Goal: Task Accomplishment & Management: Manage account settings

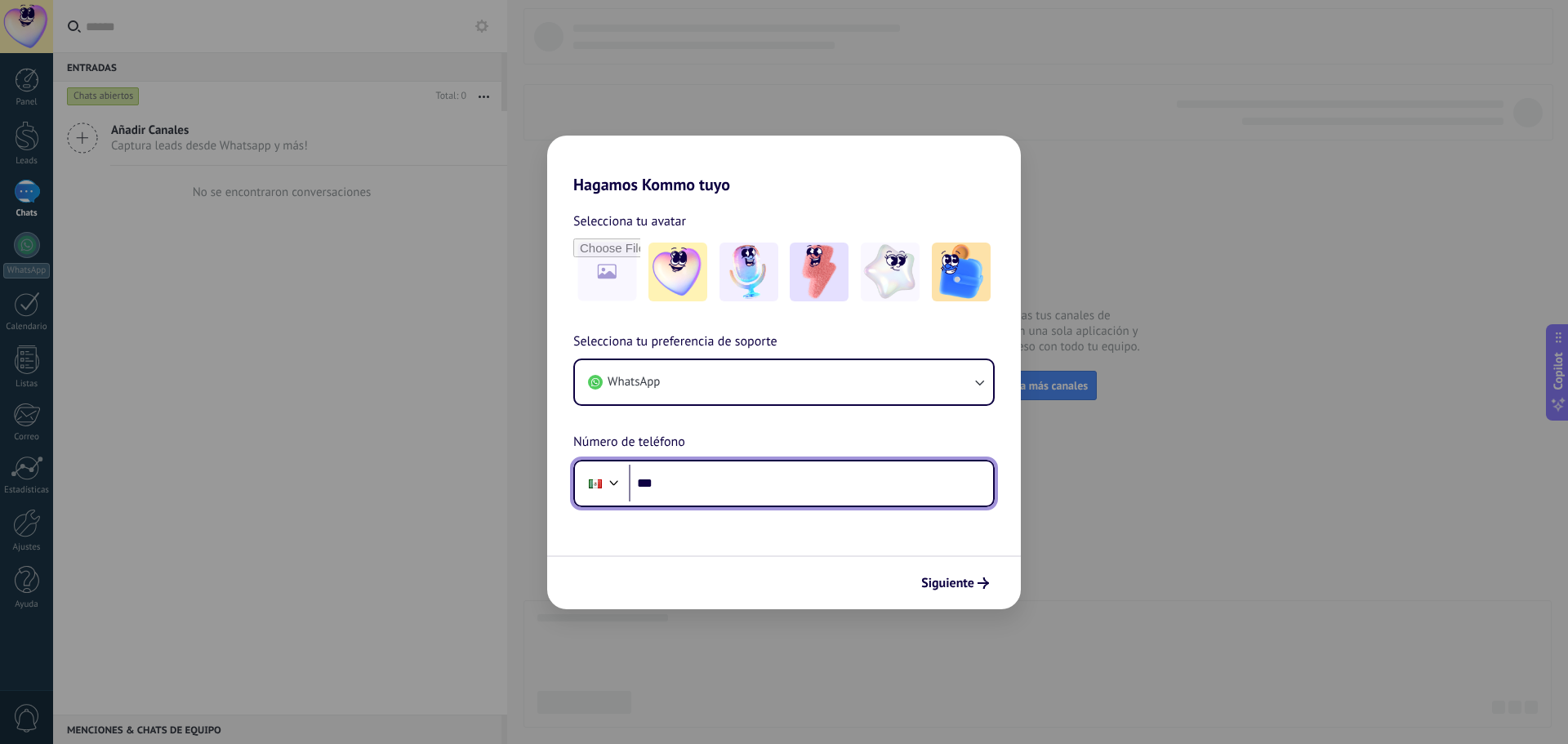
click at [619, 487] on div at bounding box center [614, 481] width 19 height 19
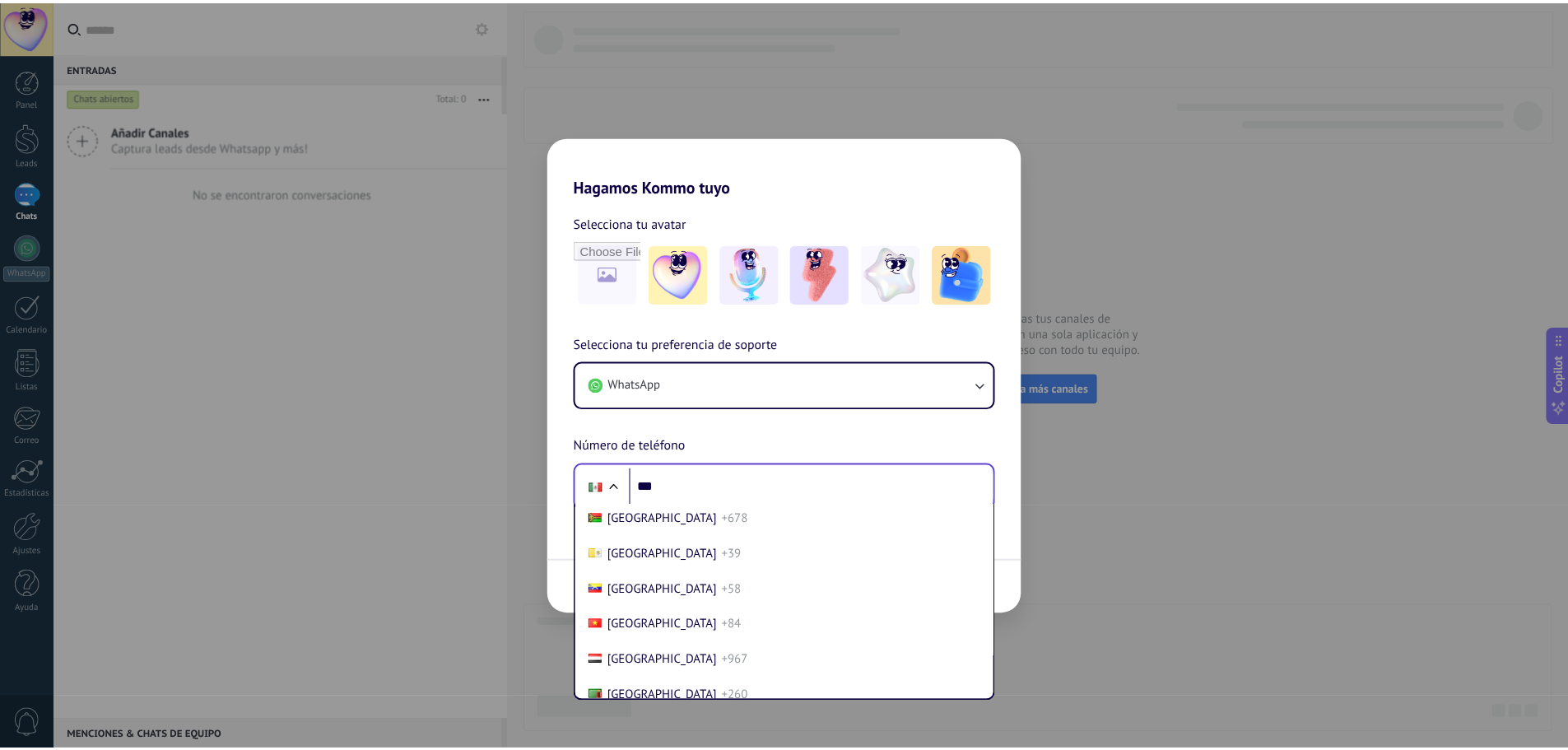
scroll to position [7121, 0]
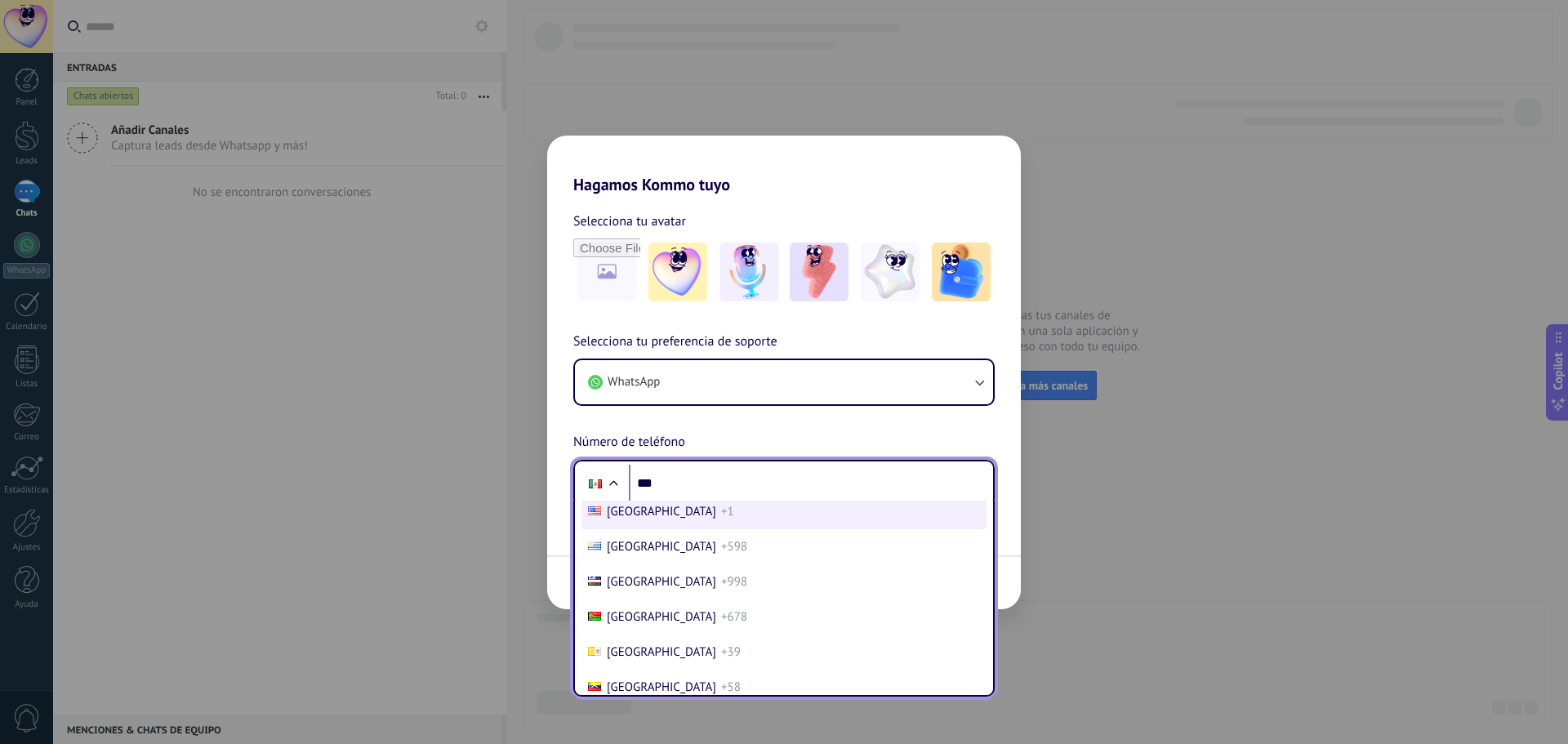
click at [673, 505] on span "[GEOGRAPHIC_DATA]" at bounding box center [661, 511] width 109 height 16
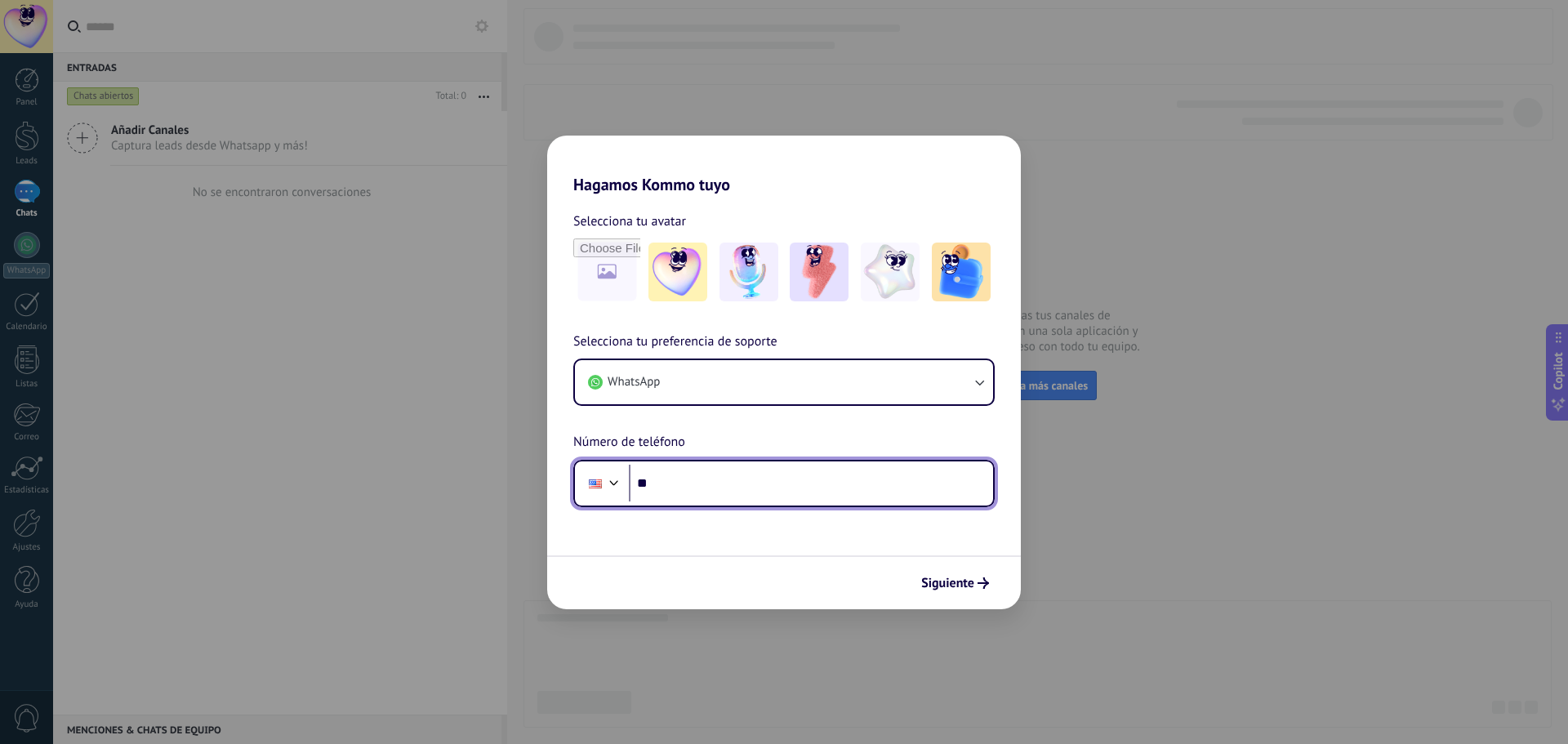
click at [683, 485] on input "***" at bounding box center [811, 483] width 364 height 38
click at [708, 484] on input "***" at bounding box center [811, 483] width 364 height 38
type input "**********"
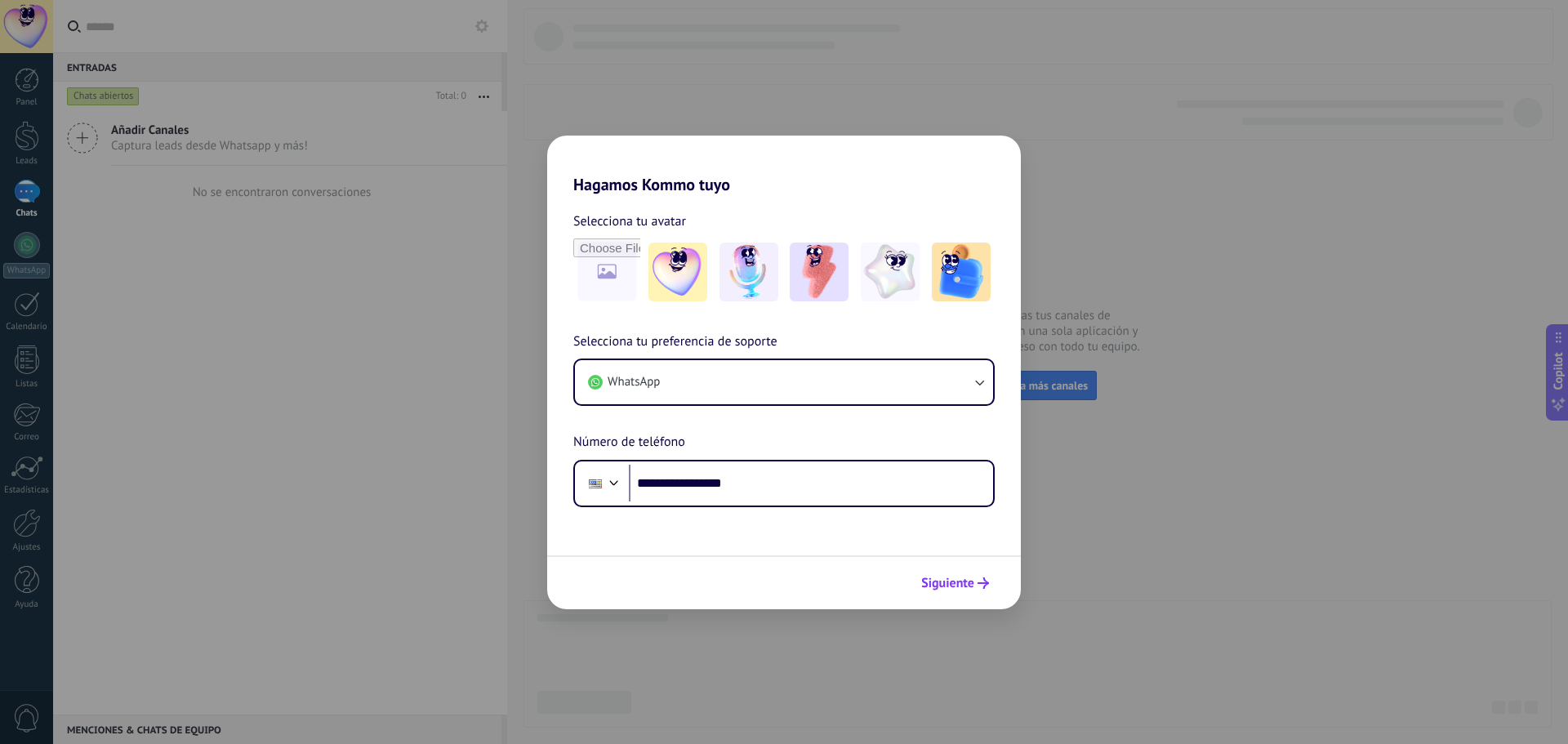
click at [954, 579] on span "Siguiente" at bounding box center [948, 583] width 53 height 11
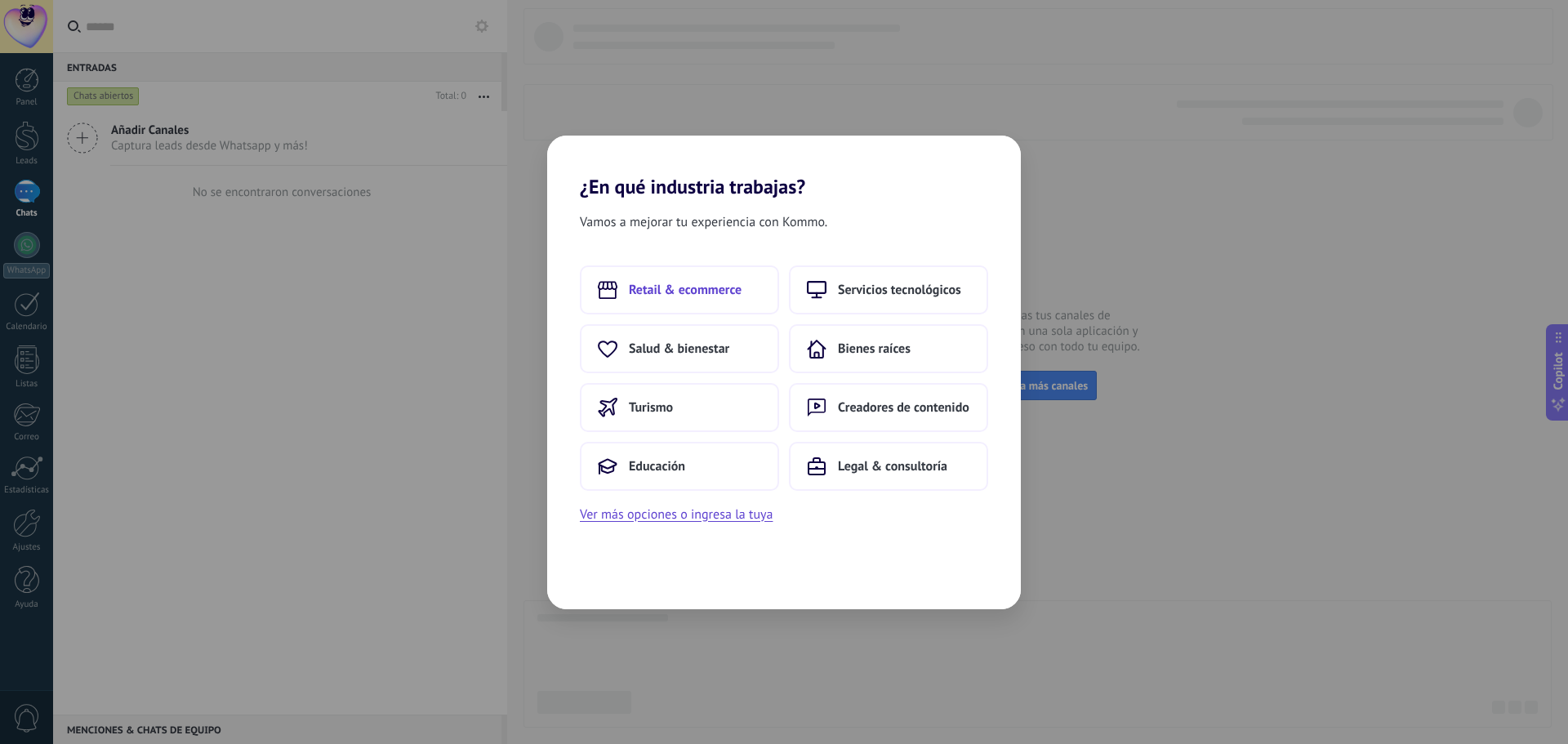
click at [683, 290] on span "Retail & ecommerce" at bounding box center [685, 290] width 113 height 17
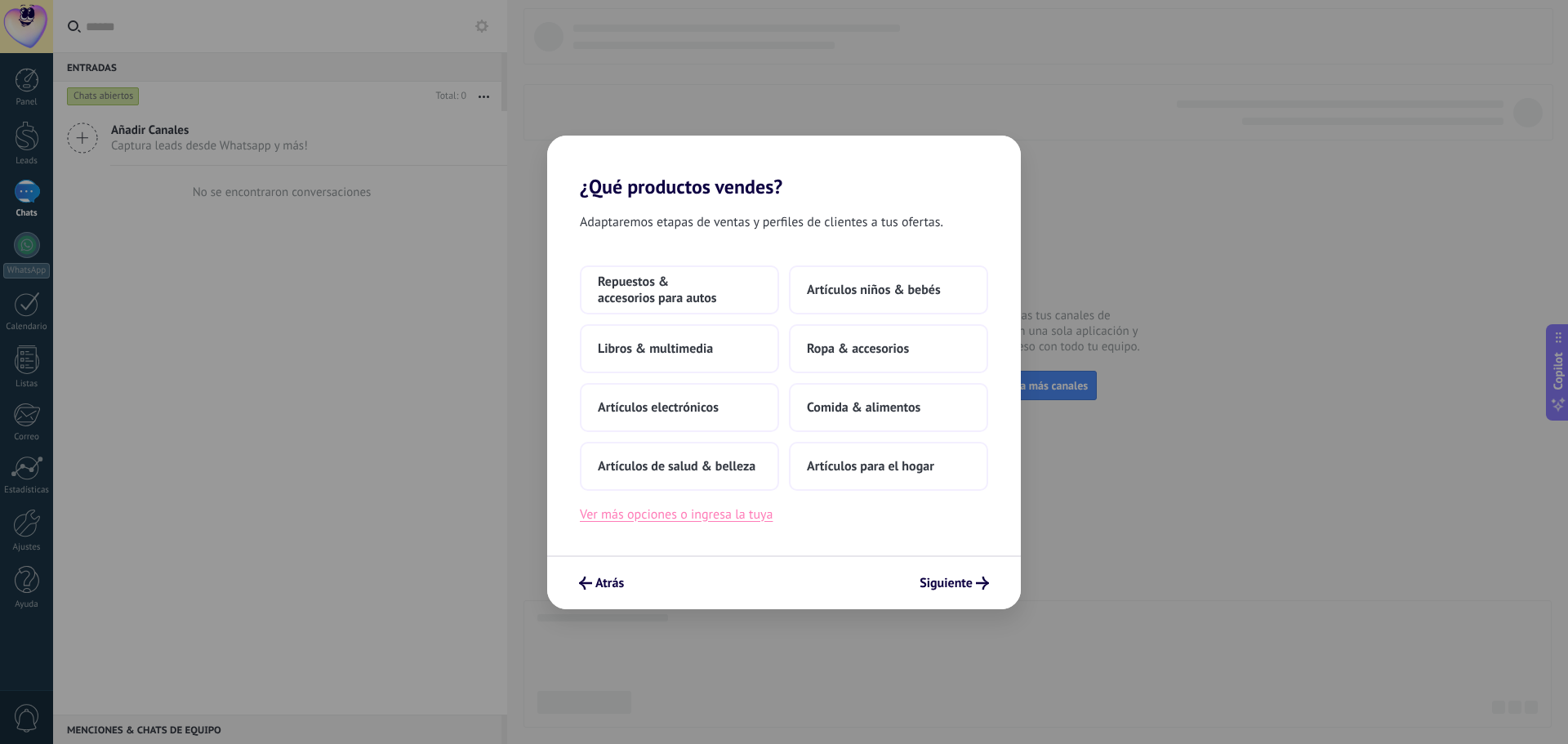
click at [729, 519] on button "Ver más opciones o ingresa la tuya" at bounding box center [676, 514] width 193 height 21
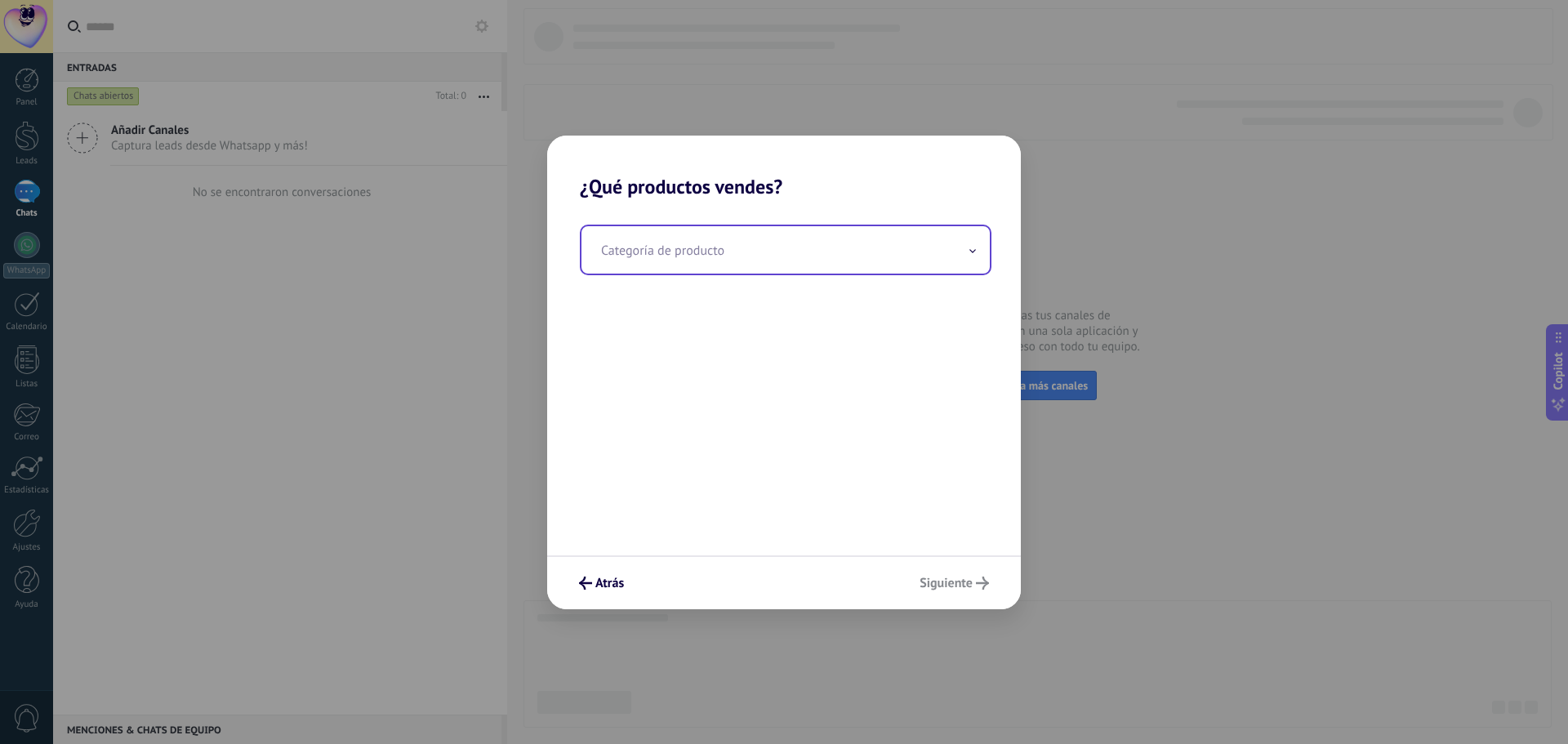
click at [683, 262] on input "text" at bounding box center [786, 250] width 409 height 47
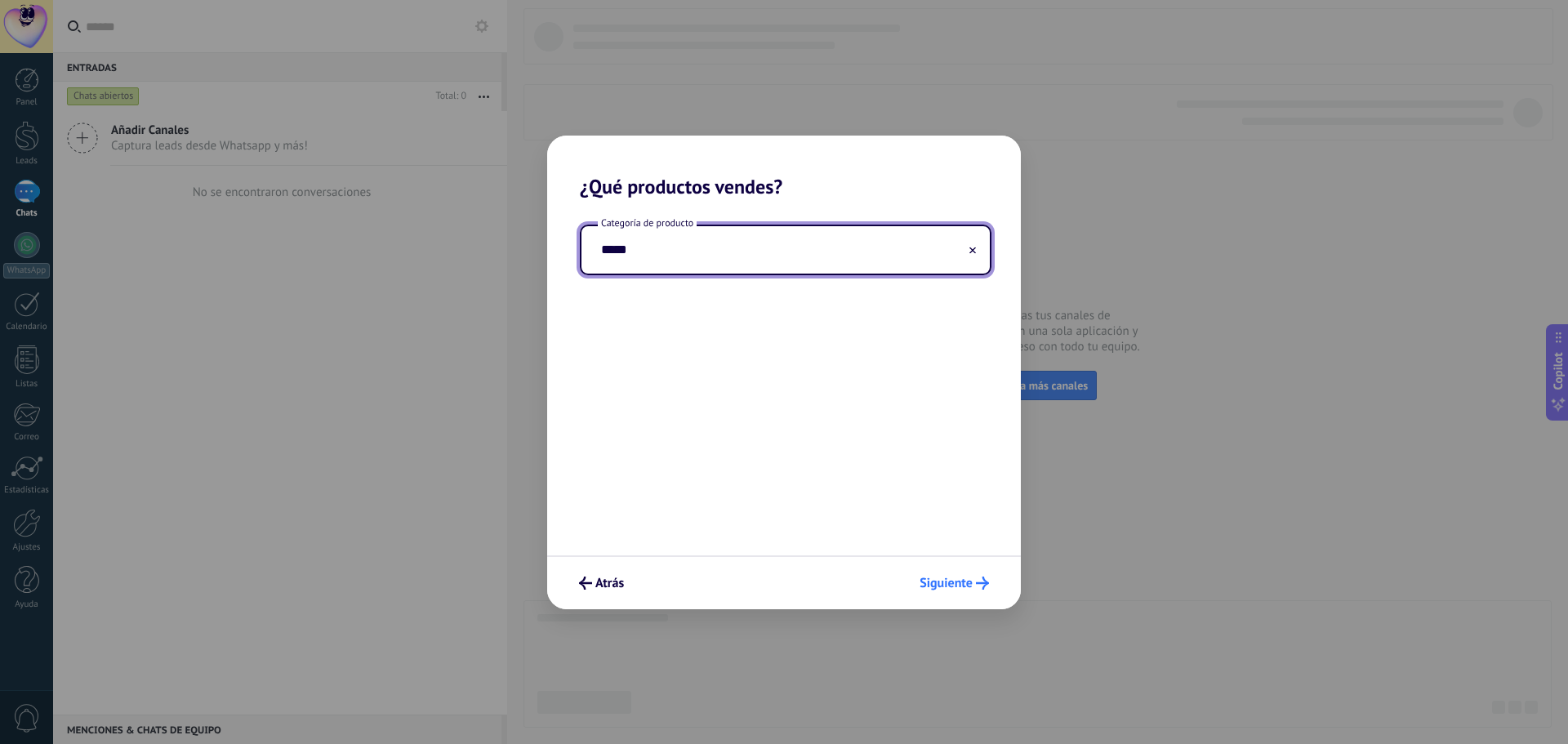
type input "*****"
click at [957, 586] on span "Siguiente" at bounding box center [946, 583] width 53 height 11
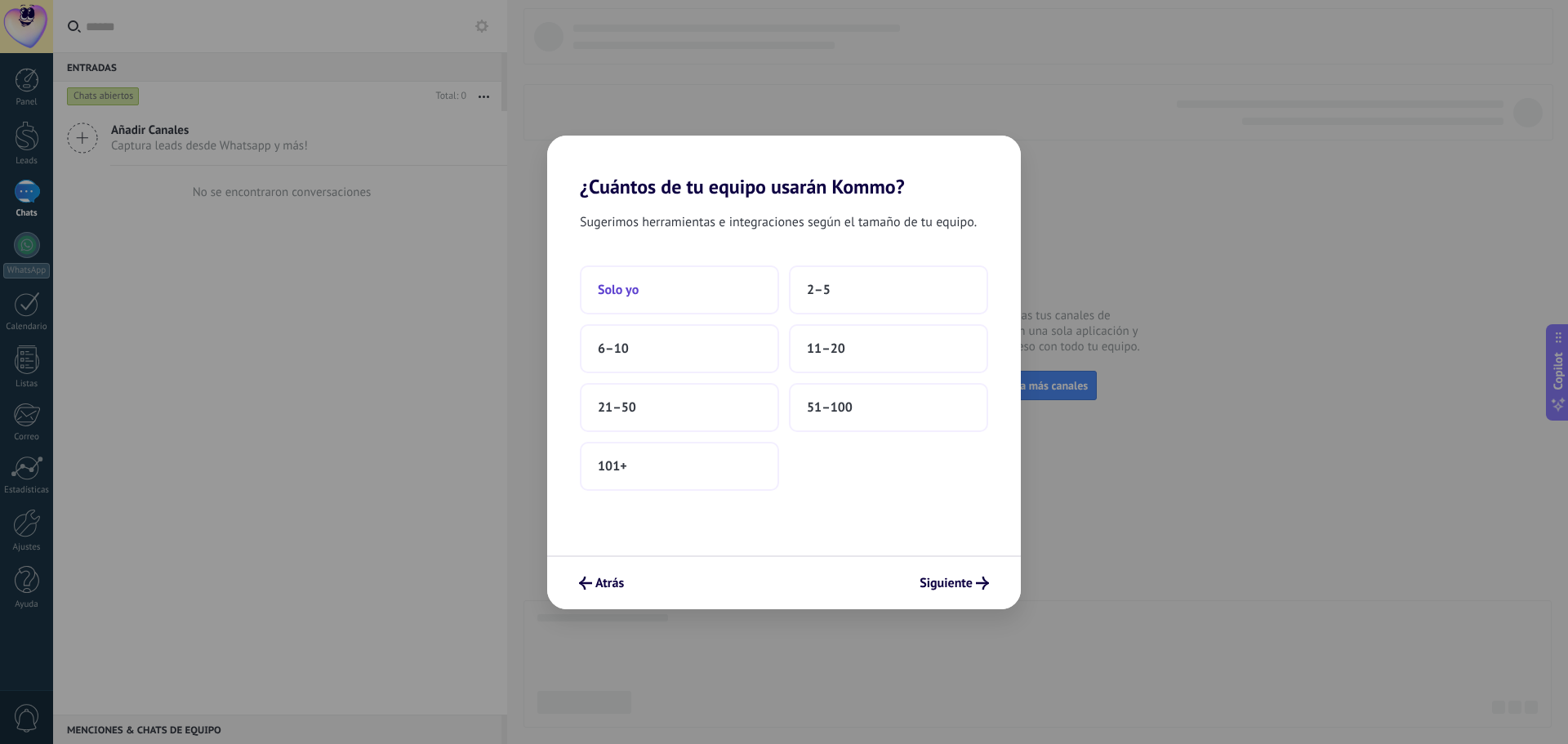
click at [671, 282] on button "Solo yo" at bounding box center [680, 289] width 200 height 49
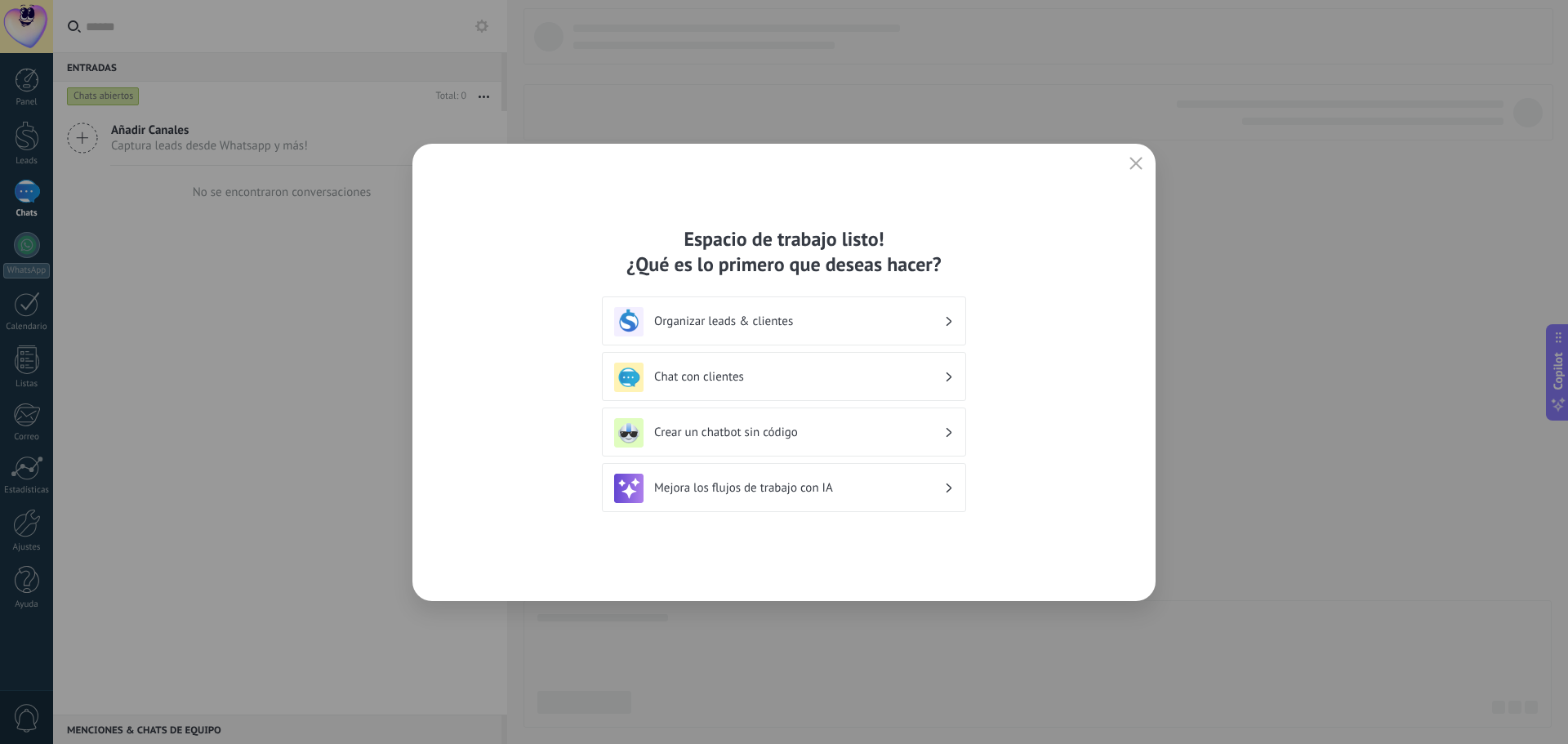
click at [904, 316] on h3 "Organizar leads & clientes" at bounding box center [800, 321] width 290 height 16
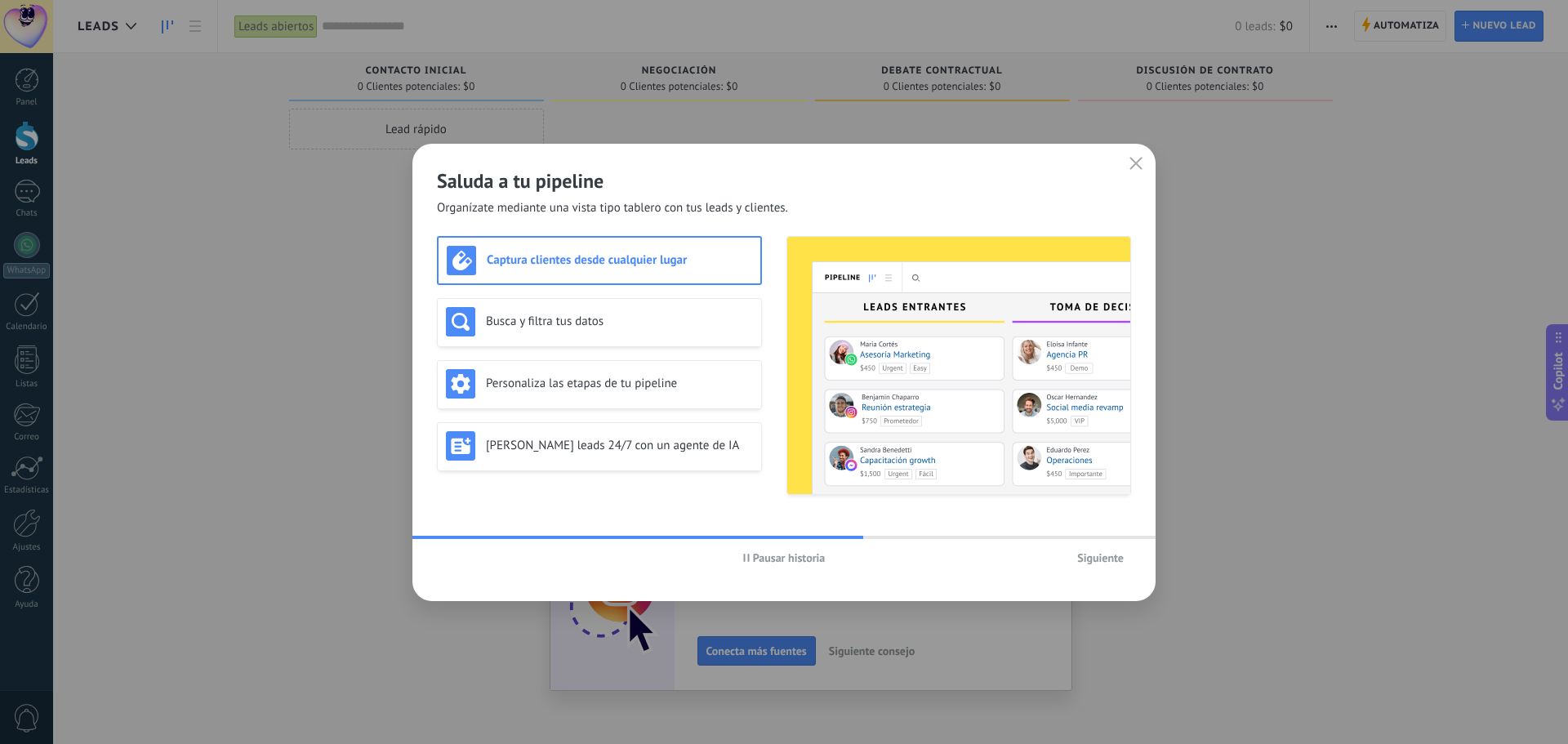
click at [1109, 559] on span "Siguiente" at bounding box center [1100, 557] width 46 height 11
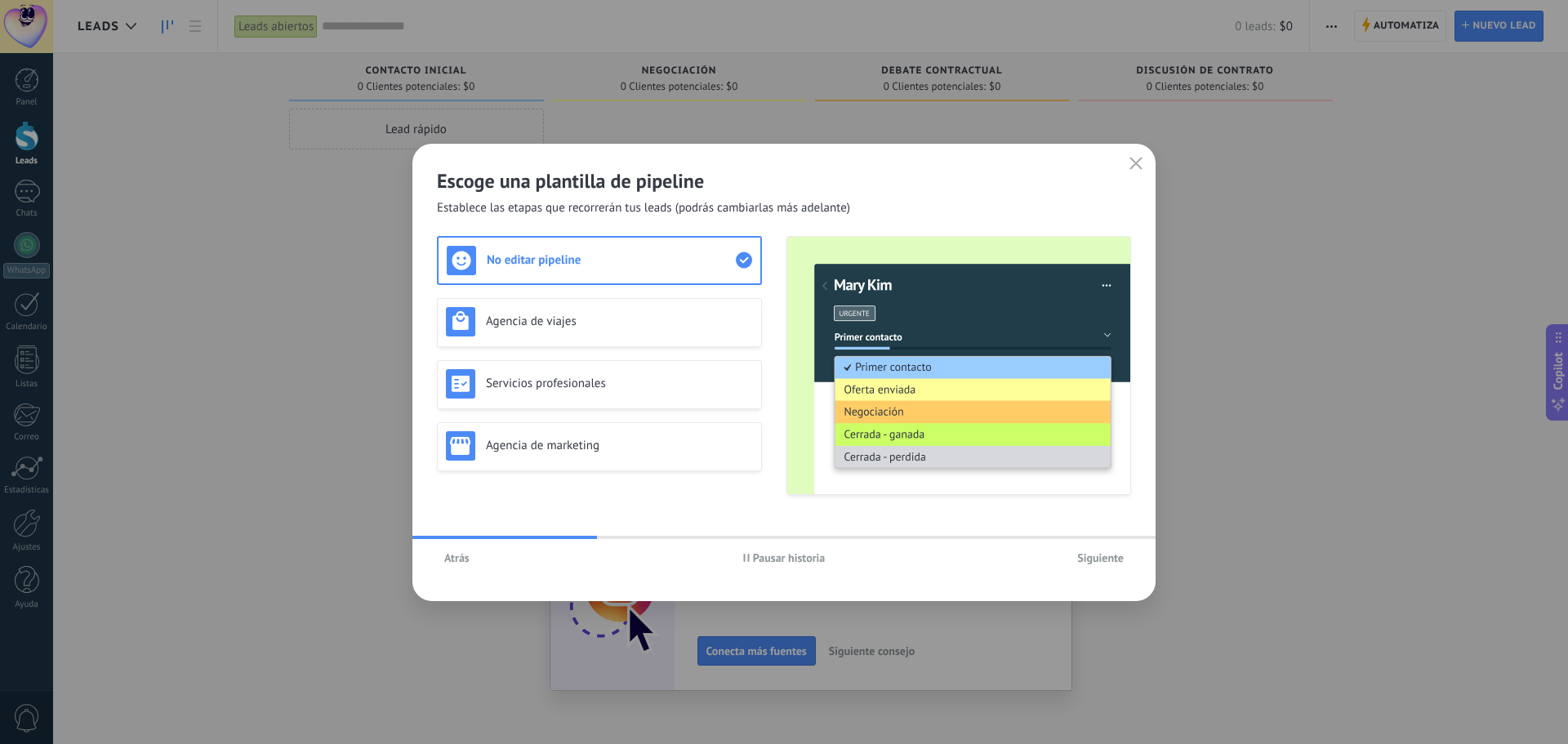
click at [666, 256] on h3 "No editar pipeline" at bounding box center [611, 260] width 249 height 16
click at [741, 264] on use at bounding box center [744, 261] width 17 height 17
click at [742, 263] on use at bounding box center [744, 261] width 17 height 17
click at [732, 262] on h3 "No editar pipeline" at bounding box center [611, 260] width 249 height 16
click at [1107, 560] on span "Siguiente" at bounding box center [1100, 557] width 46 height 11
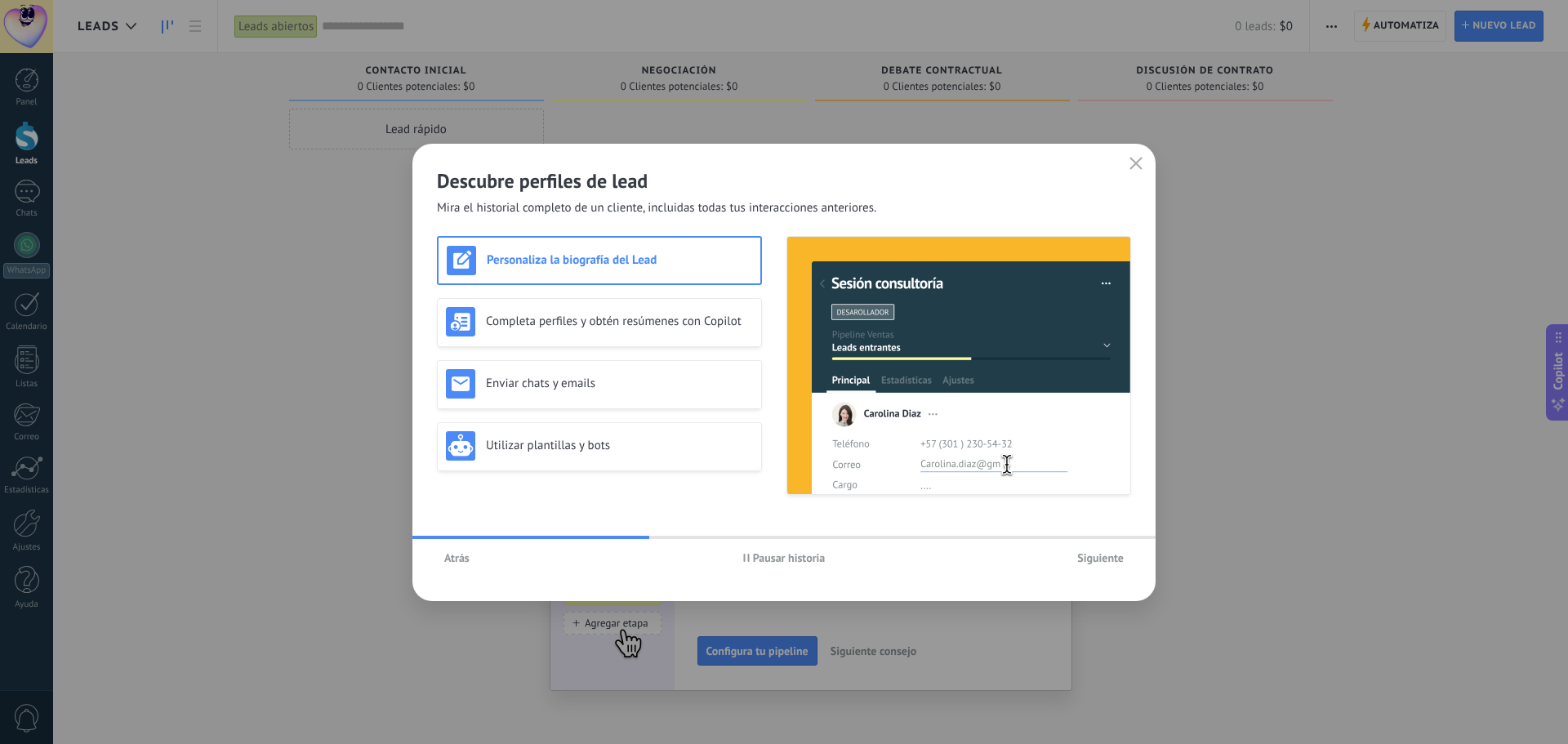
click at [1107, 560] on span "Siguiente" at bounding box center [1100, 557] width 46 height 11
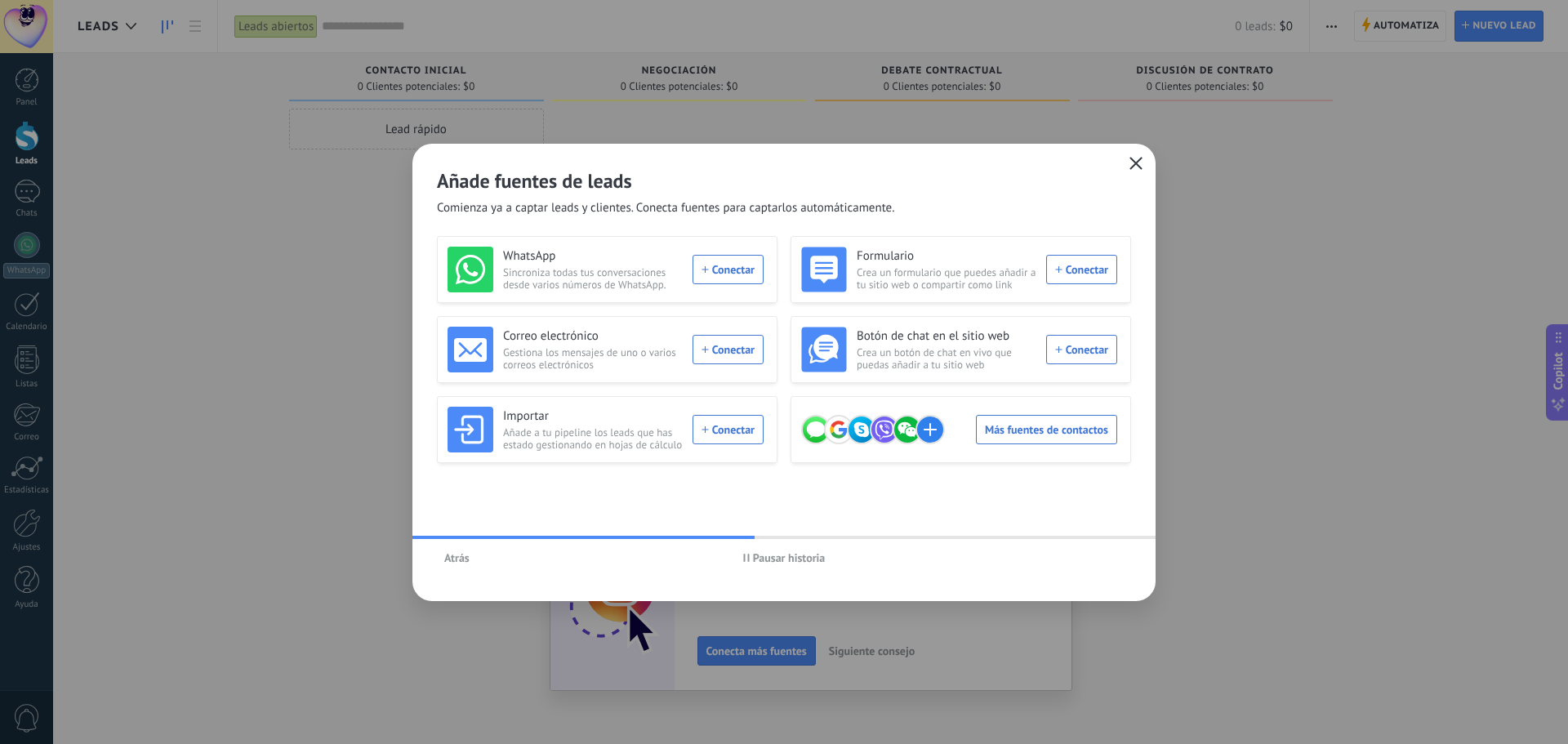
click at [1132, 164] on icon "button" at bounding box center [1136, 164] width 13 height 13
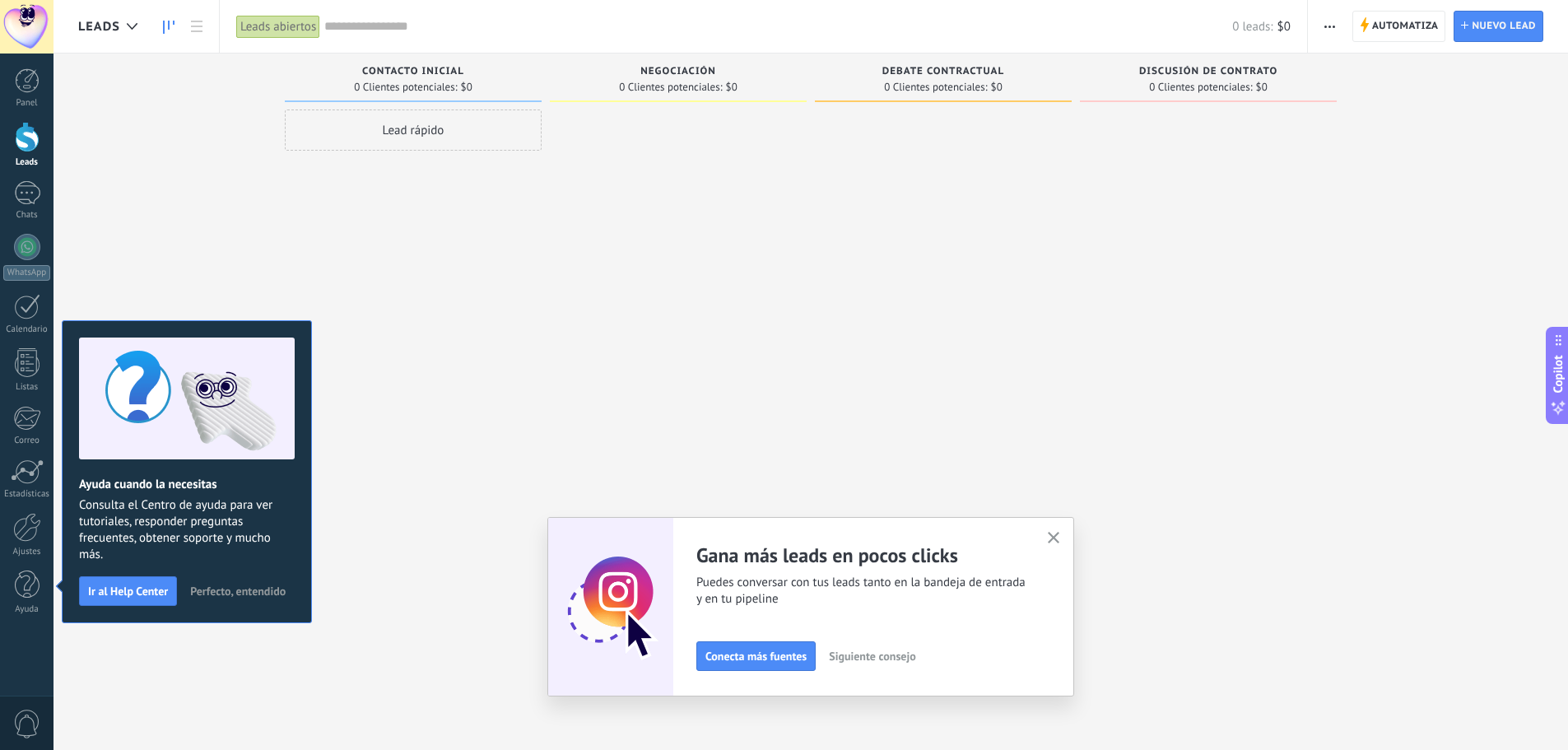
click at [1058, 541] on icon "button" at bounding box center [1054, 538] width 12 height 12
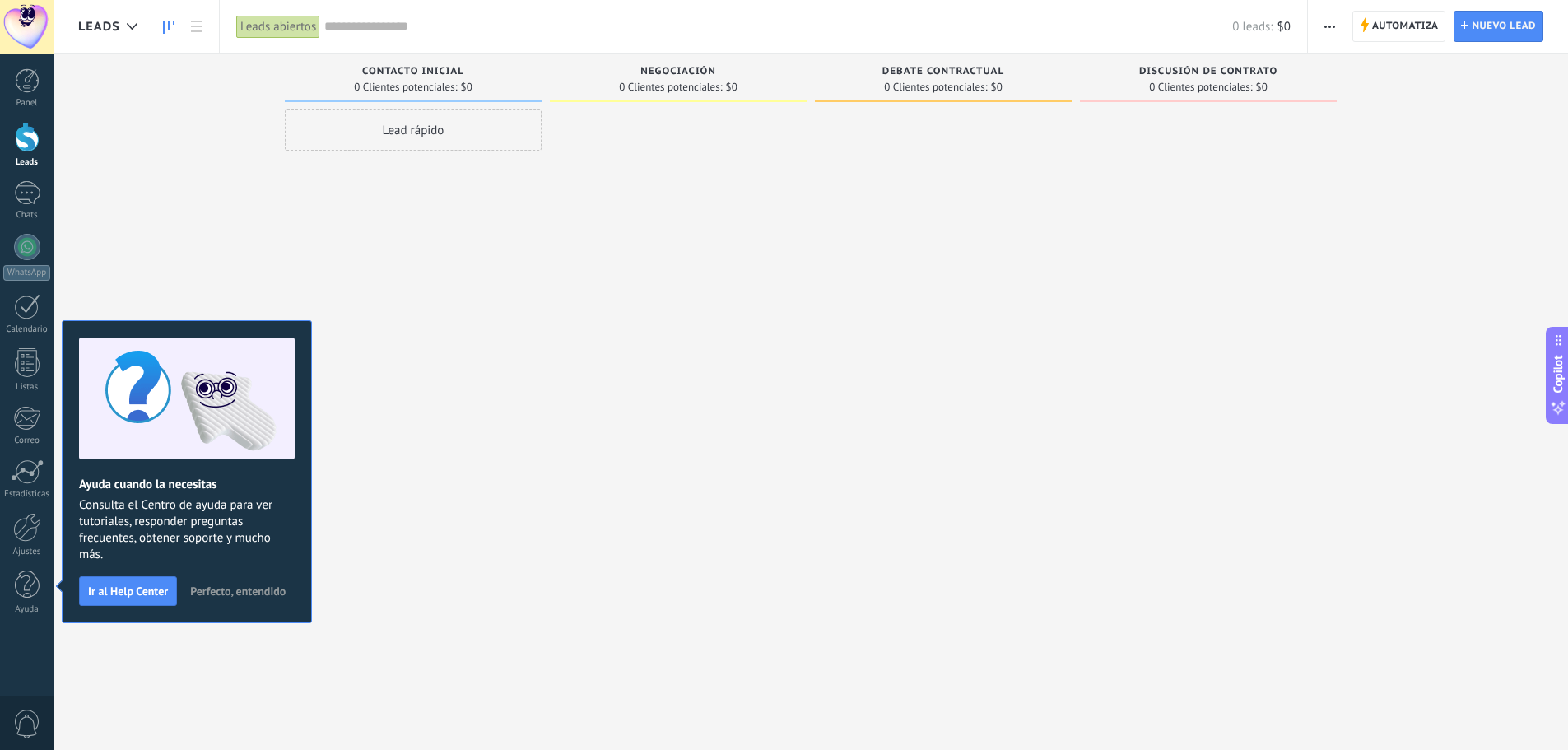
click at [232, 587] on span "Perfecto, entendido" at bounding box center [238, 591] width 95 height 11
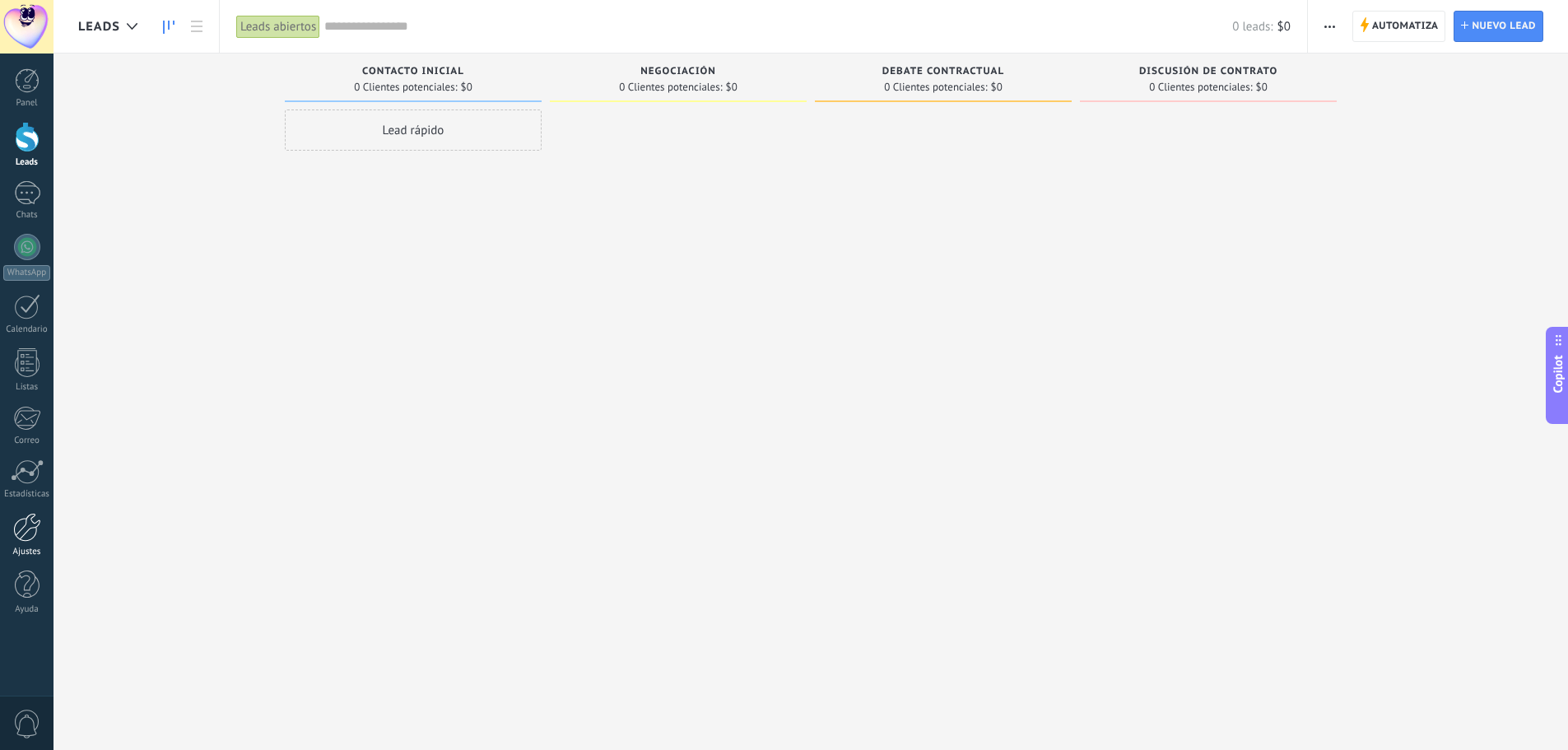
click at [27, 534] on div at bounding box center [27, 526] width 28 height 29
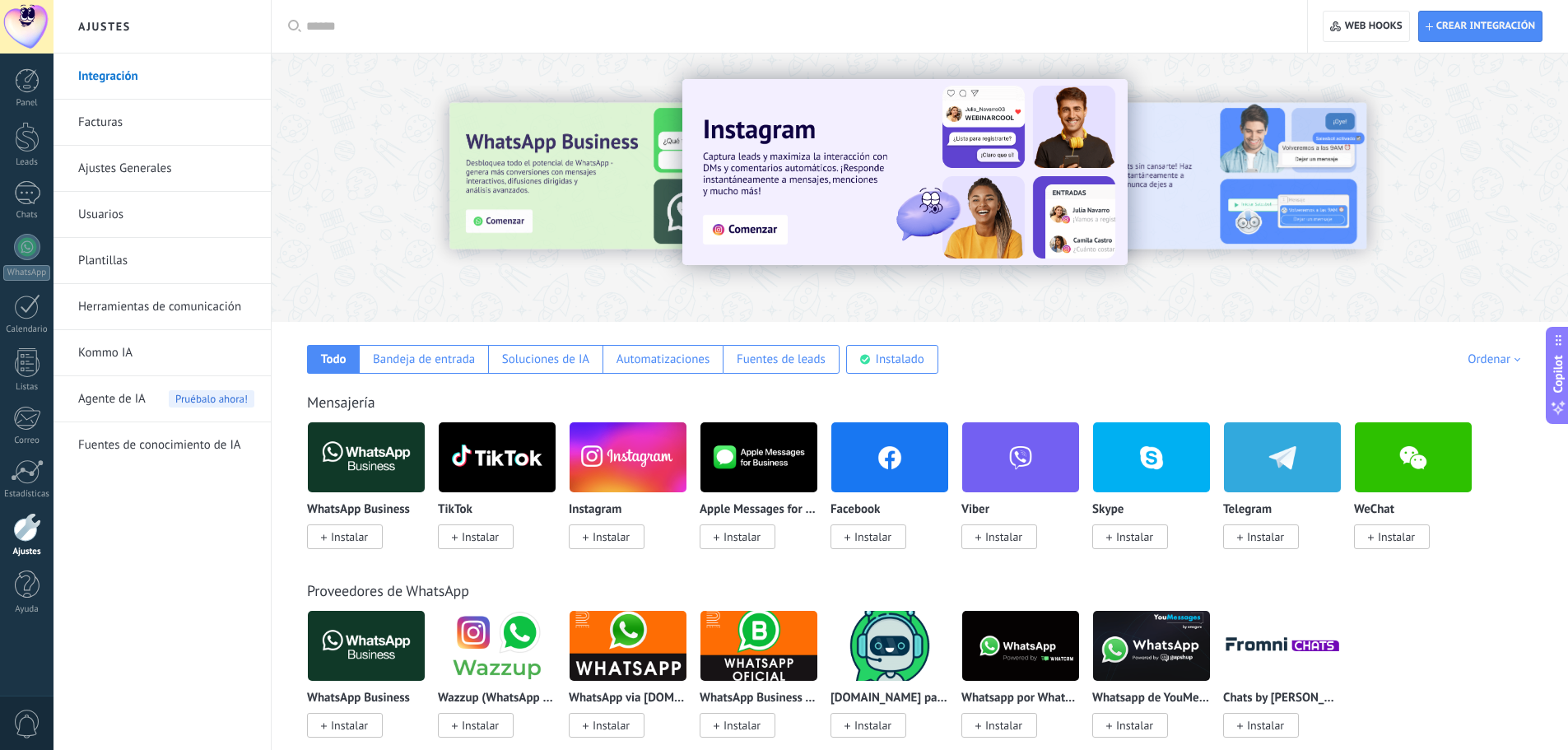
click at [139, 82] on link "Integración" at bounding box center [166, 75] width 176 height 46
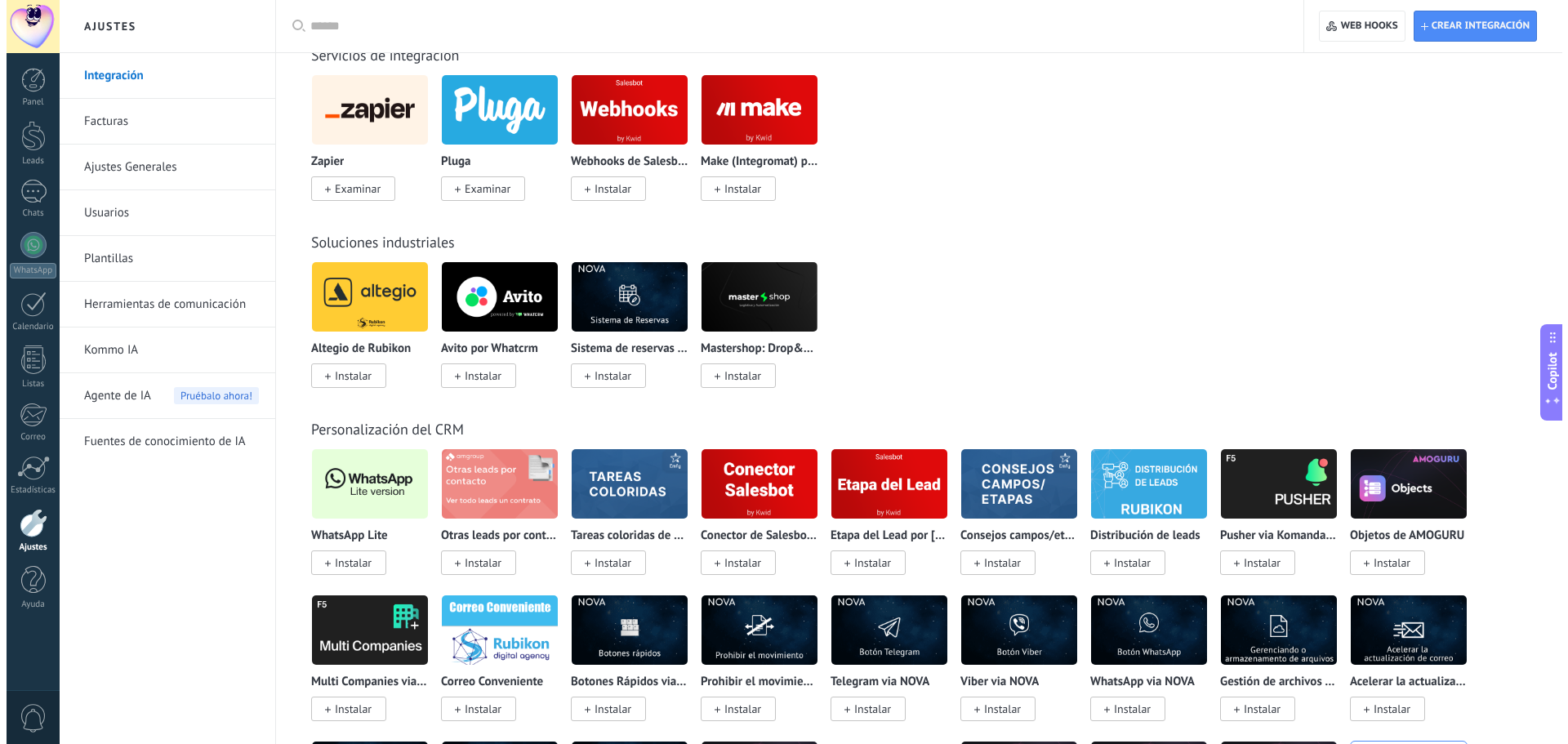
scroll to position [2613, 0]
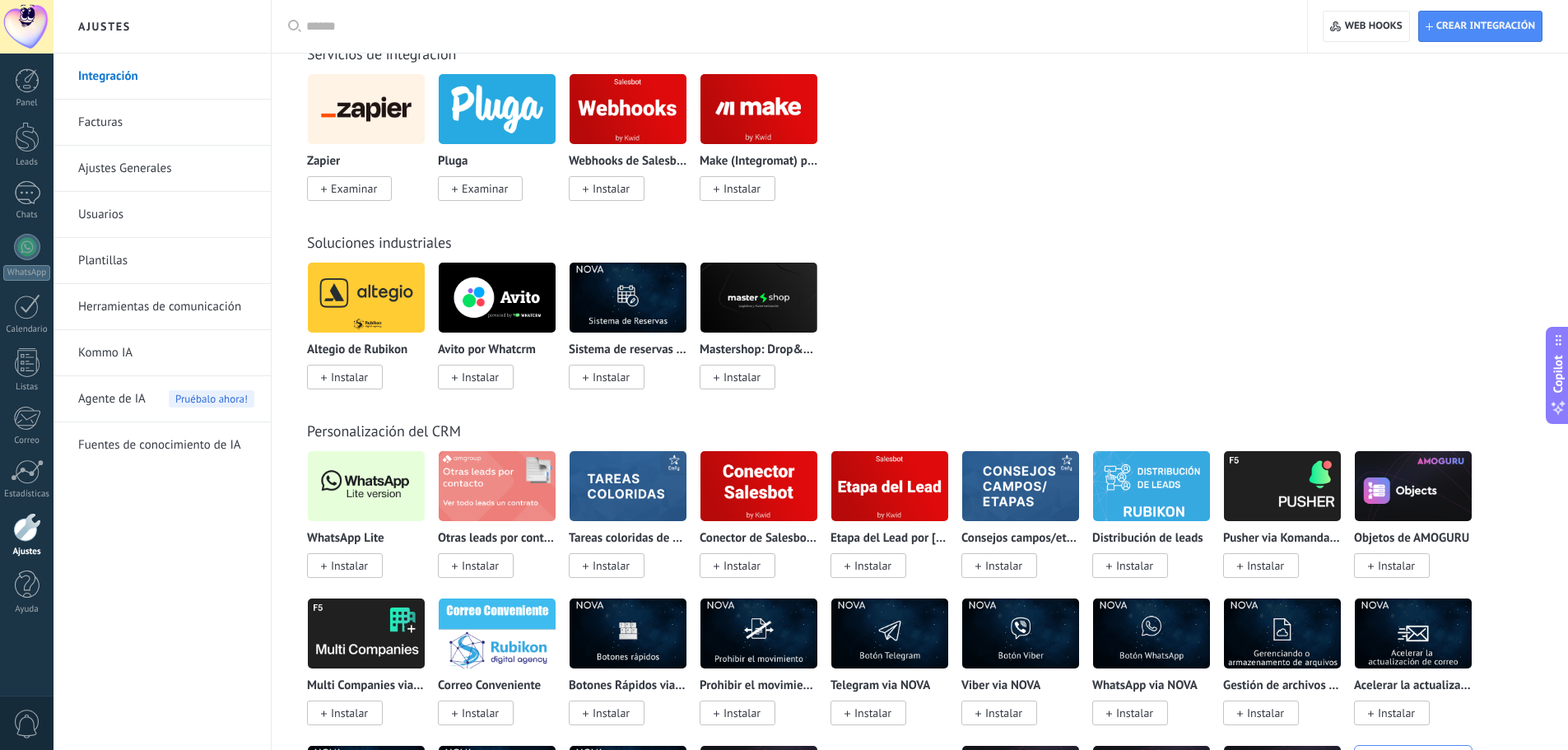
click at [351, 561] on span "Instalar" at bounding box center [349, 566] width 37 height 15
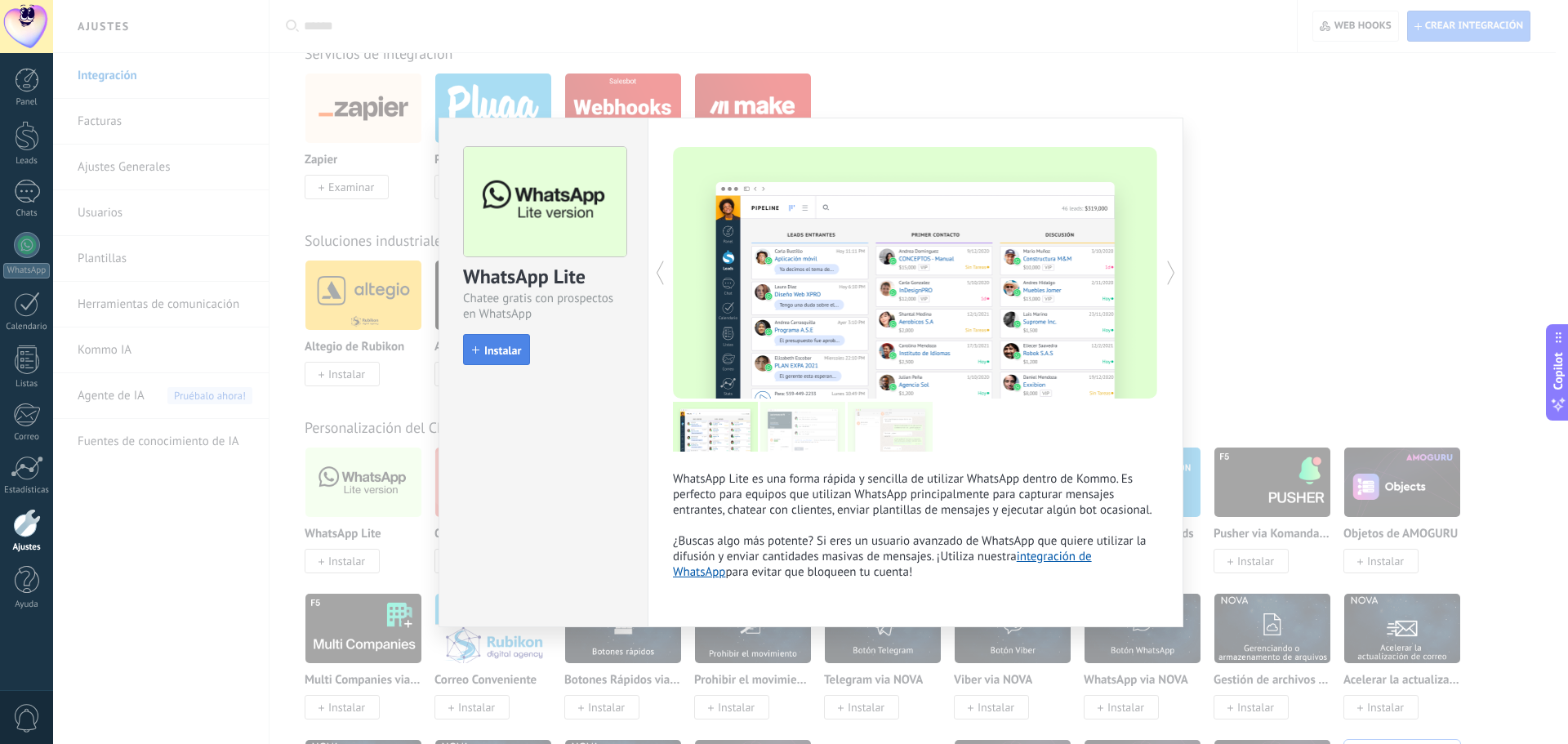
click at [508, 347] on span "Instalar" at bounding box center [503, 350] width 37 height 11
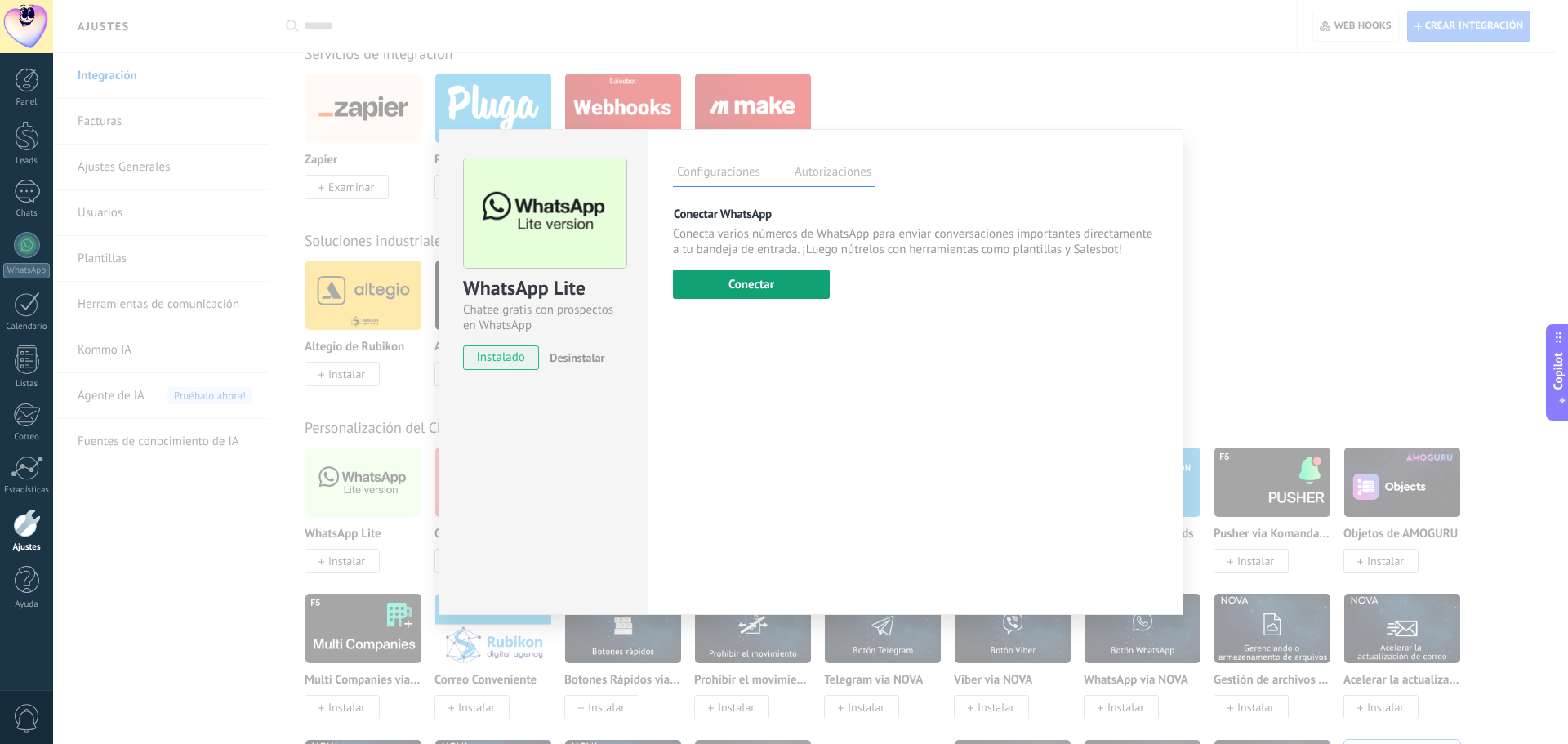
click at [741, 285] on button "Conectar" at bounding box center [752, 285] width 157 height 30
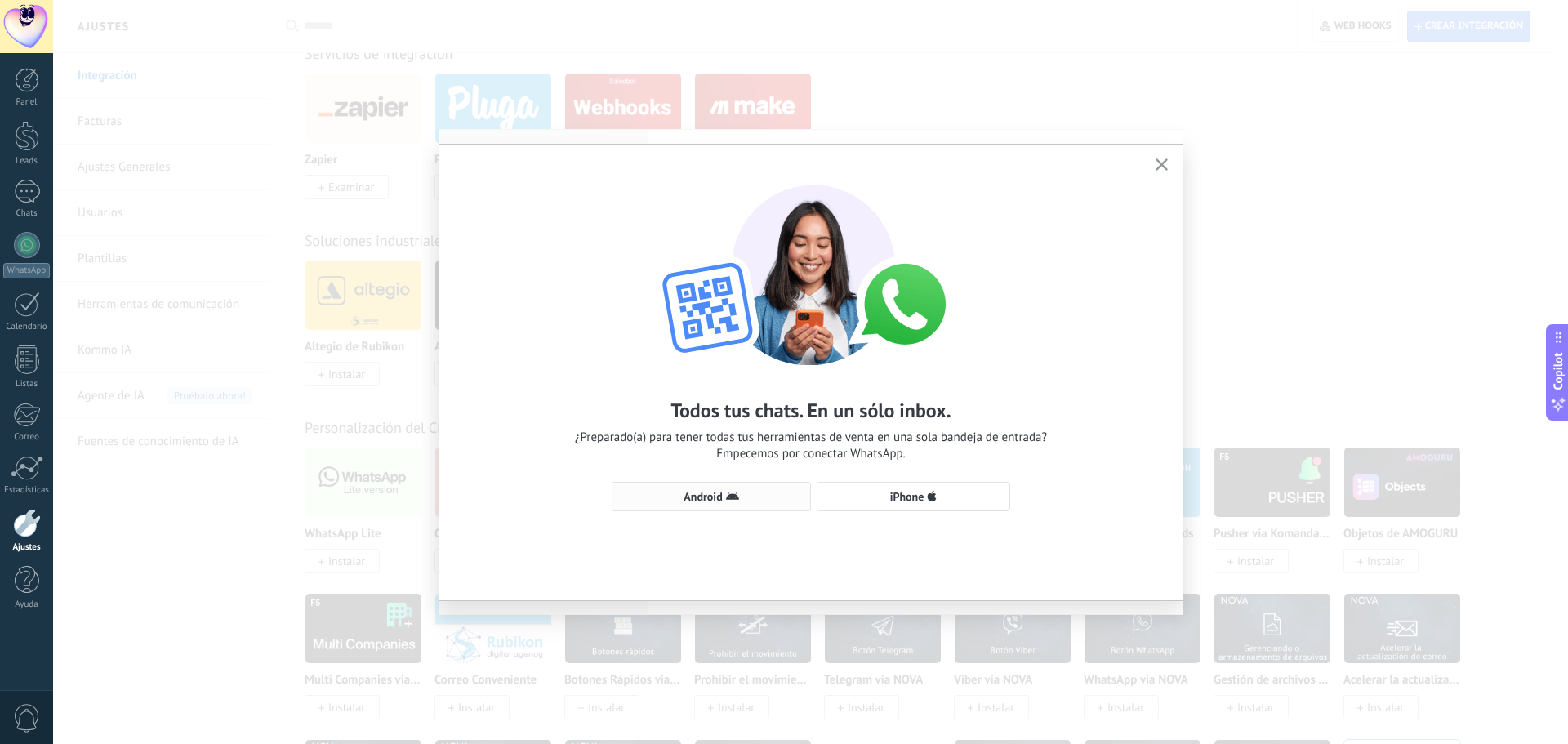
click at [767, 496] on span "Android" at bounding box center [711, 496] width 181 height 13
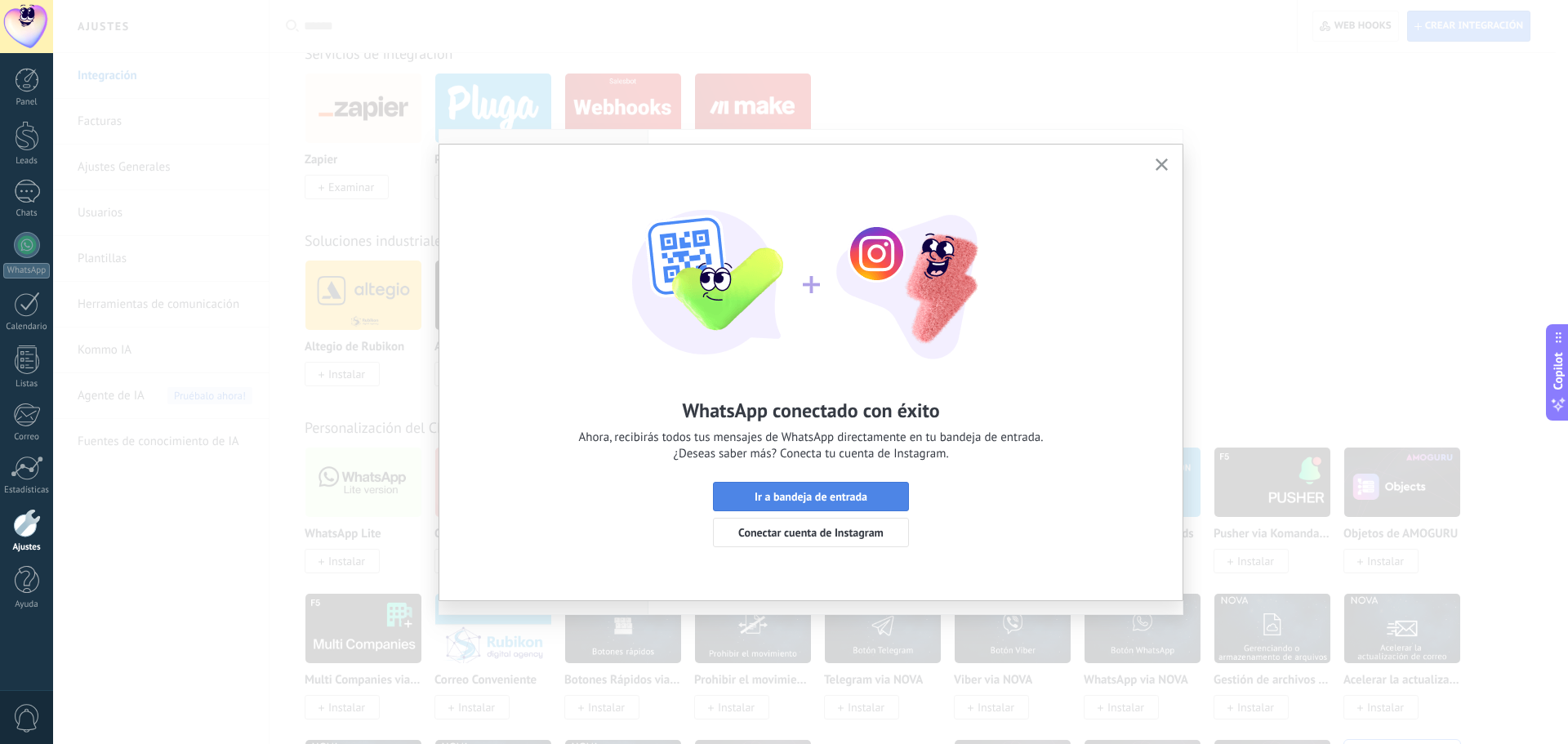
click at [829, 494] on span "Ir a bandeja de entrada" at bounding box center [811, 496] width 113 height 11
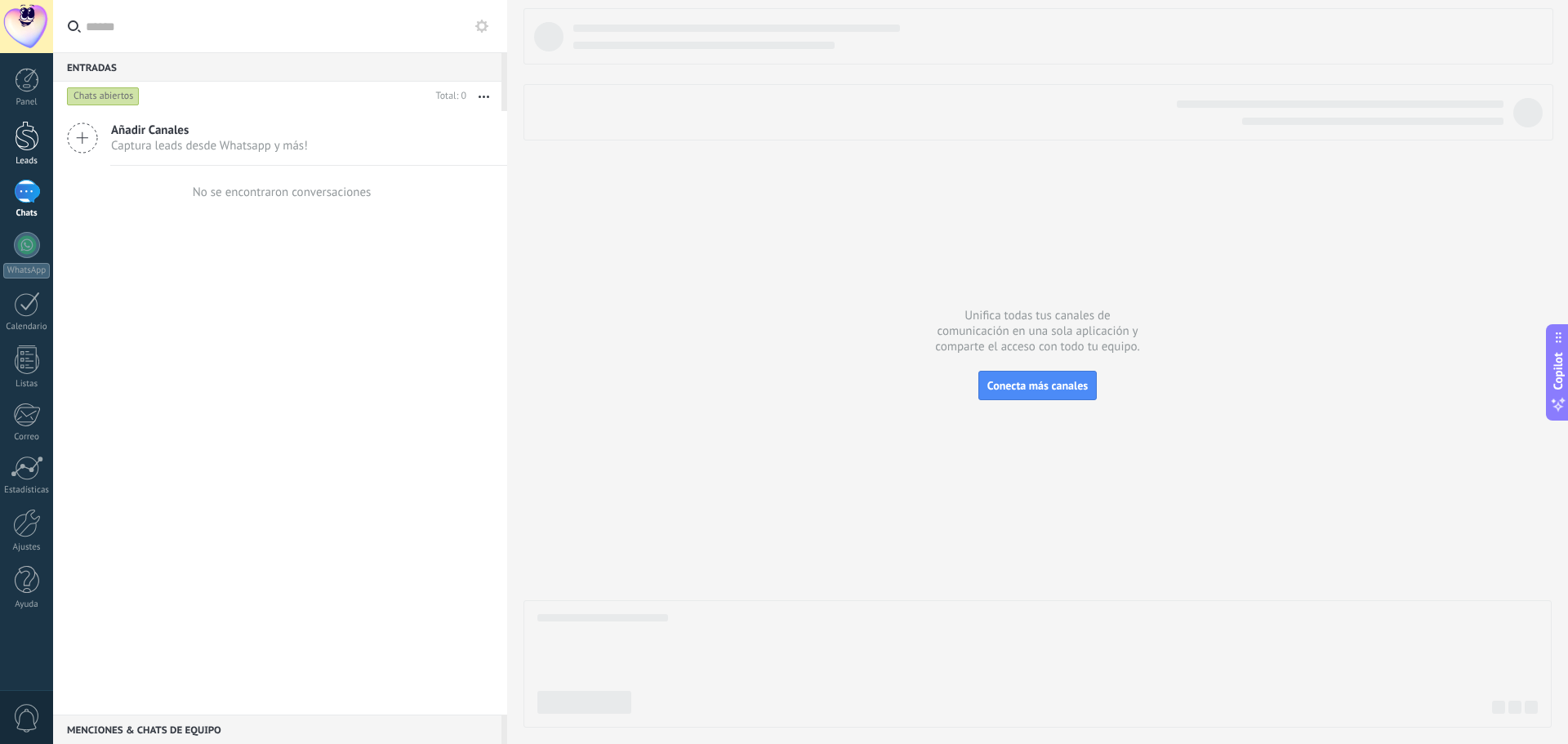
click at [20, 143] on div at bounding box center [27, 136] width 25 height 30
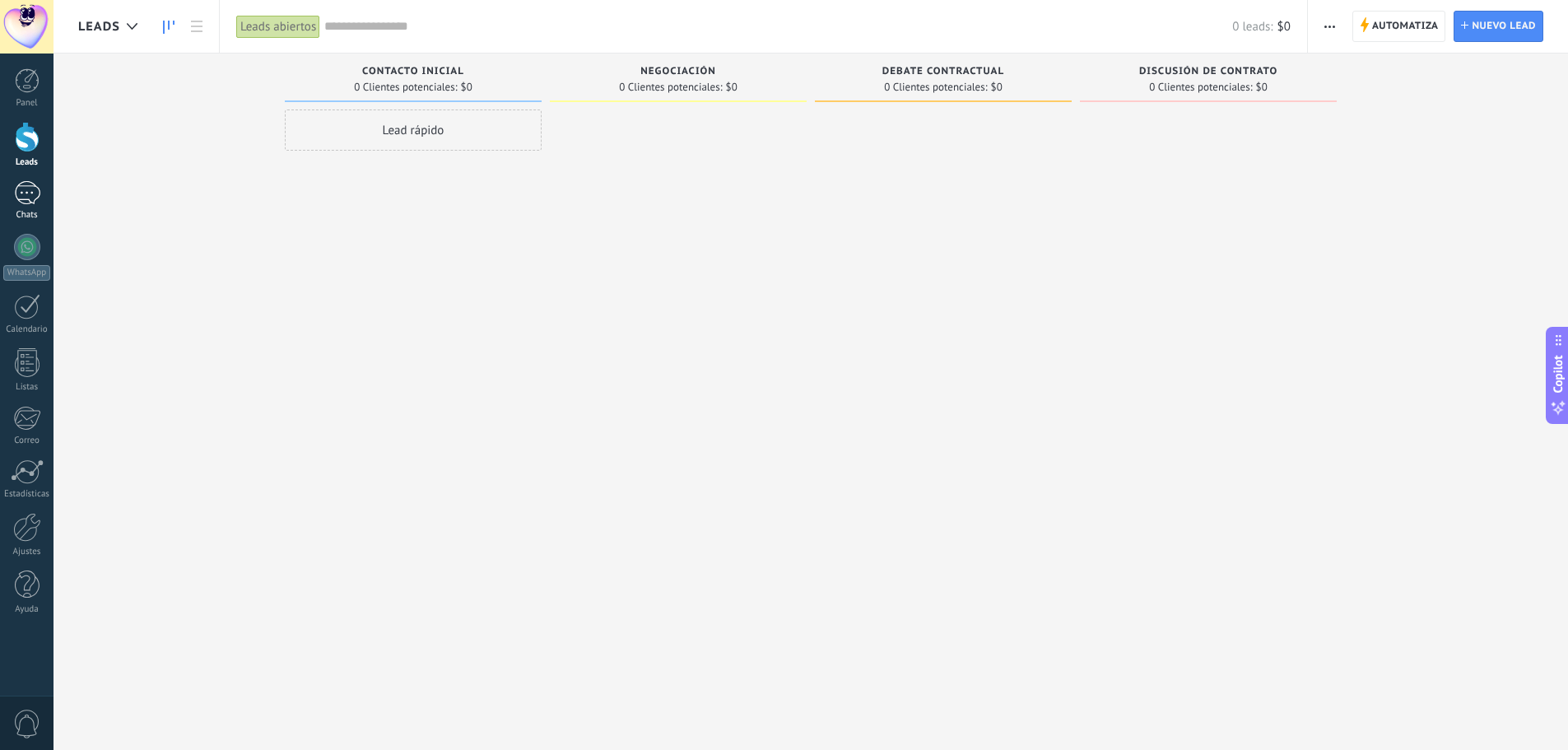
click at [32, 193] on div at bounding box center [27, 193] width 26 height 24
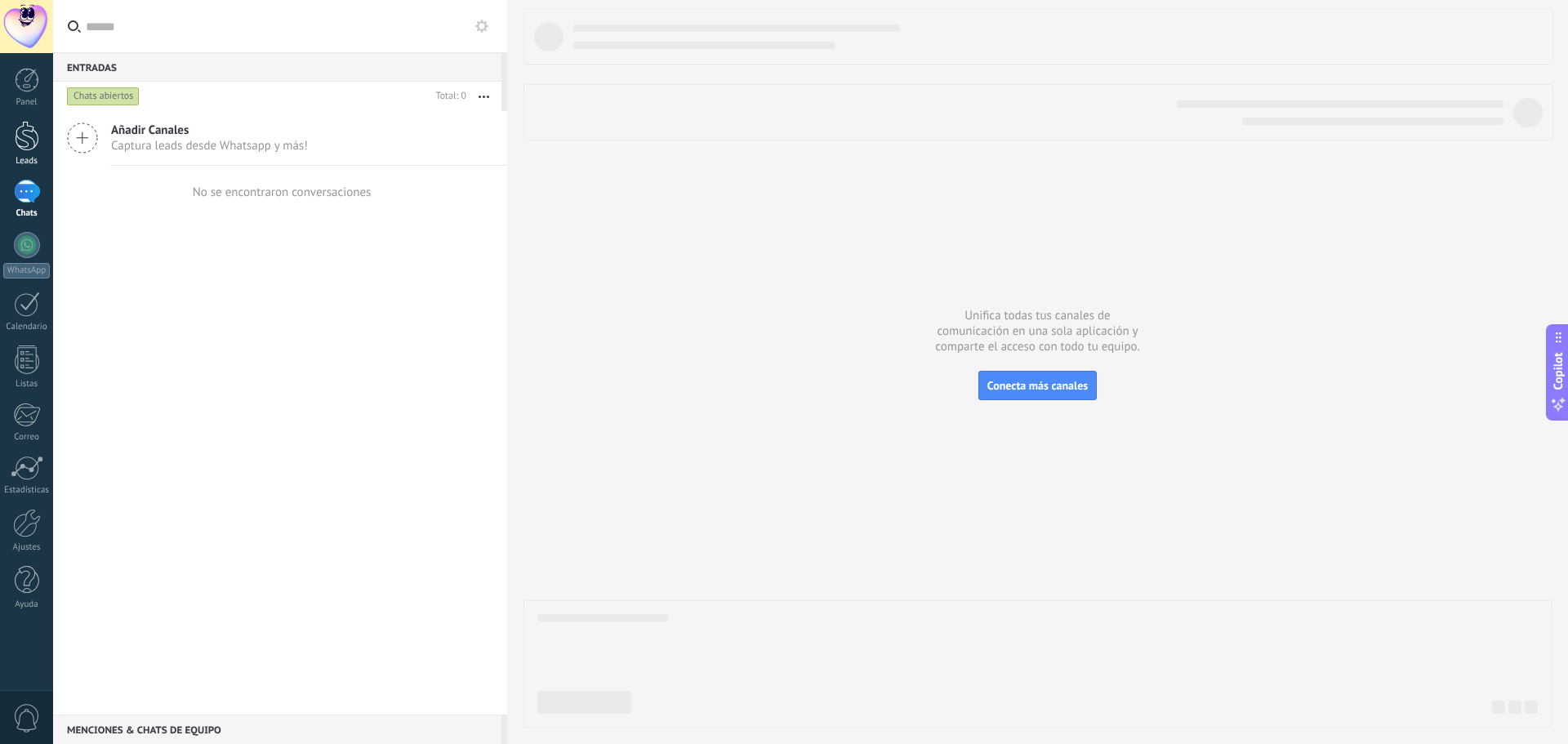
click at [30, 137] on div at bounding box center [27, 136] width 25 height 30
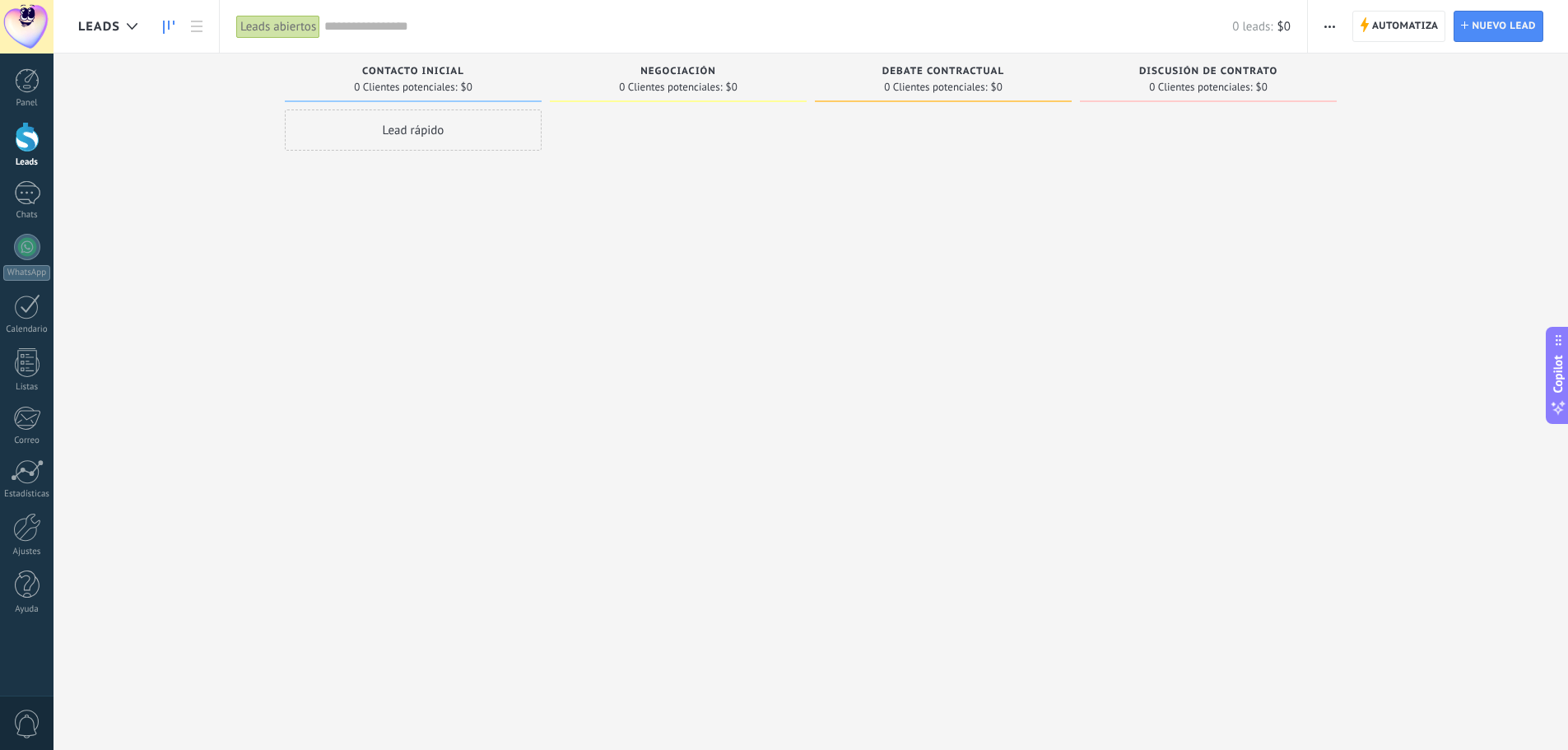
click at [1324, 29] on button "button" at bounding box center [1329, 26] width 24 height 32
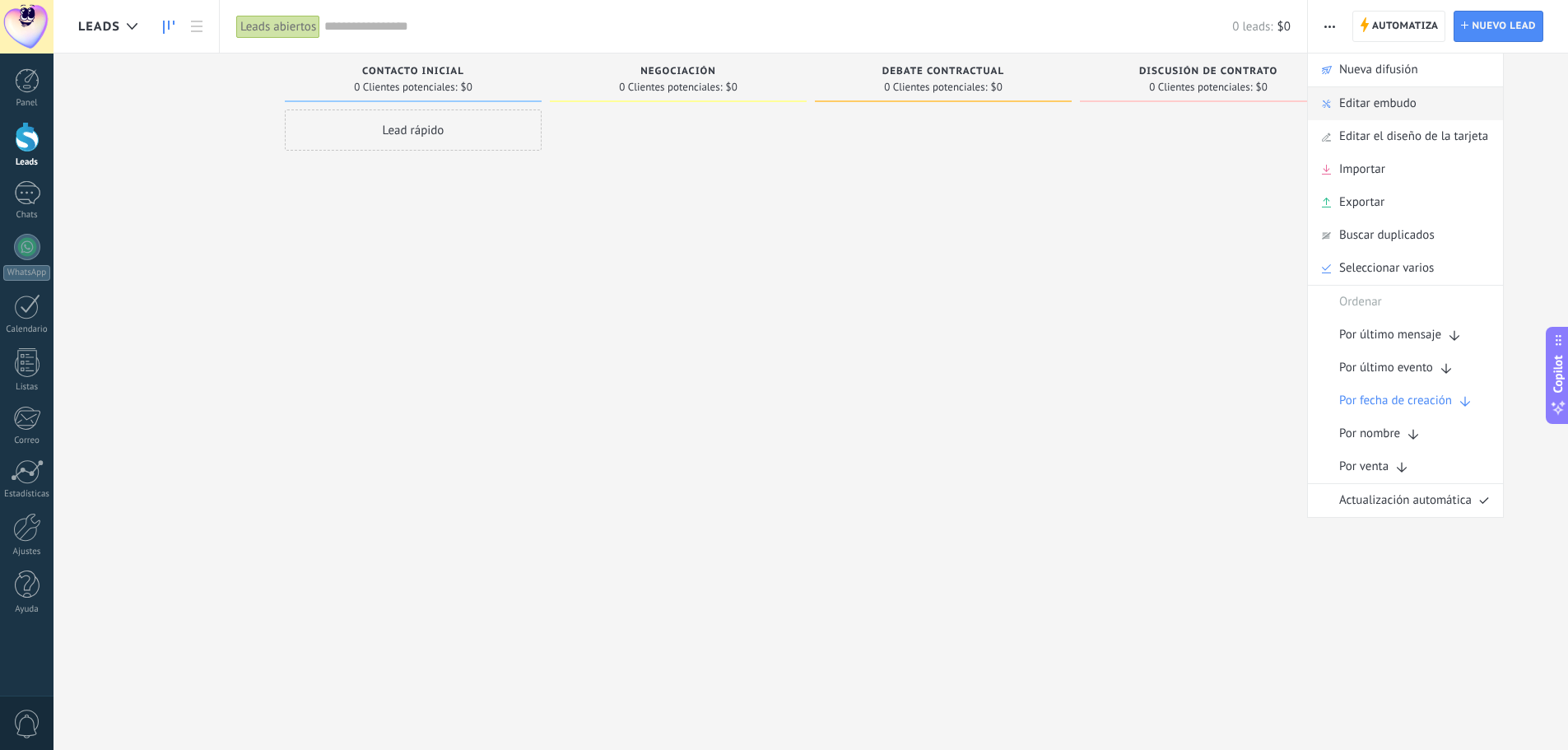
click at [1386, 108] on span "Editar embudo" at bounding box center [1377, 103] width 77 height 33
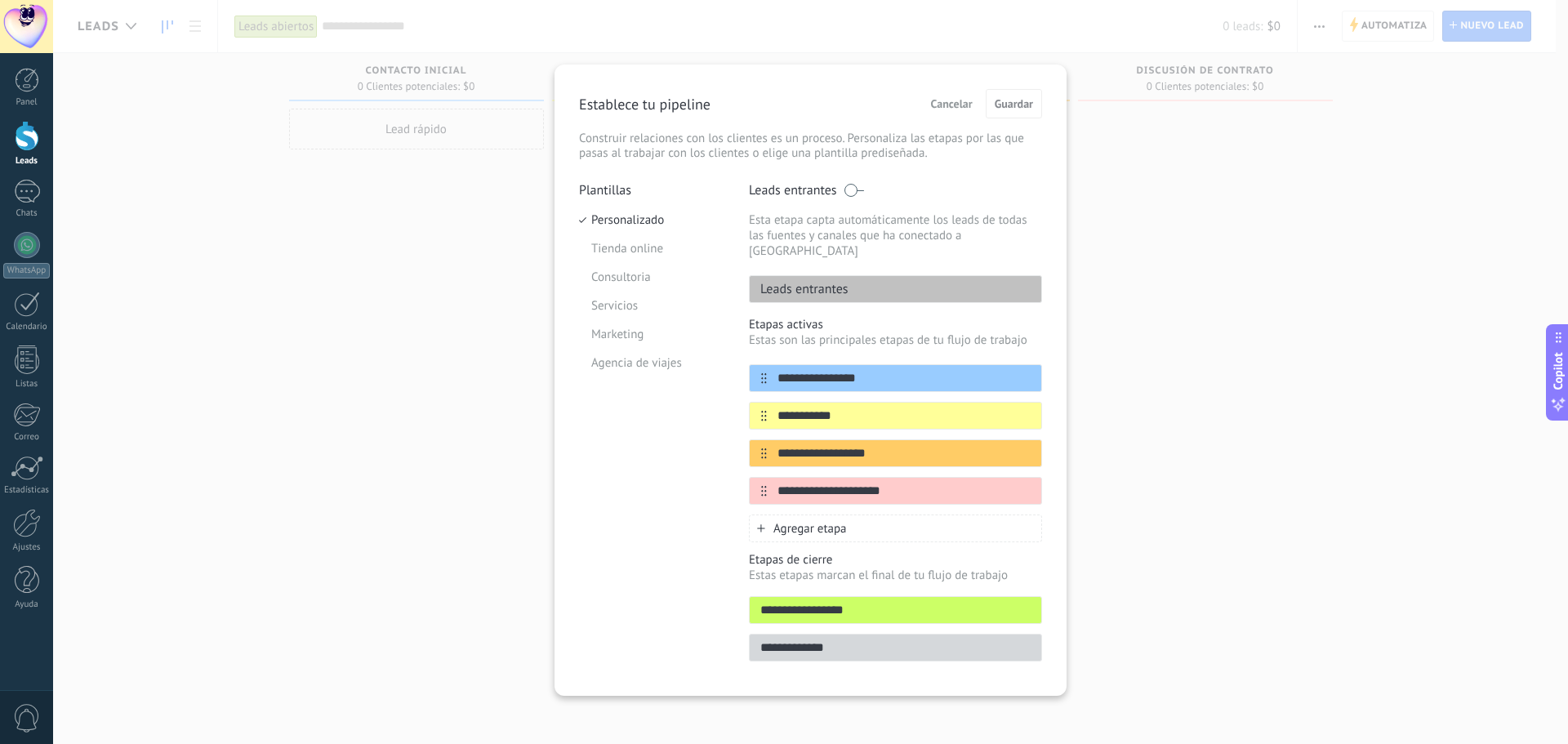
click at [1232, 324] on div "**********" at bounding box center [810, 372] width 1515 height 744
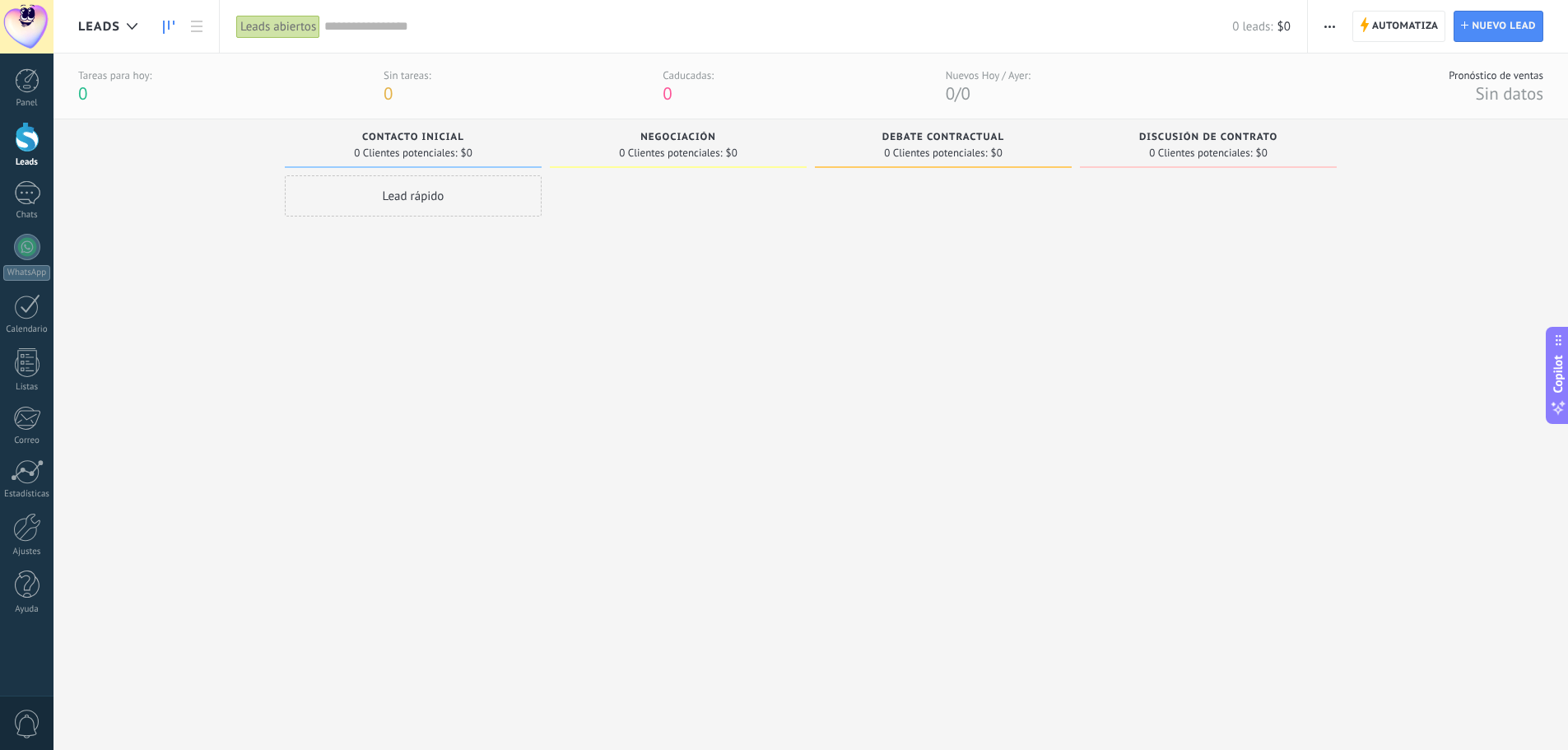
click at [29, 143] on div at bounding box center [27, 137] width 25 height 31
click at [1335, 28] on span "button" at bounding box center [1329, 26] width 10 height 32
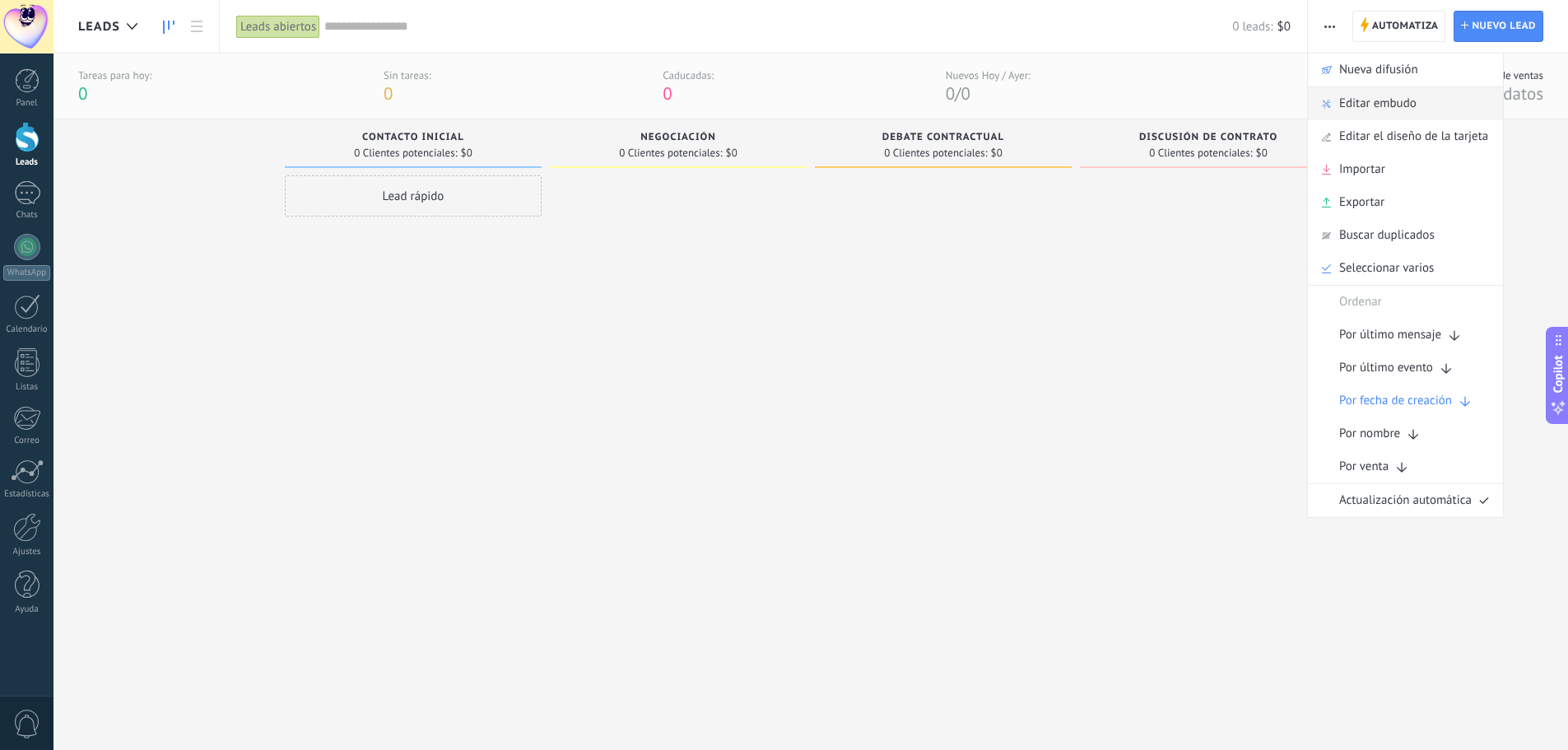
click at [1384, 102] on span "Editar embudo" at bounding box center [1377, 103] width 77 height 33
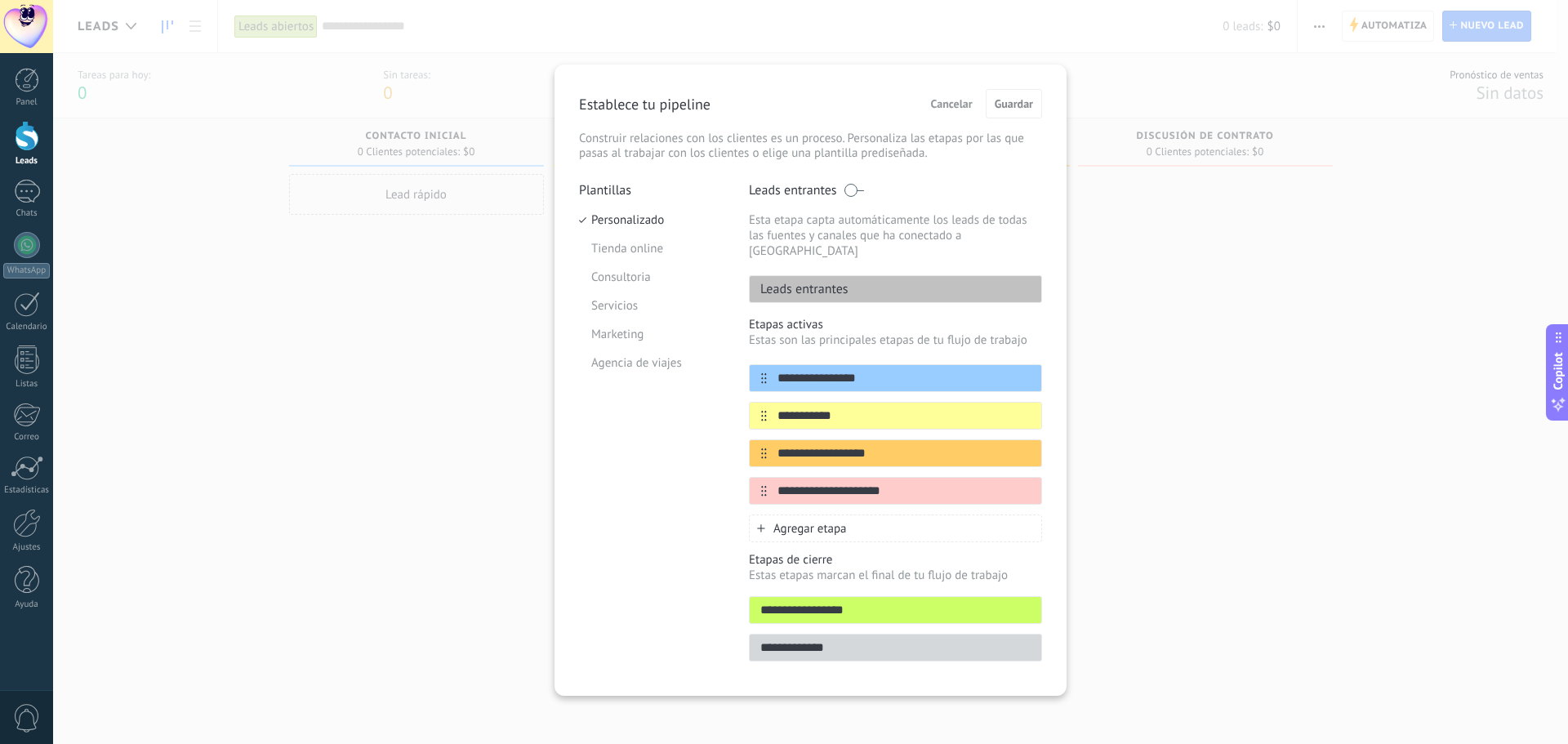
drag, startPoint x: 851, startPoint y: 402, endPoint x: 744, endPoint y: 403, distance: 107.0
click at [744, 403] on div "**********" at bounding box center [810, 426] width 463 height 489
type input "*********"
drag, startPoint x: 899, startPoint y: 436, endPoint x: 764, endPoint y: 441, distance: 135.1
click at [764, 441] on div "**********" at bounding box center [895, 453] width 293 height 28
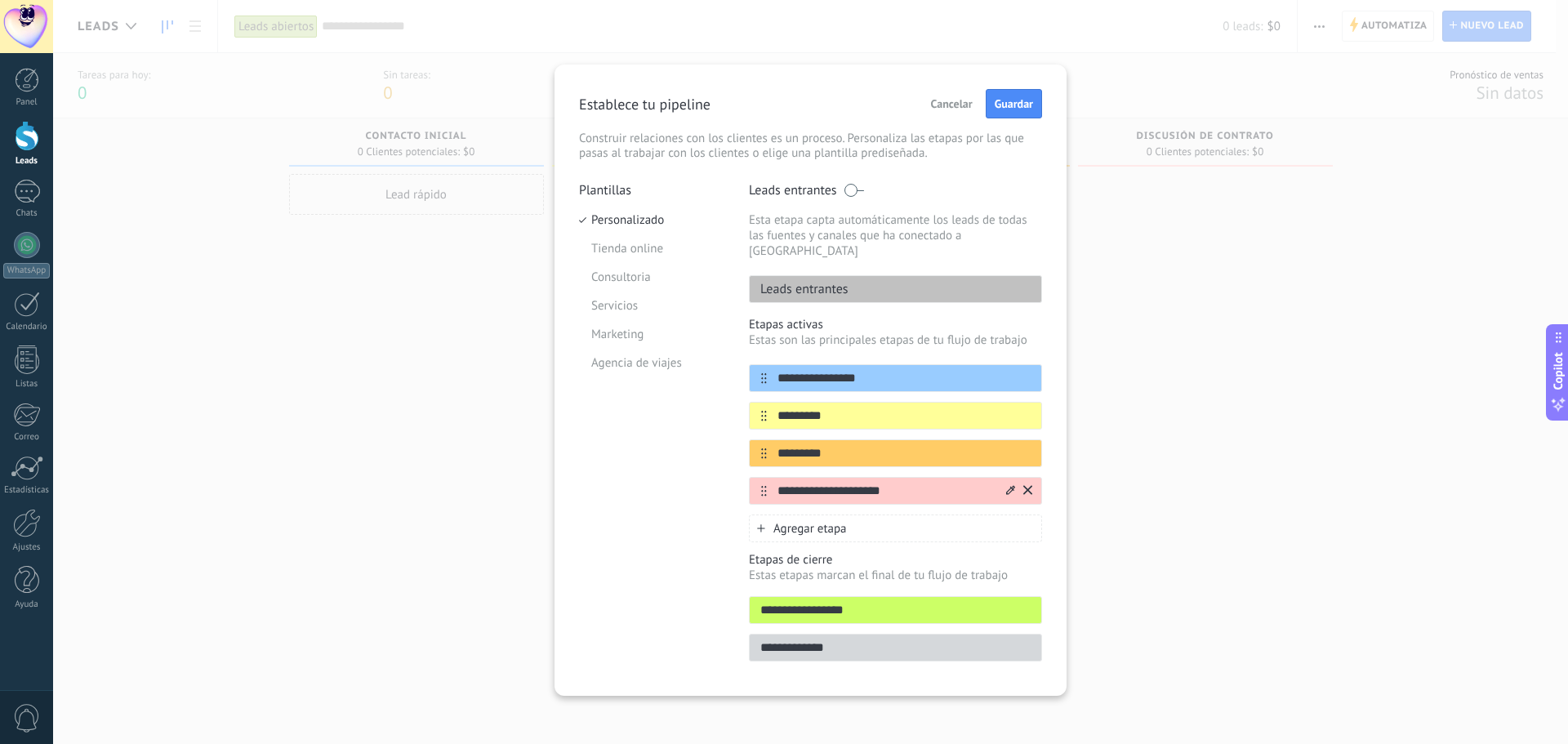
type input "*********"
drag, startPoint x: 898, startPoint y: 474, endPoint x: 768, endPoint y: 471, distance: 130.0
click at [769, 482] on input "**********" at bounding box center [886, 491] width 237 height 18
type input "*"
type input "*********"
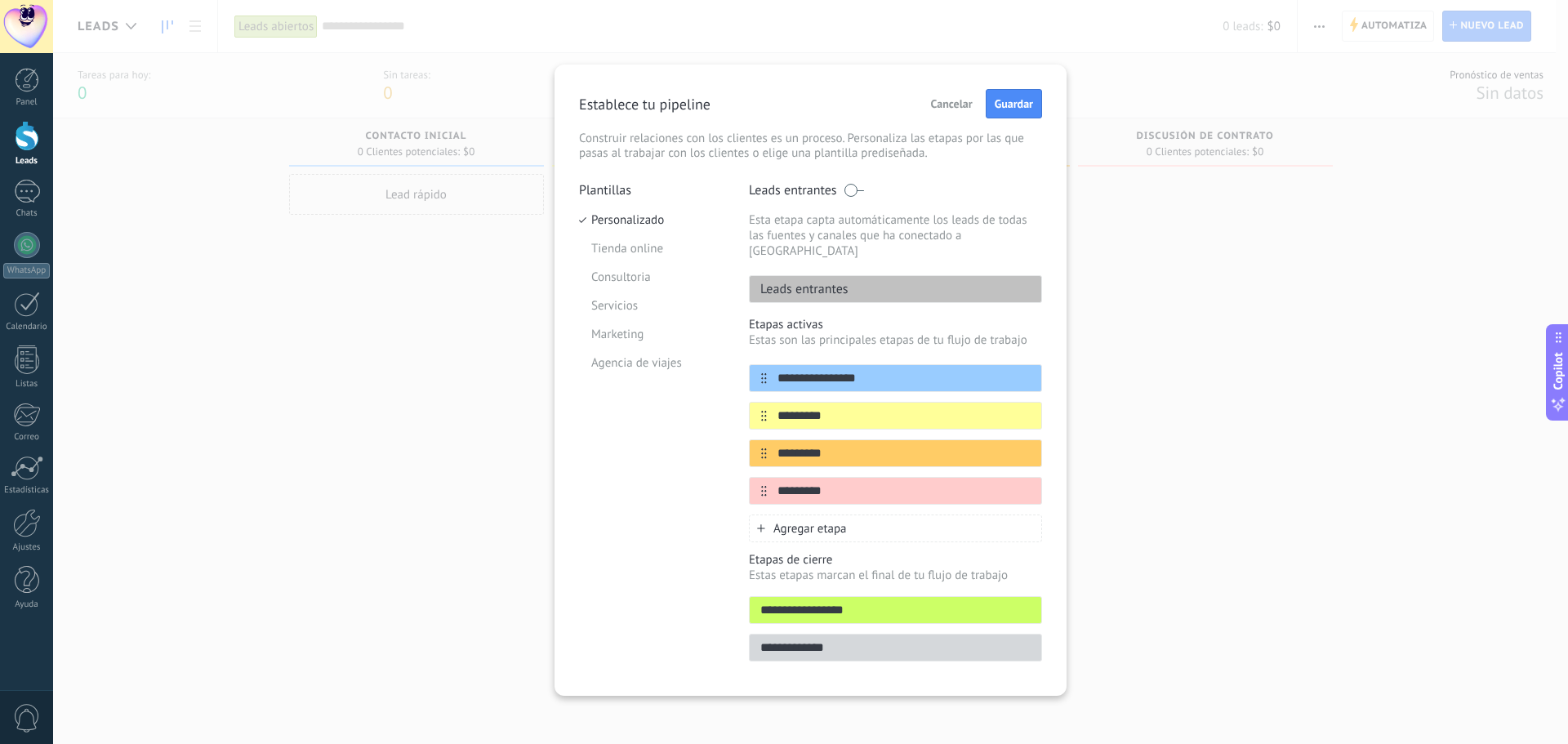
click at [802, 521] on span "Agregar etapa" at bounding box center [811, 529] width 74 height 16
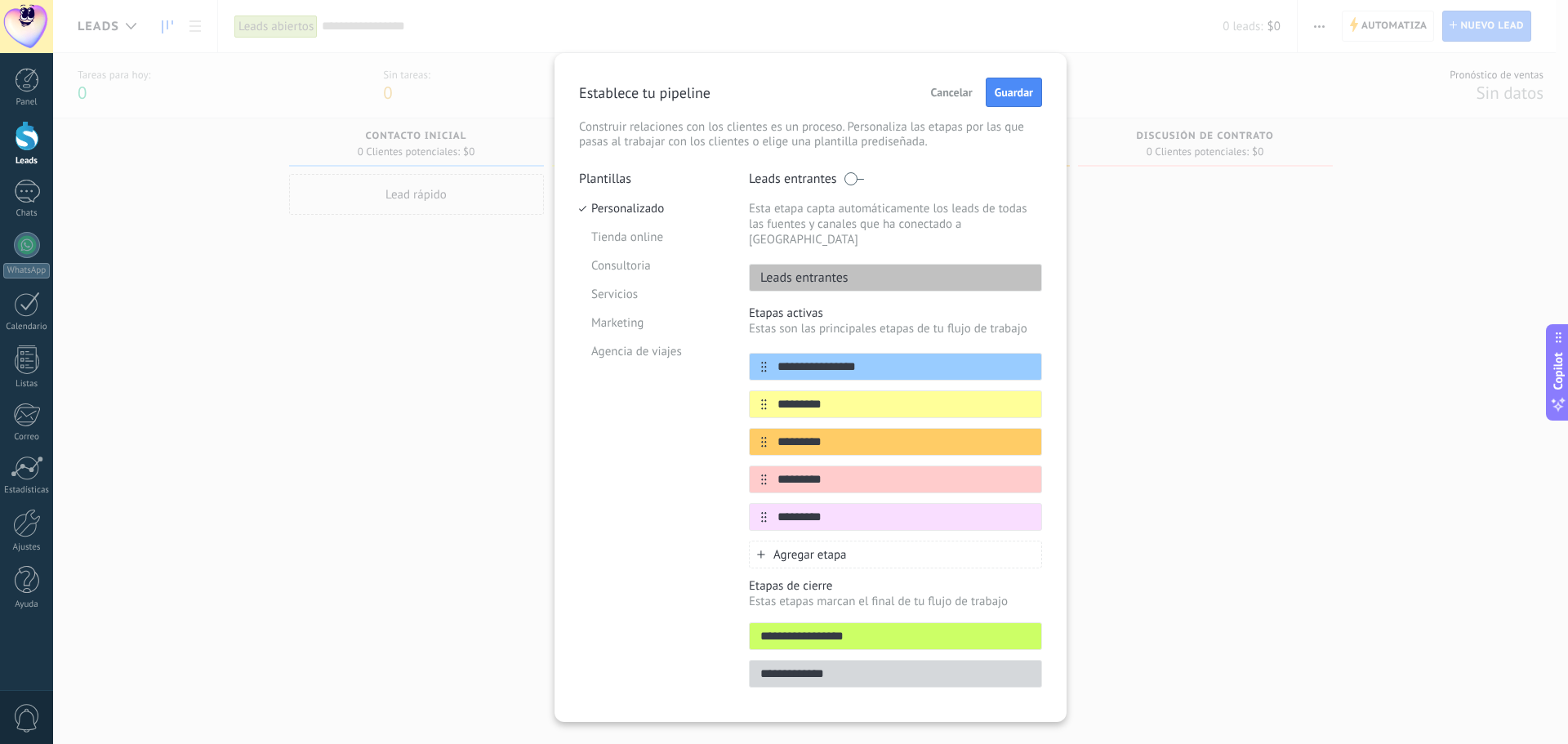
type input "*********"
click at [822, 547] on span "Agregar etapa" at bounding box center [811, 555] width 74 height 16
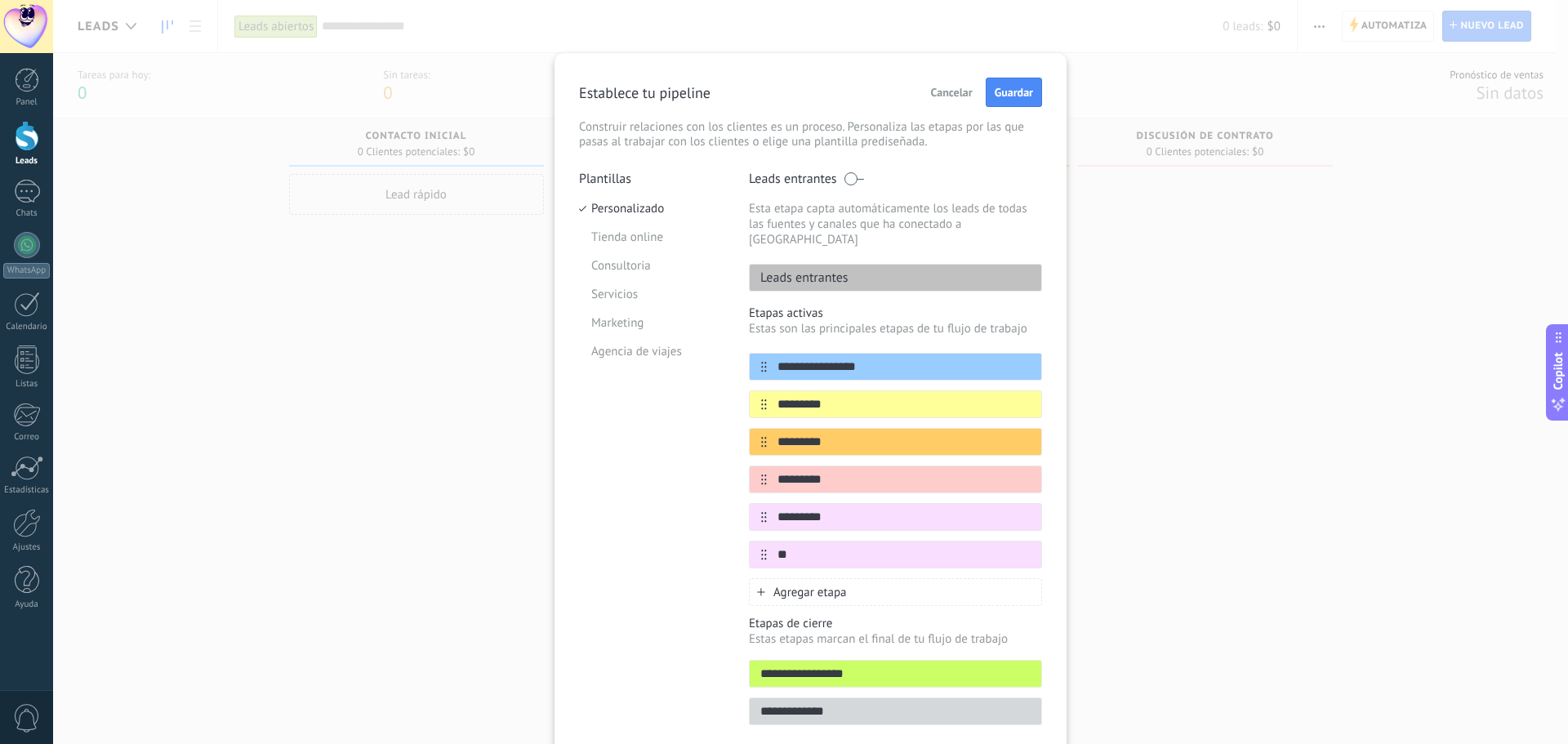
type input "*"
type input "********"
click at [1007, 549] on icon at bounding box center [1011, 554] width 9 height 10
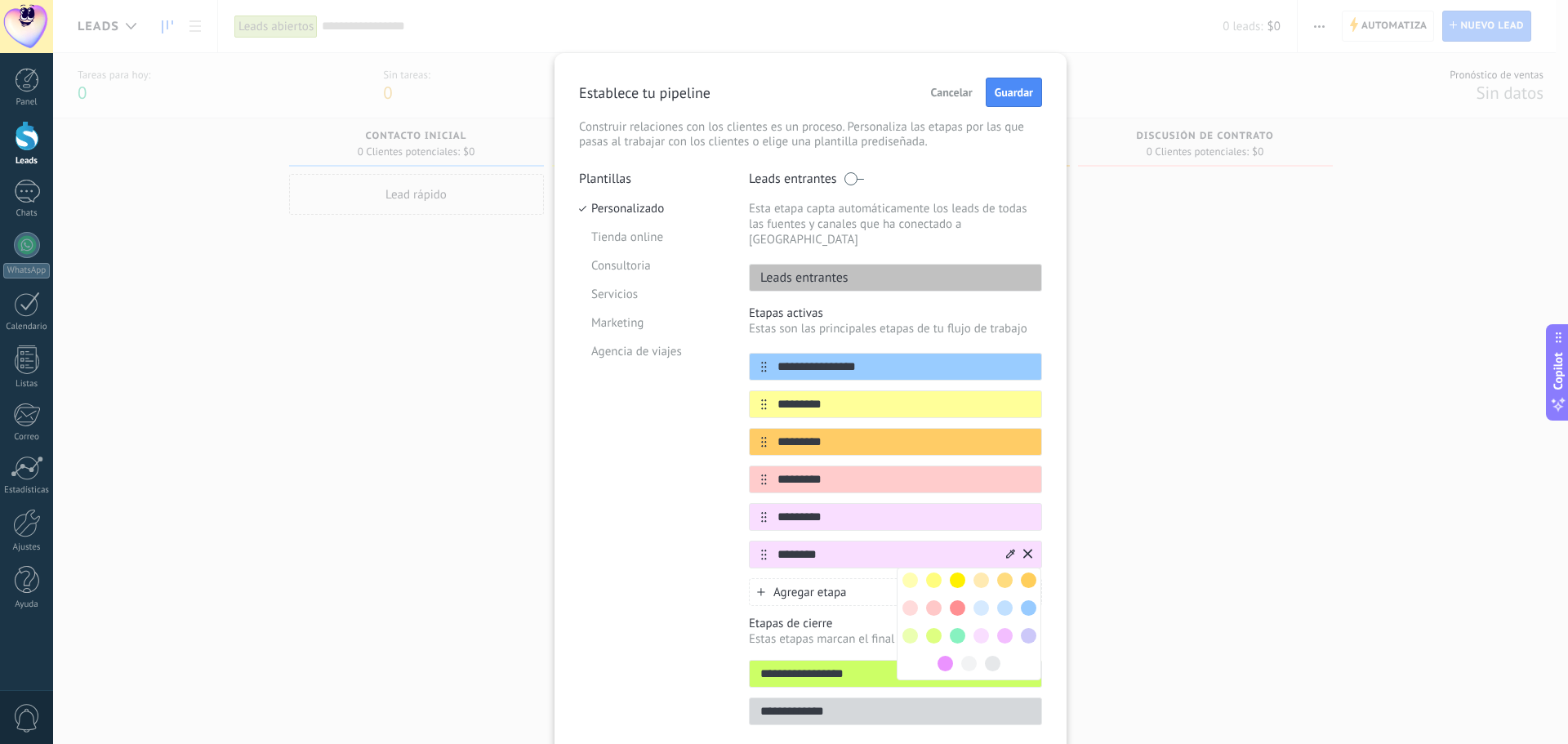
click at [976, 600] on span at bounding box center [981, 607] width 16 height 16
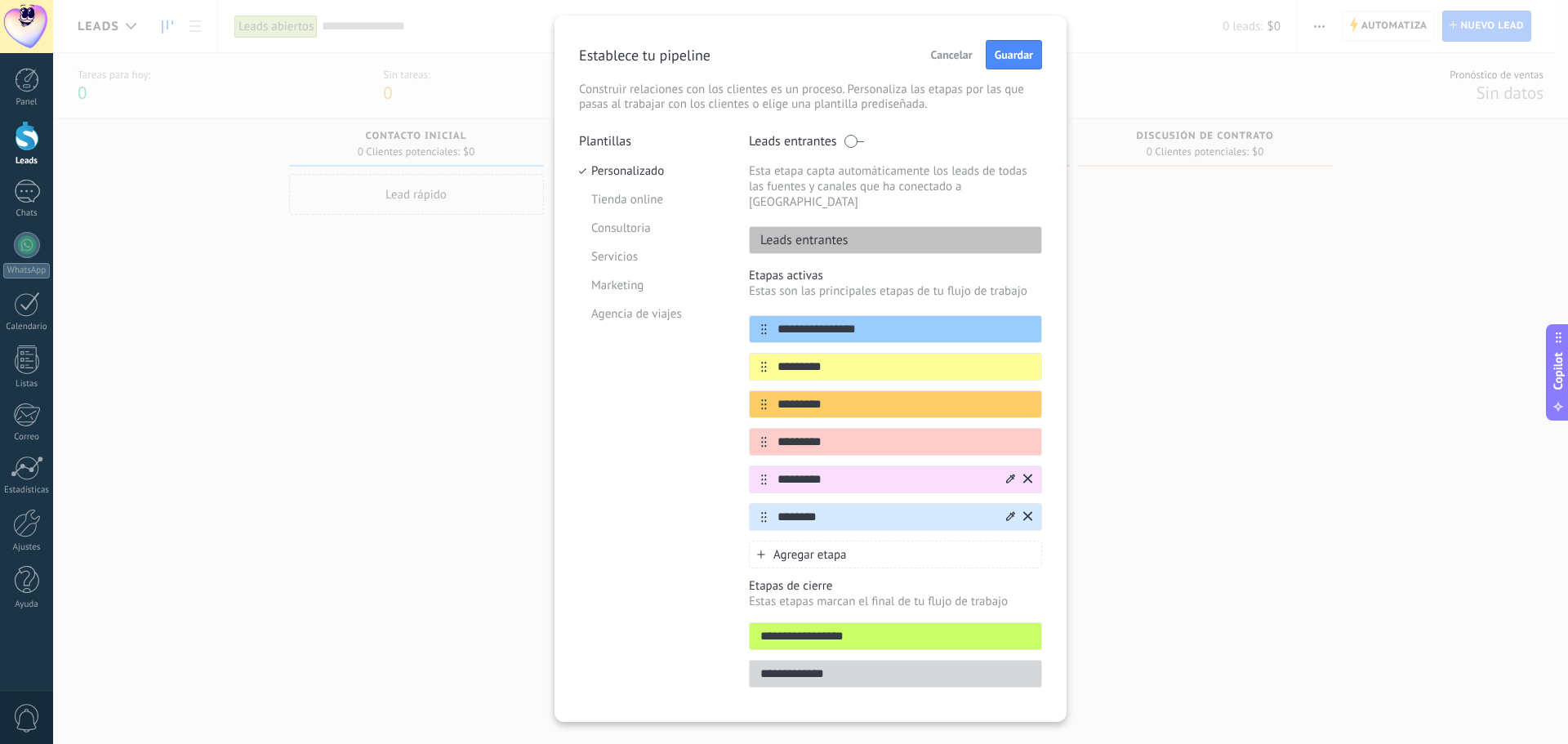
scroll to position [53, 0]
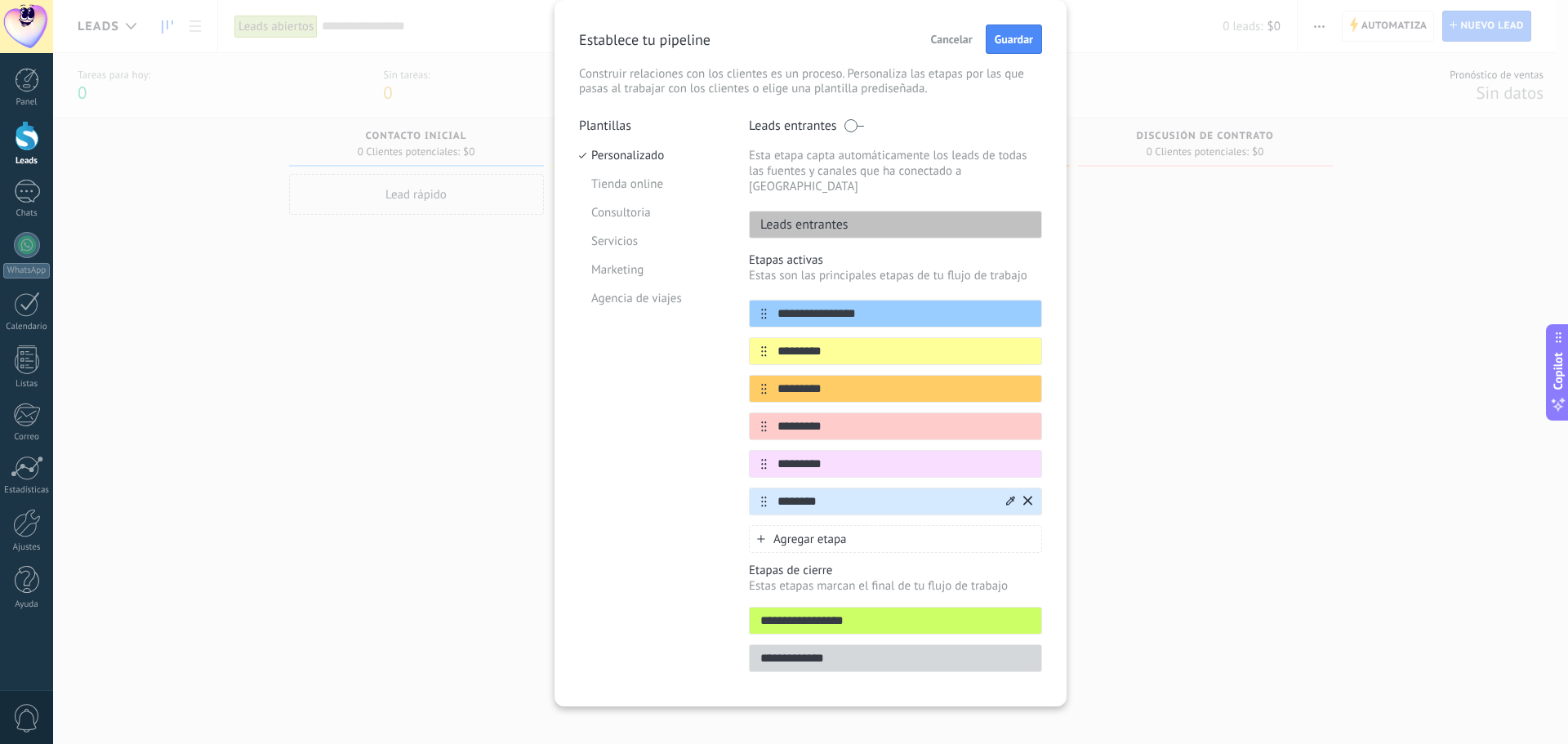
click at [859, 525] on div "Agregar etapa" at bounding box center [895, 539] width 293 height 28
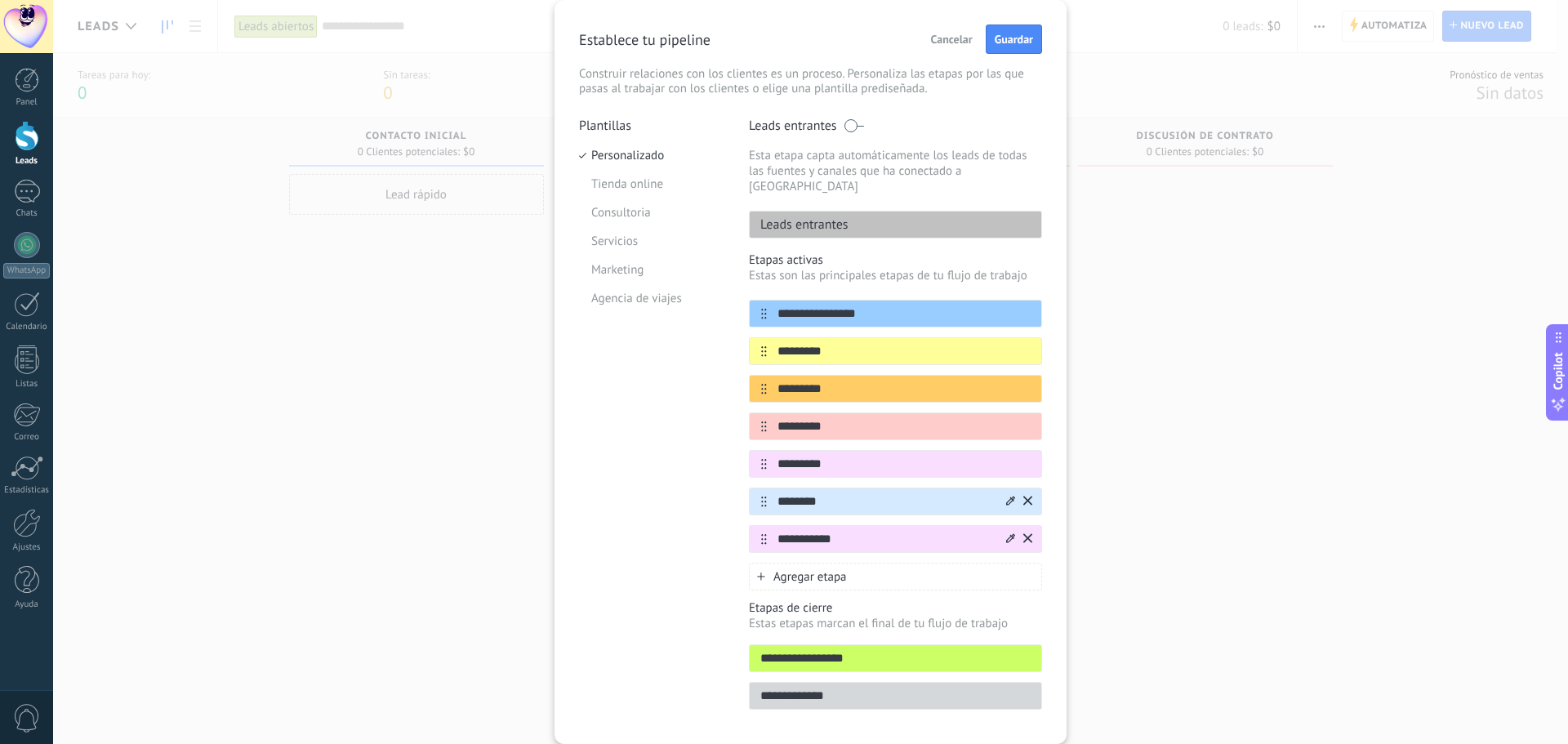
type input "**********"
click at [1006, 533] on icon at bounding box center [1011, 538] width 9 height 9
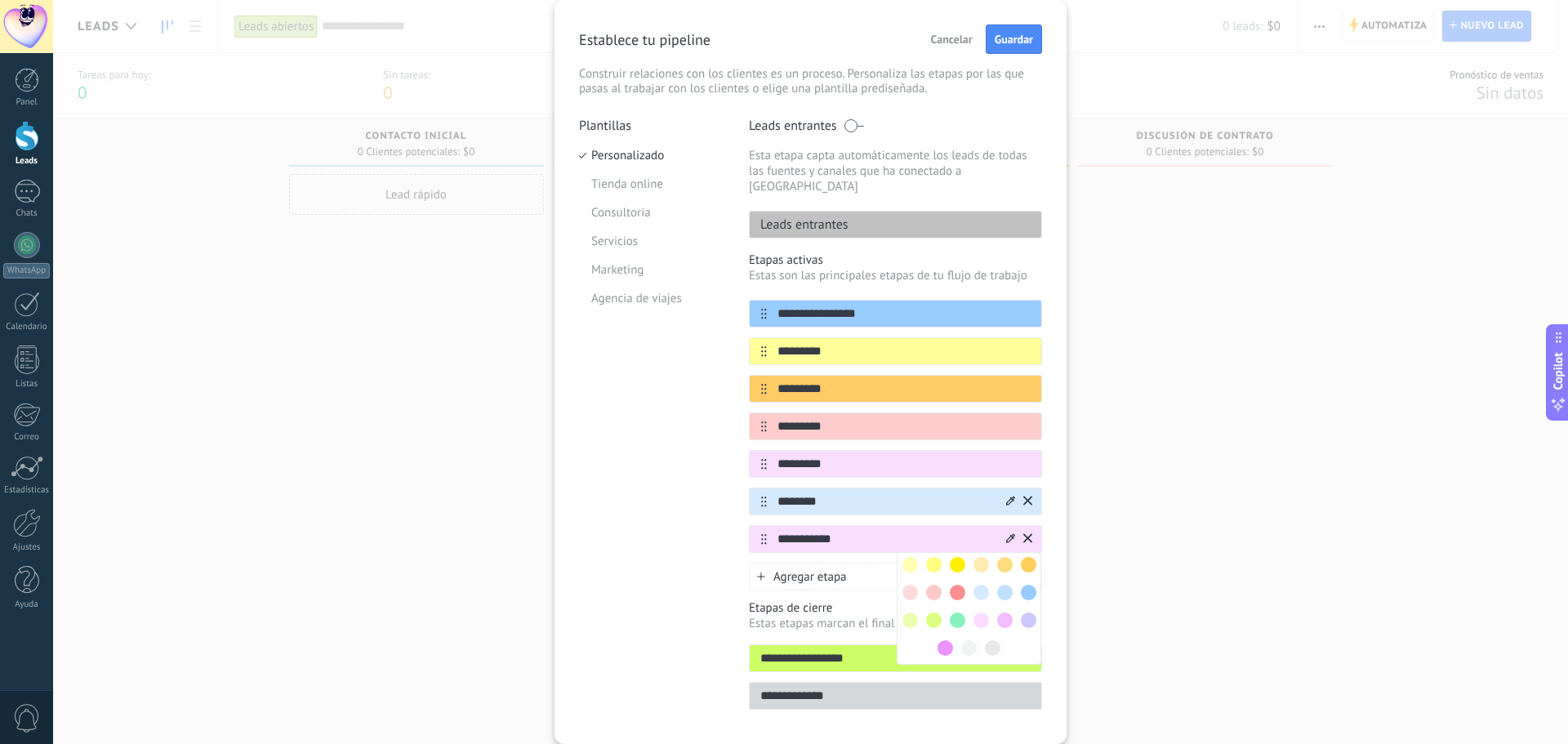
click at [933, 613] on span at bounding box center [934, 620] width 16 height 16
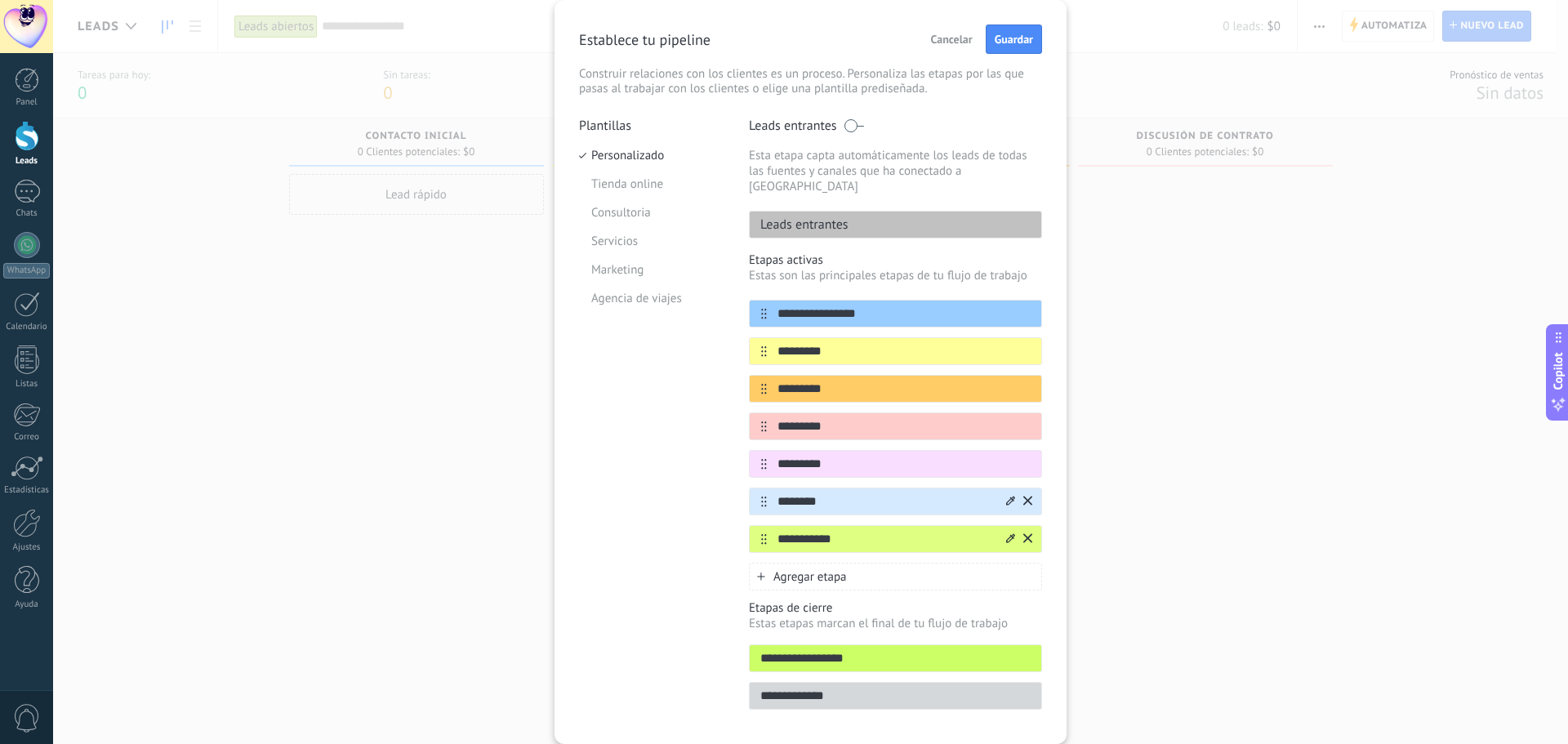
click at [1008, 533] on icon at bounding box center [1011, 538] width 9 height 9
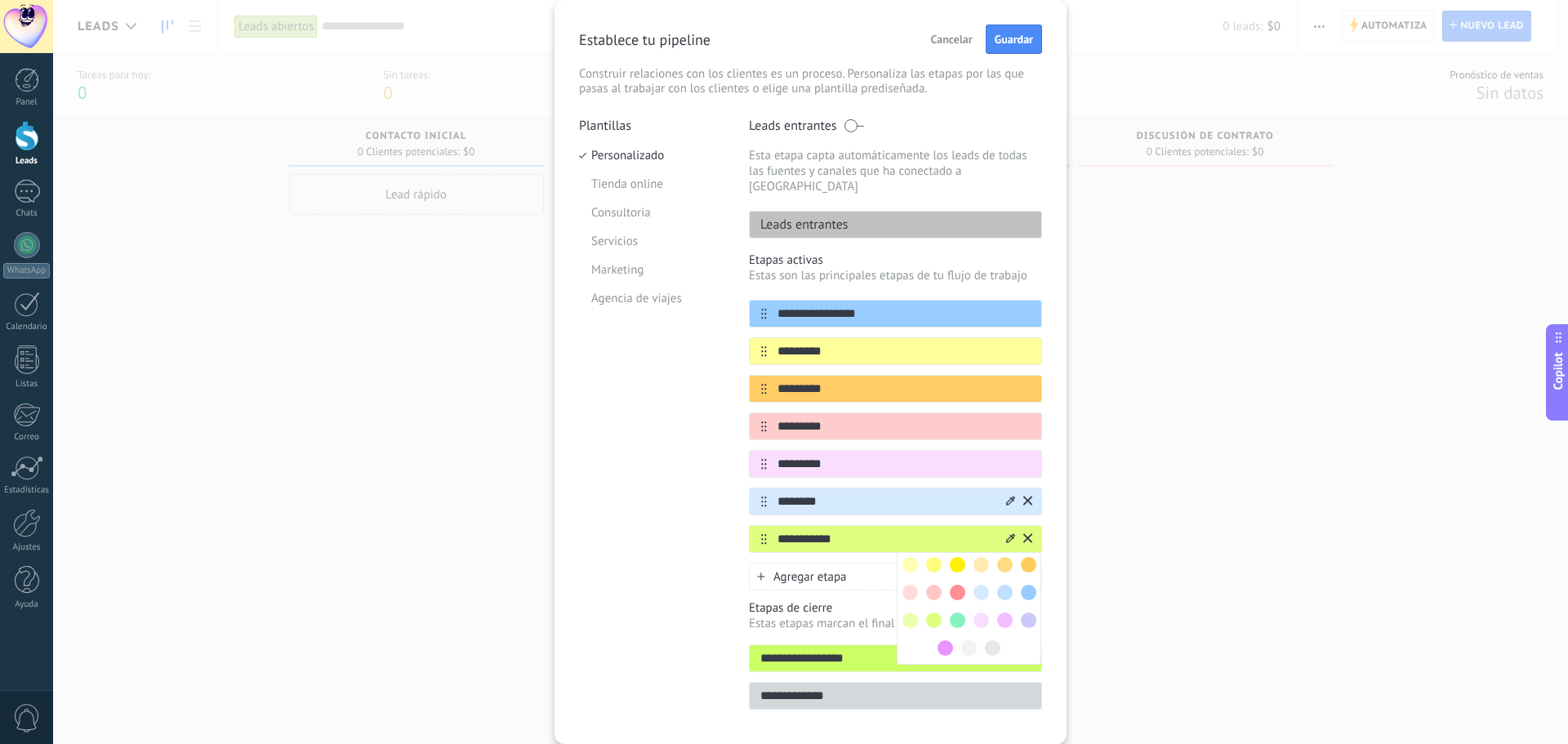
click at [911, 613] on span at bounding box center [910, 620] width 16 height 16
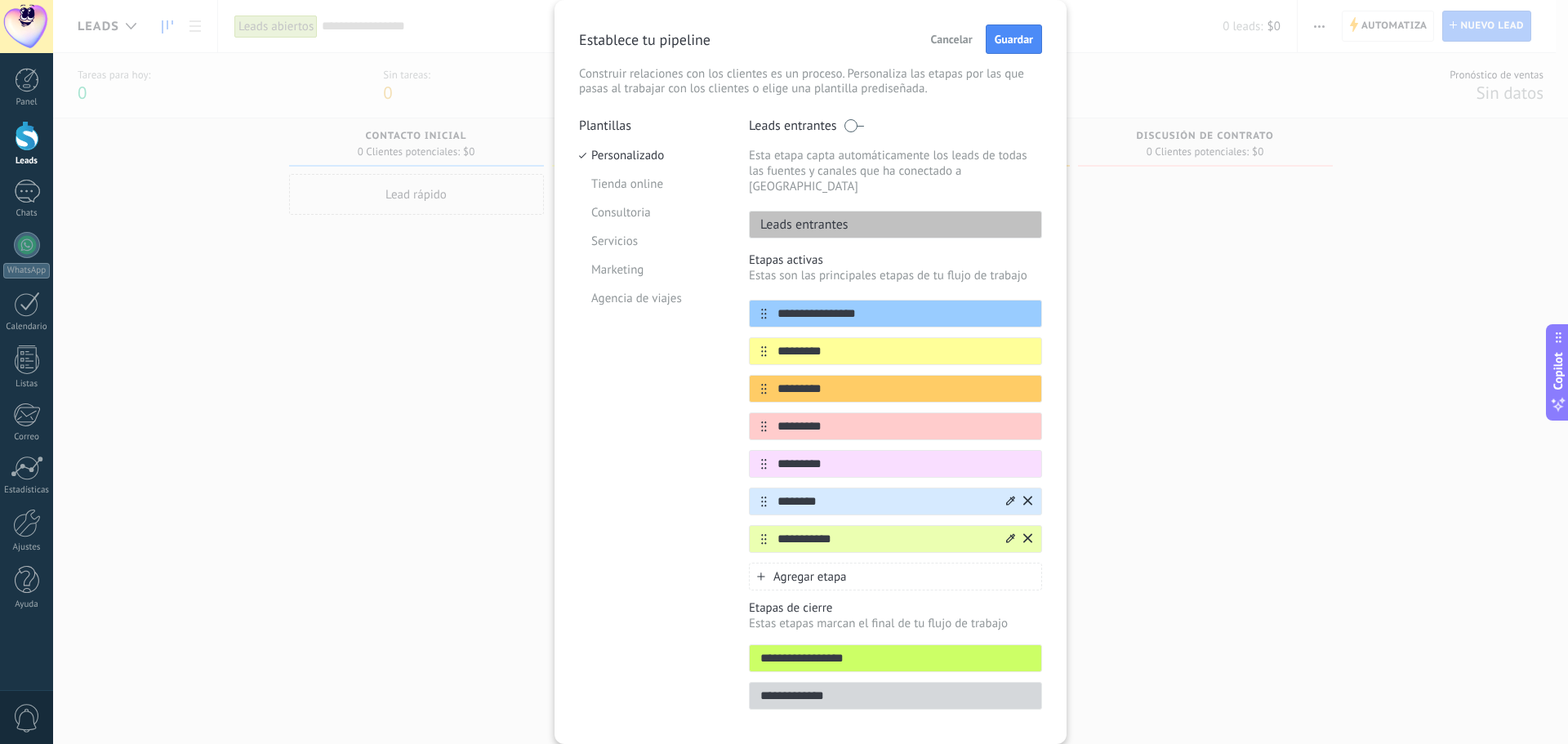
click at [855, 563] on div "Agregar etapa" at bounding box center [895, 577] width 293 height 28
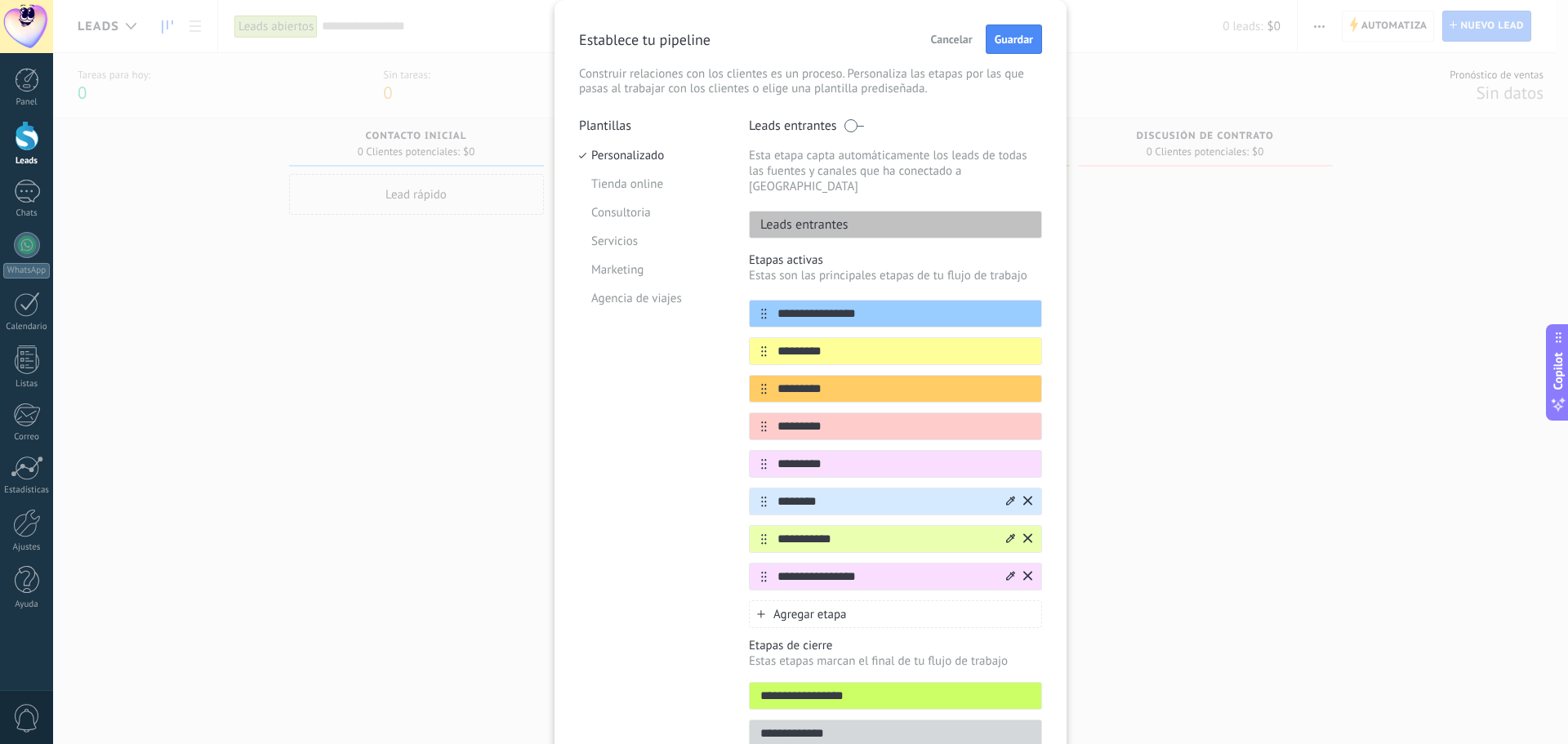
type input "**********"
click at [1008, 571] on icon at bounding box center [1011, 576] width 9 height 9
click at [1021, 594] on span at bounding box center [1028, 602] width 16 height 16
click at [868, 605] on div "Agregar etapa" at bounding box center [895, 614] width 293 height 28
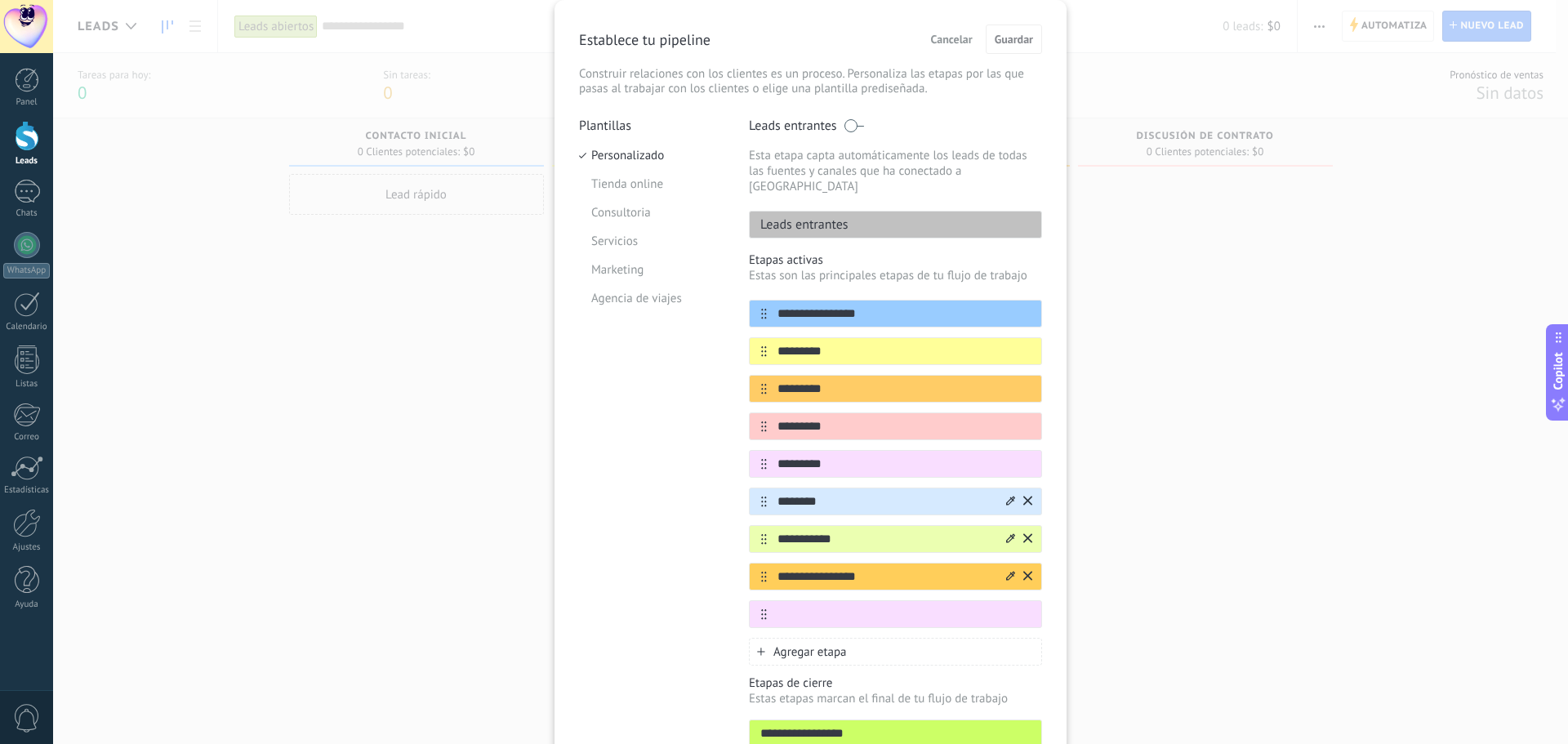
click at [1007, 569] on div at bounding box center [1011, 577] width 9 height 16
click at [954, 650] on span at bounding box center [957, 657] width 16 height 16
click at [1144, 538] on div "**********" at bounding box center [810, 372] width 1515 height 744
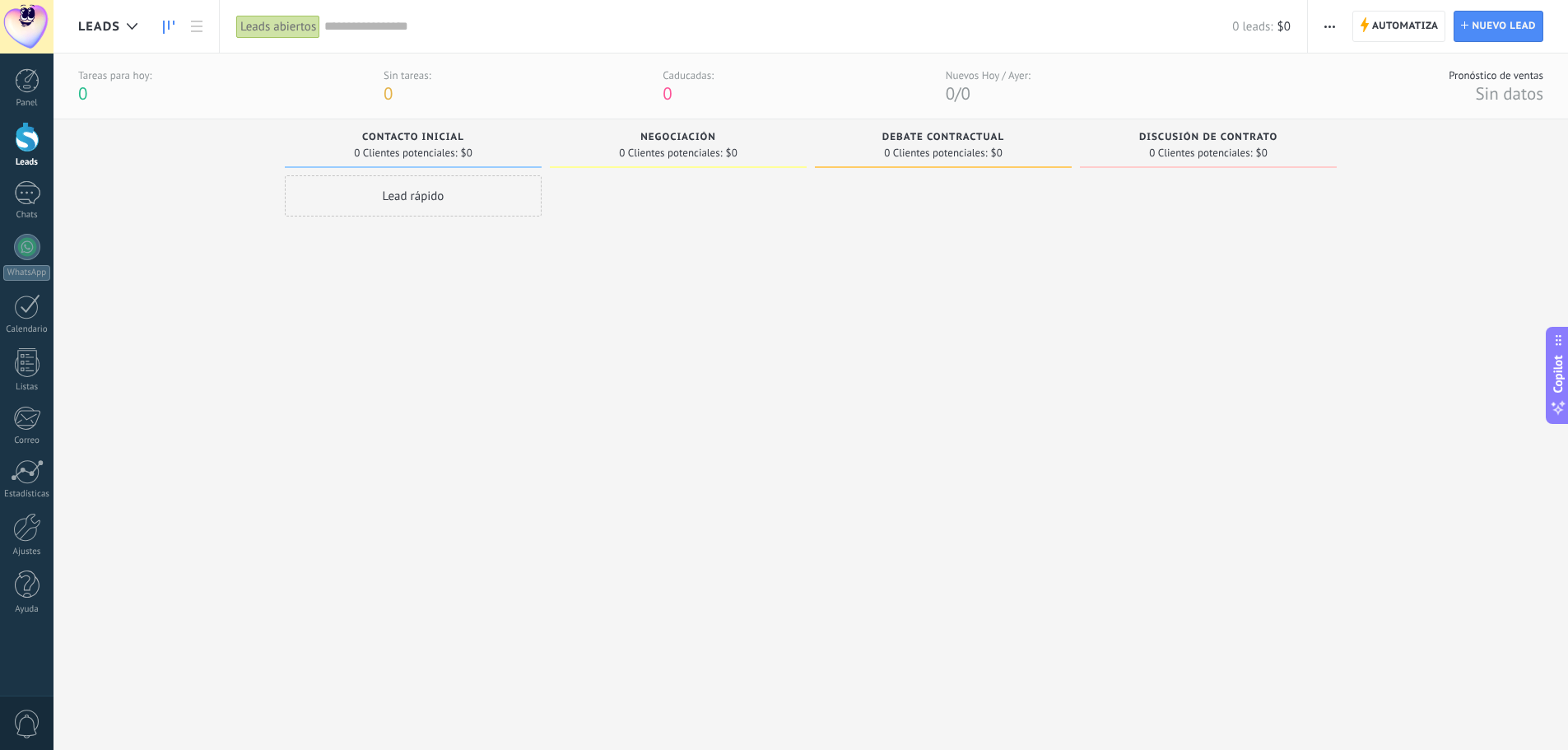
click at [1323, 33] on button "button" at bounding box center [1329, 26] width 24 height 32
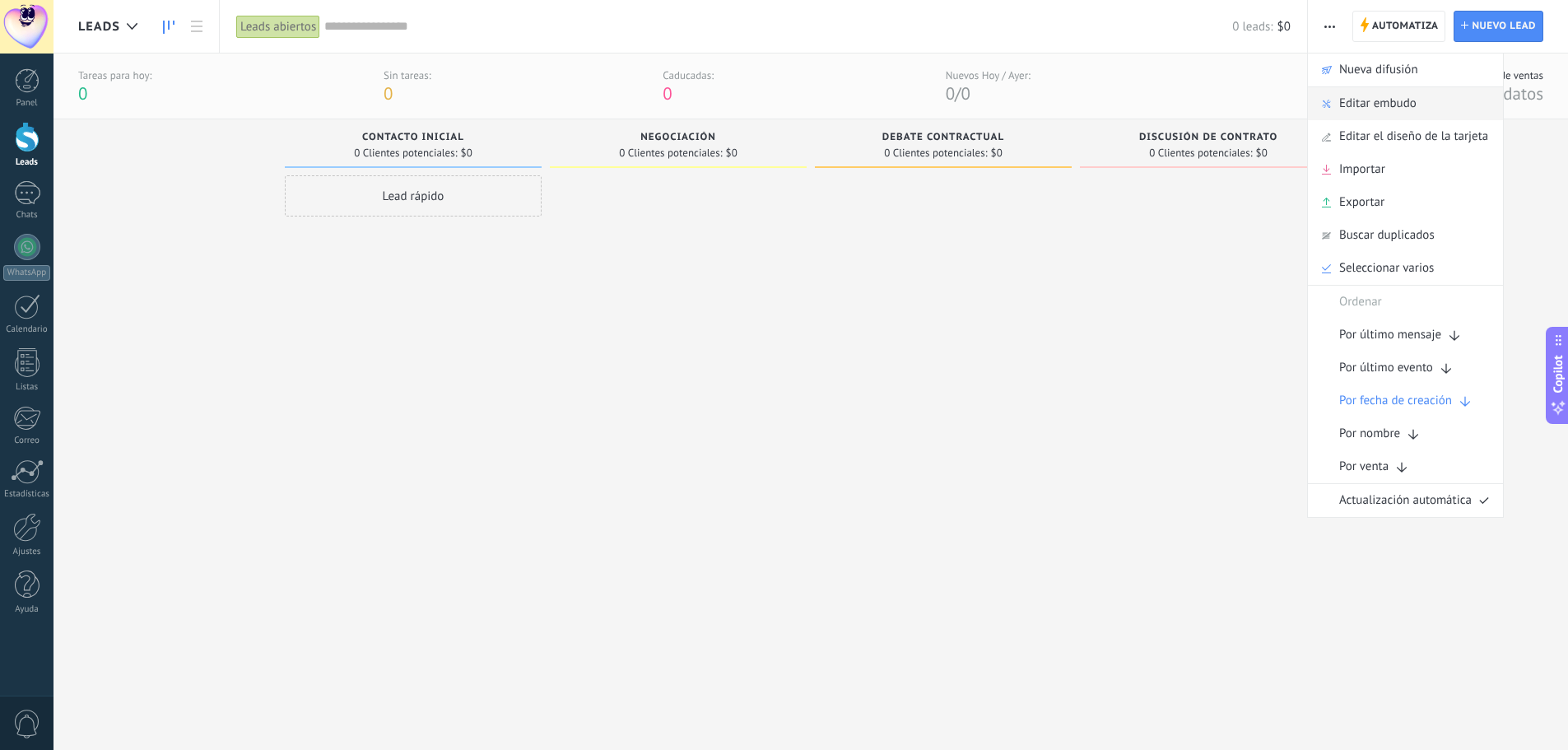
click at [1373, 101] on span "Editar embudo" at bounding box center [1377, 103] width 77 height 33
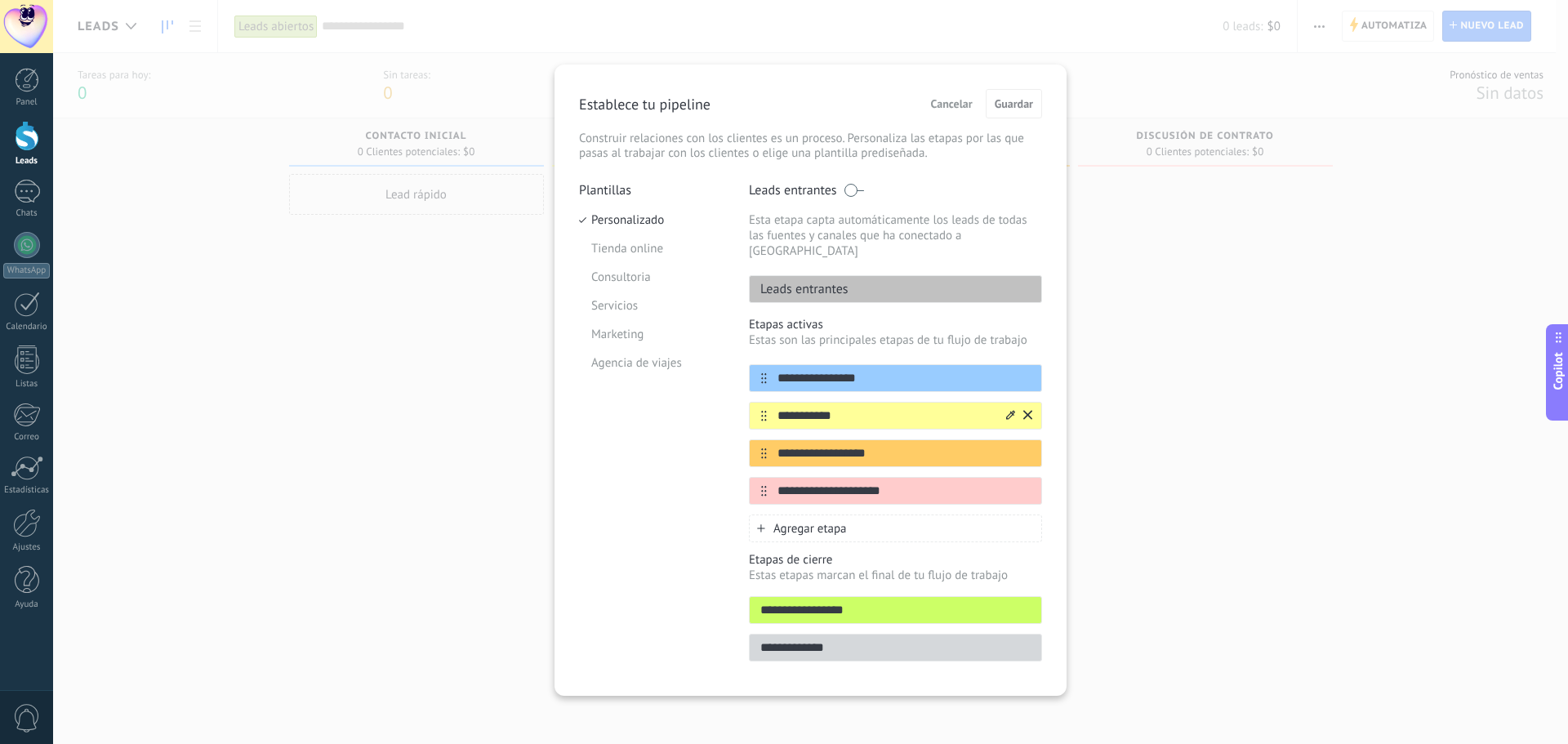
drag, startPoint x: 859, startPoint y: 396, endPoint x: 766, endPoint y: 403, distance: 93.3
click at [766, 403] on div "**********" at bounding box center [895, 416] width 293 height 28
type input "*********"
drag, startPoint x: 888, startPoint y: 439, endPoint x: 769, endPoint y: 445, distance: 119.2
click at [769, 445] on input "**********" at bounding box center [886, 453] width 237 height 18
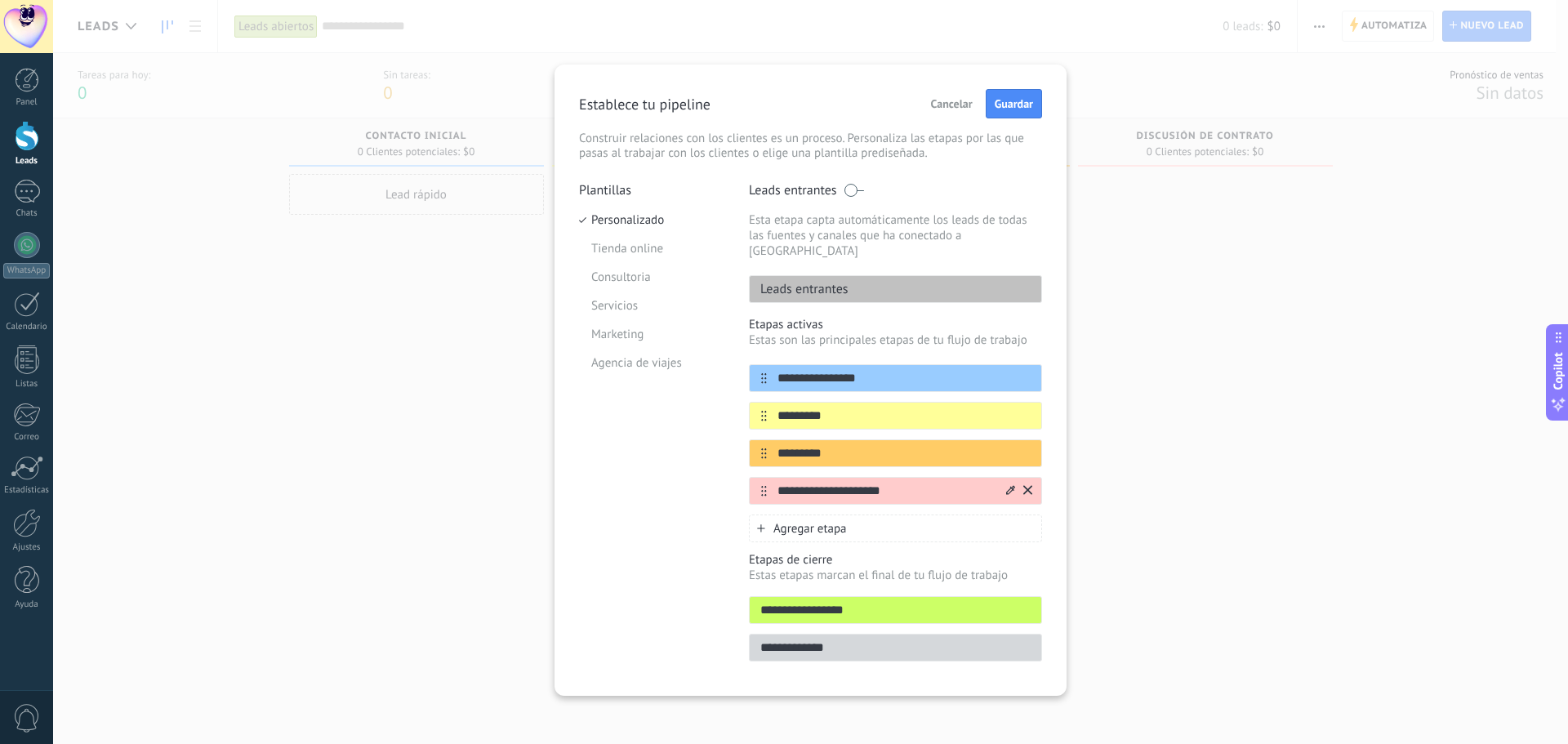
type input "*********"
drag, startPoint x: 870, startPoint y: 479, endPoint x: 769, endPoint y: 479, distance: 101.0
click at [769, 482] on input "**********" at bounding box center [886, 491] width 237 height 18
type input "*********"
click at [830, 521] on span "Agregar etapa" at bounding box center [811, 529] width 74 height 16
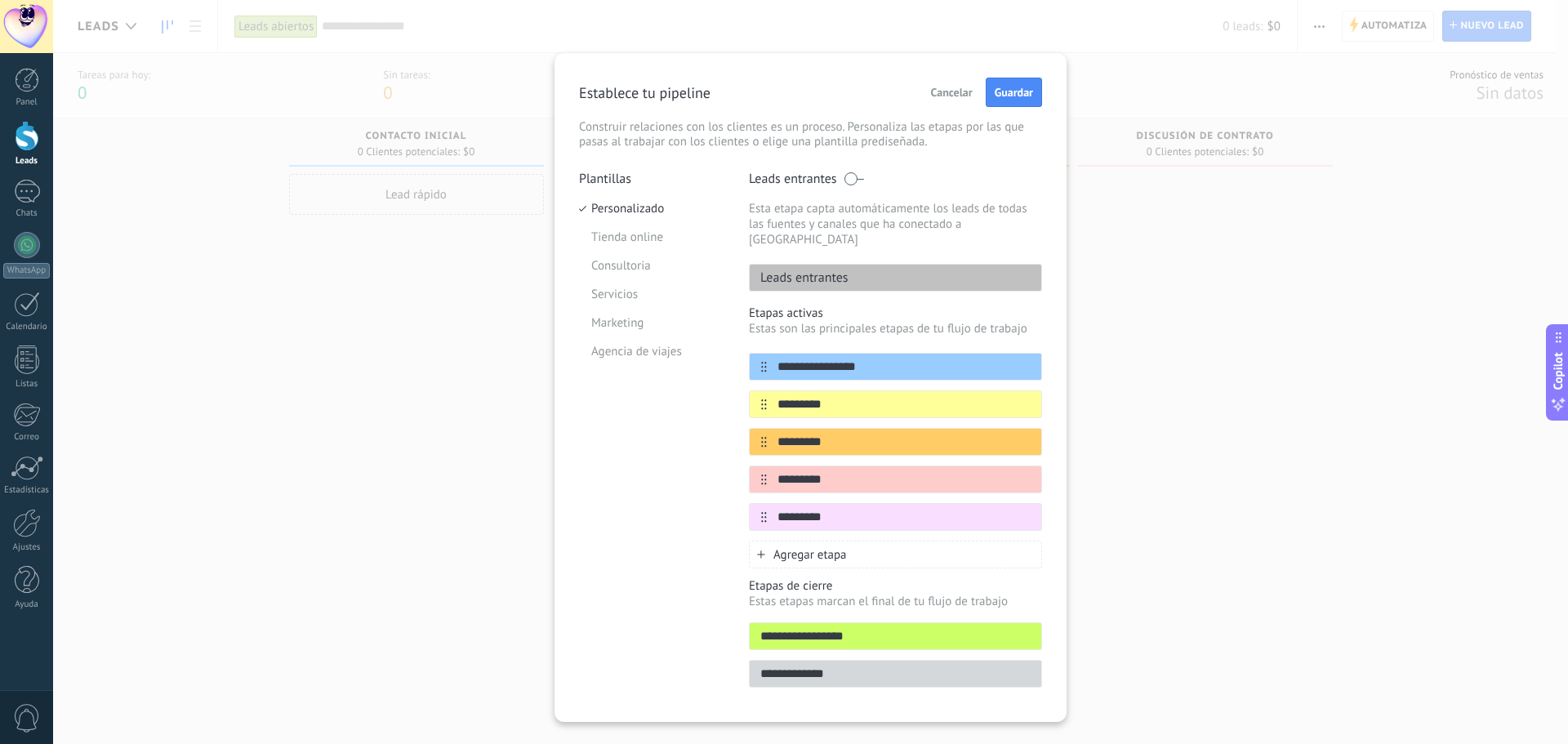
type input "*********"
click at [824, 547] on span "Agregar etapa" at bounding box center [811, 555] width 74 height 16
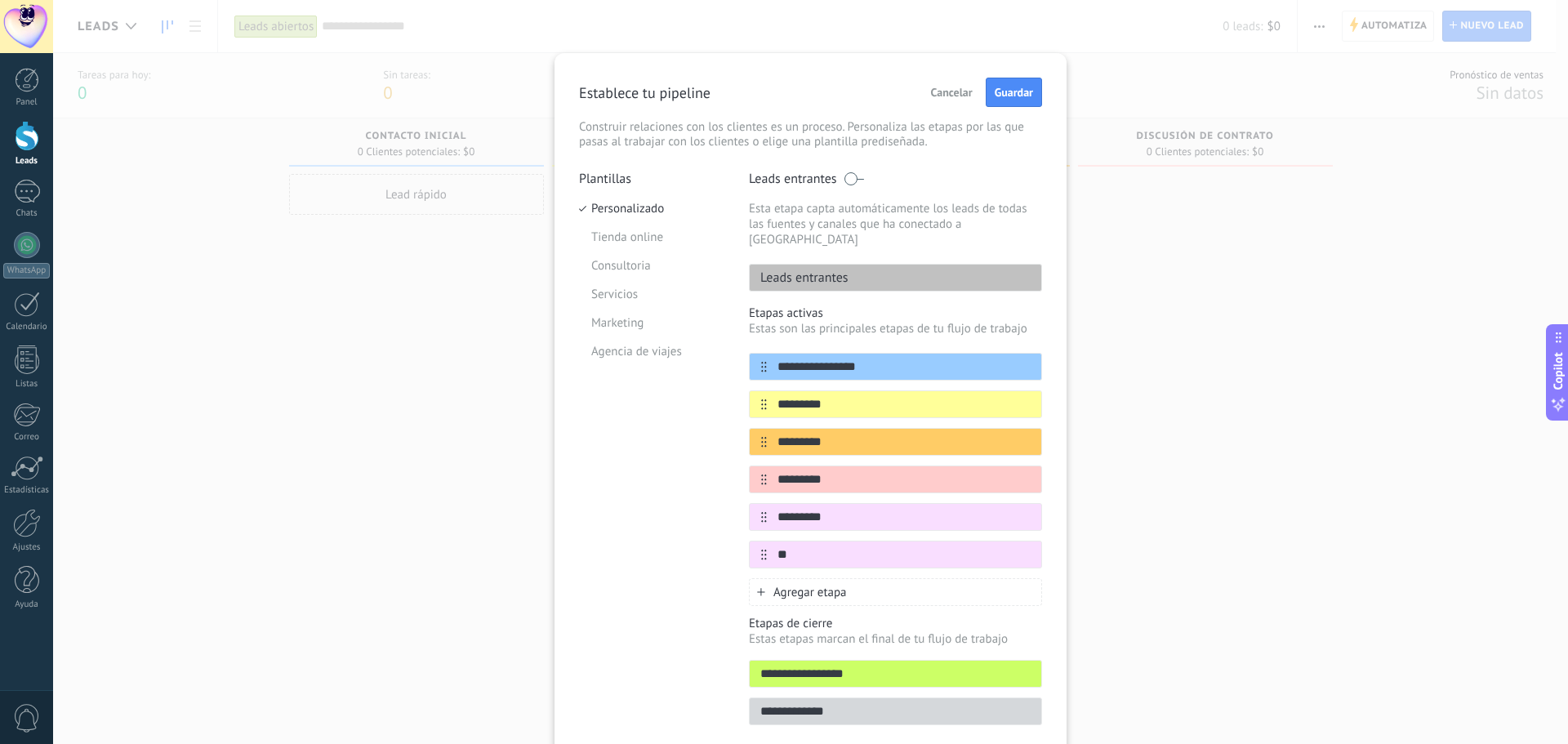
type input "*"
type input "**********"
click at [822, 585] on span "Agregar etapa" at bounding box center [811, 592] width 74 height 16
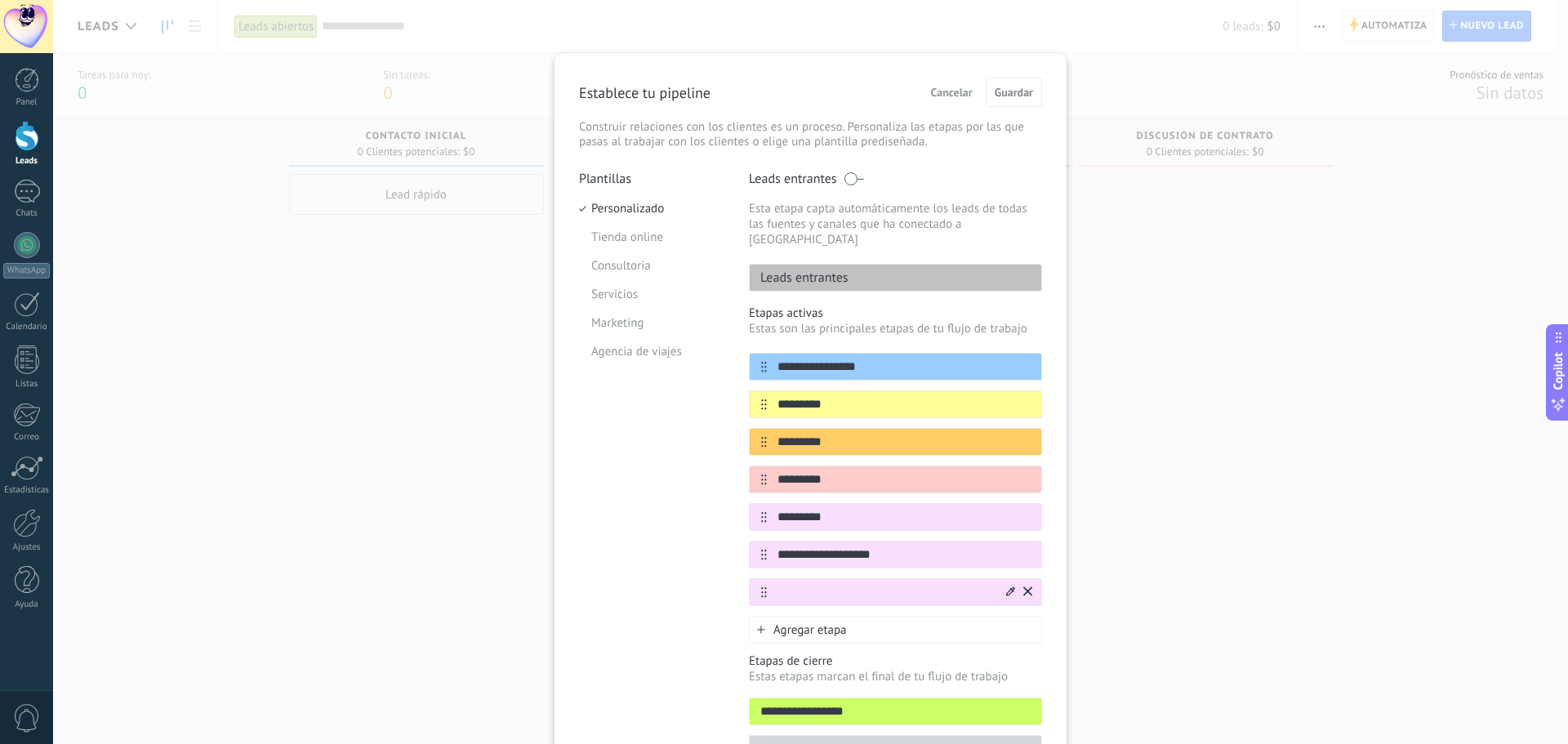
click at [820, 584] on input "text" at bounding box center [886, 592] width 237 height 18
click at [823, 584] on input "**********" at bounding box center [886, 592] width 237 height 18
type input "**********"
click at [831, 627] on div "Agregar etapa" at bounding box center [895, 629] width 293 height 28
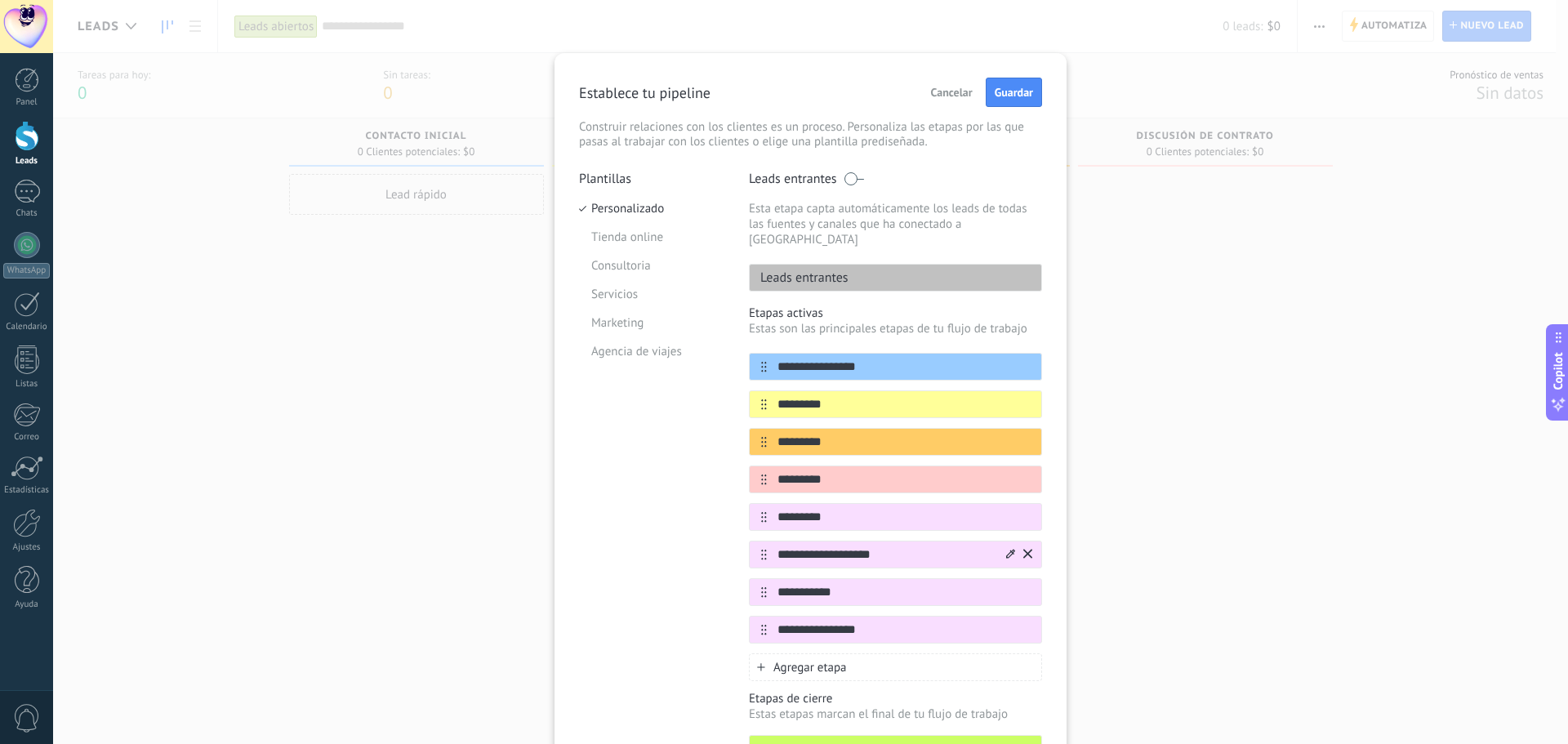
type input "**********"
click at [1006, 549] on icon at bounding box center [1011, 554] width 9 height 10
click at [1009, 436] on icon at bounding box center [1011, 441] width 9 height 9
click at [950, 459] on span at bounding box center [957, 467] width 16 height 16
click at [1006, 398] on icon at bounding box center [1011, 403] width 9 height 9
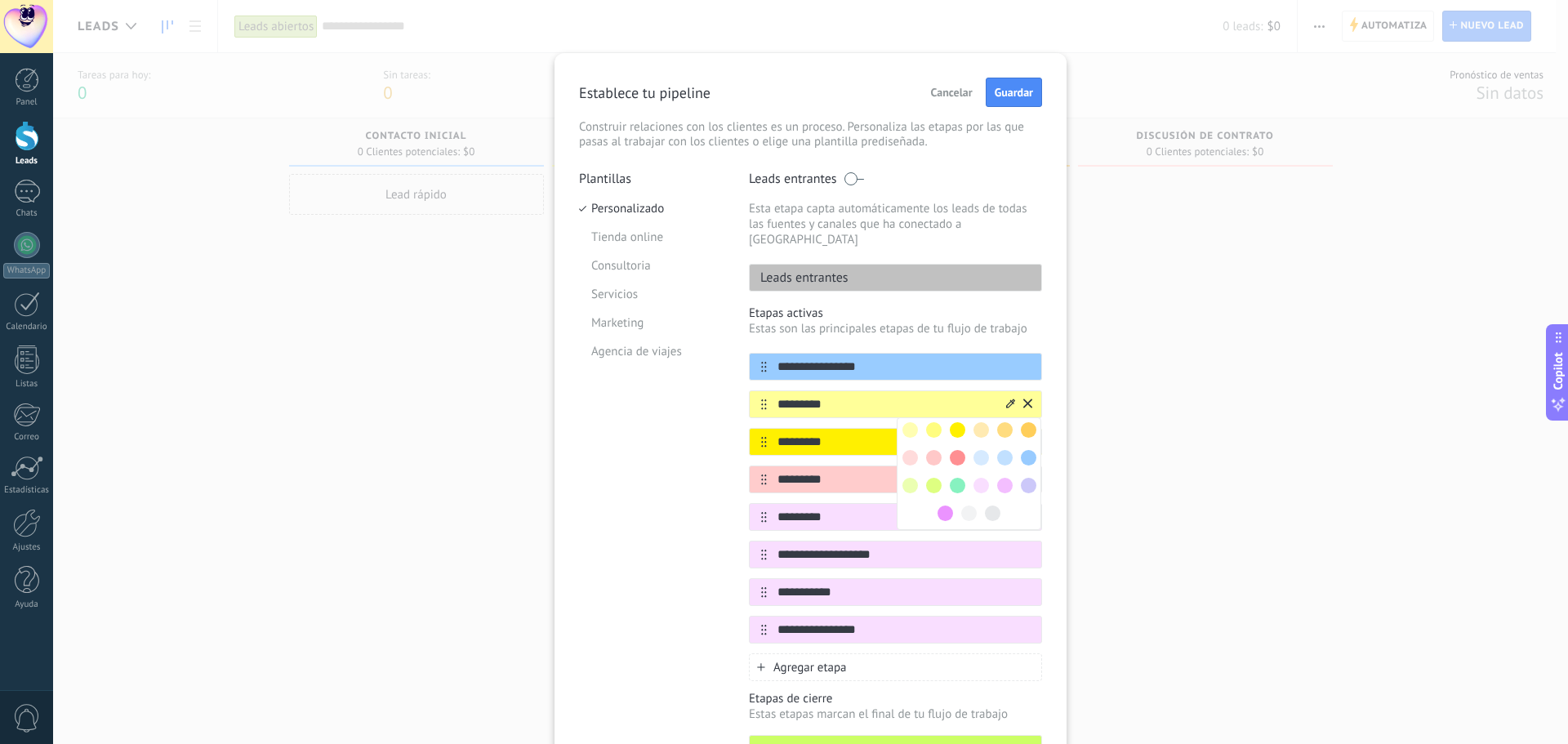
click at [911, 422] on span at bounding box center [910, 430] width 16 height 16
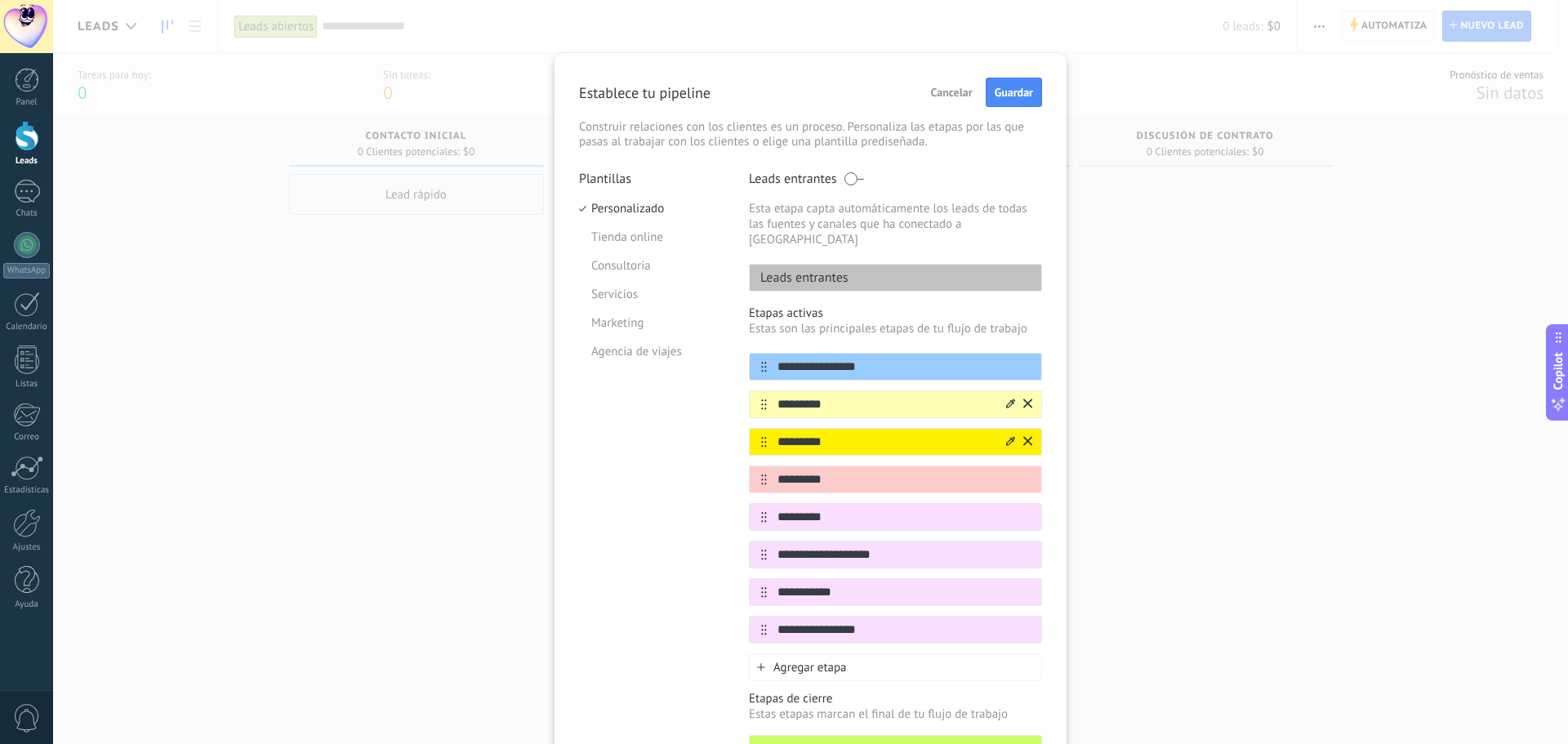
click at [1006, 436] on icon at bounding box center [1011, 441] width 9 height 10
click at [936, 459] on span at bounding box center [934, 467] width 16 height 16
click at [1006, 473] on icon at bounding box center [1011, 478] width 9 height 10
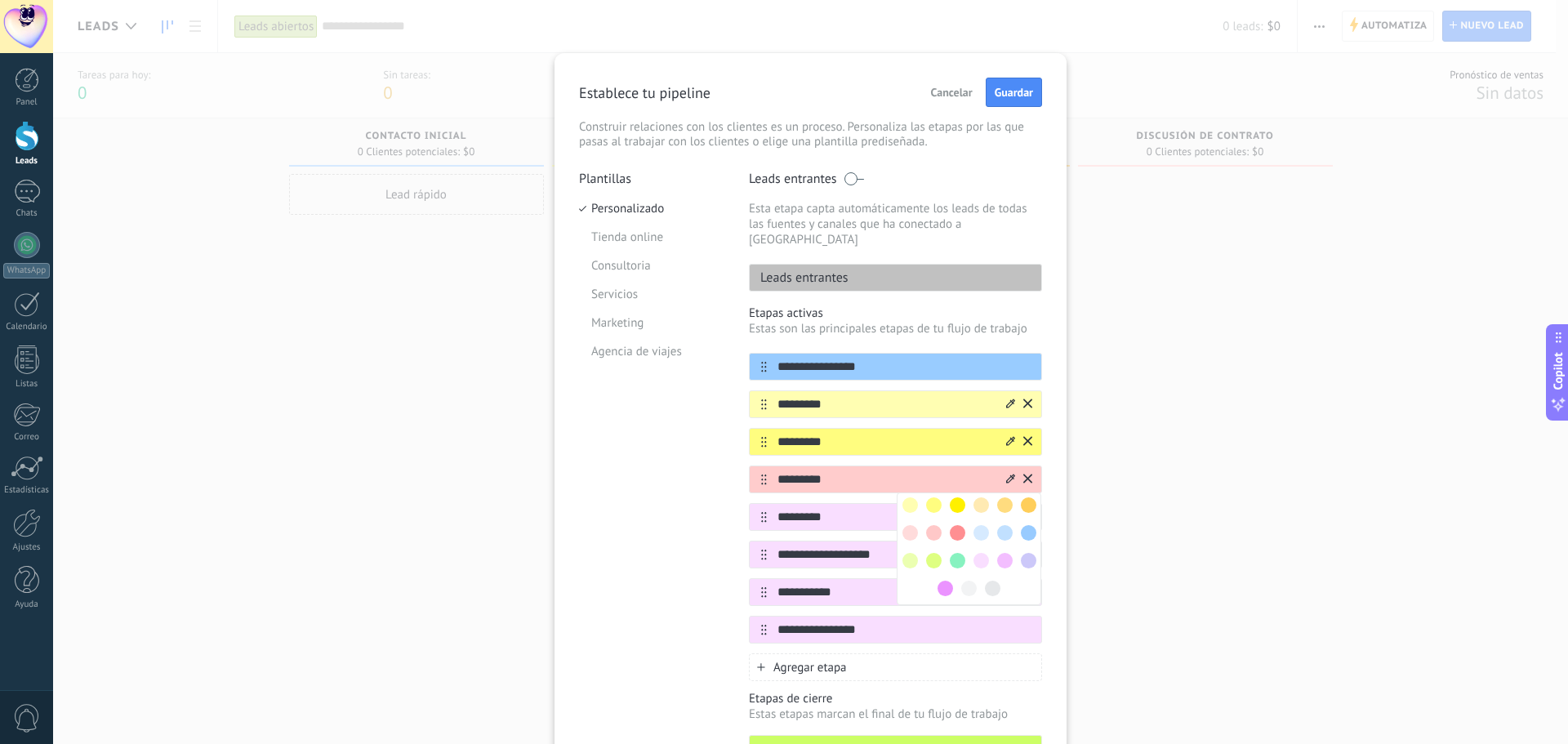
click at [958, 497] on span at bounding box center [957, 505] width 16 height 16
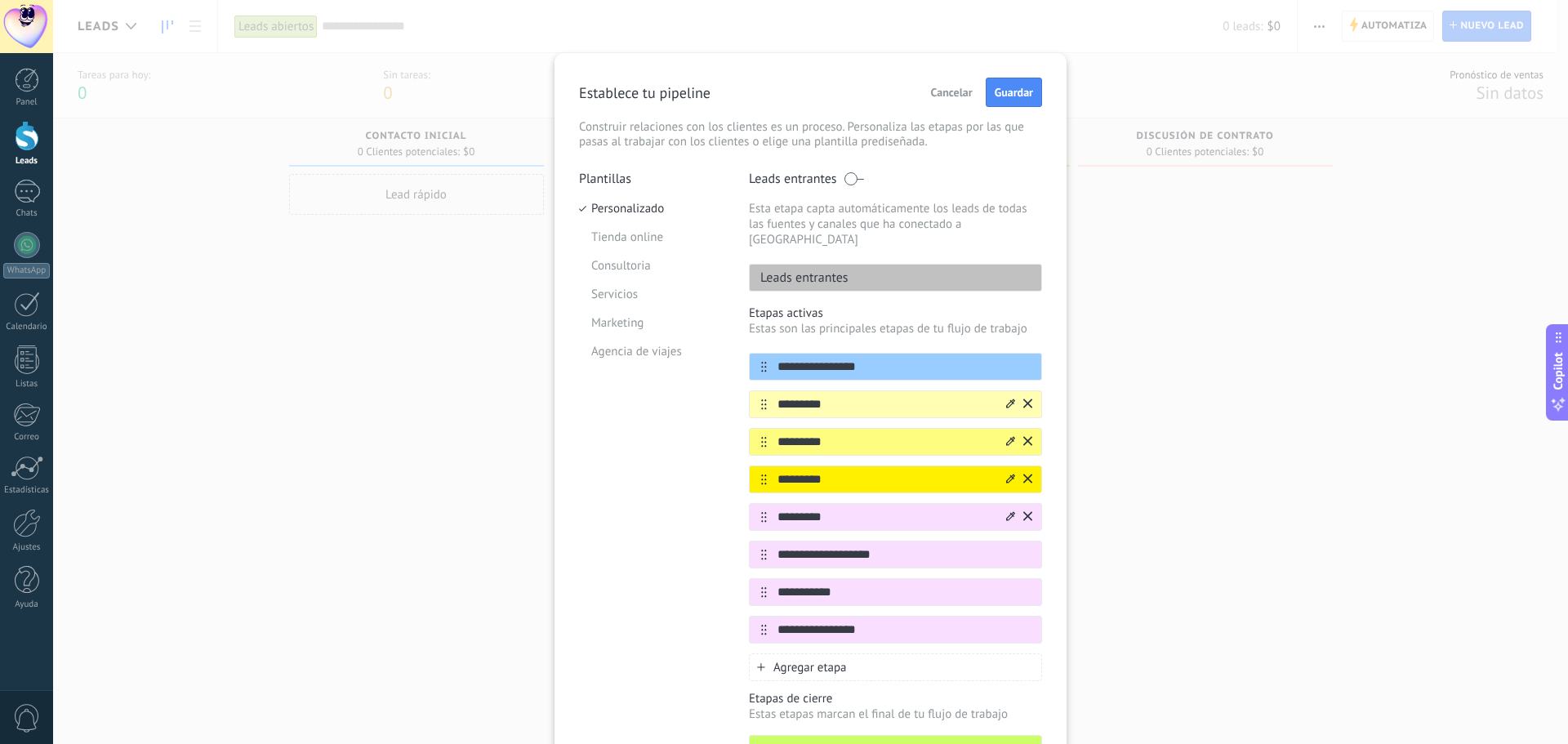
click at [1006, 511] on icon at bounding box center [1011, 516] width 9 height 10
click at [985, 535] on span at bounding box center [981, 543] width 16 height 16
click at [1006, 549] on icon at bounding box center [1011, 554] width 9 height 9
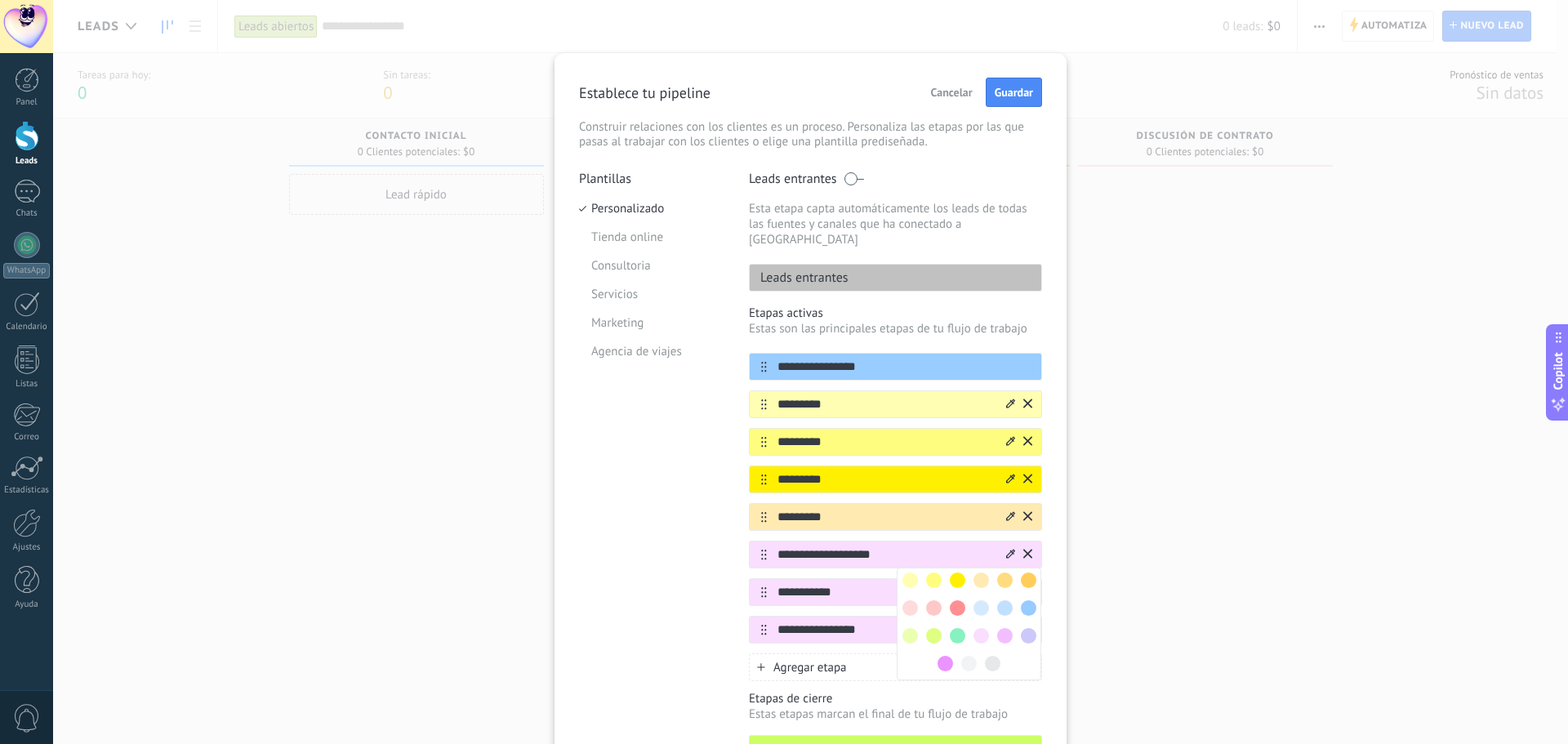
click at [1021, 572] on span at bounding box center [1028, 579] width 16 height 16
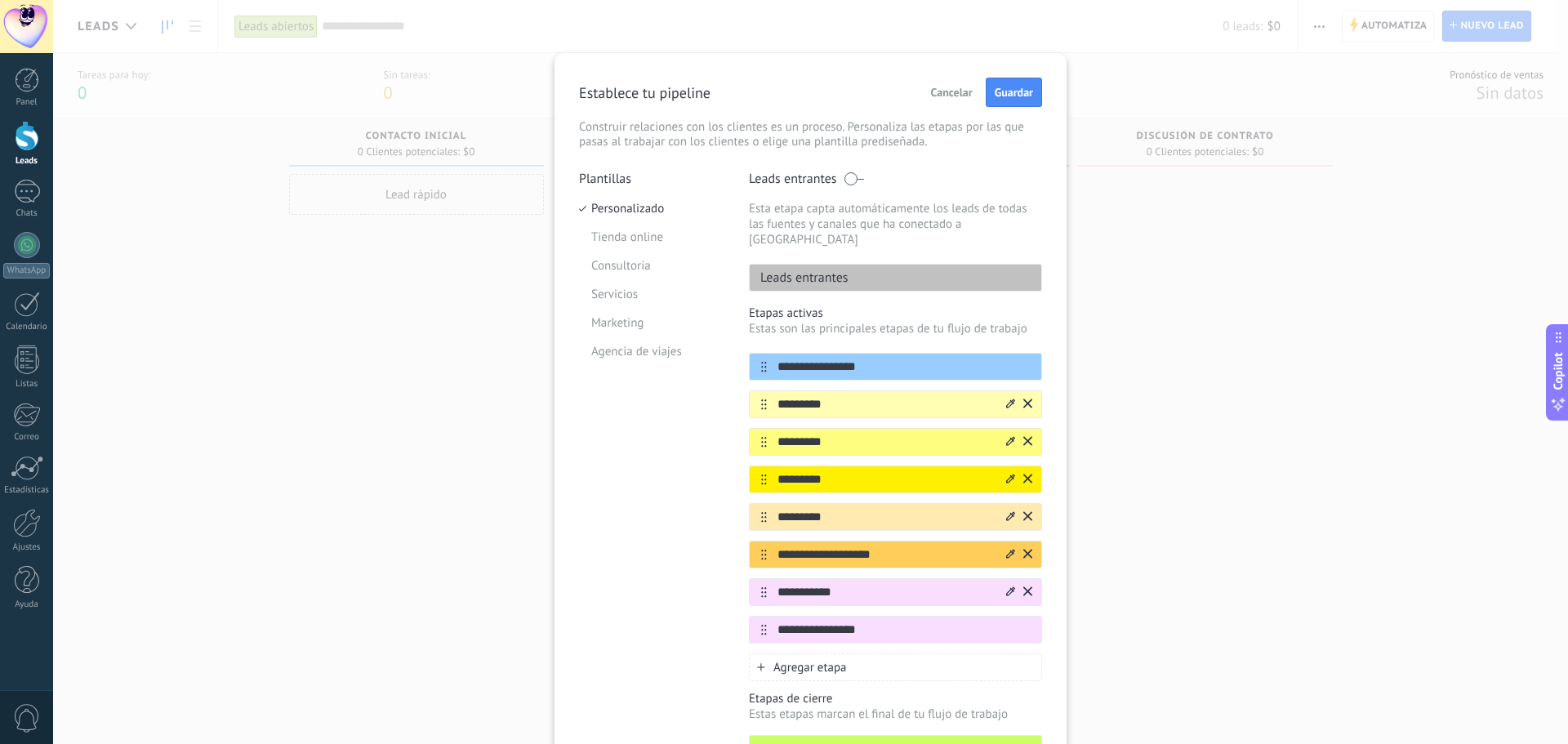
click at [1006, 586] on icon at bounding box center [1011, 591] width 9 height 9
click at [907, 665] on span at bounding box center [910, 673] width 16 height 16
click at [1009, 624] on icon at bounding box center [1011, 628] width 9 height 10
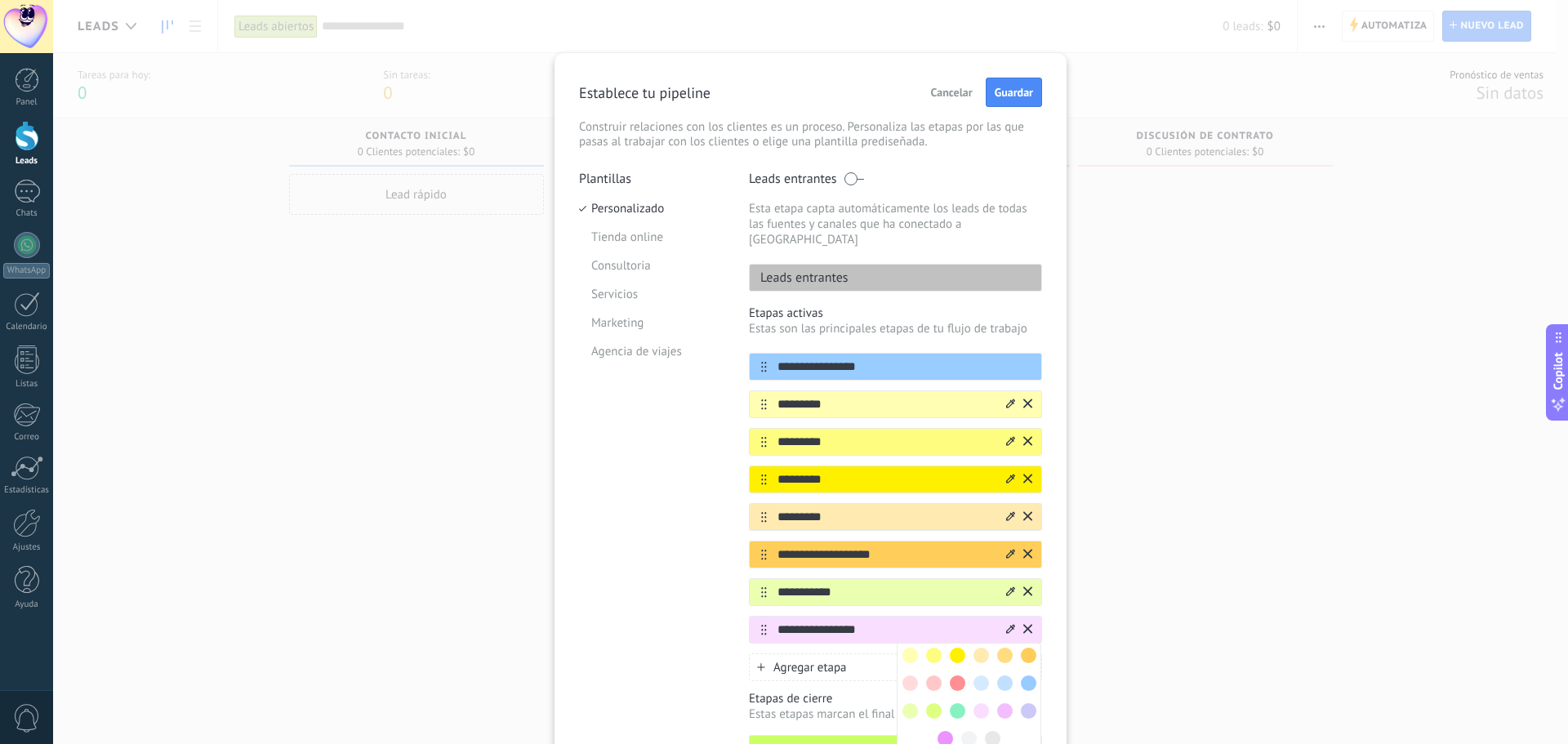
click at [930, 703] on span at bounding box center [934, 711] width 16 height 16
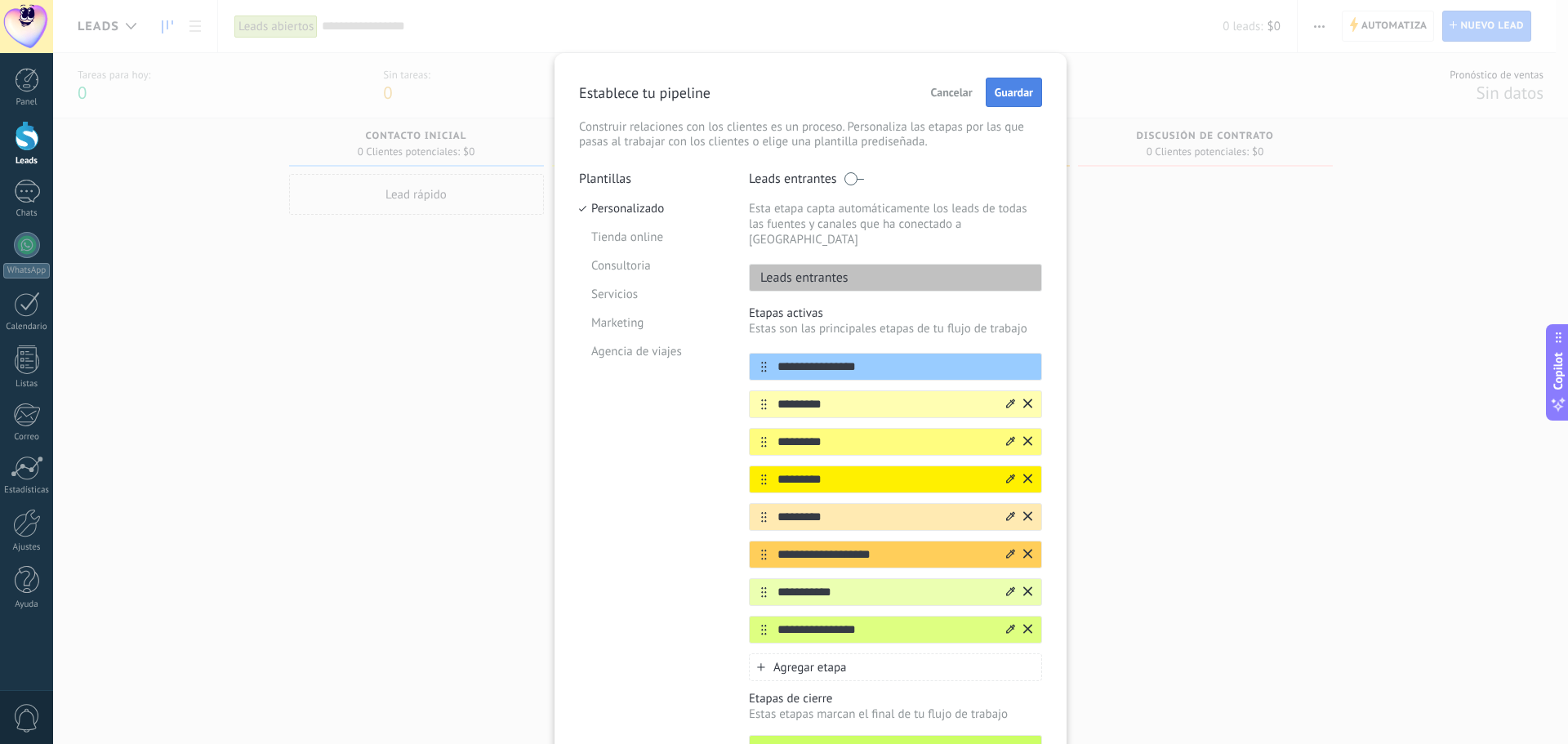
click at [1002, 92] on span "Guardar" at bounding box center [1014, 92] width 39 height 11
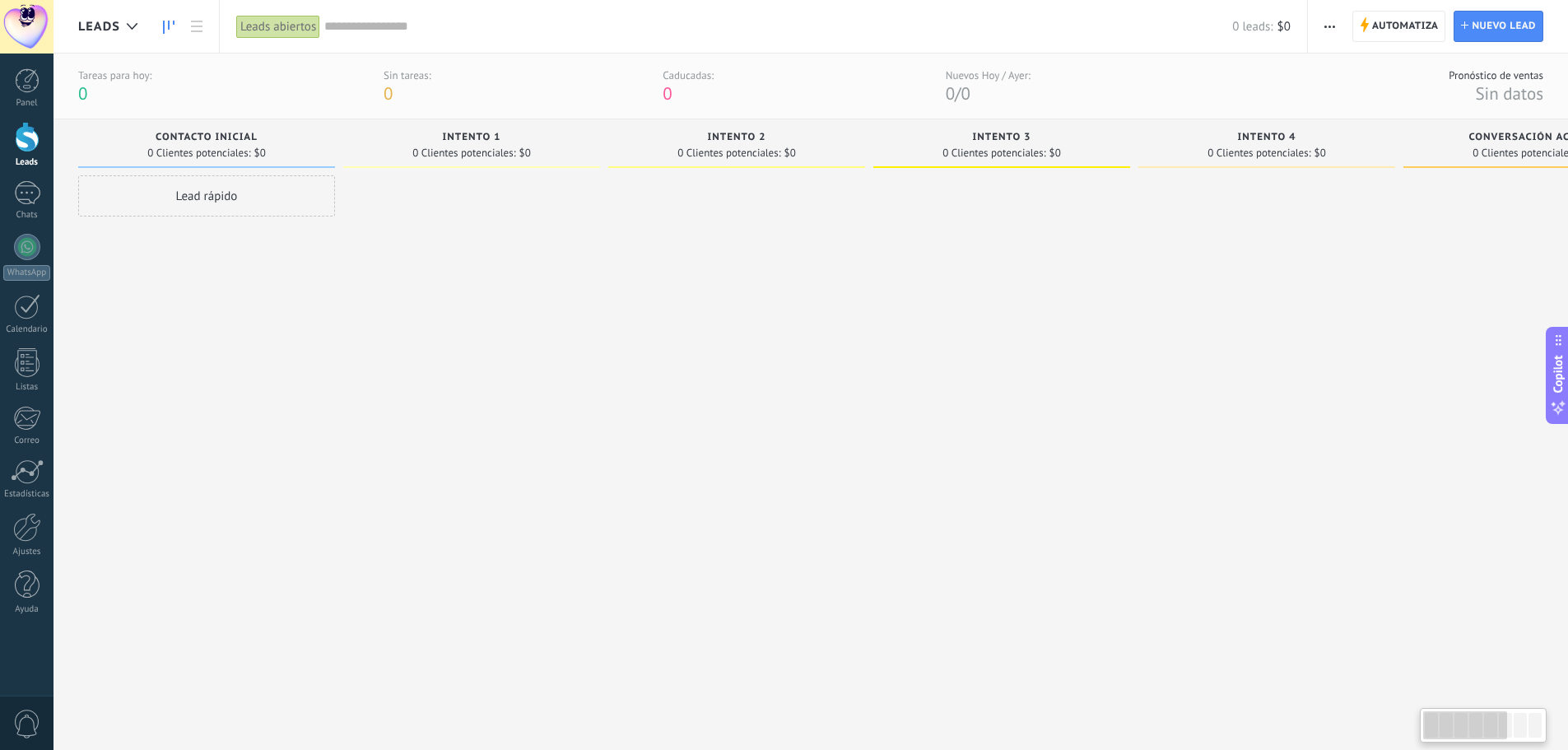
drag, startPoint x: 1108, startPoint y: 266, endPoint x: 1163, endPoint y: 266, distance: 55.0
click at [1163, 266] on div "Leads Entrantes Solicitudes: [PHONE_NUMBER] Contacto inicial 0 Clientes potenci…" at bounding box center [1147, 415] width 2137 height 591
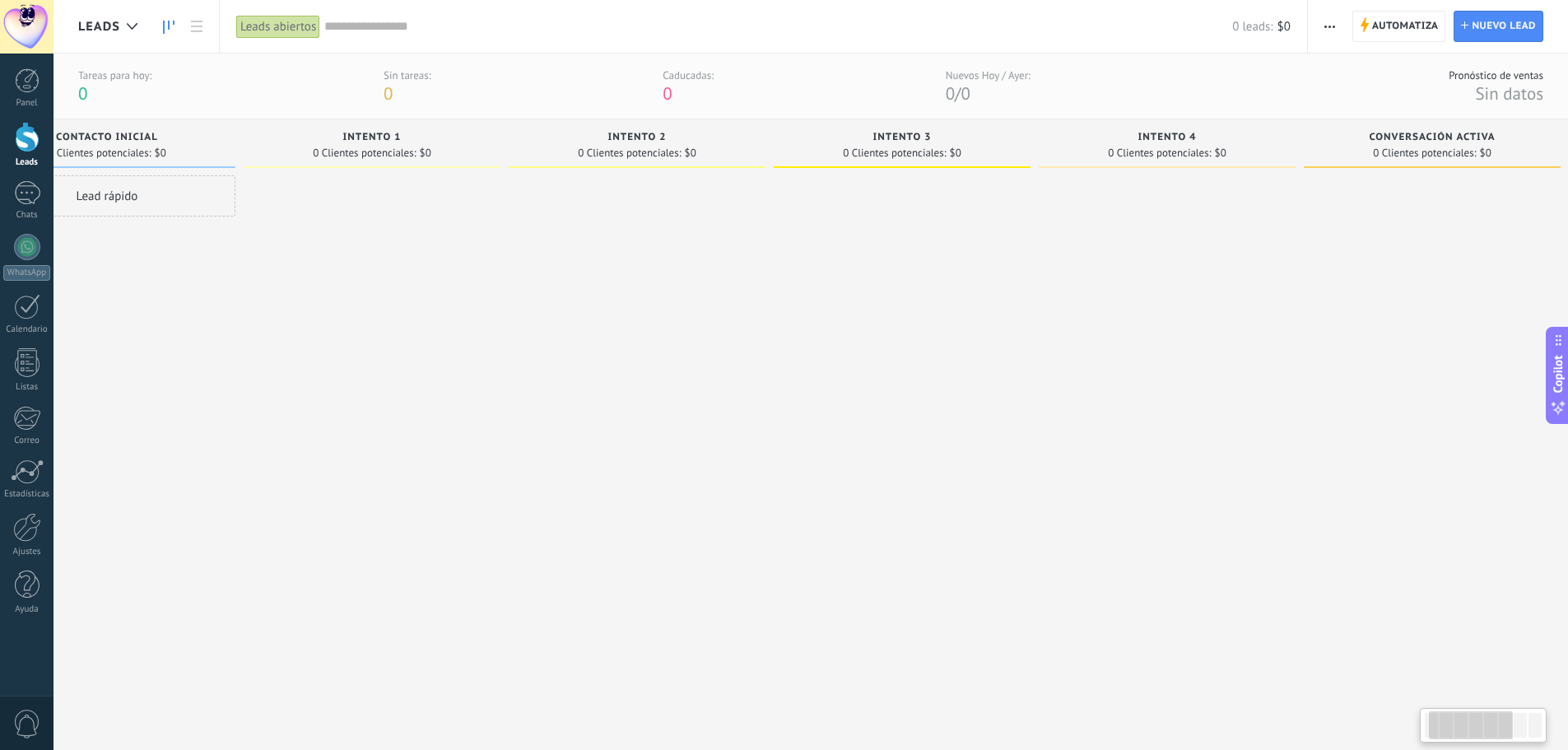
drag, startPoint x: 954, startPoint y: 238, endPoint x: 857, endPoint y: 237, distance: 97.0
click at [857, 237] on div at bounding box center [902, 443] width 257 height 535
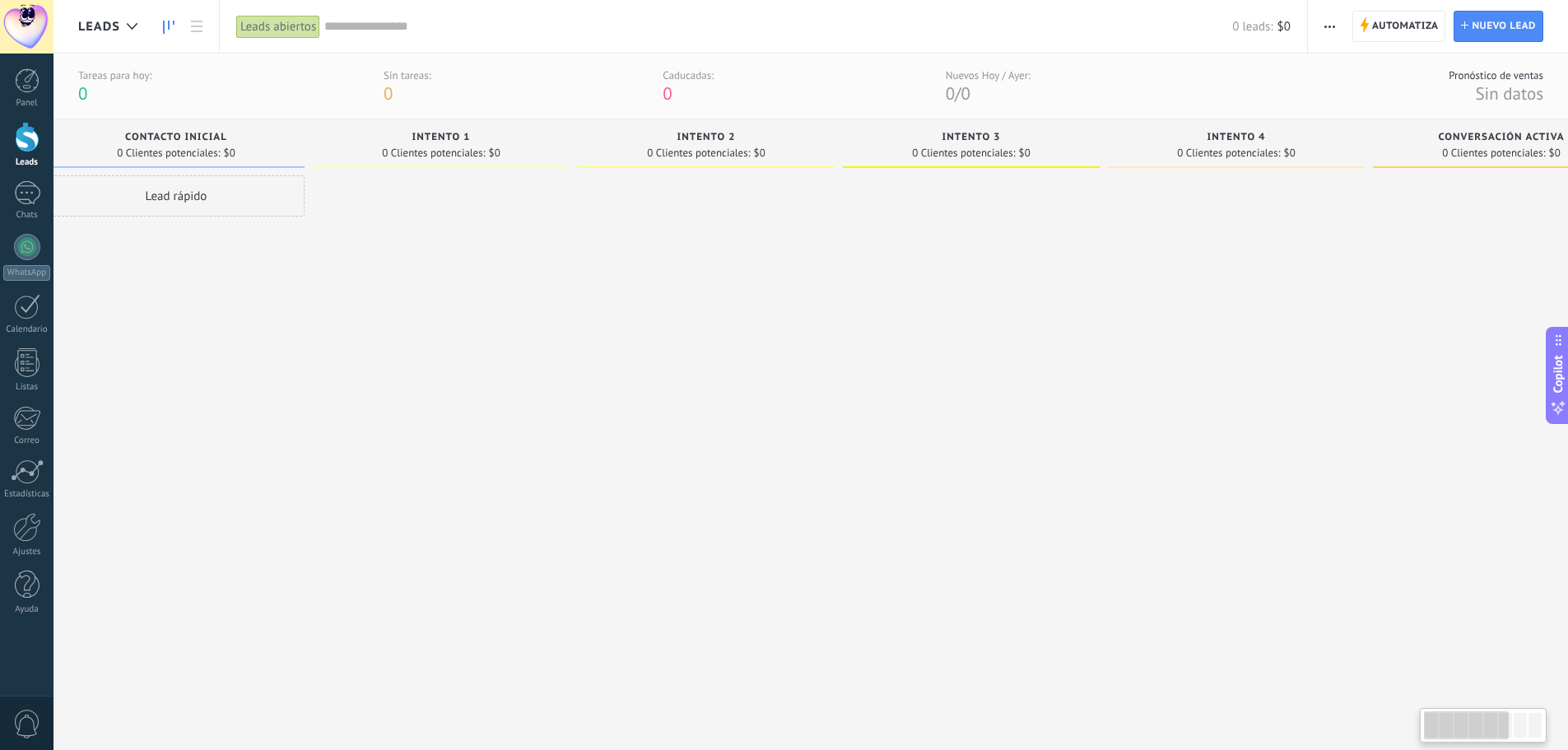
drag, startPoint x: 211, startPoint y: 269, endPoint x: 287, endPoint y: 269, distance: 76.0
click at [287, 269] on div "Lead rápido" at bounding box center [176, 443] width 257 height 535
drag, startPoint x: 218, startPoint y: 266, endPoint x: 227, endPoint y: 267, distance: 9.1
click at [227, 267] on div "Lead rápido" at bounding box center [207, 443] width 257 height 535
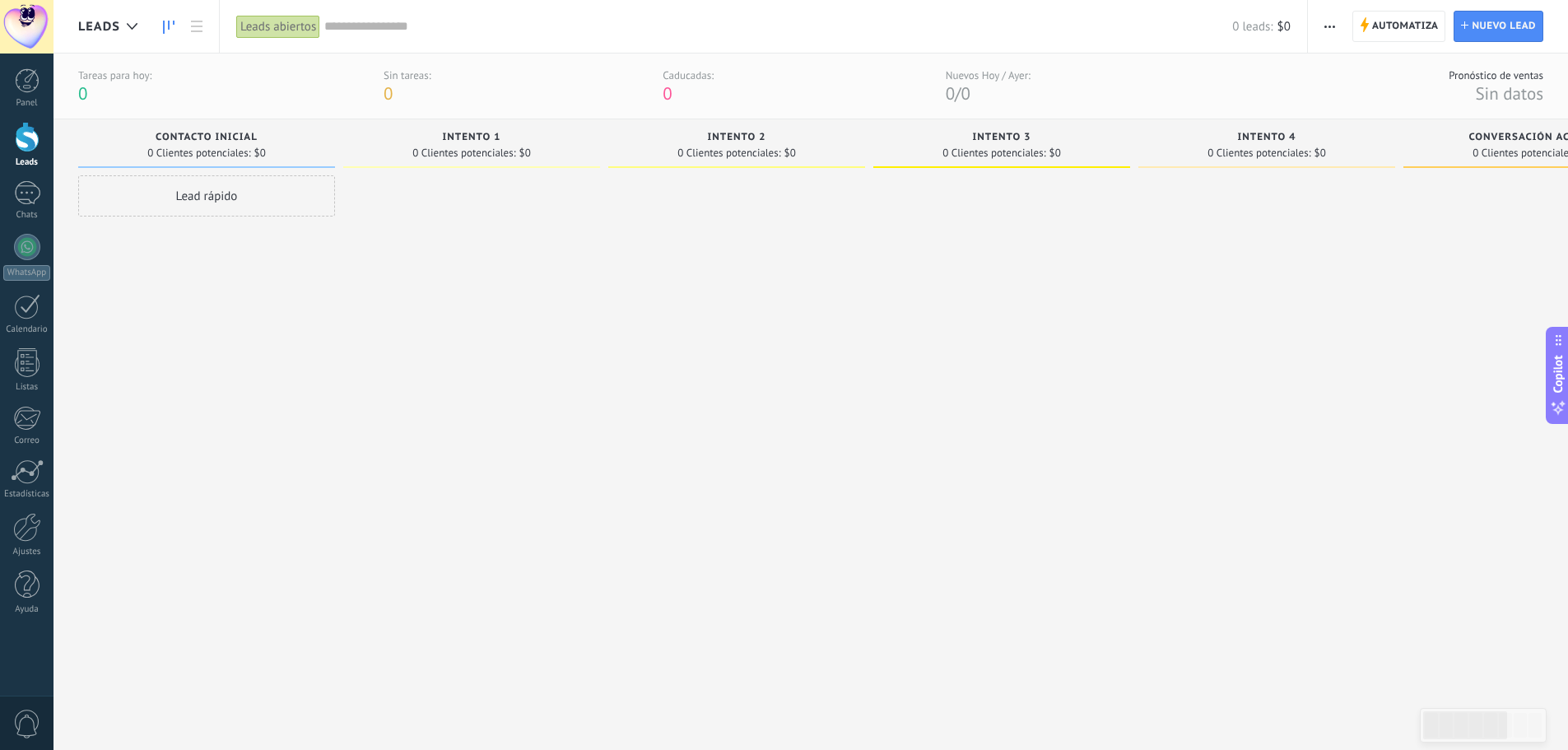
drag, startPoint x: 211, startPoint y: 285, endPoint x: 239, endPoint y: 288, distance: 28.2
click at [239, 288] on div "Lead rápido" at bounding box center [207, 443] width 257 height 535
drag, startPoint x: 424, startPoint y: 310, endPoint x: 408, endPoint y: 310, distance: 16.0
click at [408, 310] on div at bounding box center [457, 443] width 257 height 535
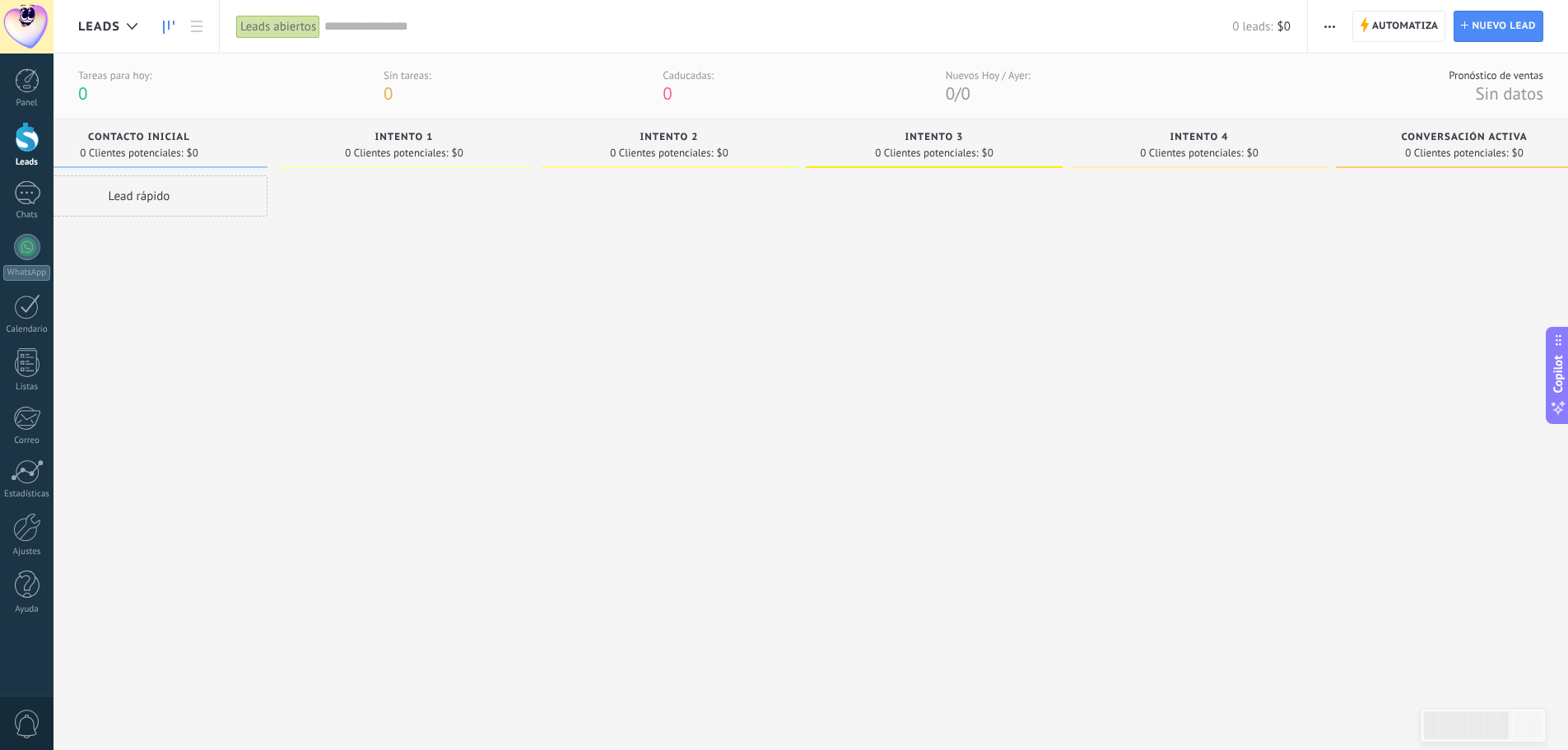
drag, startPoint x: 414, startPoint y: 320, endPoint x: 392, endPoint y: 323, distance: 22.2
click at [392, 323] on div at bounding box center [404, 443] width 257 height 535
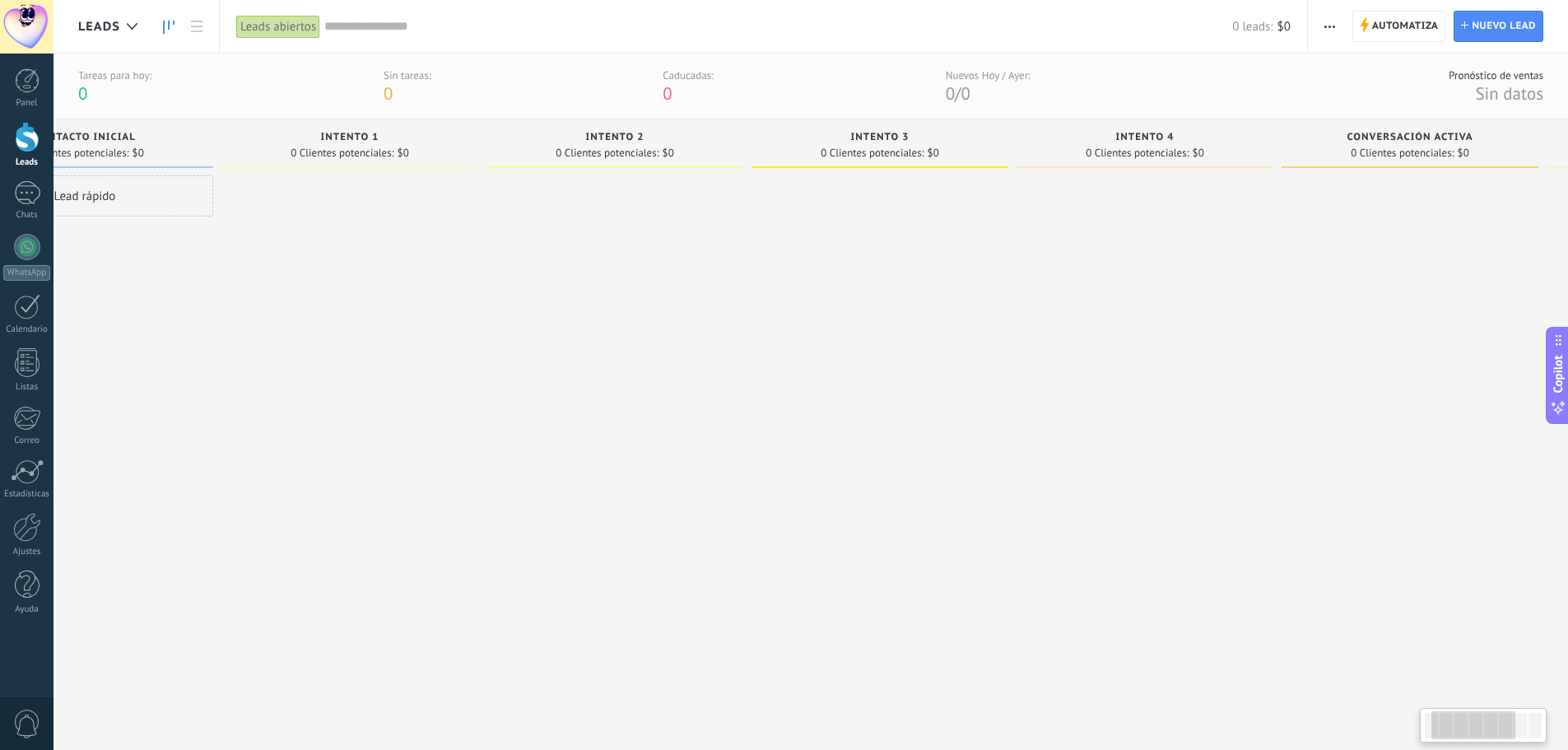
drag, startPoint x: 760, startPoint y: 279, endPoint x: 724, endPoint y: 272, distance: 36.7
click at [693, 282] on div at bounding box center [615, 443] width 257 height 535
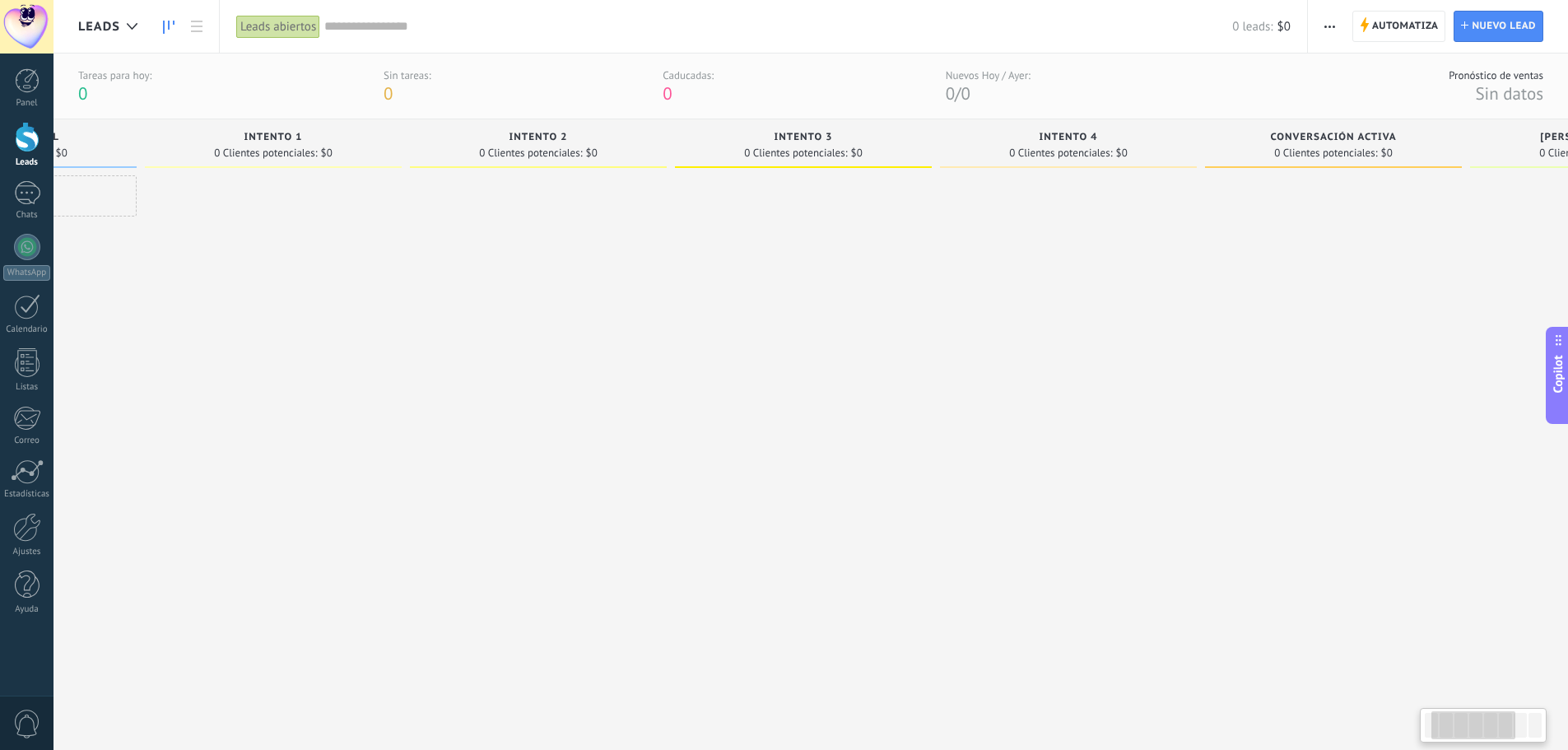
scroll to position [0, 242]
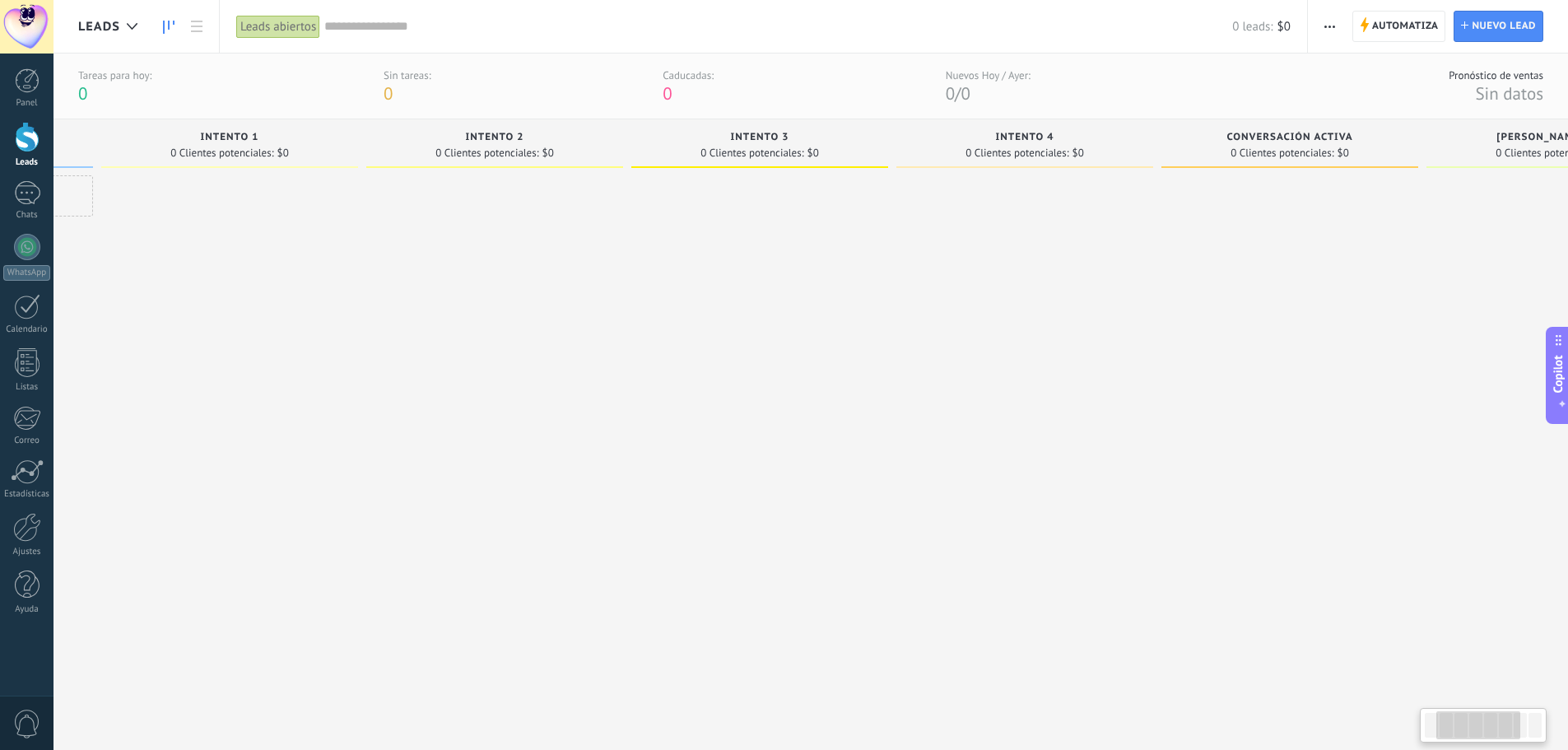
drag, startPoint x: 1136, startPoint y: 238, endPoint x: 1038, endPoint y: 247, distance: 98.4
click at [1038, 247] on div at bounding box center [1025, 443] width 257 height 535
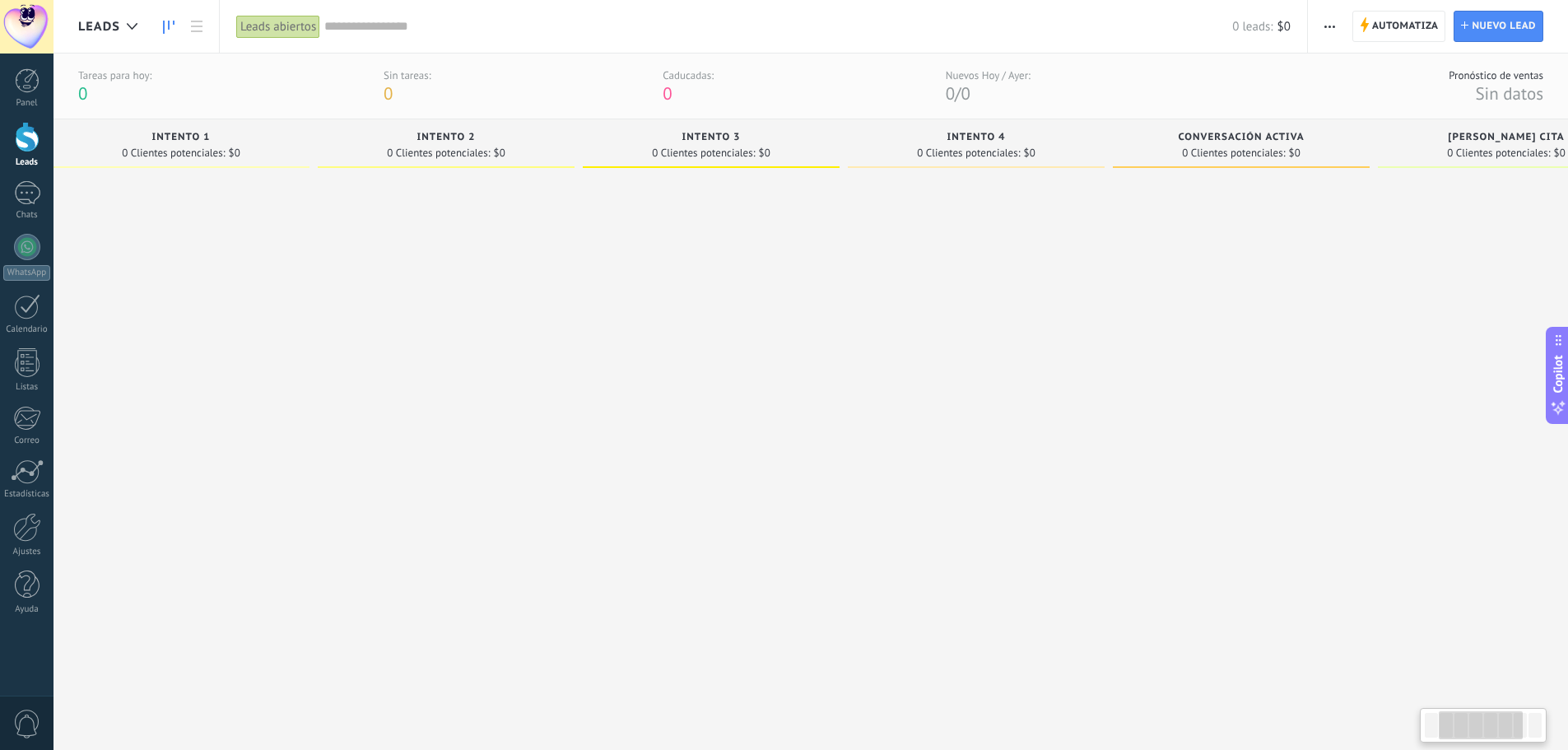
drag, startPoint x: 987, startPoint y: 291, endPoint x: 938, endPoint y: 293, distance: 49.0
click at [938, 293] on div at bounding box center [976, 443] width 257 height 535
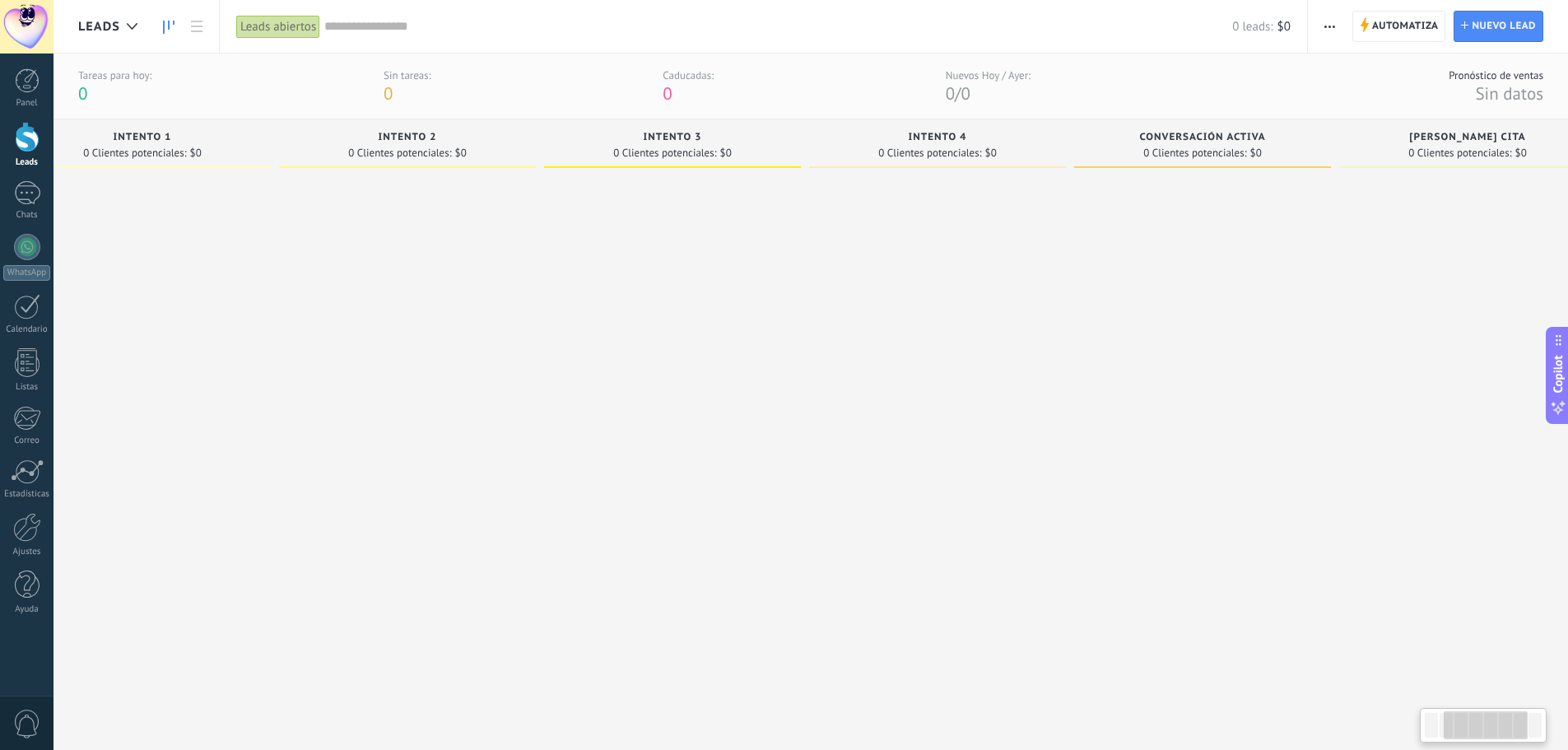
scroll to position [0, 372]
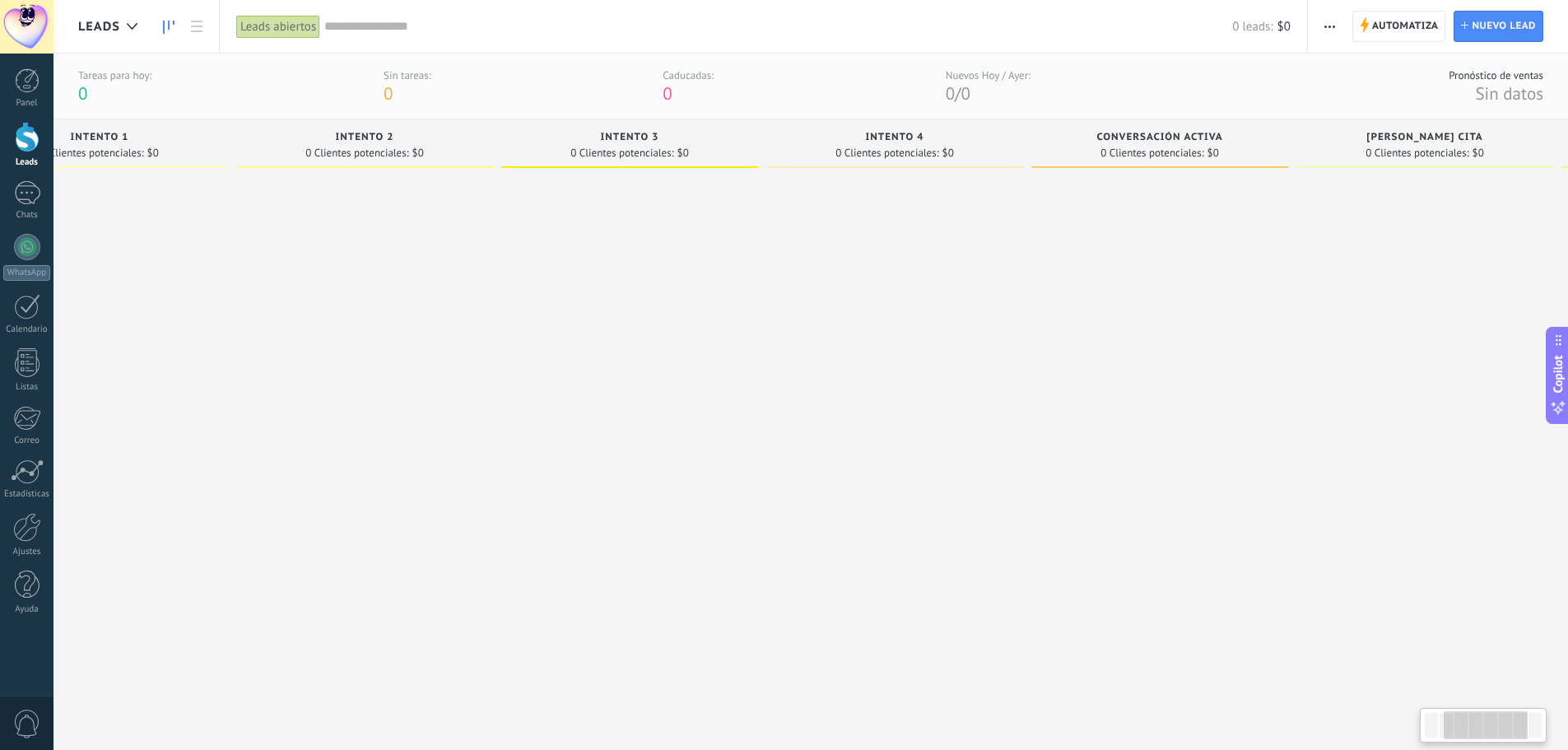
drag, startPoint x: 1220, startPoint y: 242, endPoint x: 1146, endPoint y: 240, distance: 74.0
click at [1144, 245] on div at bounding box center [1160, 443] width 257 height 535
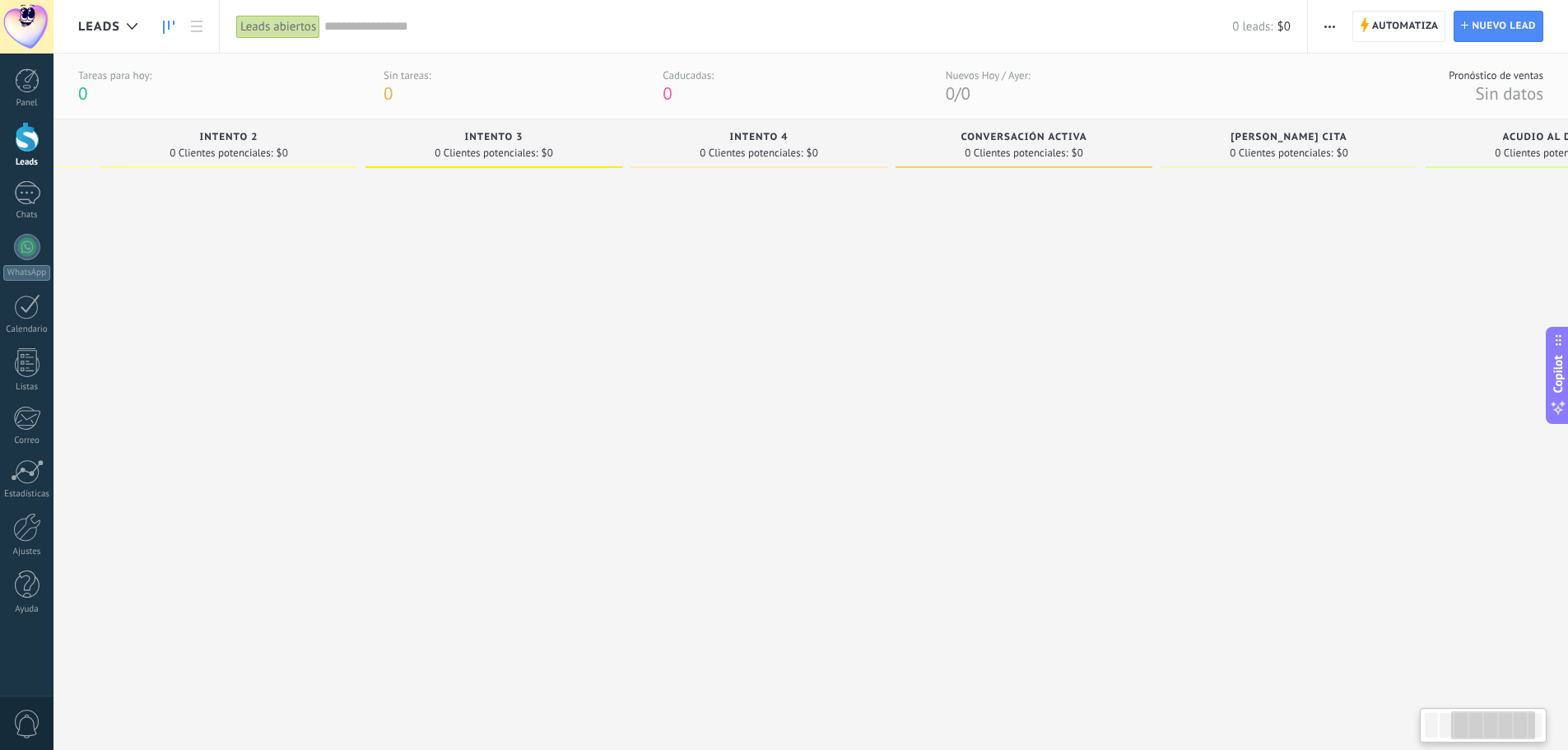
drag, startPoint x: 1321, startPoint y: 280, endPoint x: 1221, endPoint y: 286, distance: 100.2
click at [1221, 286] on div at bounding box center [1289, 443] width 257 height 535
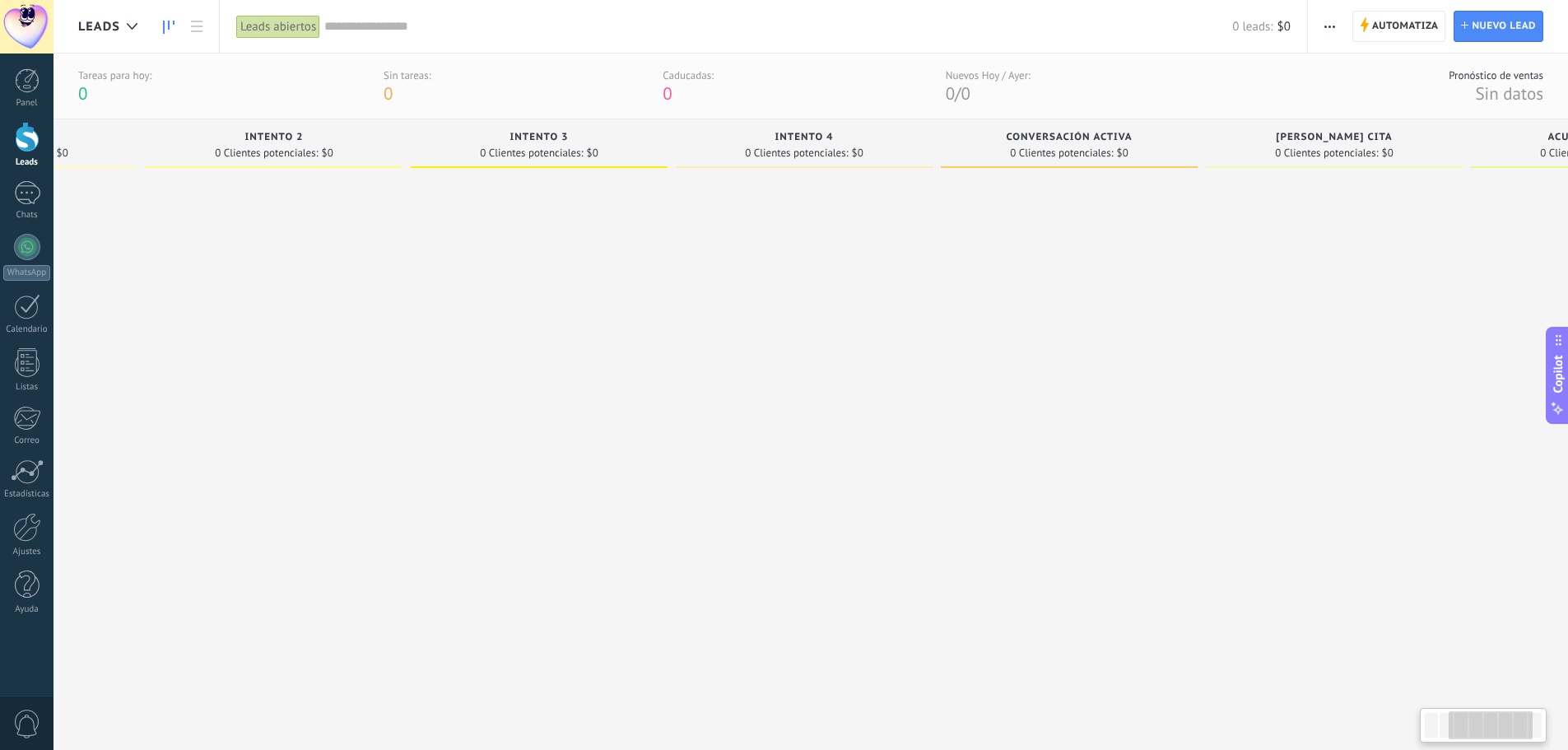
scroll to position [0, 443]
drag, startPoint x: 677, startPoint y: 320, endPoint x: 738, endPoint y: 318, distance: 61.0
click at [738, 318] on div at bounding box center [825, 443] width 257 height 535
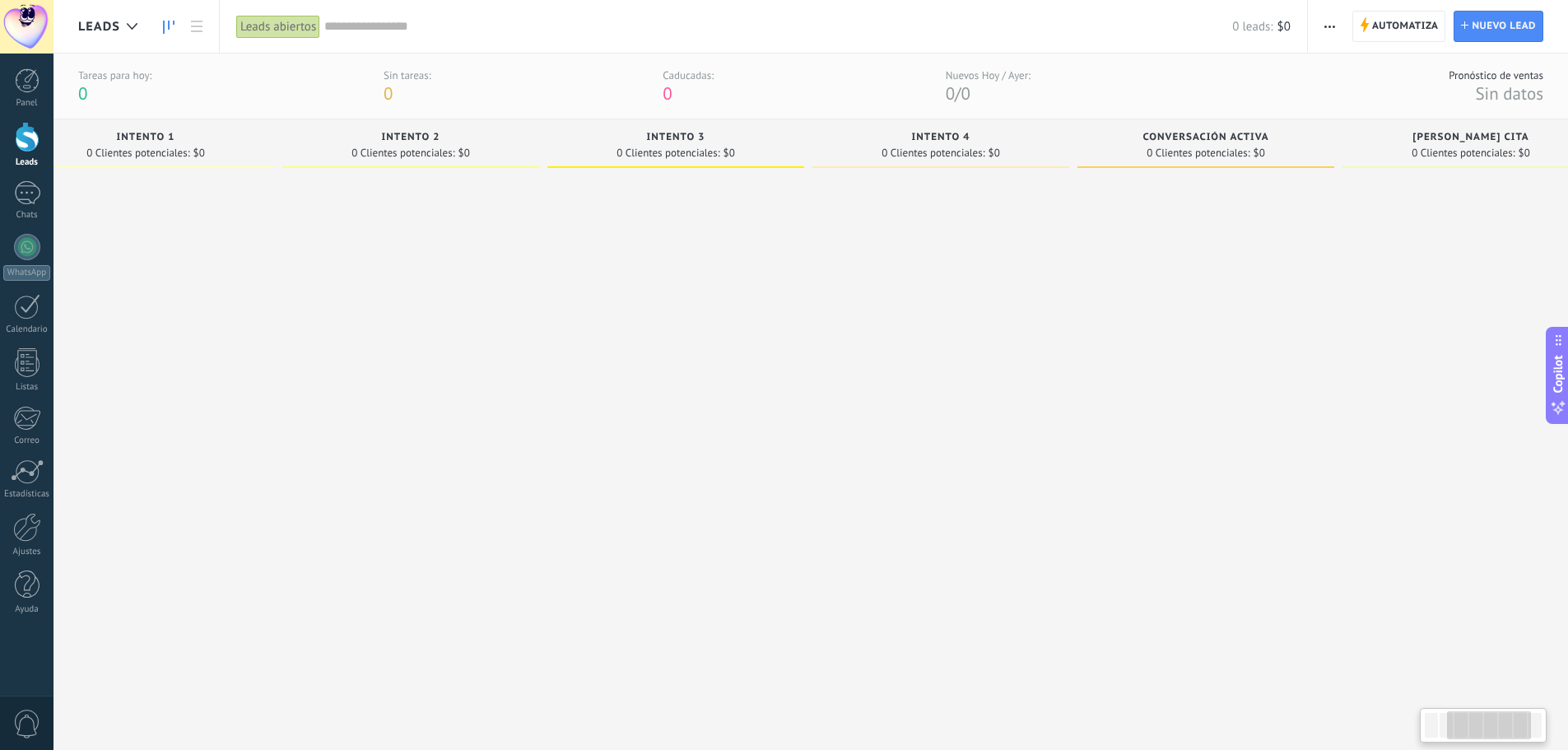
drag, startPoint x: 389, startPoint y: 214, endPoint x: 506, endPoint y: 227, distance: 117.7
click at [506, 227] on div at bounding box center [411, 443] width 257 height 535
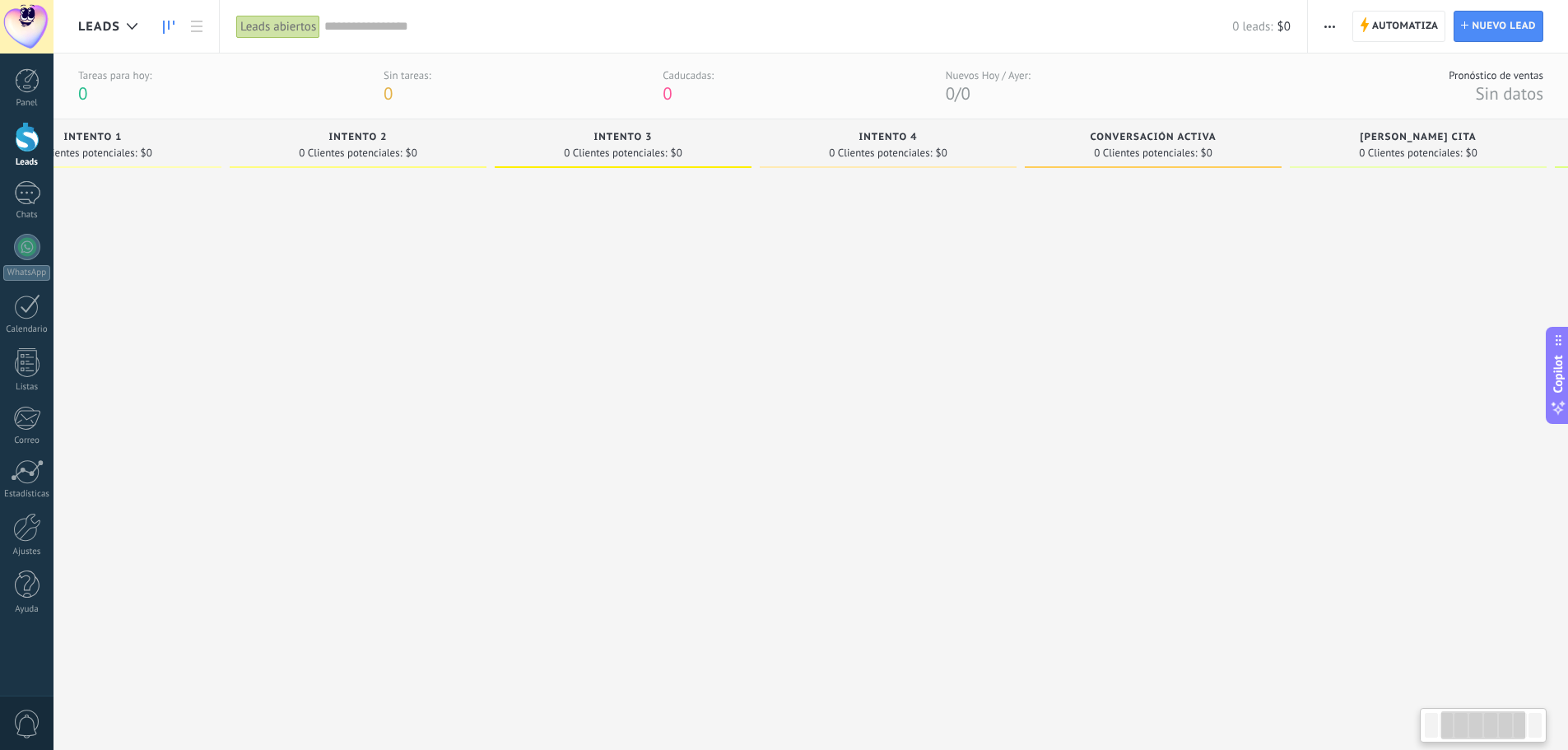
scroll to position [0, 482]
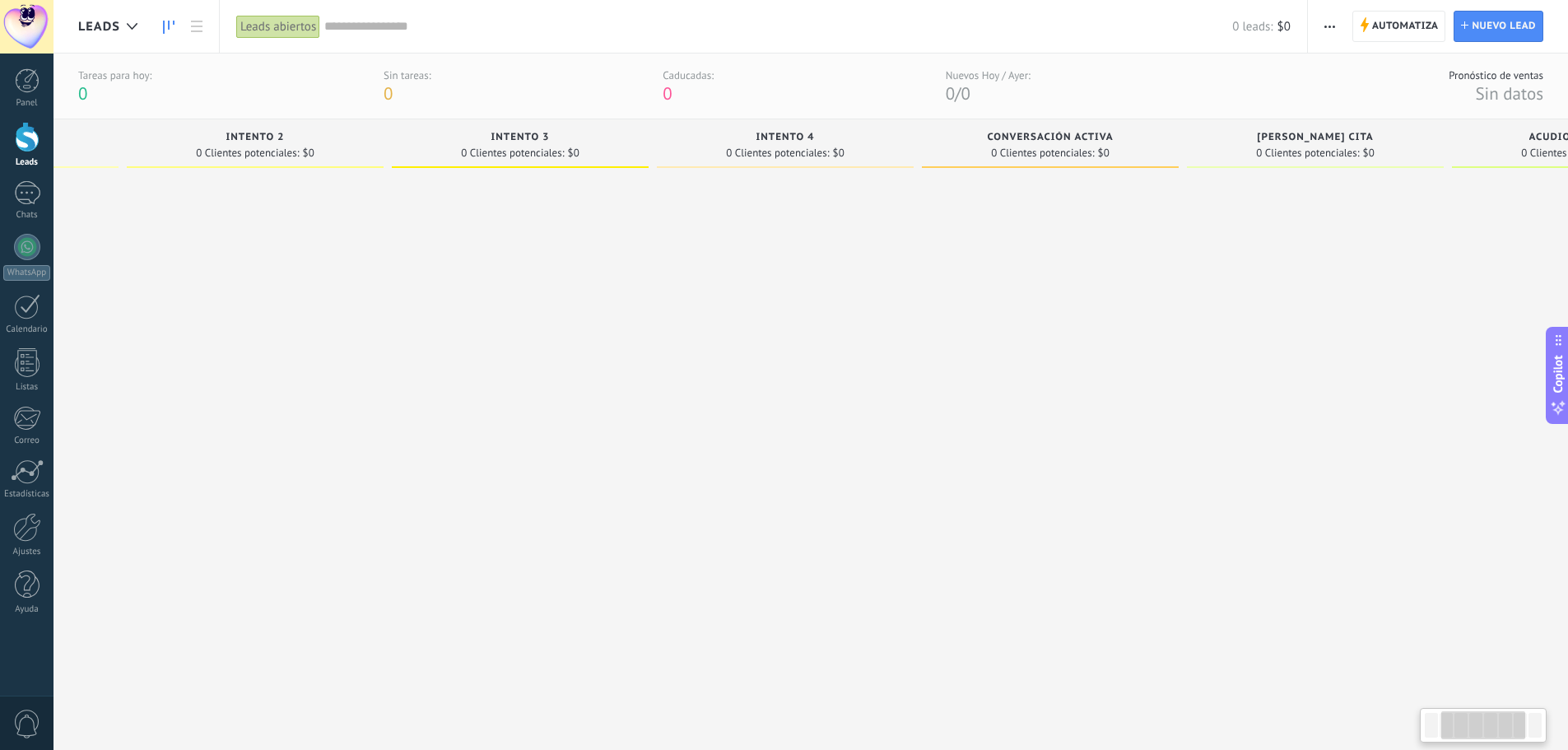
drag, startPoint x: 597, startPoint y: 253, endPoint x: 445, endPoint y: 256, distance: 152.0
click at [445, 256] on div at bounding box center [521, 443] width 257 height 535
click at [1290, 230] on div at bounding box center [1302, 443] width 257 height 535
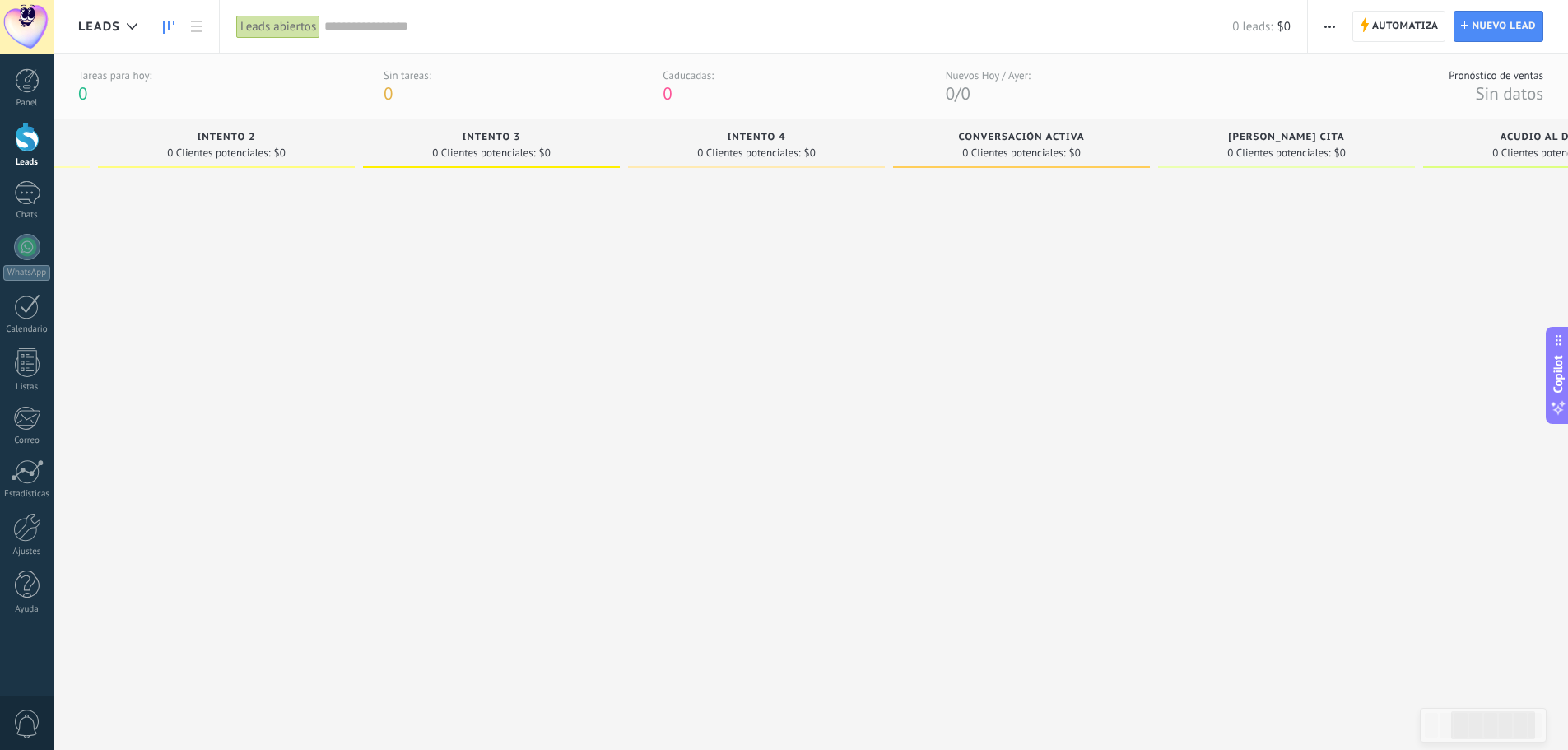
click at [1228, 239] on div at bounding box center [1287, 443] width 257 height 535
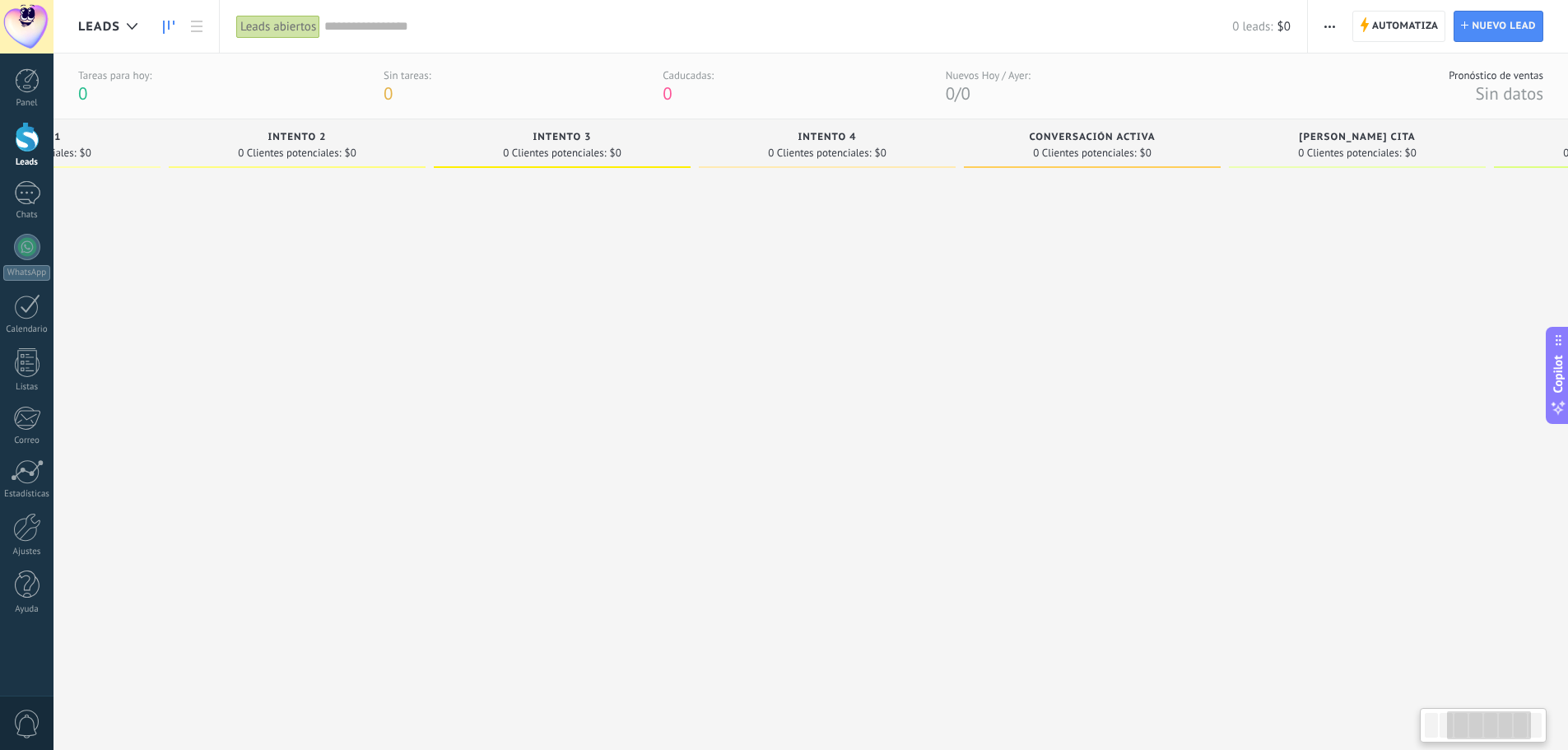
drag, startPoint x: 1197, startPoint y: 280, endPoint x: 1264, endPoint y: 281, distance: 67.0
click at [1264, 281] on div at bounding box center [1357, 443] width 257 height 535
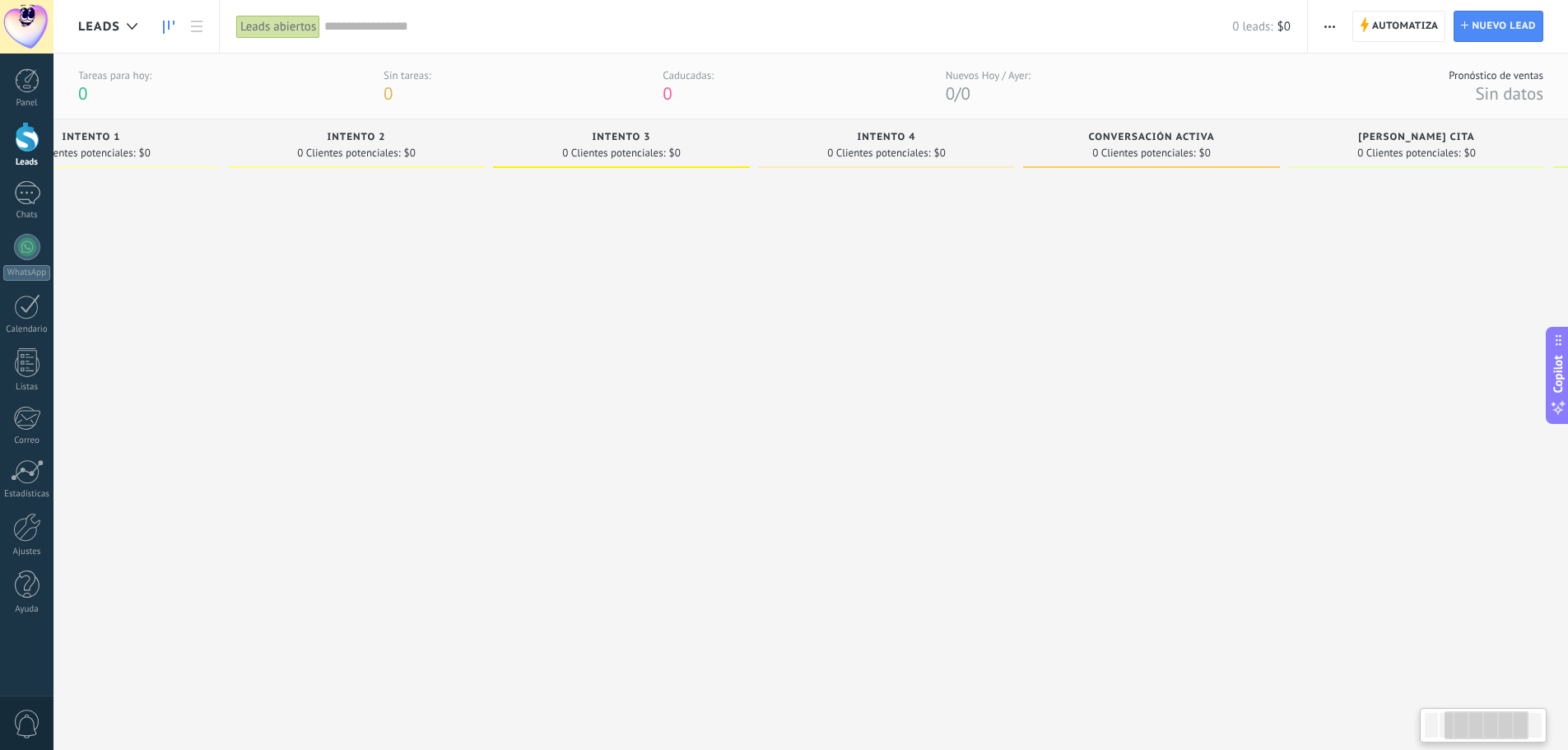
drag, startPoint x: 1125, startPoint y: 278, endPoint x: 1165, endPoint y: 278, distance: 40.0
click at [1165, 278] on div at bounding box center [1152, 443] width 257 height 535
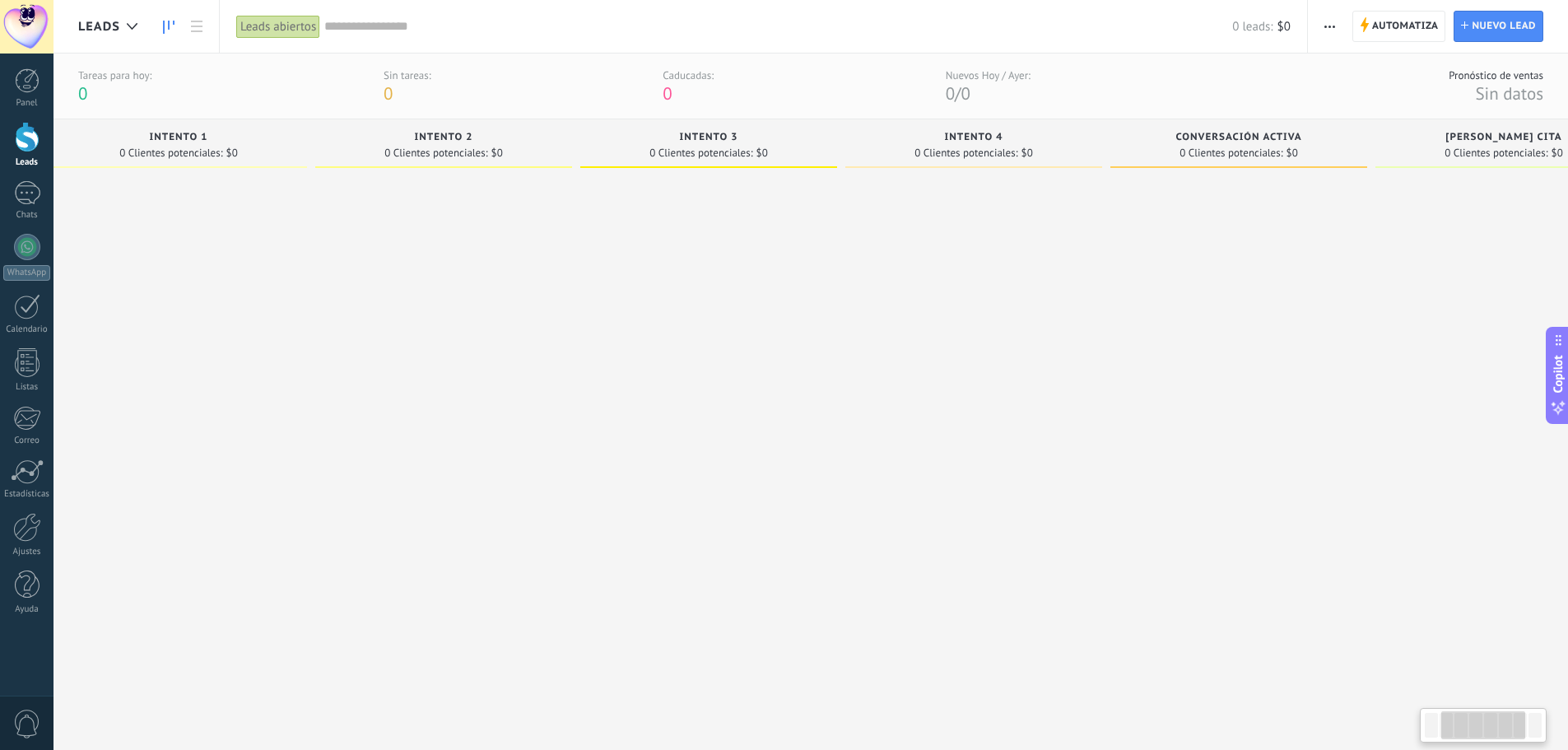
drag, startPoint x: 766, startPoint y: 267, endPoint x: 866, endPoint y: 266, distance: 100.0
click at [866, 266] on div at bounding box center [974, 443] width 257 height 535
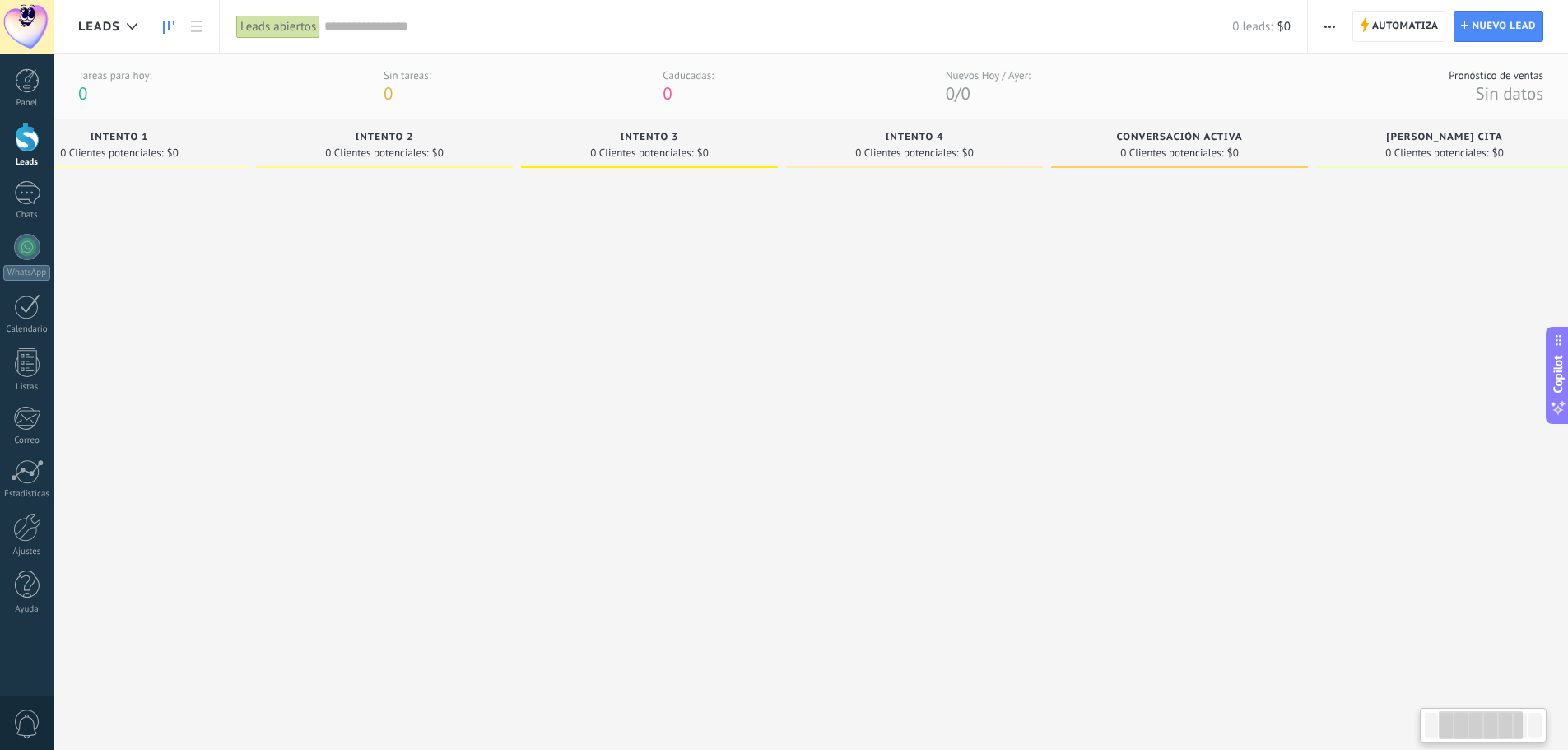
scroll to position [0, 371]
drag, startPoint x: 1067, startPoint y: 256, endPoint x: 976, endPoint y: 261, distance: 91.1
click at [976, 261] on div at bounding box center [895, 443] width 257 height 535
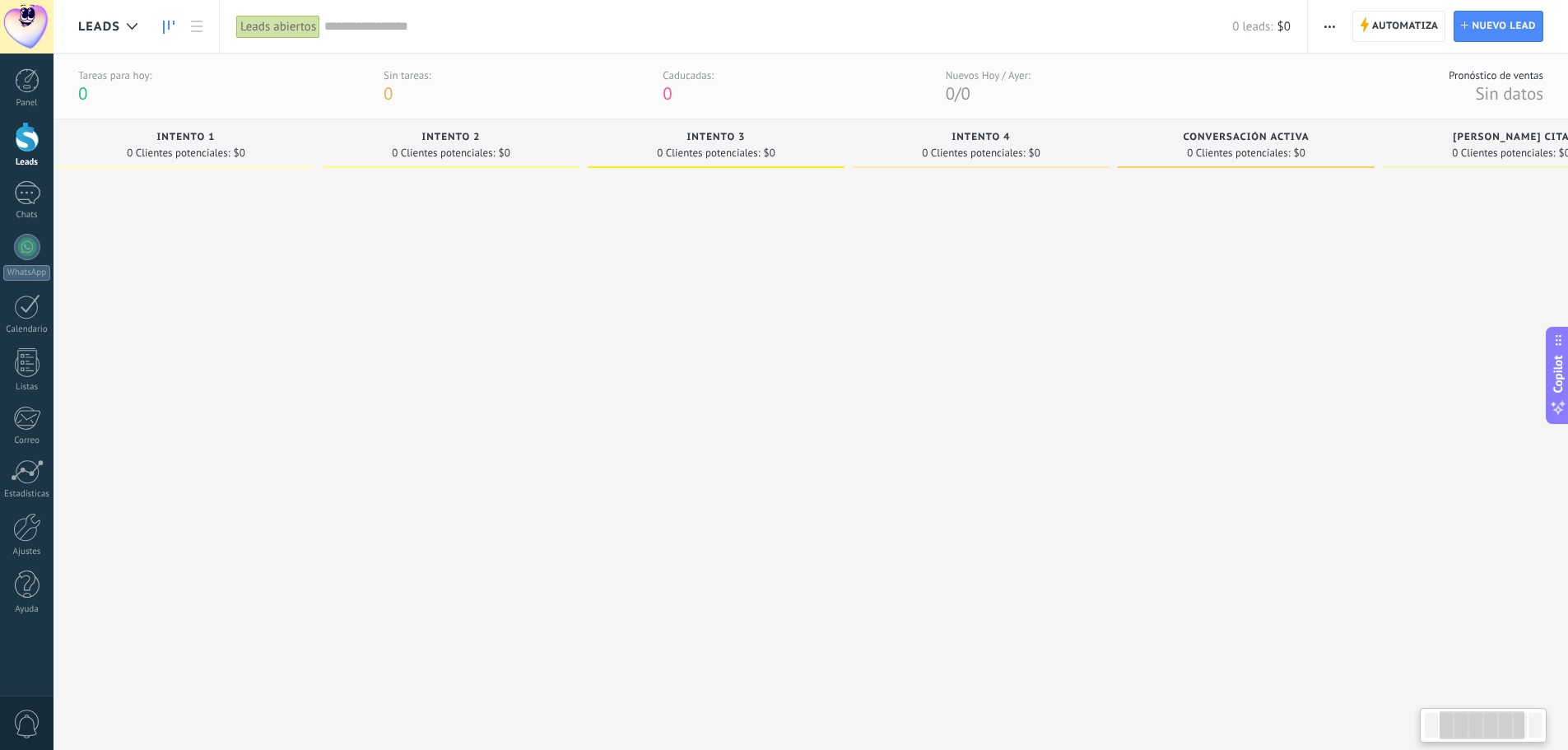
drag, startPoint x: 910, startPoint y: 248, endPoint x: 920, endPoint y: 248, distance: 10.0
click at [920, 248] on div at bounding box center [981, 443] width 257 height 535
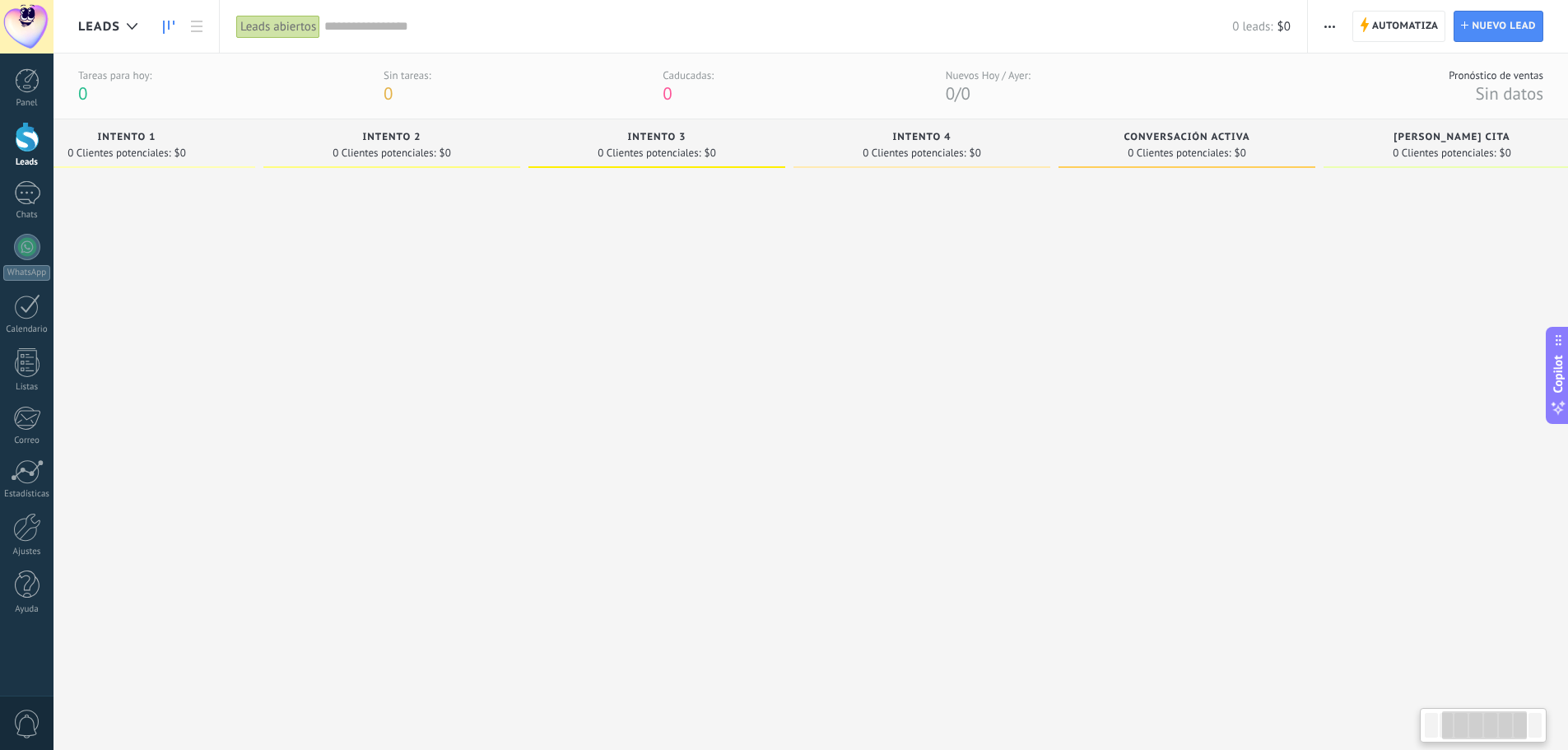
drag, startPoint x: 1182, startPoint y: 251, endPoint x: 1120, endPoint y: 252, distance: 62.0
click at [1120, 252] on div at bounding box center [1187, 443] width 257 height 535
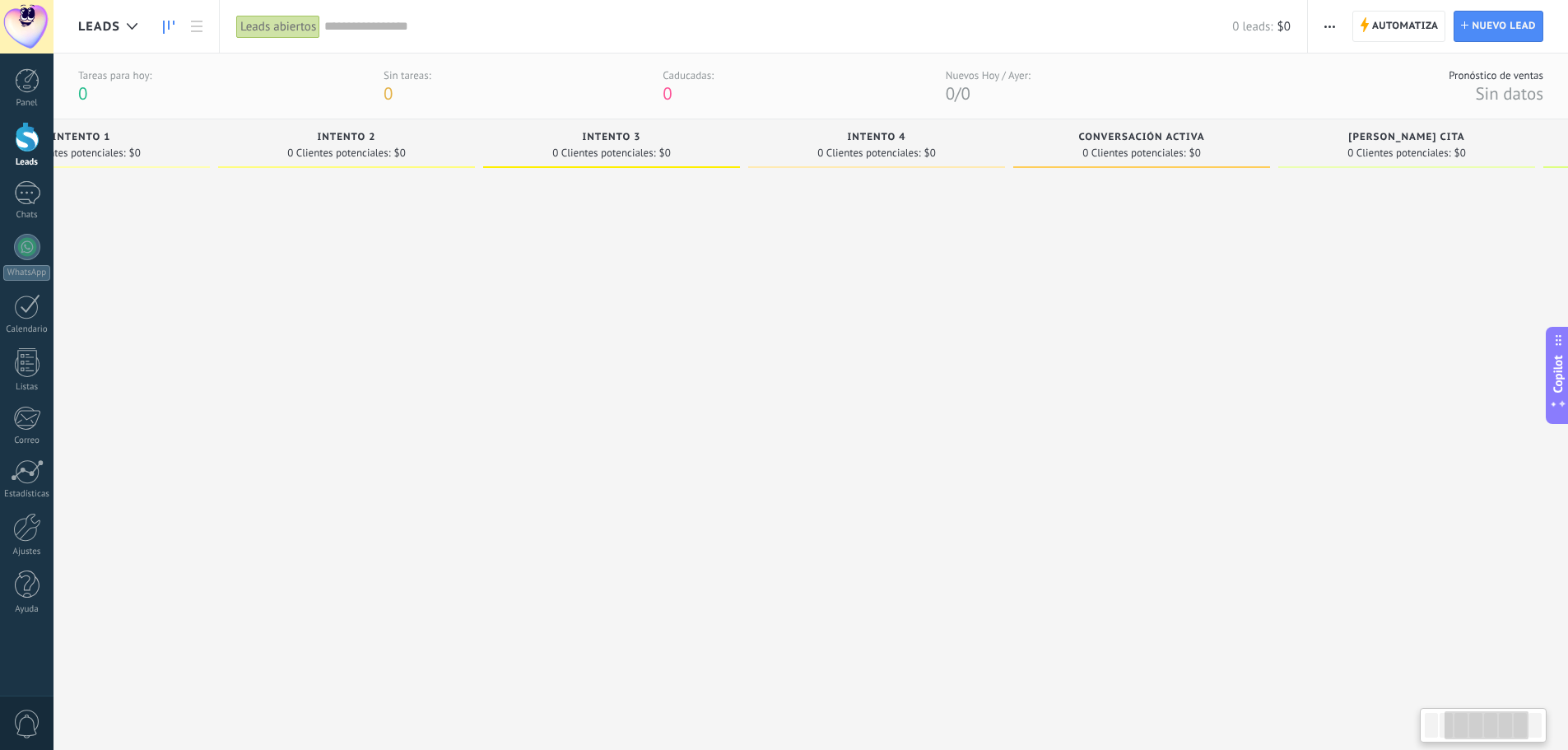
drag, startPoint x: 1150, startPoint y: 247, endPoint x: 1105, endPoint y: 252, distance: 45.3
click at [1105, 252] on div at bounding box center [1142, 443] width 257 height 535
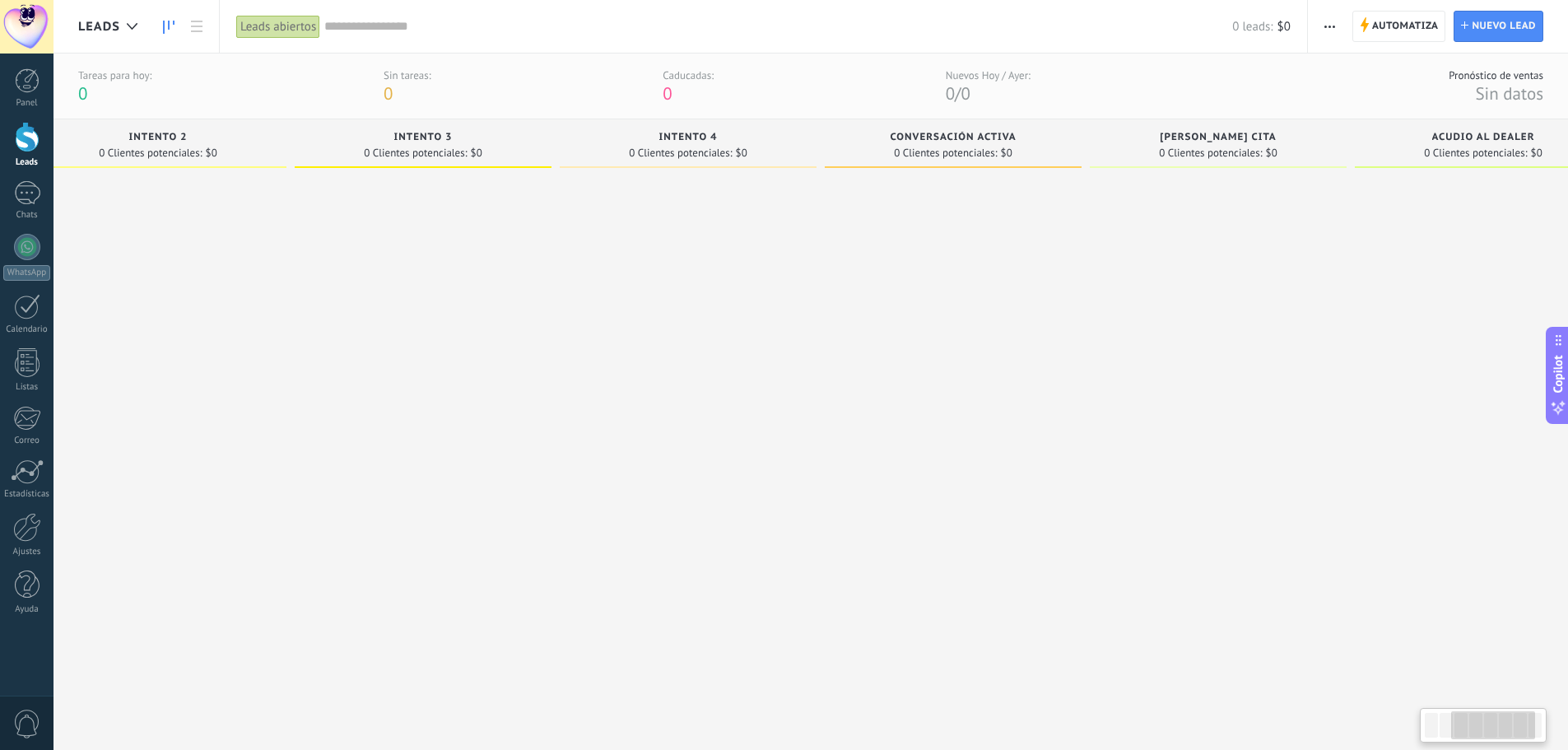
drag, startPoint x: 1050, startPoint y: 248, endPoint x: 968, endPoint y: 254, distance: 82.2
click at [968, 254] on div at bounding box center [953, 443] width 257 height 535
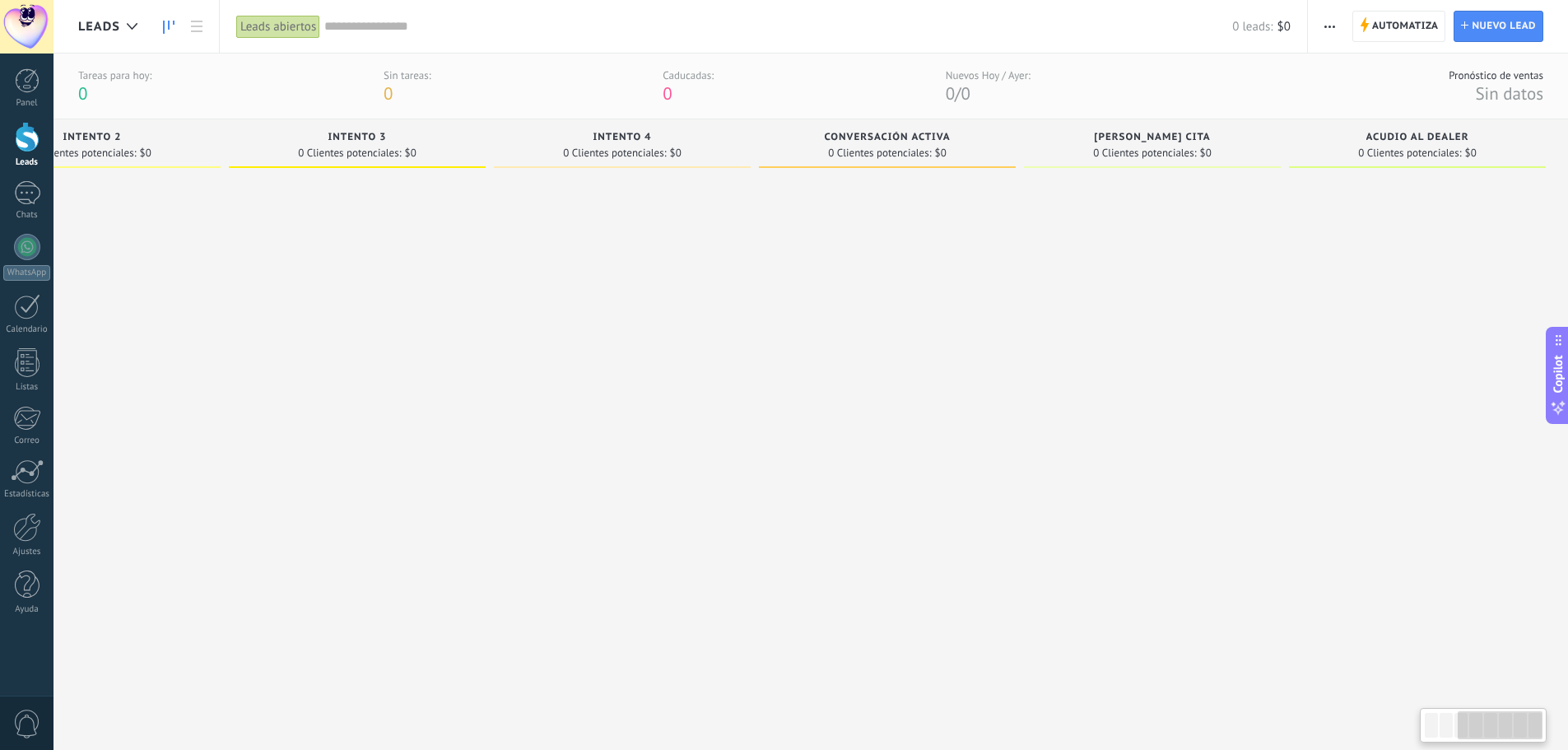
drag, startPoint x: 1072, startPoint y: 244, endPoint x: 1019, endPoint y: 248, distance: 53.2
click at [1019, 248] on div "Conversación Activa 0 Clientes potenciales: $0" at bounding box center [892, 415] width 265 height 591
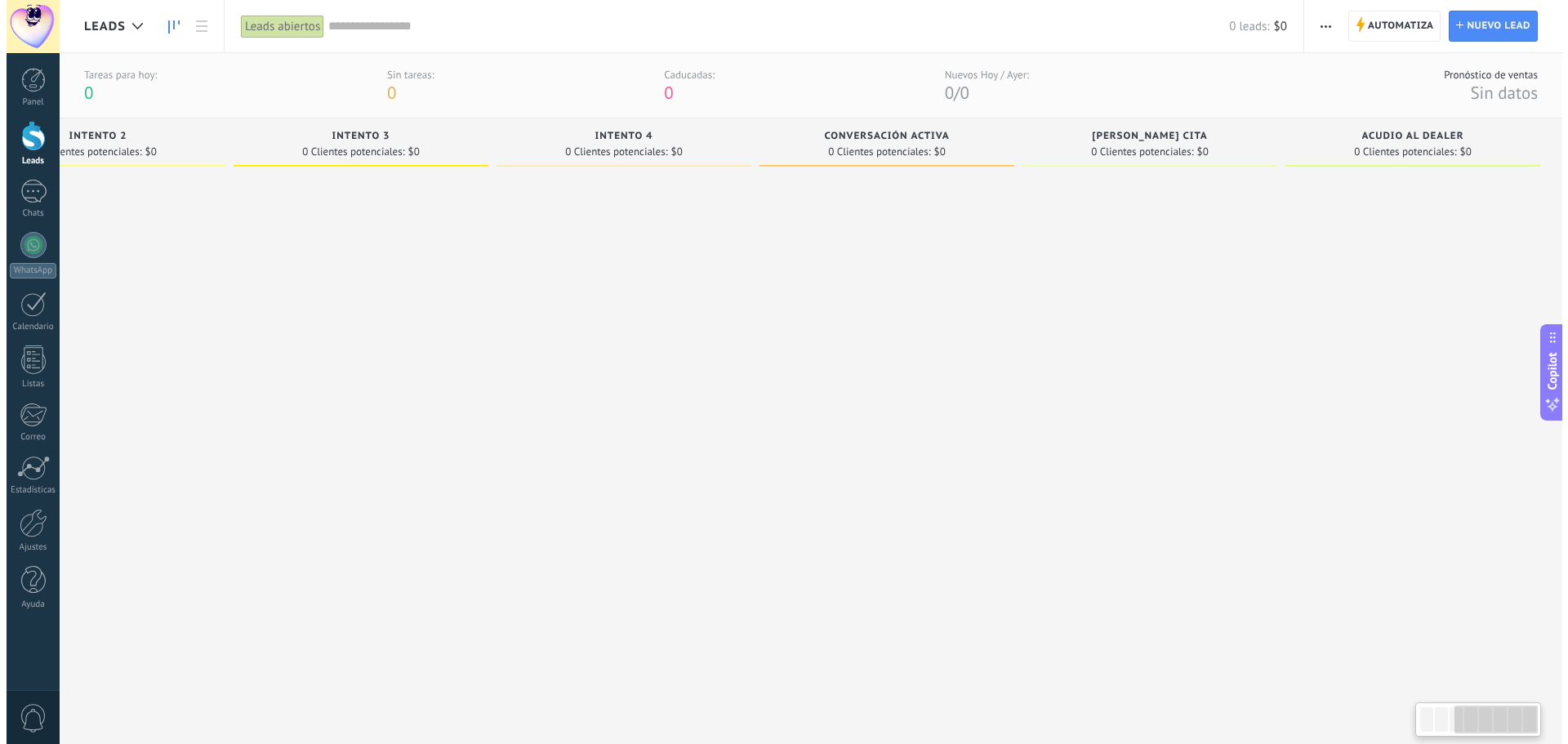
scroll to position [0, 642]
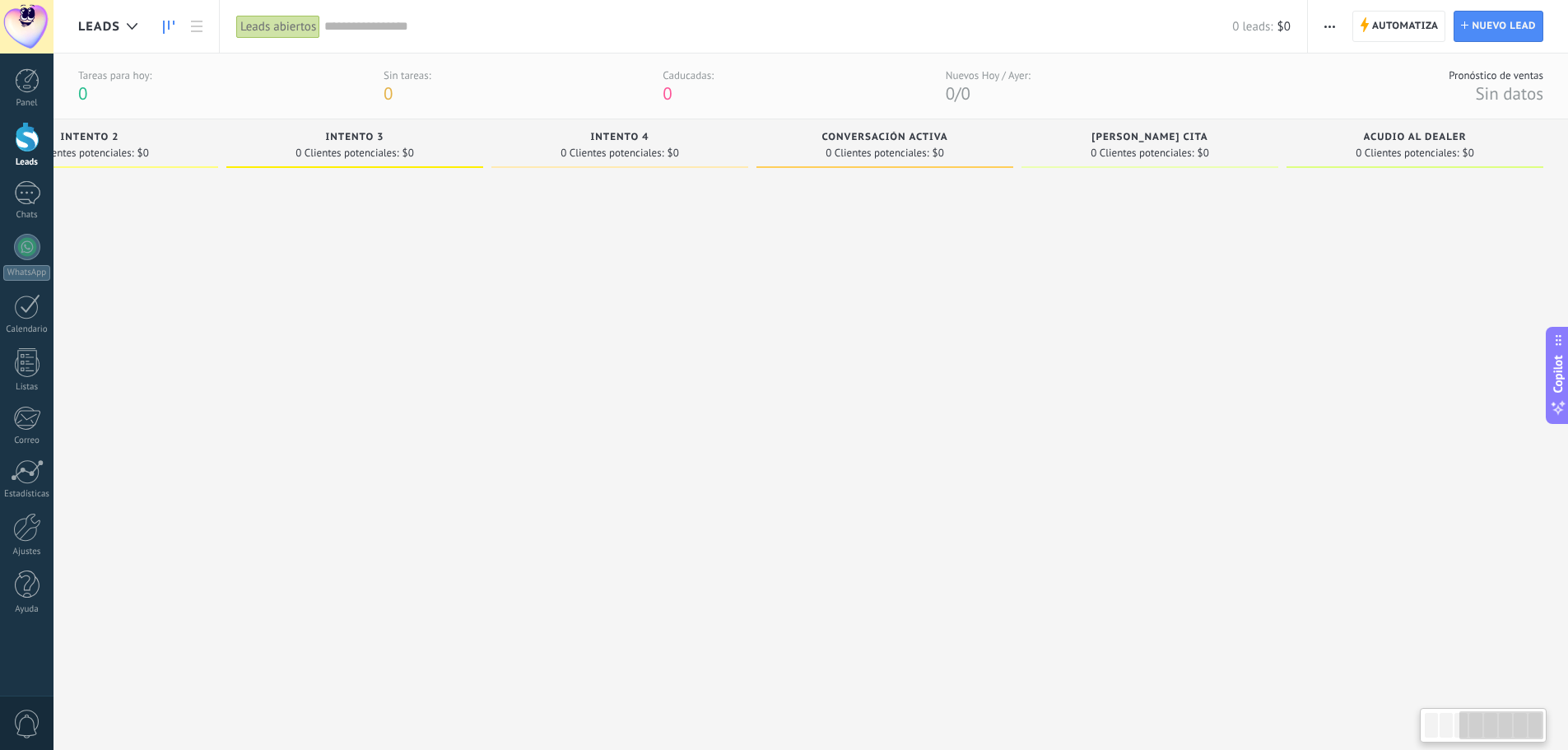
drag, startPoint x: 1046, startPoint y: 249, endPoint x: 1033, endPoint y: 249, distance: 13.0
click at [1033, 249] on div at bounding box center [1150, 443] width 257 height 535
click at [1339, 24] on button "button" at bounding box center [1329, 26] width 24 height 32
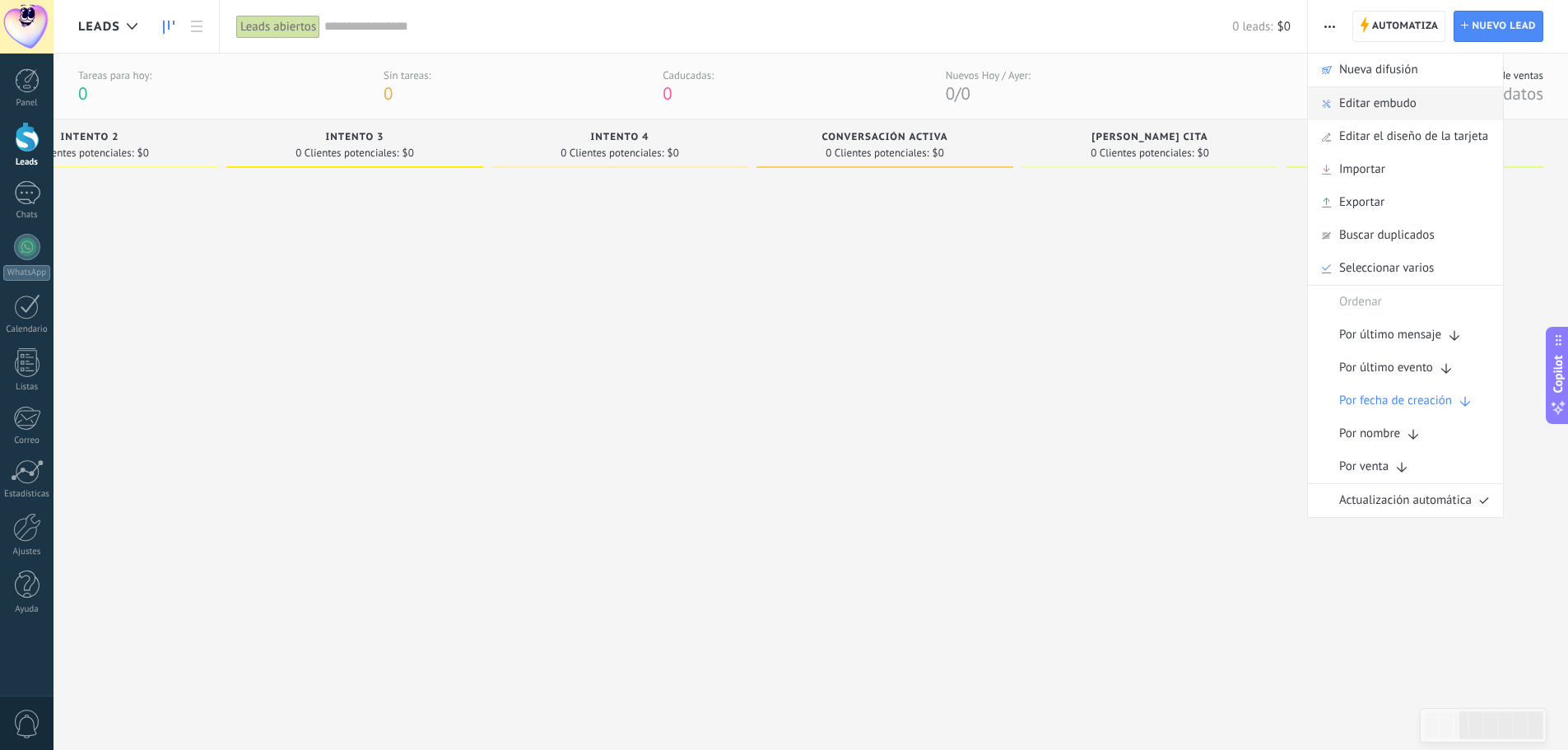
click at [1395, 107] on span "Editar embudo" at bounding box center [1377, 103] width 77 height 33
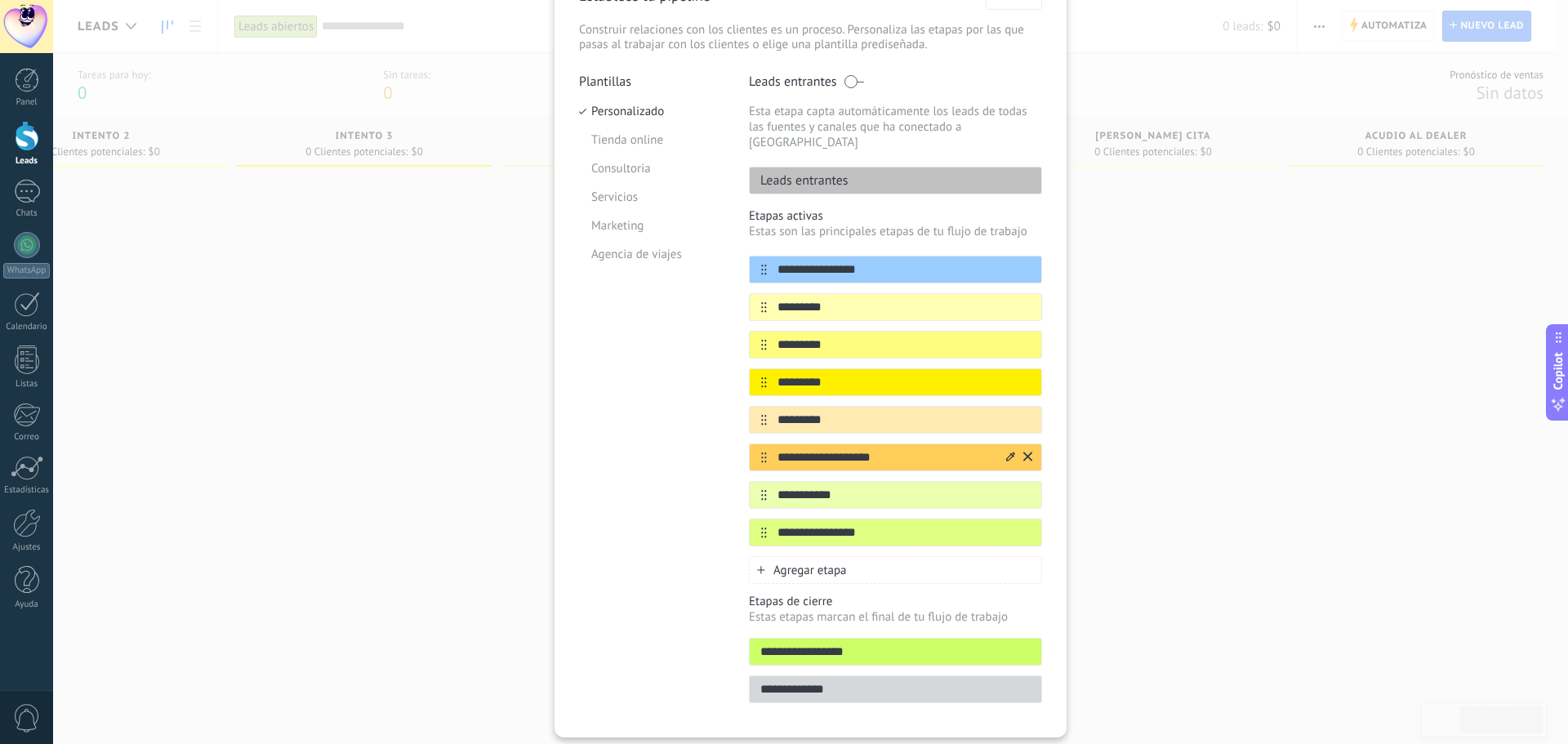
scroll to position [128, 0]
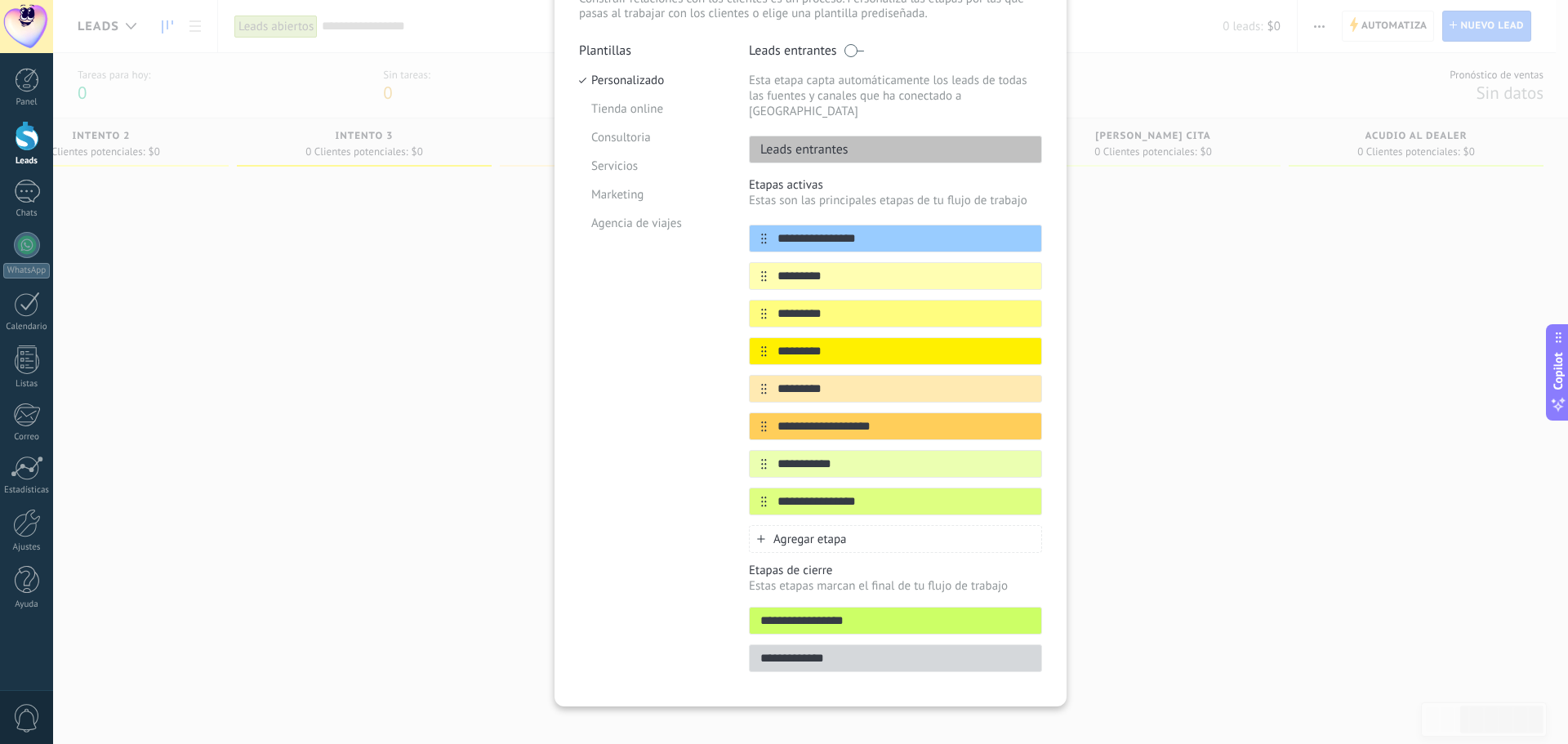
click at [851, 613] on input "**********" at bounding box center [895, 621] width 291 height 18
drag, startPoint x: 833, startPoint y: 641, endPoint x: 734, endPoint y: 647, distance: 99.2
click at [734, 647] on div "**********" at bounding box center [810, 362] width 463 height 640
type input "**********"
drag, startPoint x: 853, startPoint y: 603, endPoint x: 749, endPoint y: 606, distance: 104.0
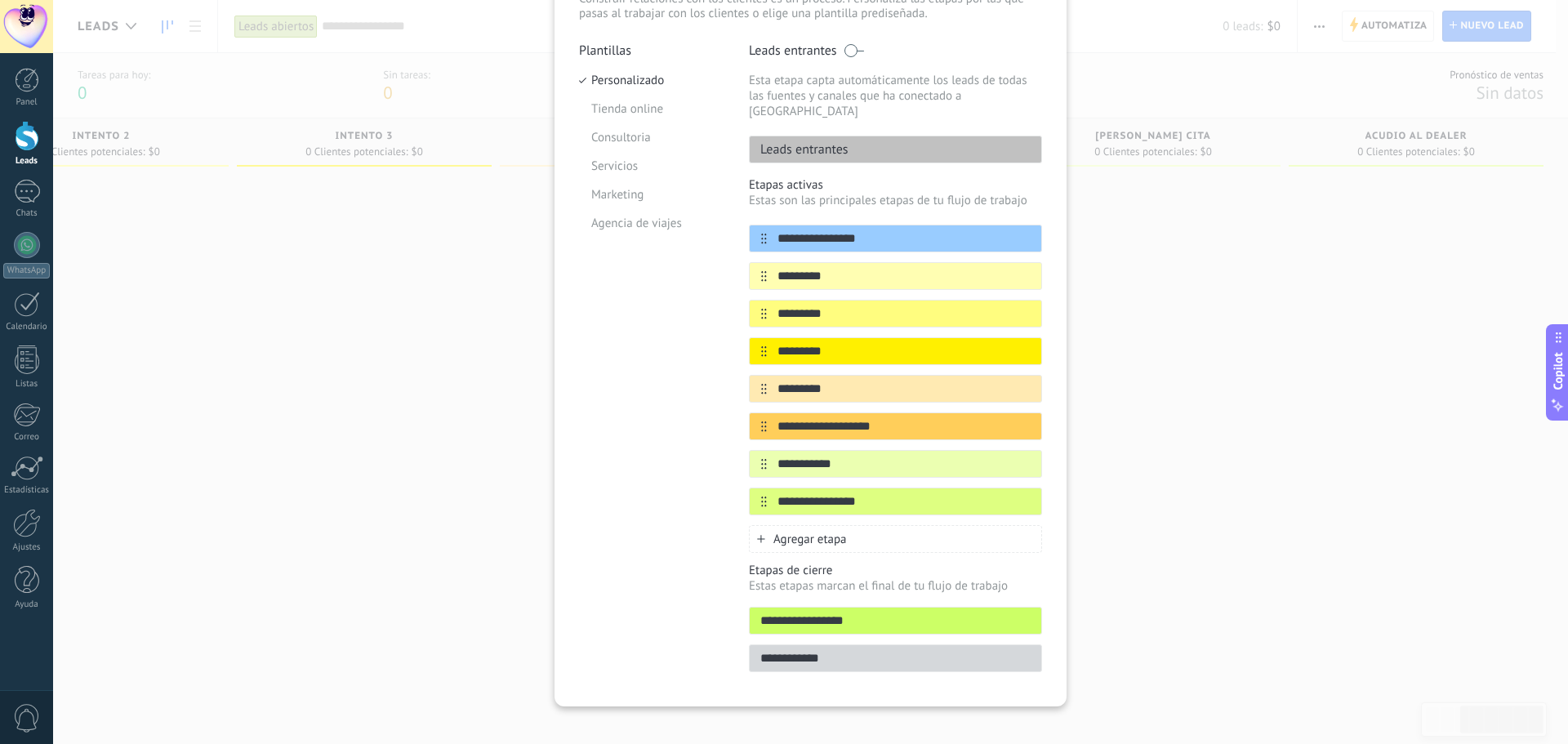
click at [750, 613] on input "**********" at bounding box center [895, 621] width 291 height 18
click at [820, 613] on input "**********" at bounding box center [895, 621] width 291 height 18
click at [798, 613] on input "**********" at bounding box center [895, 621] width 291 height 18
drag, startPoint x: 797, startPoint y: 606, endPoint x: 751, endPoint y: 607, distance: 46.0
click at [751, 613] on input "**********" at bounding box center [895, 621] width 291 height 18
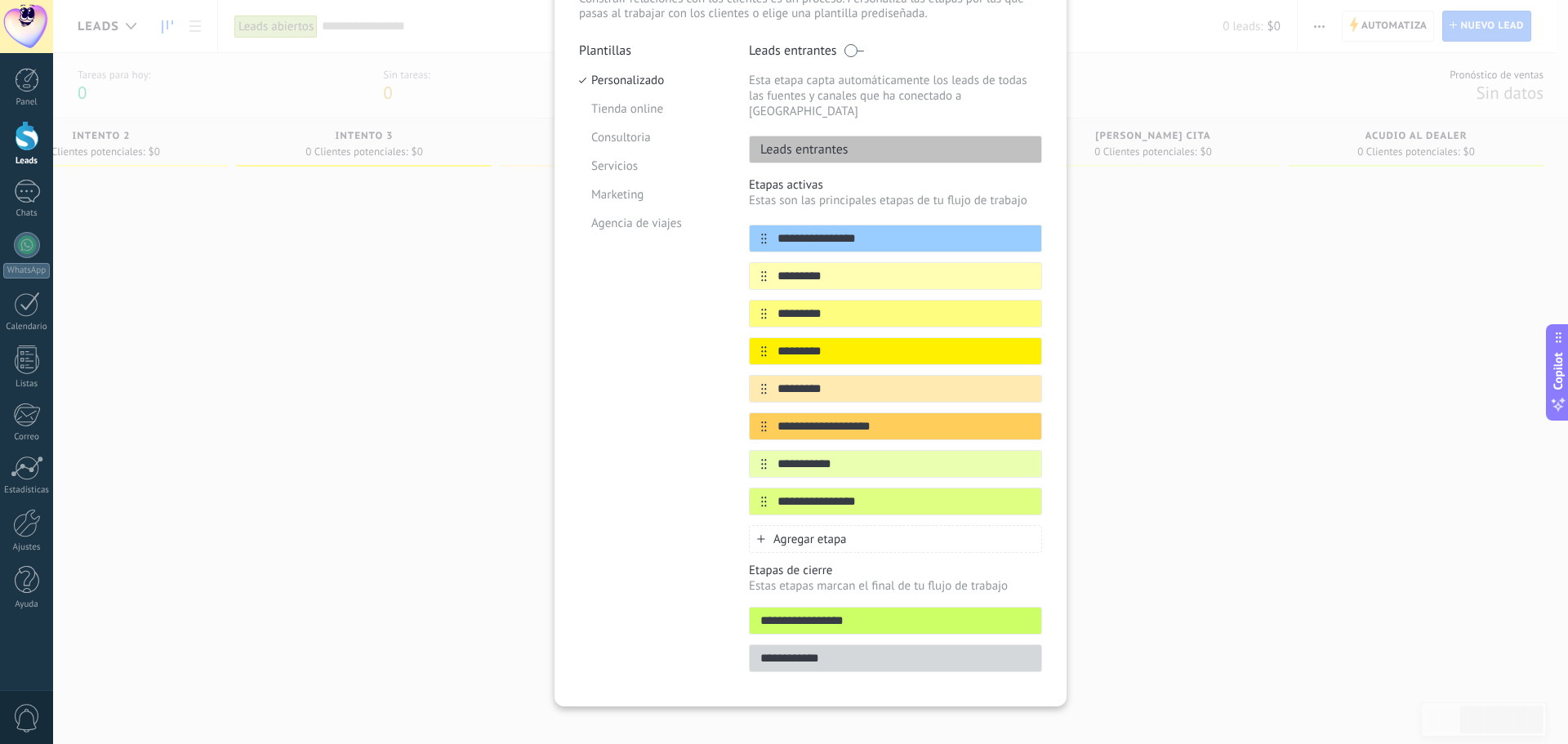
scroll to position [46, 0]
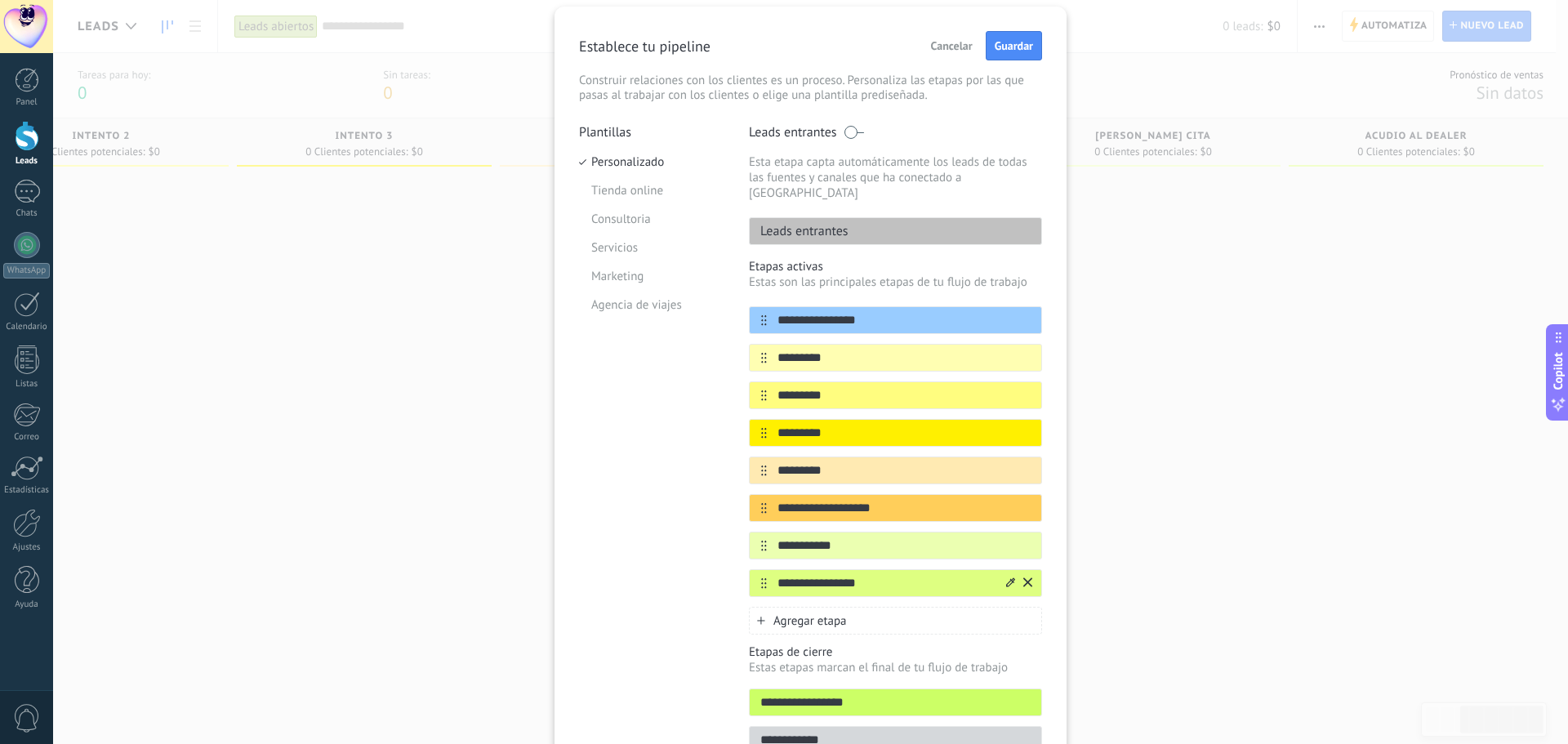
type input "**********"
click at [874, 575] on input "**********" at bounding box center [886, 583] width 237 height 18
type input "**********"
click at [839, 613] on span "Agregar etapa" at bounding box center [811, 620] width 74 height 16
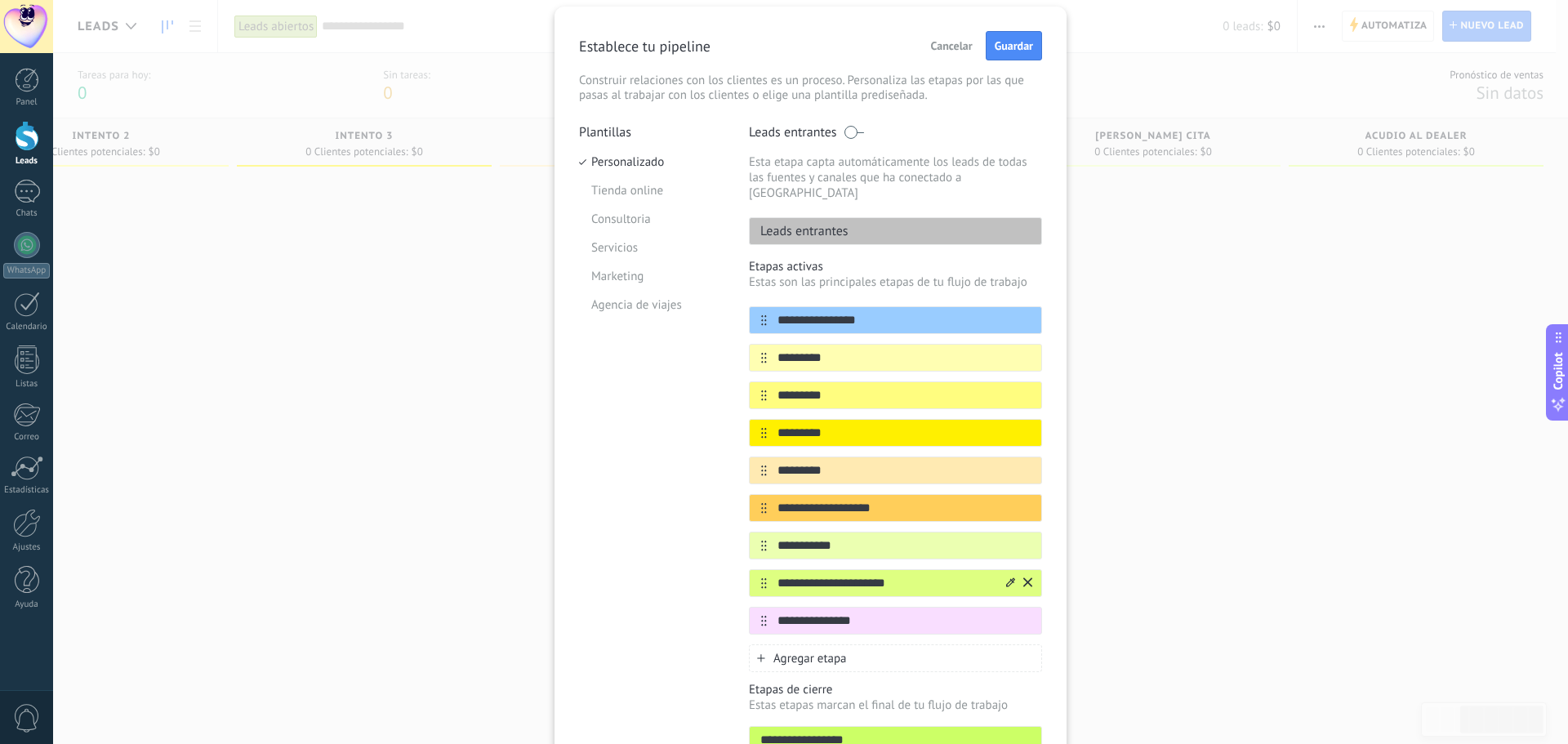
type input "**********"
drag, startPoint x: 900, startPoint y: 568, endPoint x: 827, endPoint y: 570, distance: 73.0
click at [827, 575] on input "**********" at bounding box center [886, 583] width 237 height 18
type input "**********"
click at [1010, 615] on icon at bounding box center [1011, 619] width 9 height 9
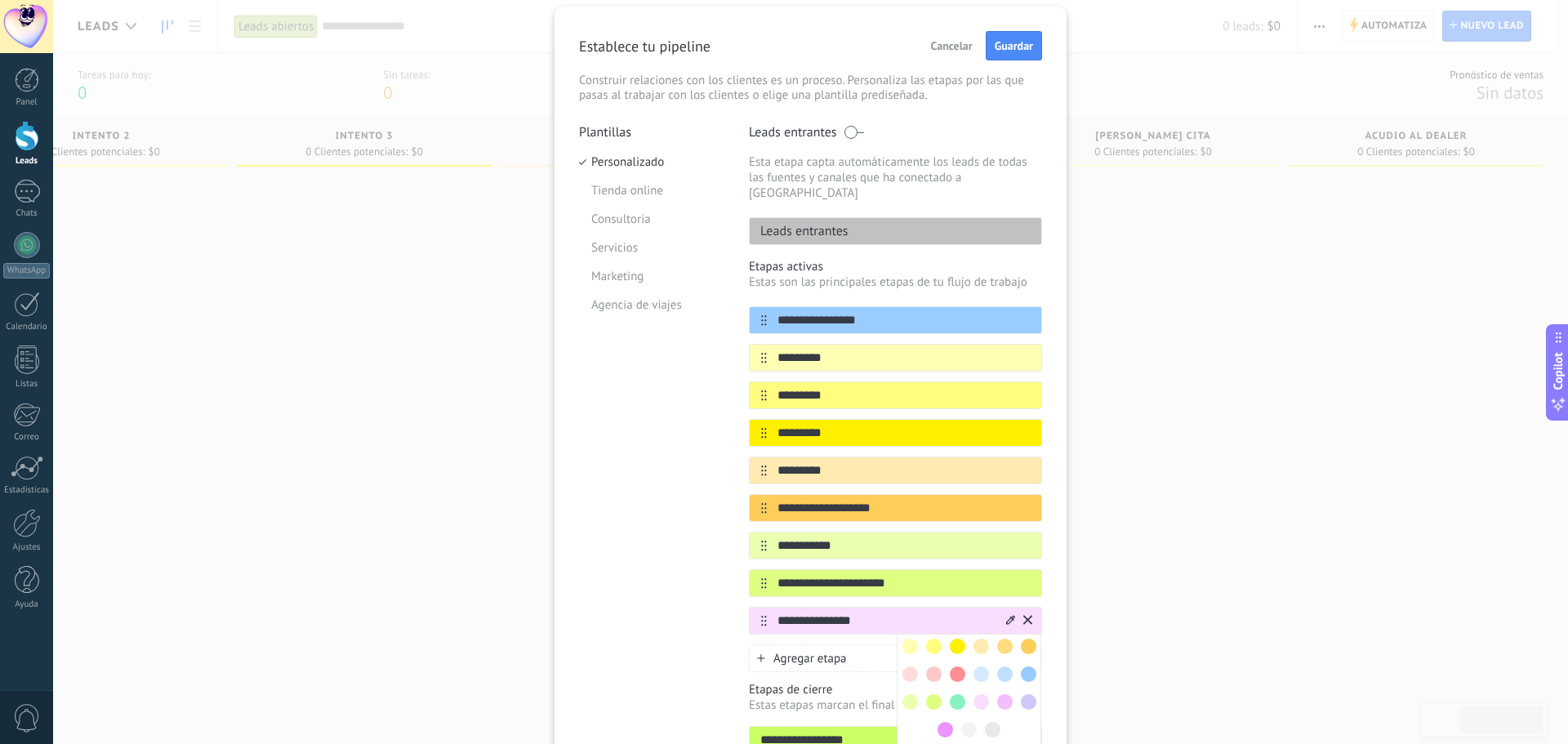
click at [998, 666] on span at bounding box center [1005, 674] width 16 height 16
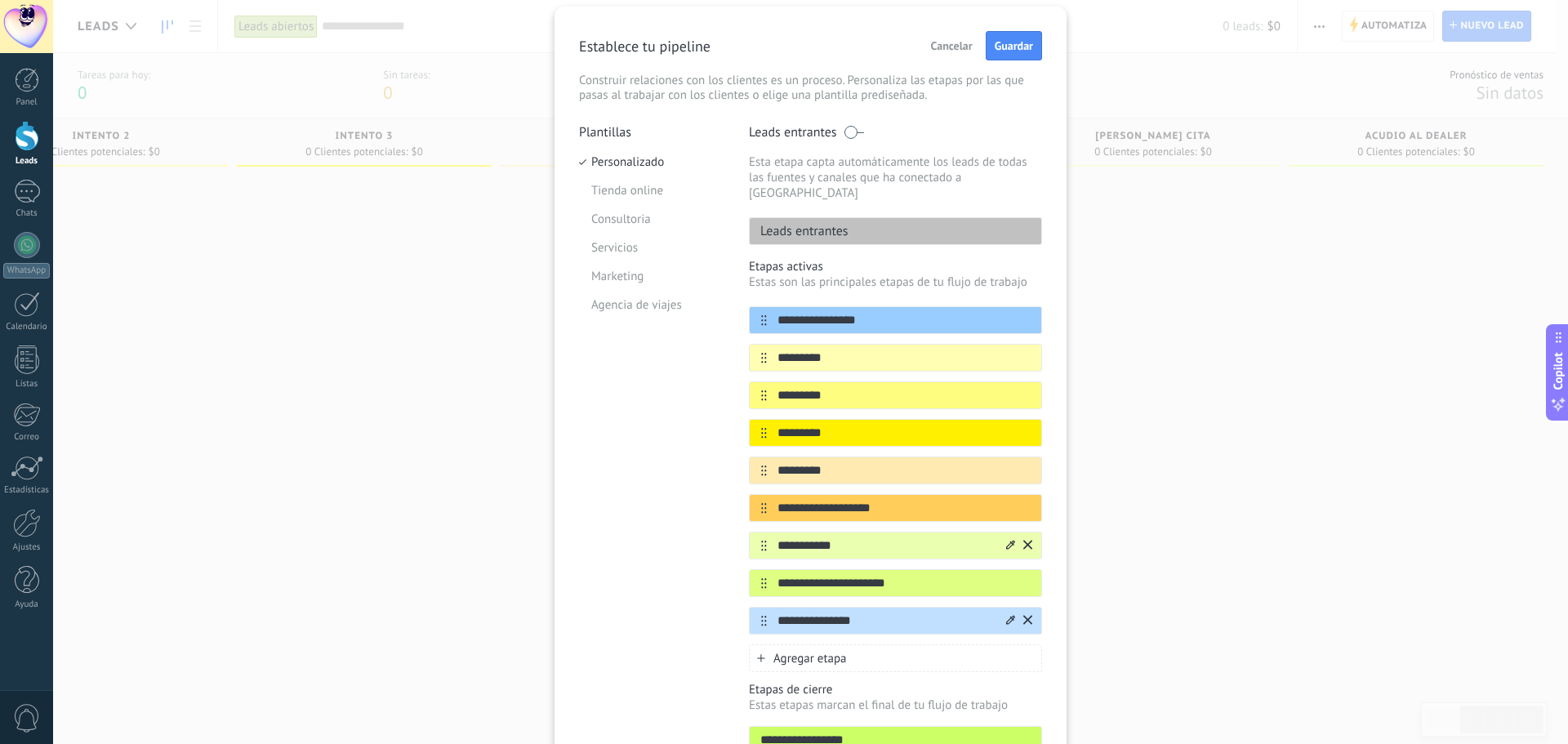
click at [1006, 540] on icon at bounding box center [1011, 544] width 9 height 9
click at [1167, 544] on div "**********" at bounding box center [810, 372] width 1515 height 744
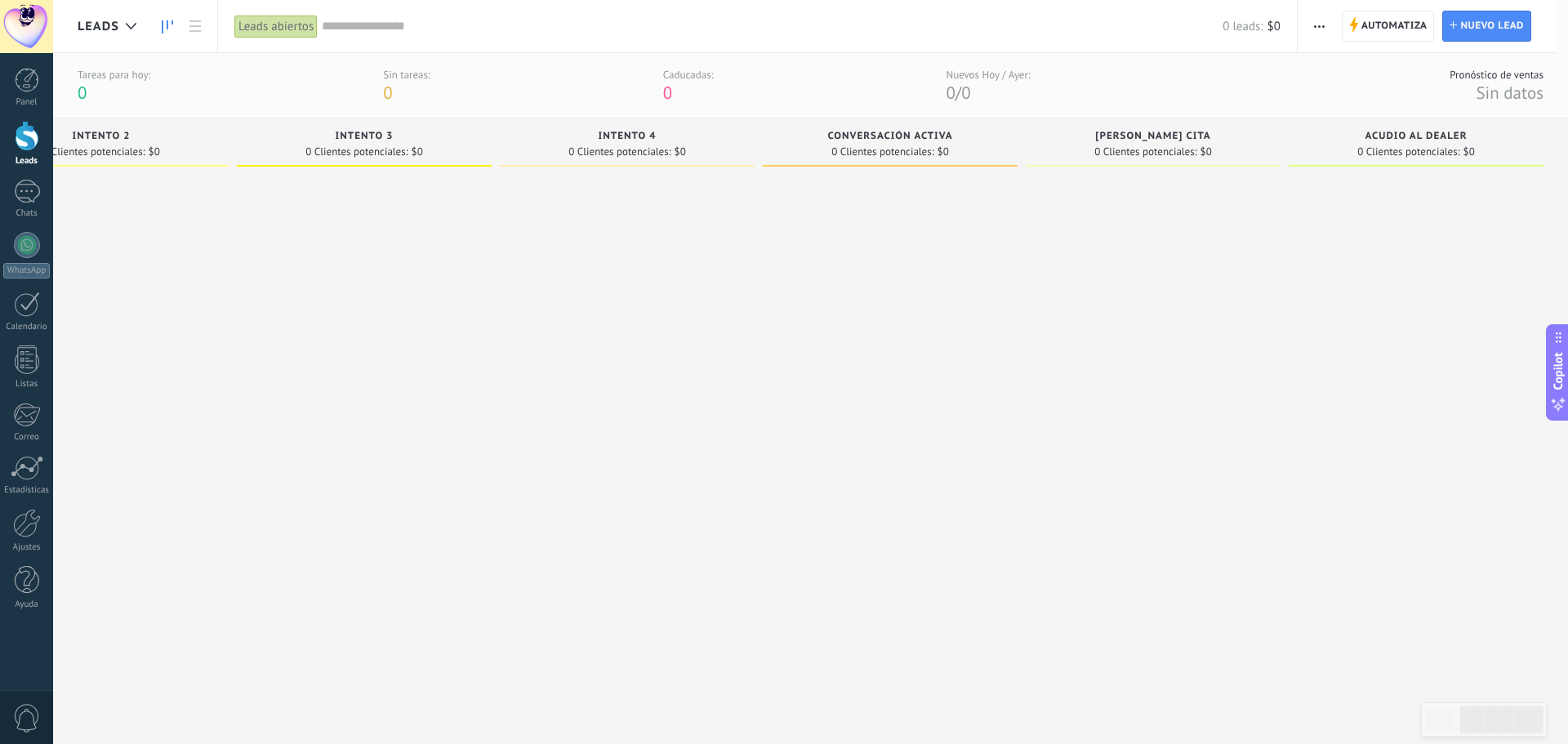
scroll to position [0, 630]
click at [1316, 29] on span "button" at bounding box center [1319, 26] width 10 height 31
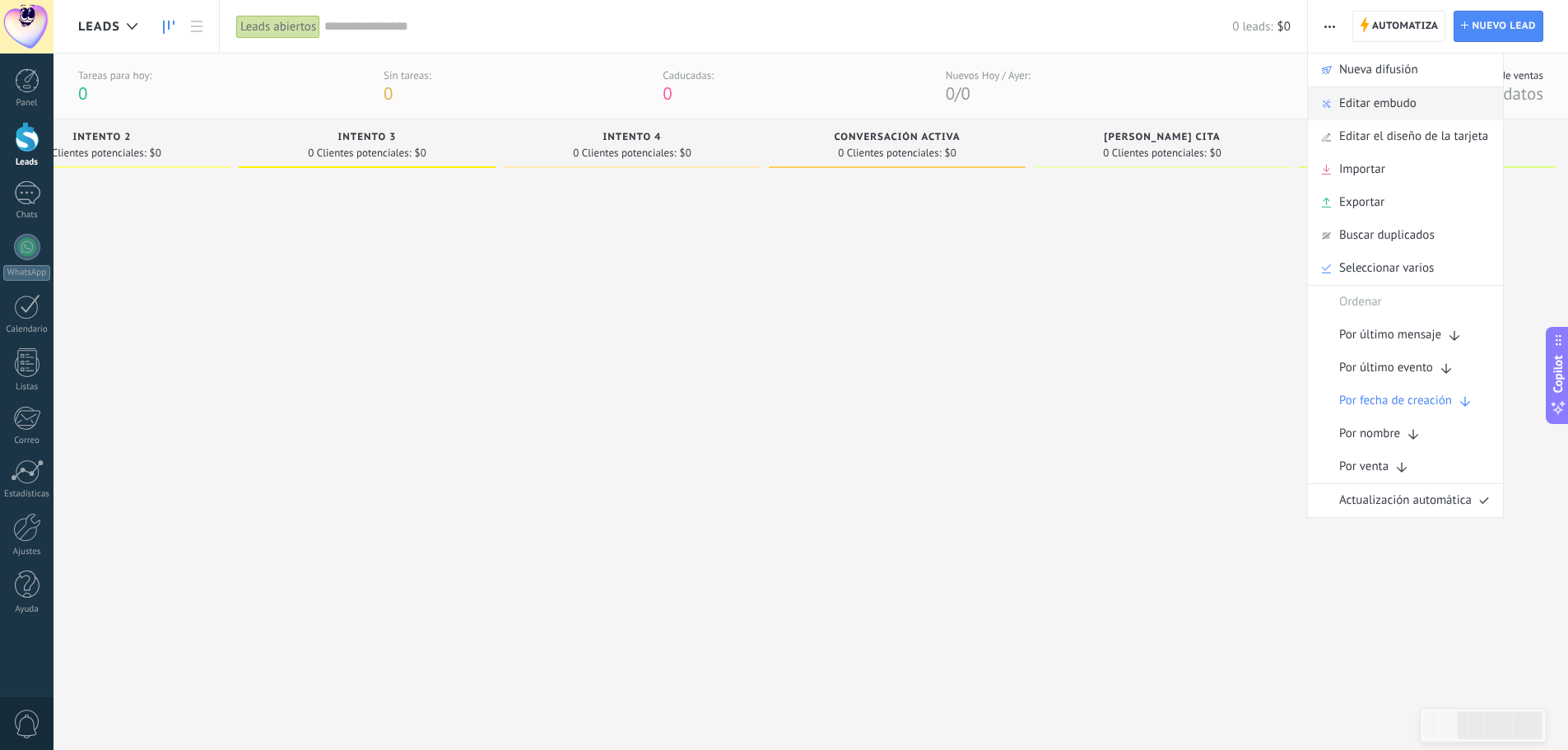
click at [1358, 109] on span "Editar embudo" at bounding box center [1377, 103] width 77 height 33
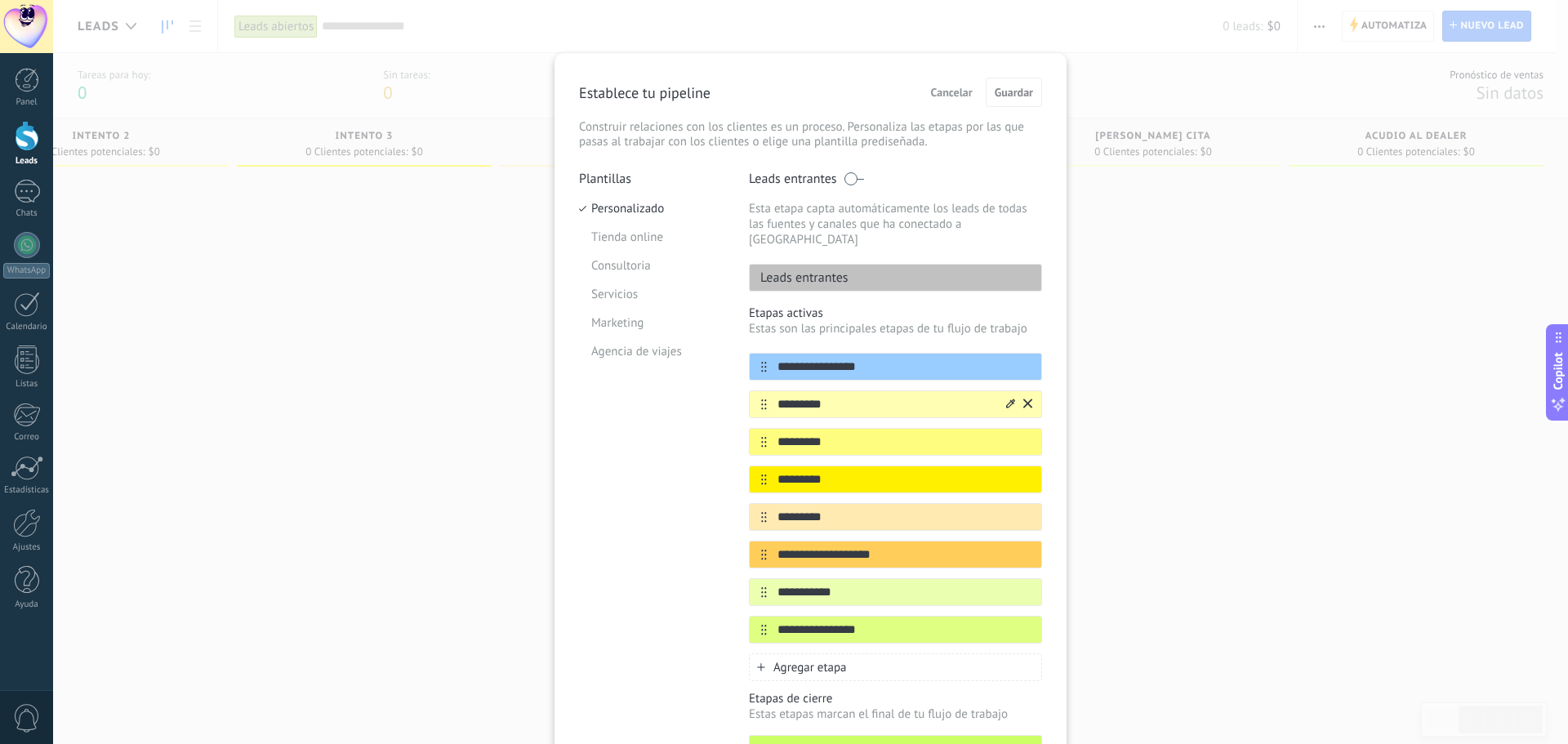
scroll to position [128, 0]
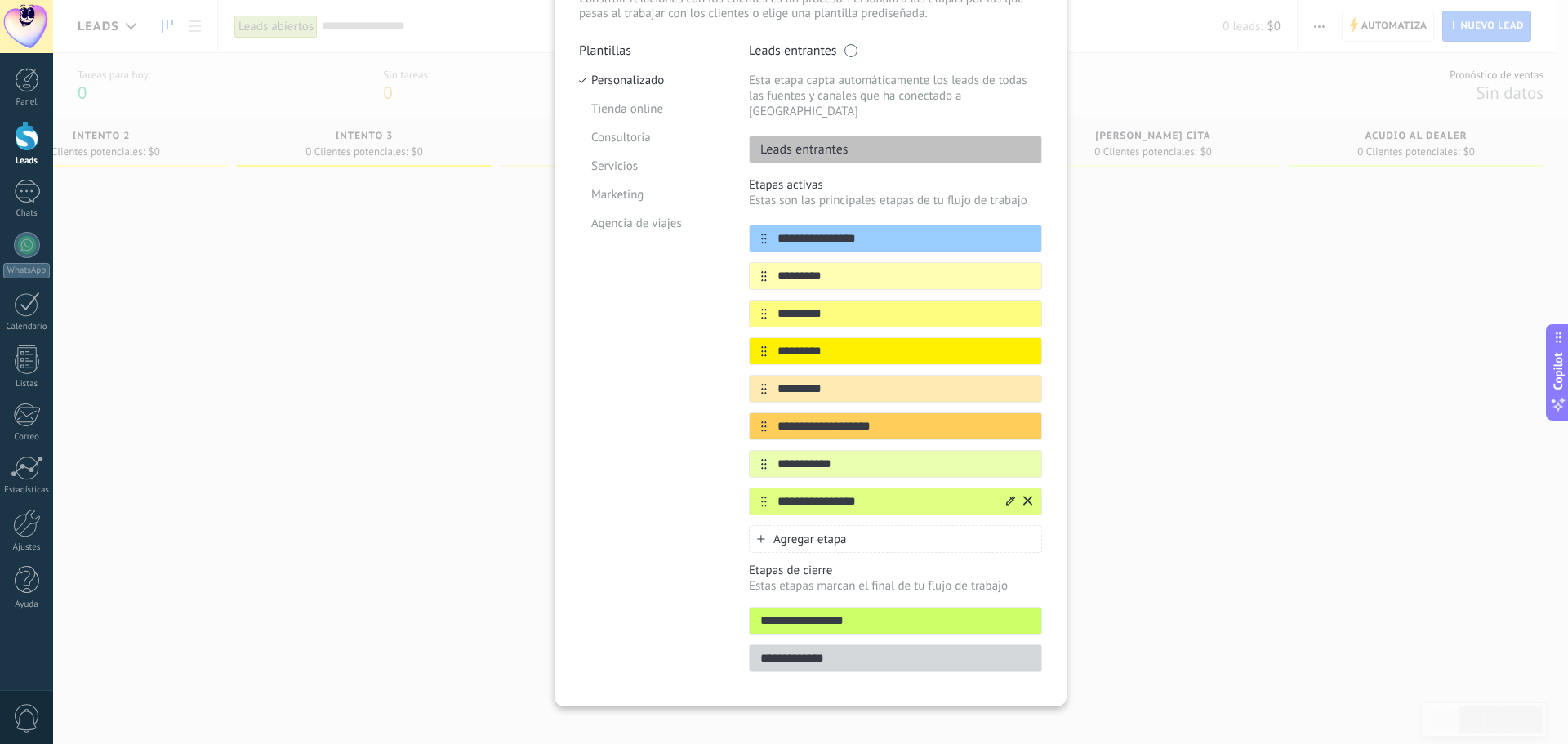
click at [873, 494] on input "**********" at bounding box center [886, 502] width 237 height 18
type input "**********"
click at [859, 530] on div "Agregar etapa" at bounding box center [895, 539] width 293 height 28
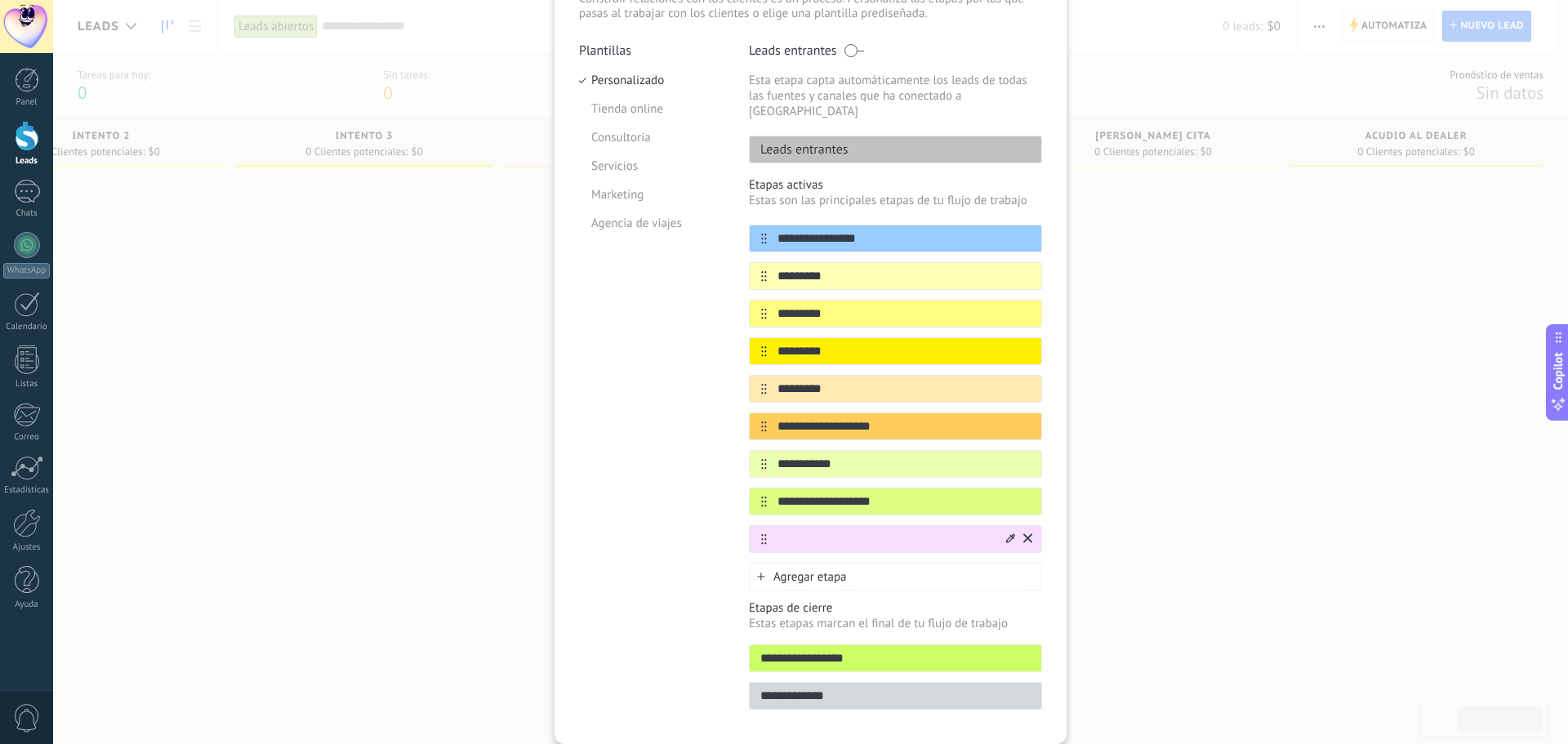
click at [818, 531] on input "text" at bounding box center [886, 539] width 237 height 18
type input "********"
click at [812, 494] on input "**********" at bounding box center [886, 502] width 237 height 18
type input "**********"
click at [829, 531] on input "********" at bounding box center [886, 539] width 237 height 18
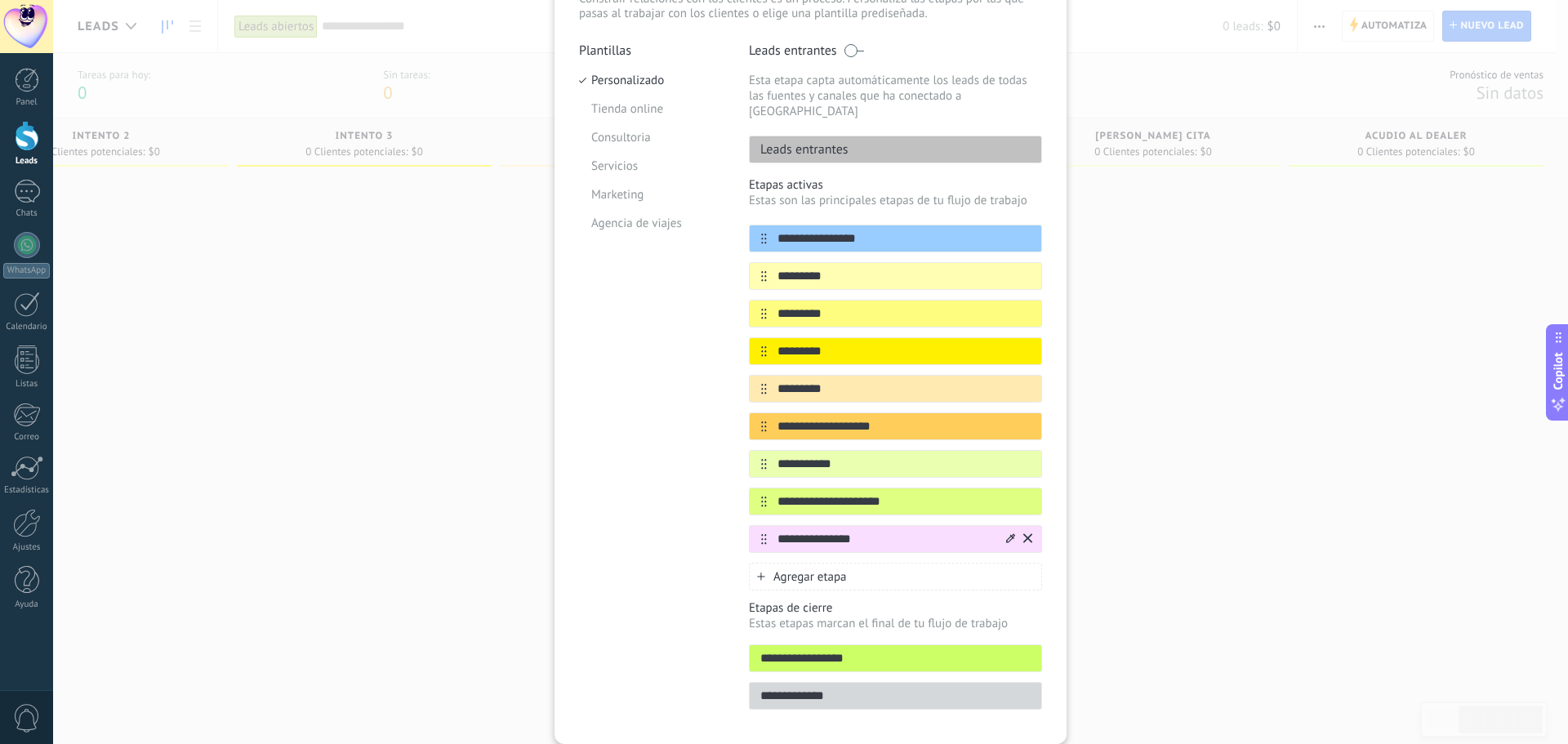
type input "**********"
click at [1006, 533] on icon at bounding box center [1011, 538] width 9 height 9
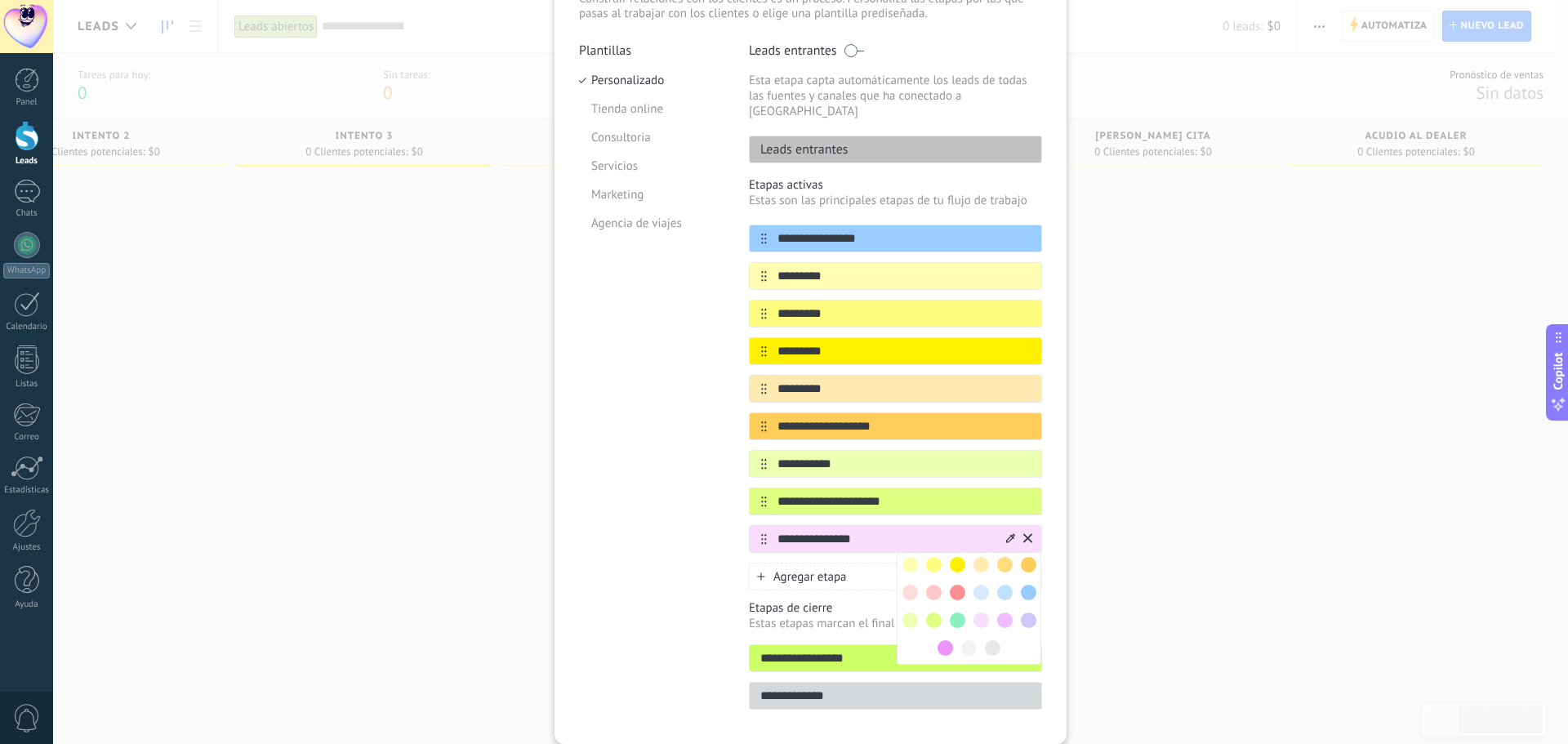
click at [998, 585] on span at bounding box center [1005, 592] width 16 height 16
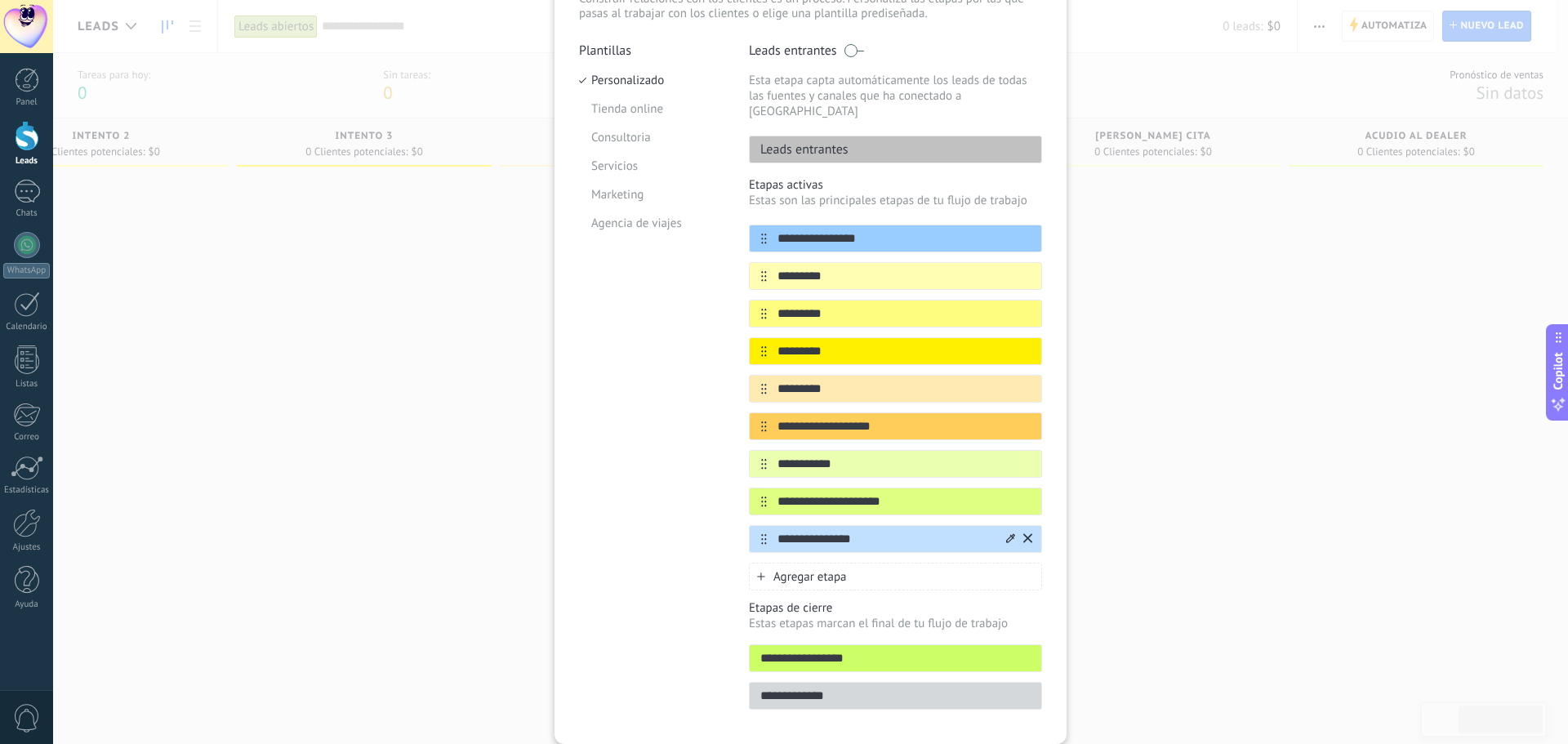
scroll to position [165, 0]
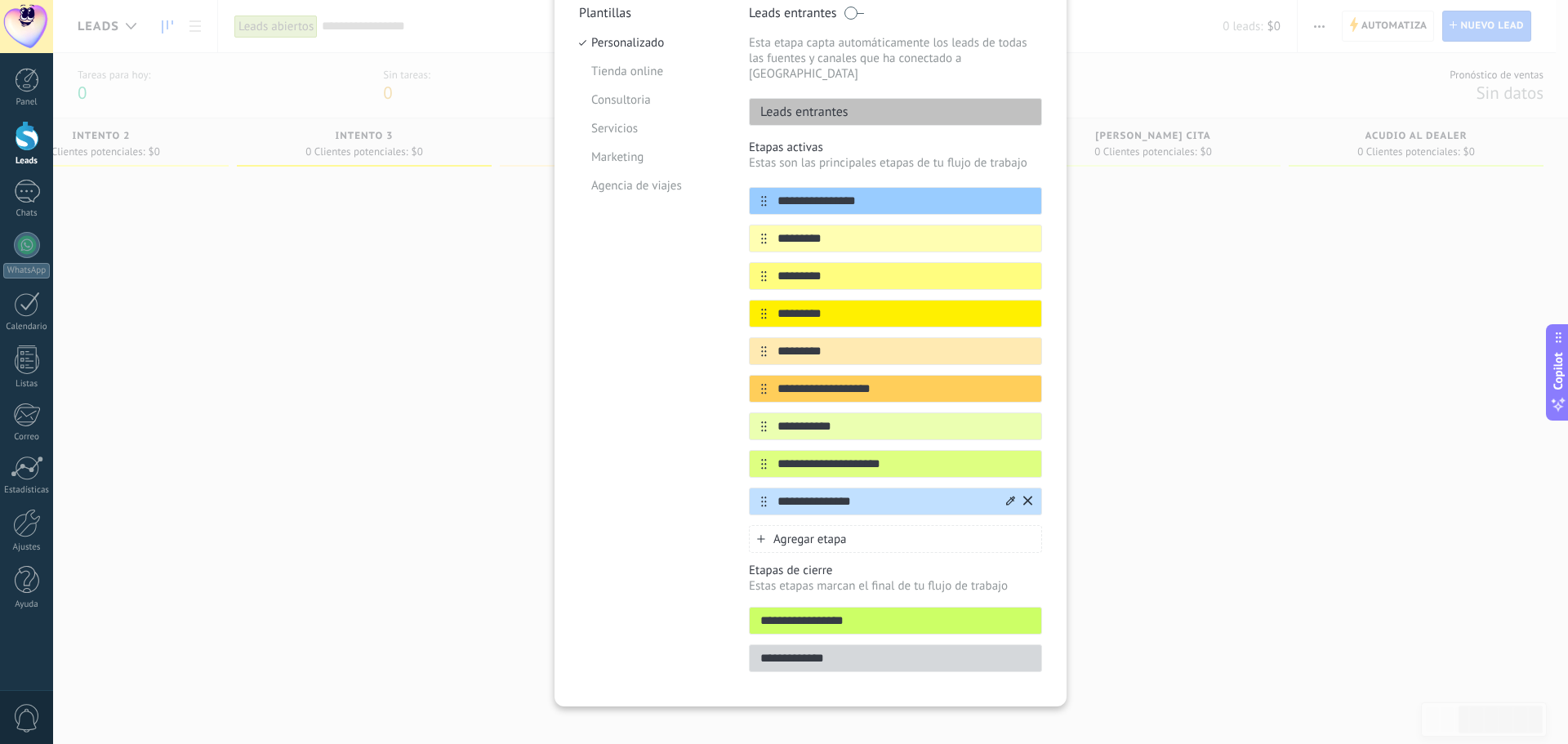
click at [852, 613] on input "**********" at bounding box center [895, 621] width 291 height 18
drag, startPoint x: 799, startPoint y: 608, endPoint x: 730, endPoint y: 609, distance: 69.0
click at [730, 609] on div "**********" at bounding box center [810, 343] width 463 height 677
type input "**********"
drag, startPoint x: 787, startPoint y: 641, endPoint x: 727, endPoint y: 641, distance: 60.0
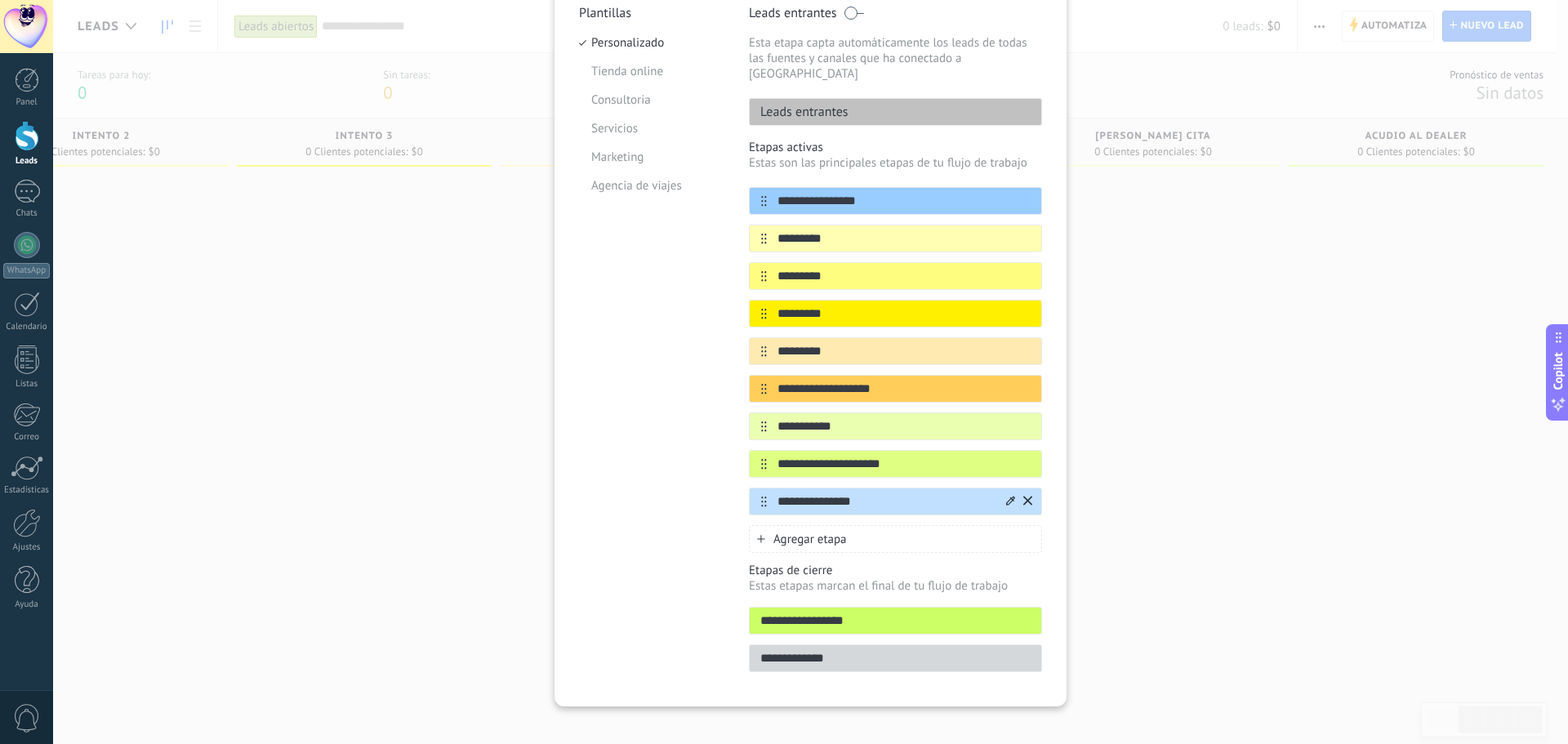
click at [727, 641] on div "**********" at bounding box center [810, 343] width 463 height 677
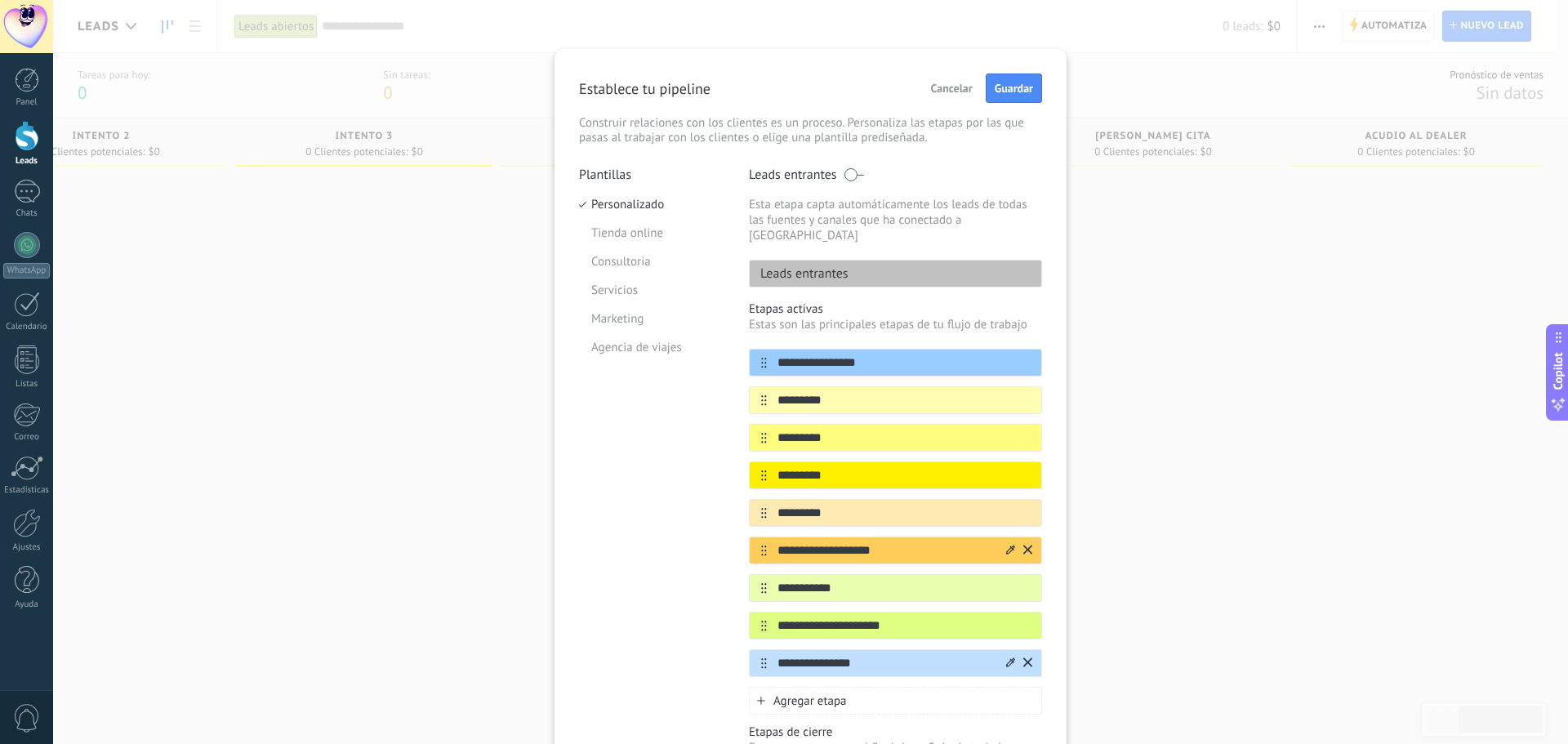
scroll to position [3, 0]
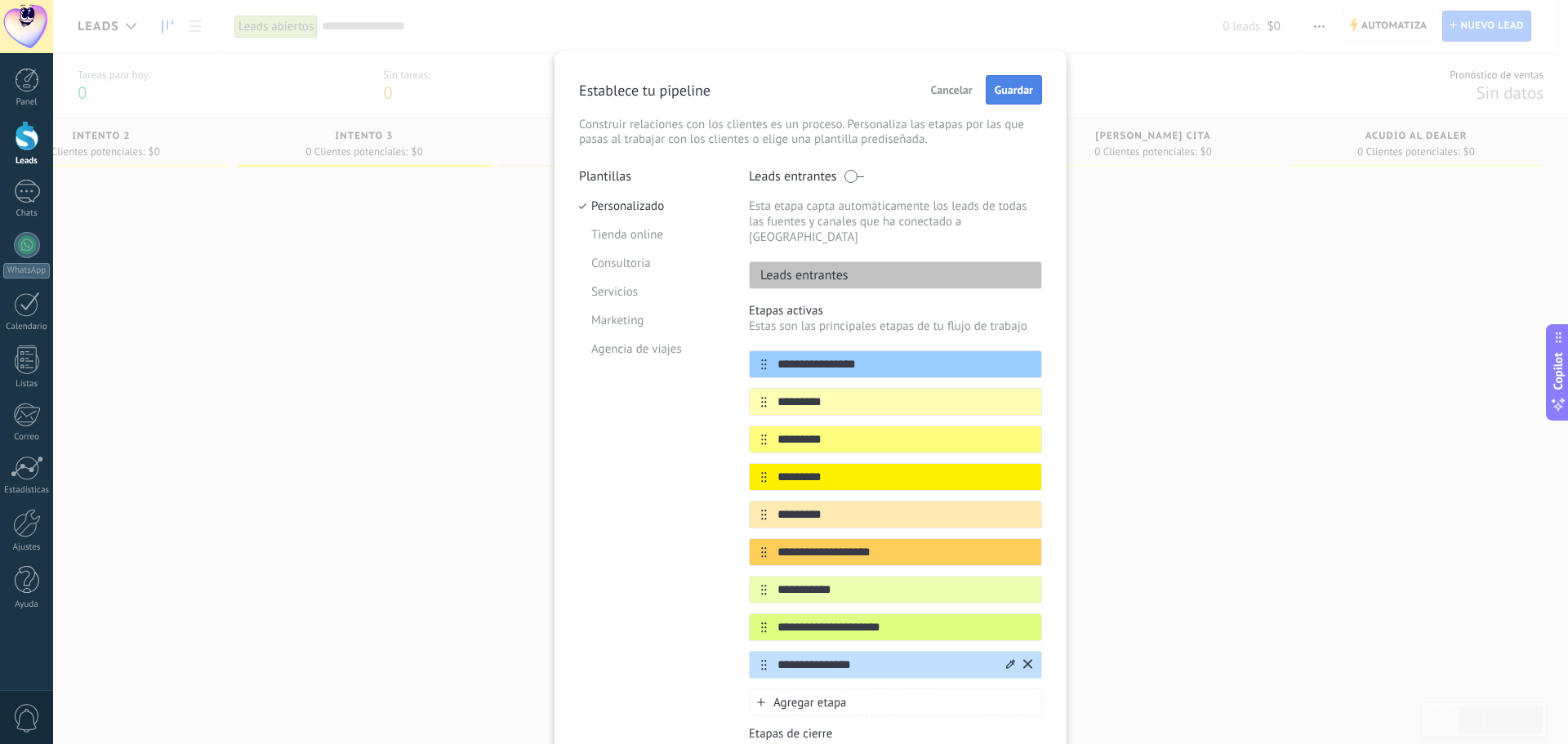
type input "**********"
click at [1020, 97] on button "Guardar" at bounding box center [1013, 90] width 56 height 30
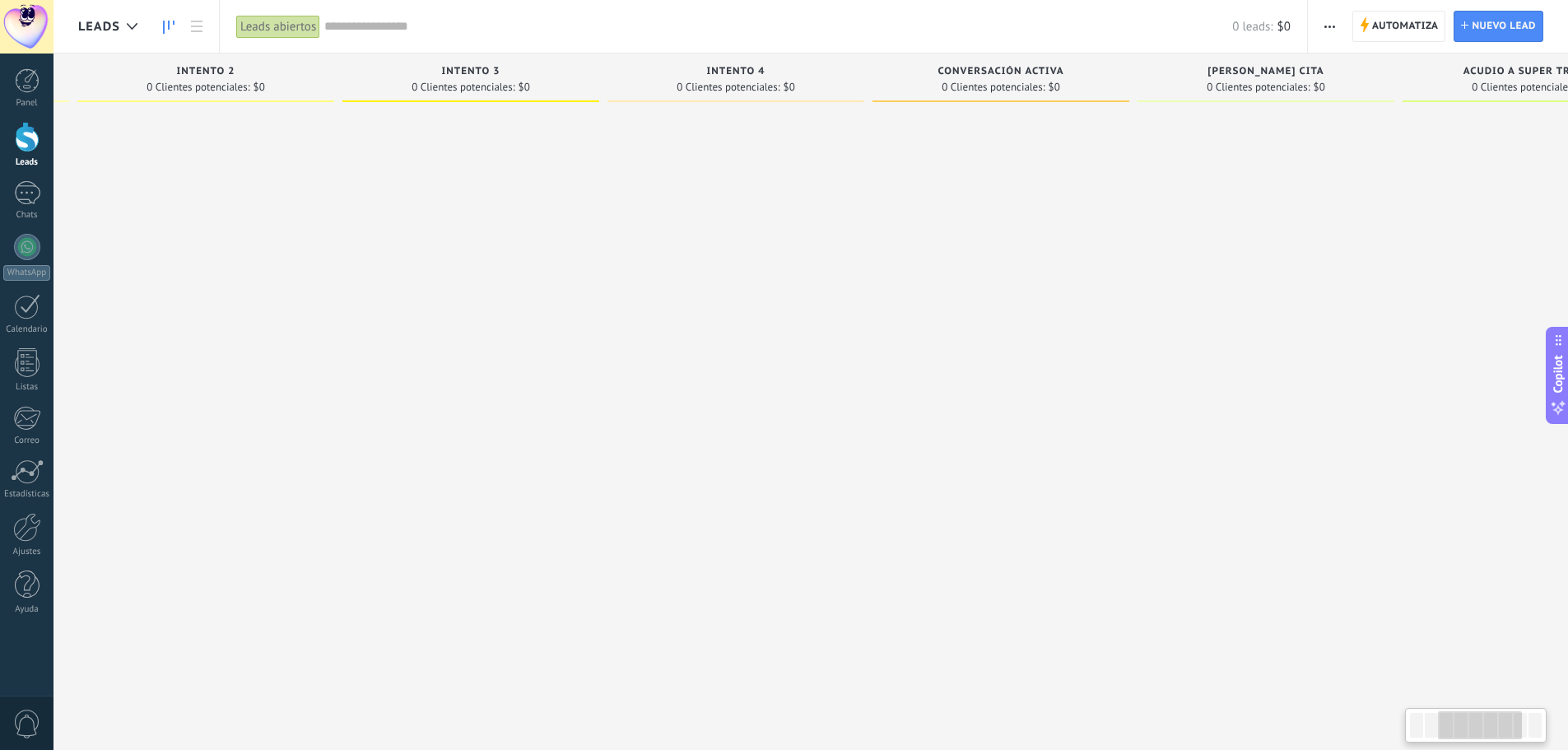
drag, startPoint x: 1264, startPoint y: 297, endPoint x: 733, endPoint y: 314, distance: 531.3
click at [733, 314] on div at bounding box center [736, 377] width 257 height 535
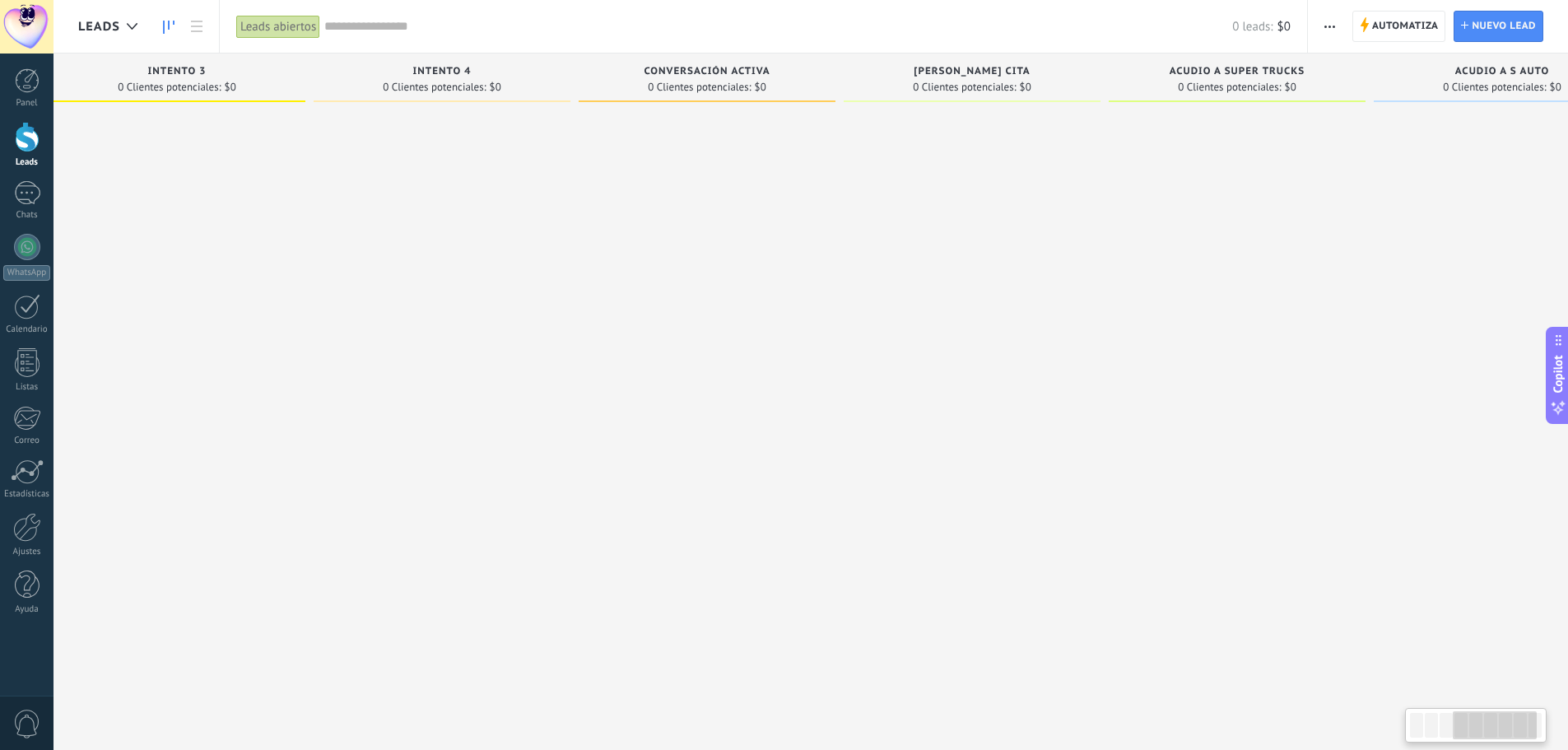
drag, startPoint x: 1338, startPoint y: 189, endPoint x: 1036, endPoint y: 206, distance: 302.5
click at [1016, 210] on div at bounding box center [973, 377] width 257 height 535
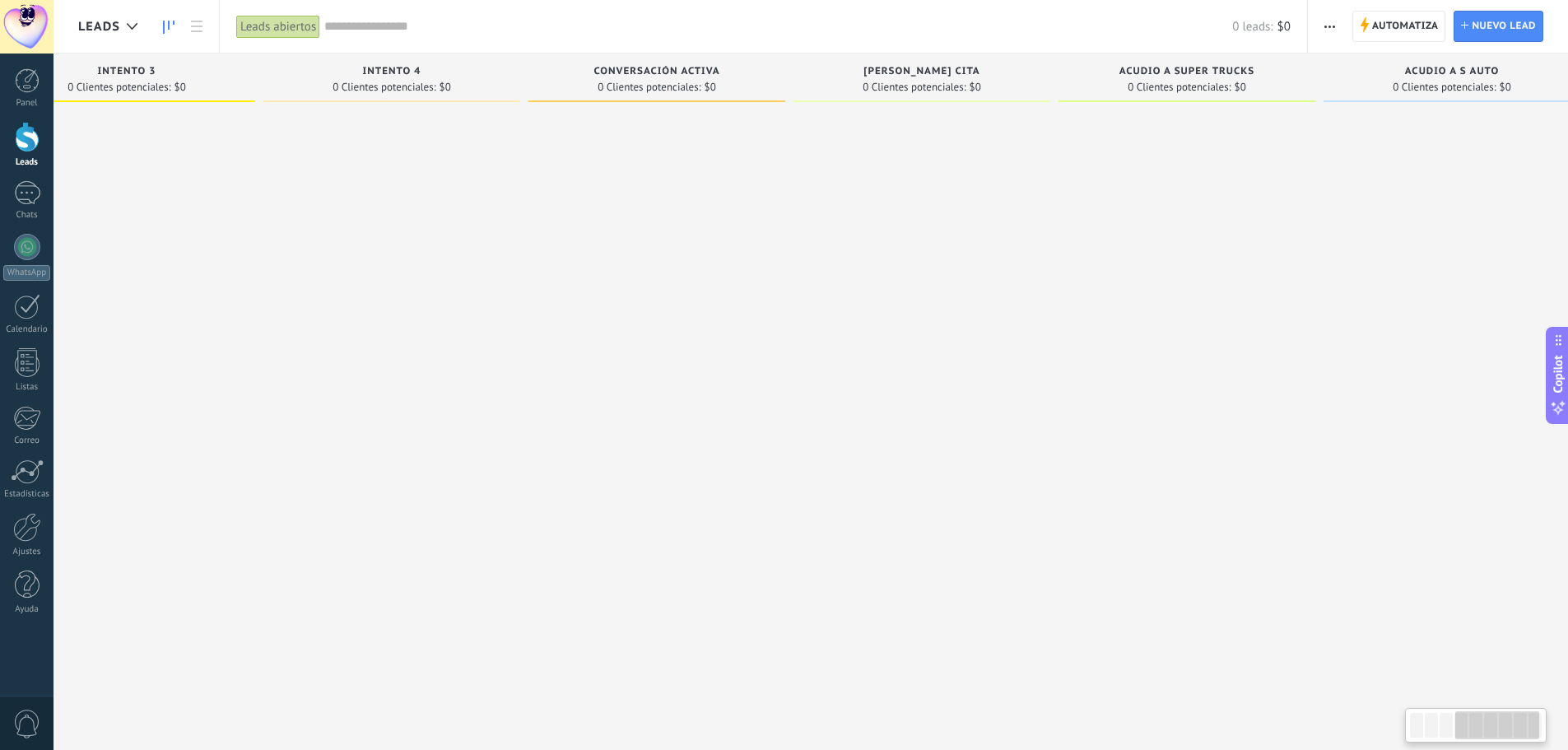
scroll to position [0, 912]
drag, startPoint x: 1217, startPoint y: 201, endPoint x: 1080, endPoint y: 209, distance: 137.2
click at [1080, 209] on div at bounding box center [1150, 377] width 257 height 535
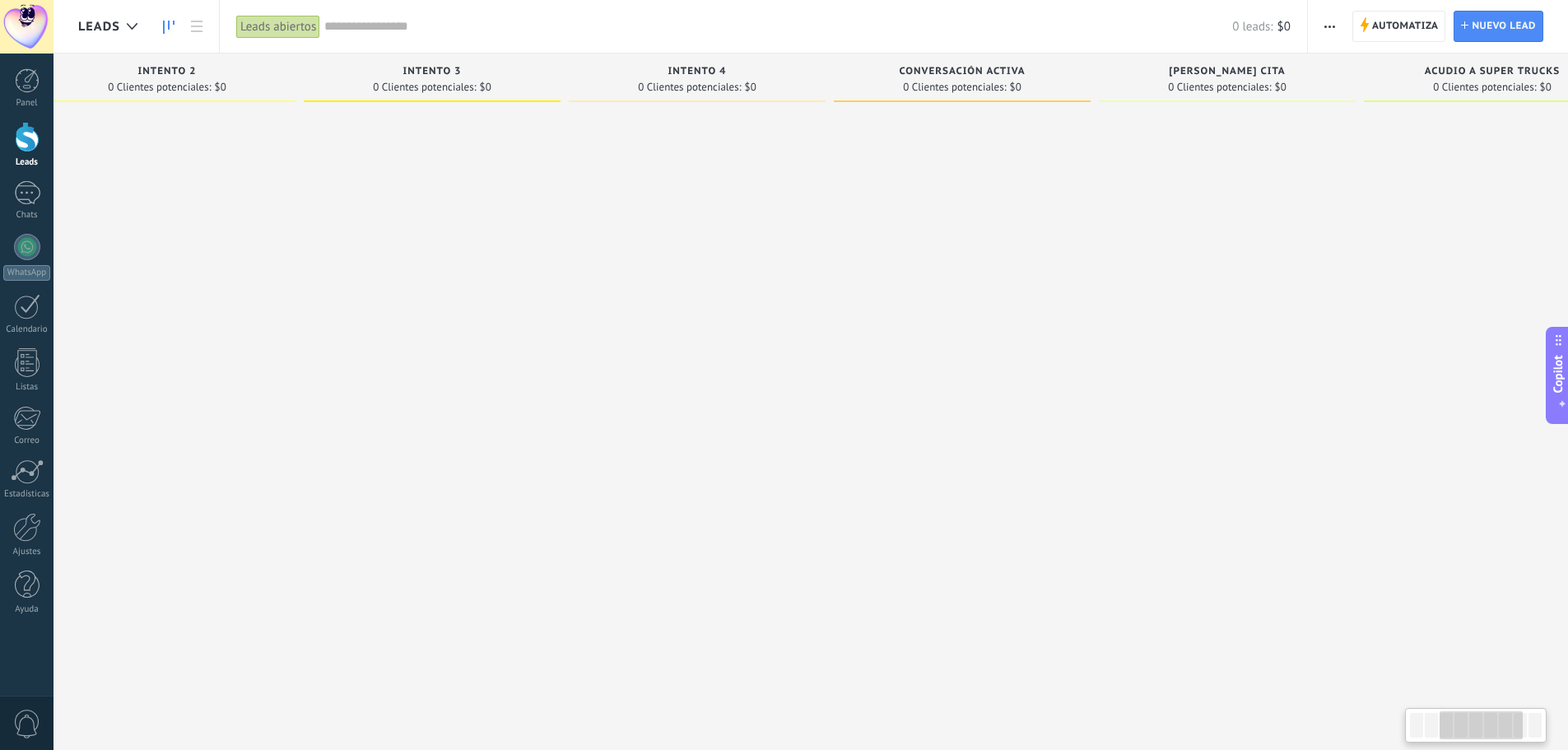
drag, startPoint x: 623, startPoint y: 252, endPoint x: 986, endPoint y: 268, distance: 363.4
click at [986, 268] on div at bounding box center [962, 377] width 257 height 535
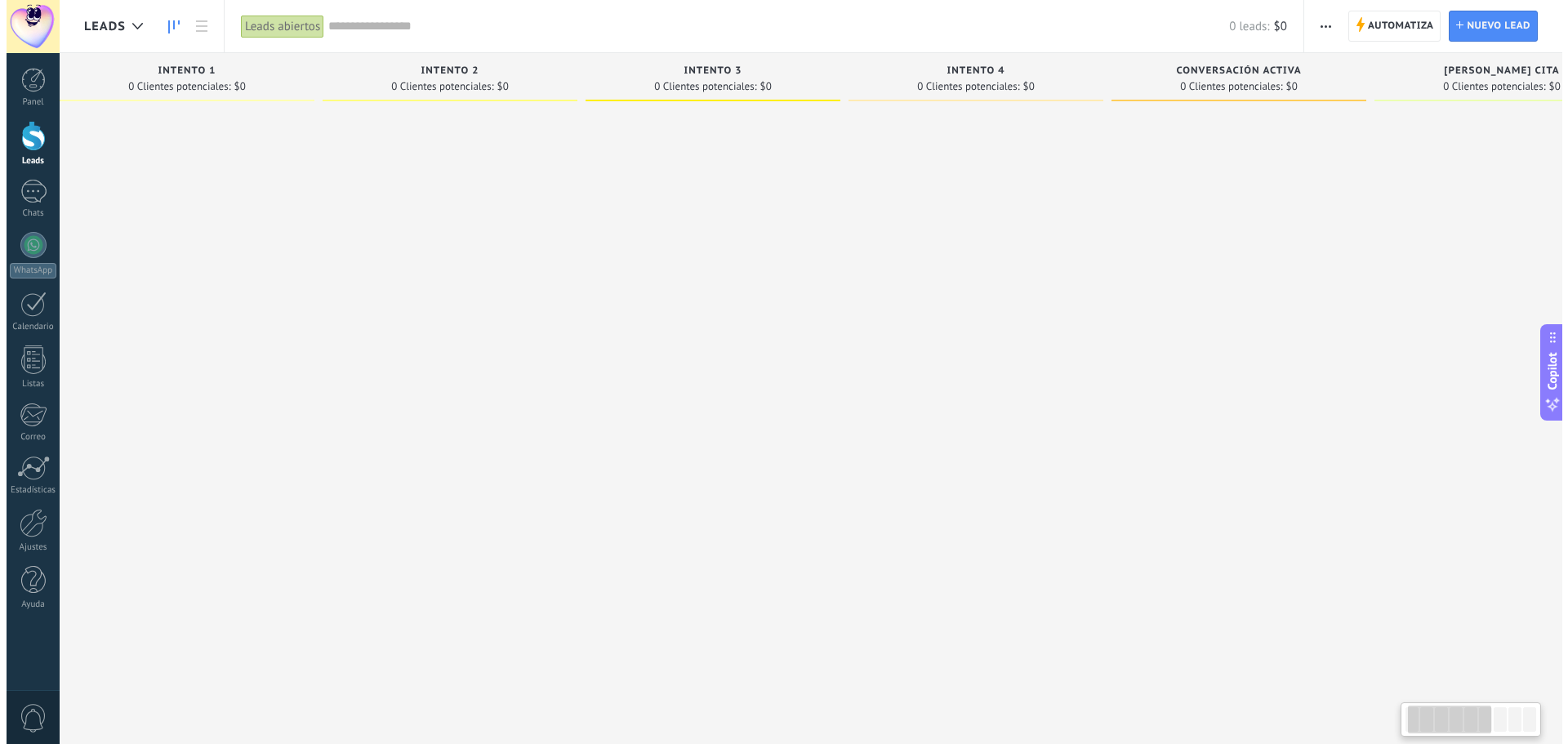
scroll to position [0, 0]
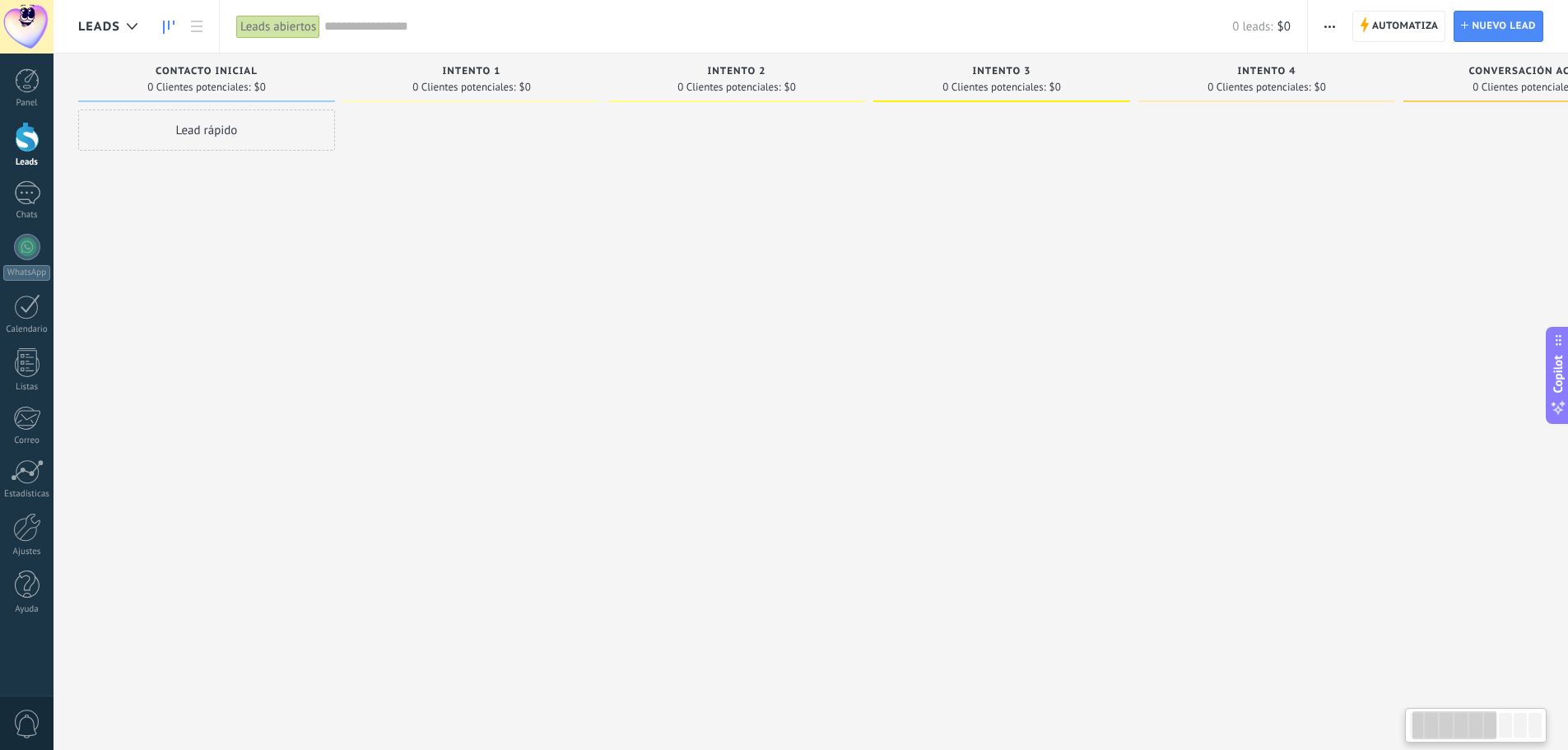
drag, startPoint x: 1054, startPoint y: 174, endPoint x: 1211, endPoint y: 174, distance: 157.0
click at [1211, 174] on div at bounding box center [1267, 377] width 257 height 535
drag, startPoint x: 713, startPoint y: 212, endPoint x: 823, endPoint y: 211, distance: 110.0
click at [823, 211] on div at bounding box center [737, 377] width 257 height 535
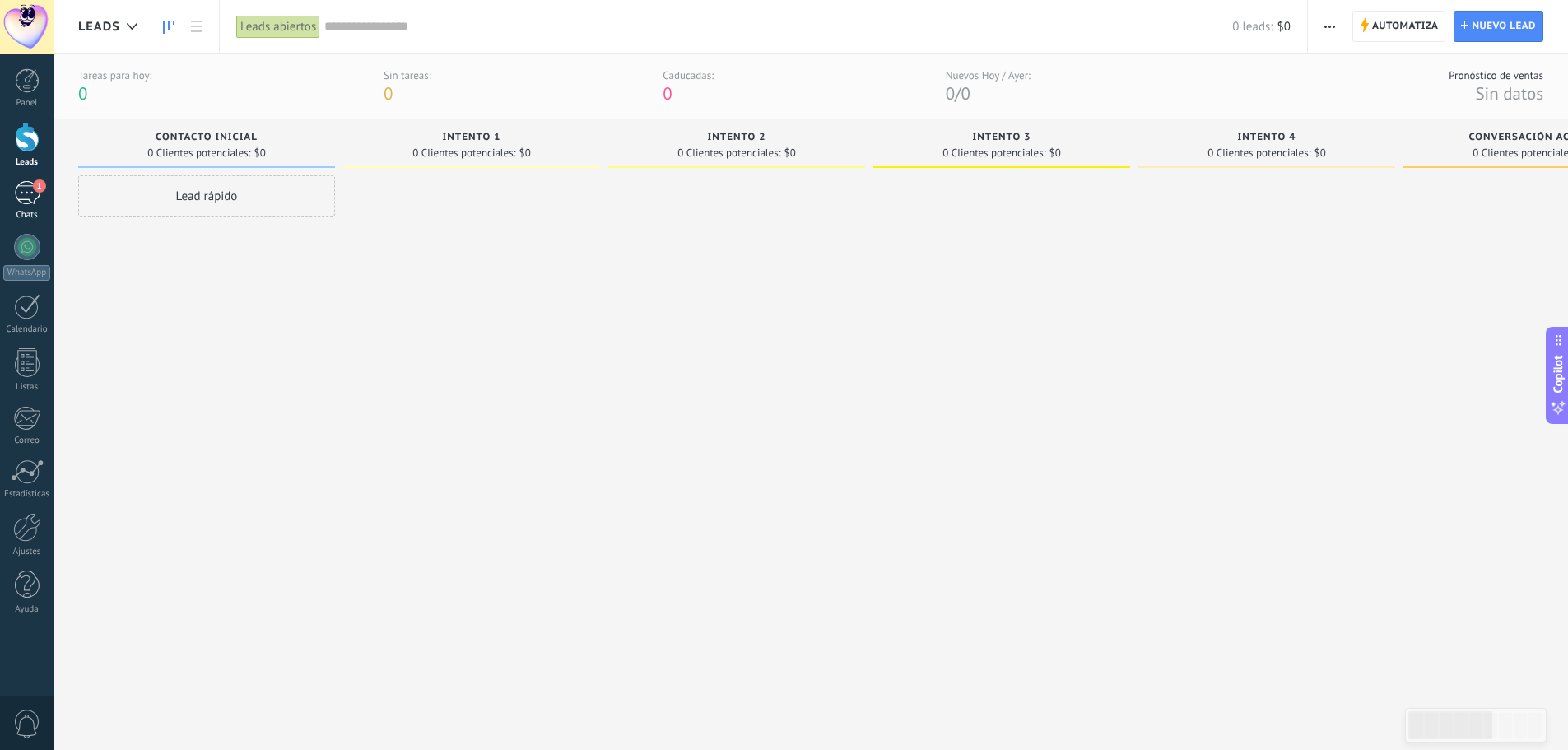
click at [29, 200] on div "1" at bounding box center [27, 193] width 26 height 24
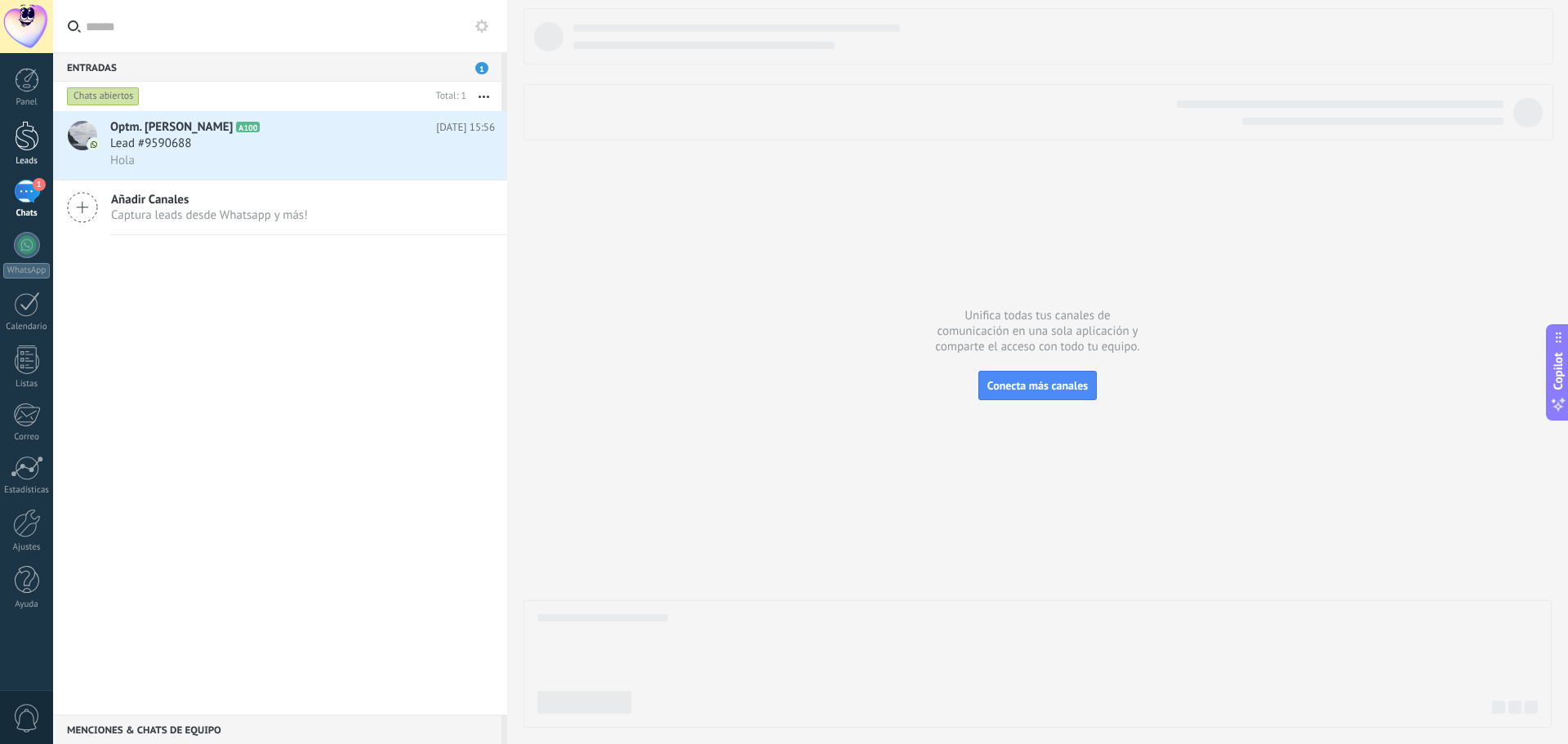
click at [27, 144] on div at bounding box center [27, 136] width 25 height 30
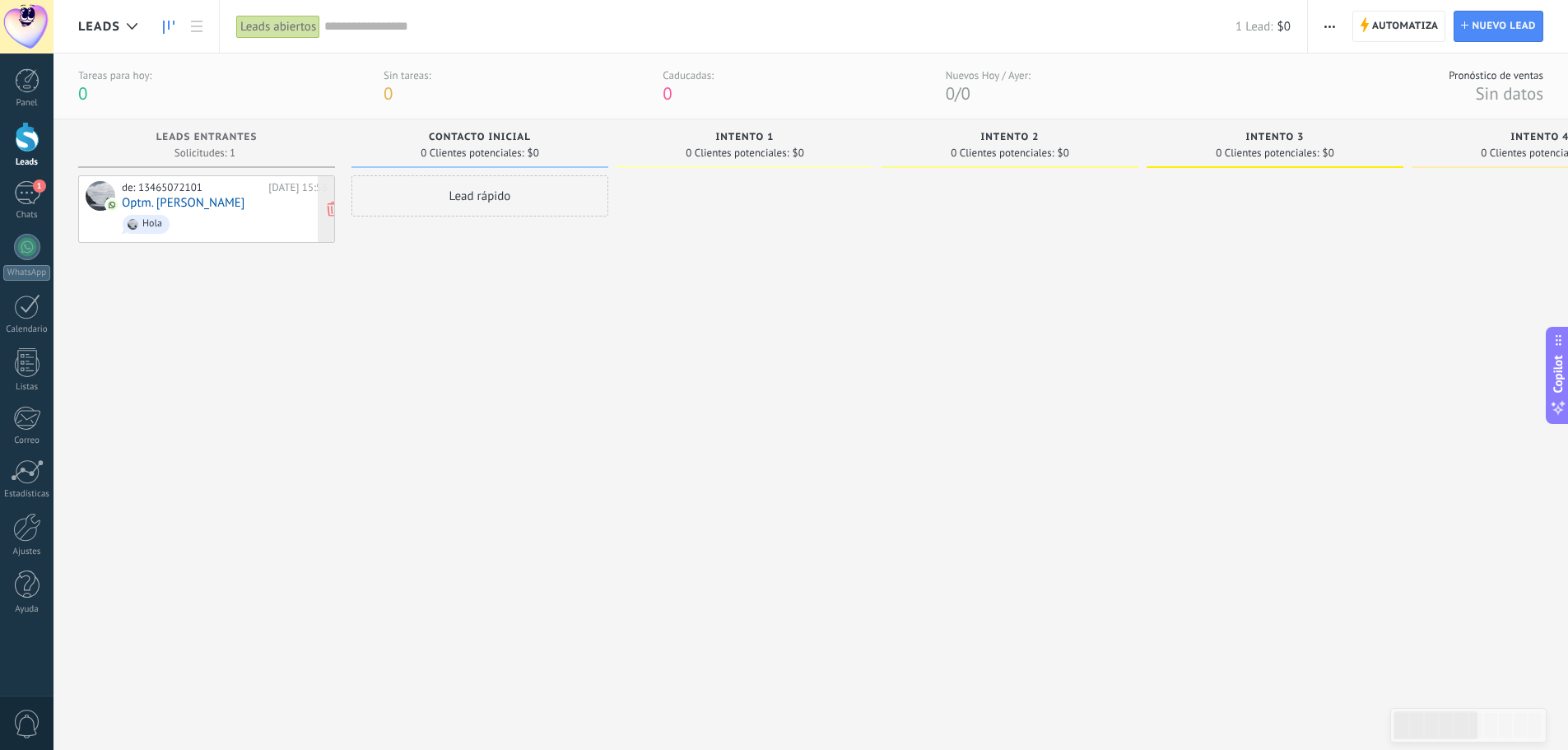
click at [225, 223] on span "Hola" at bounding box center [225, 224] width 206 height 25
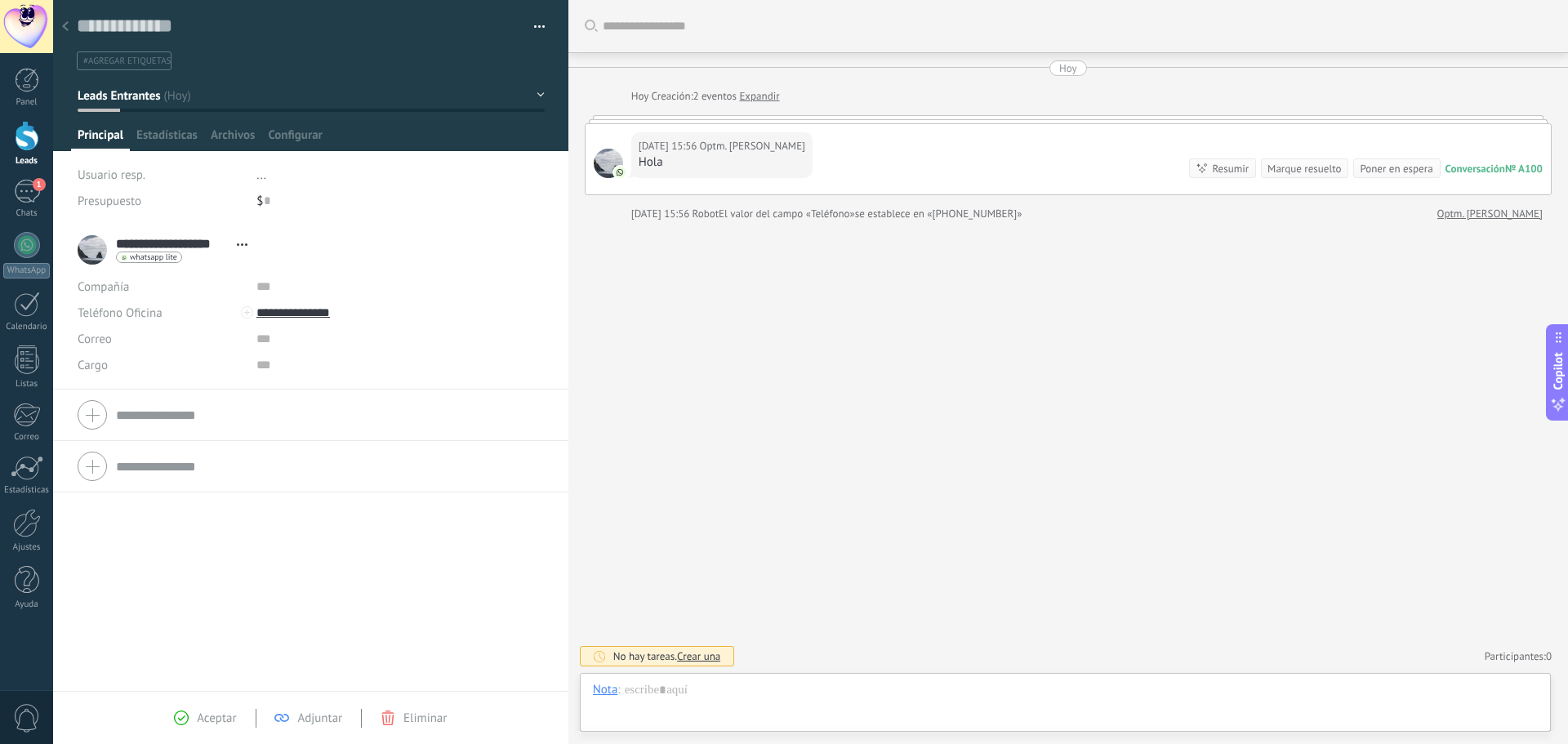
scroll to position [25, 0]
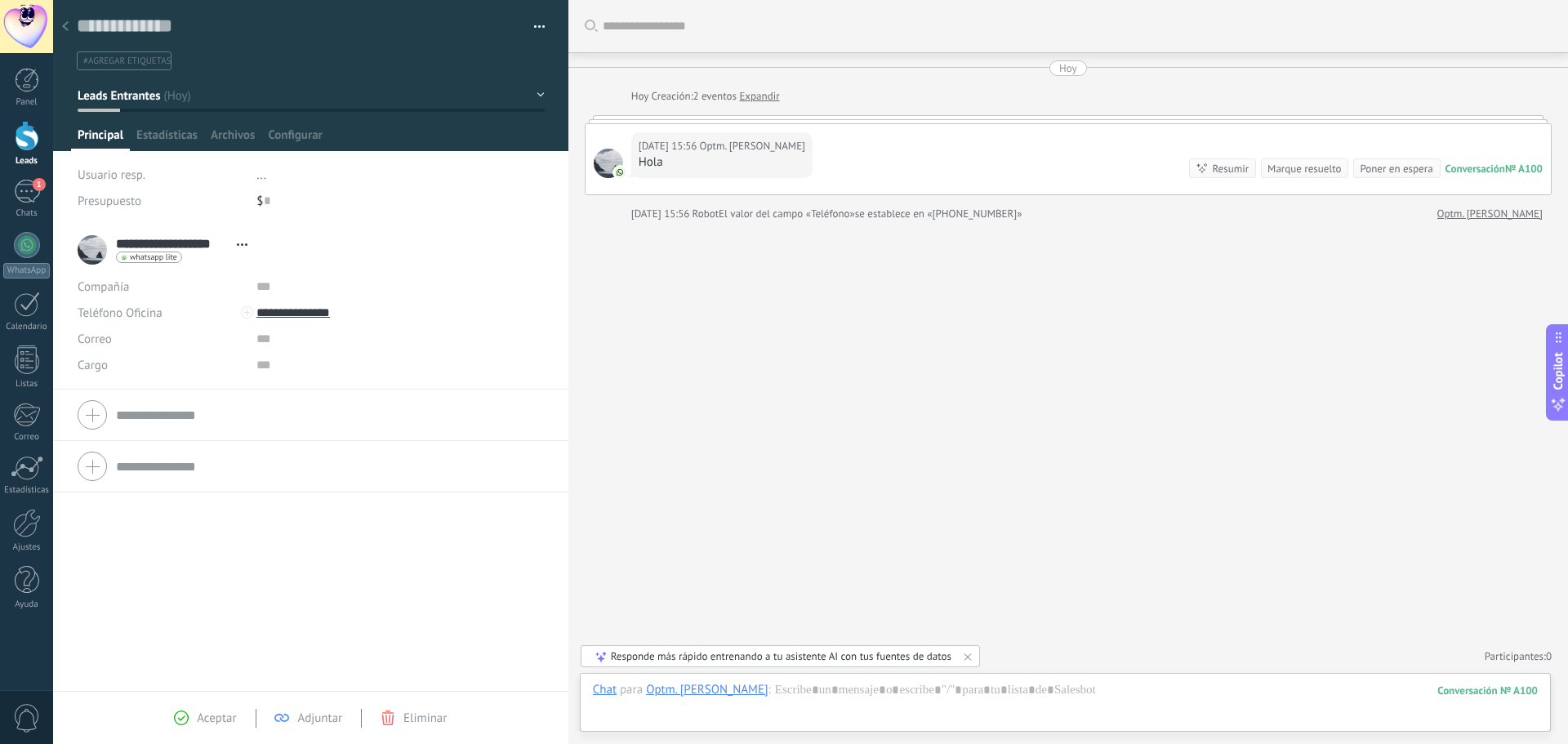
click at [148, 412] on form "Compañía Teléfono Oficina Ofic. directo Celular Fax Casa Otro Teléfono Oficina …" at bounding box center [311, 415] width 466 height 41
click at [96, 302] on div at bounding box center [311, 301] width 466 height 41
click at [89, 305] on div at bounding box center [311, 301] width 466 height 41
click at [68, 30] on div at bounding box center [65, 27] width 23 height 31
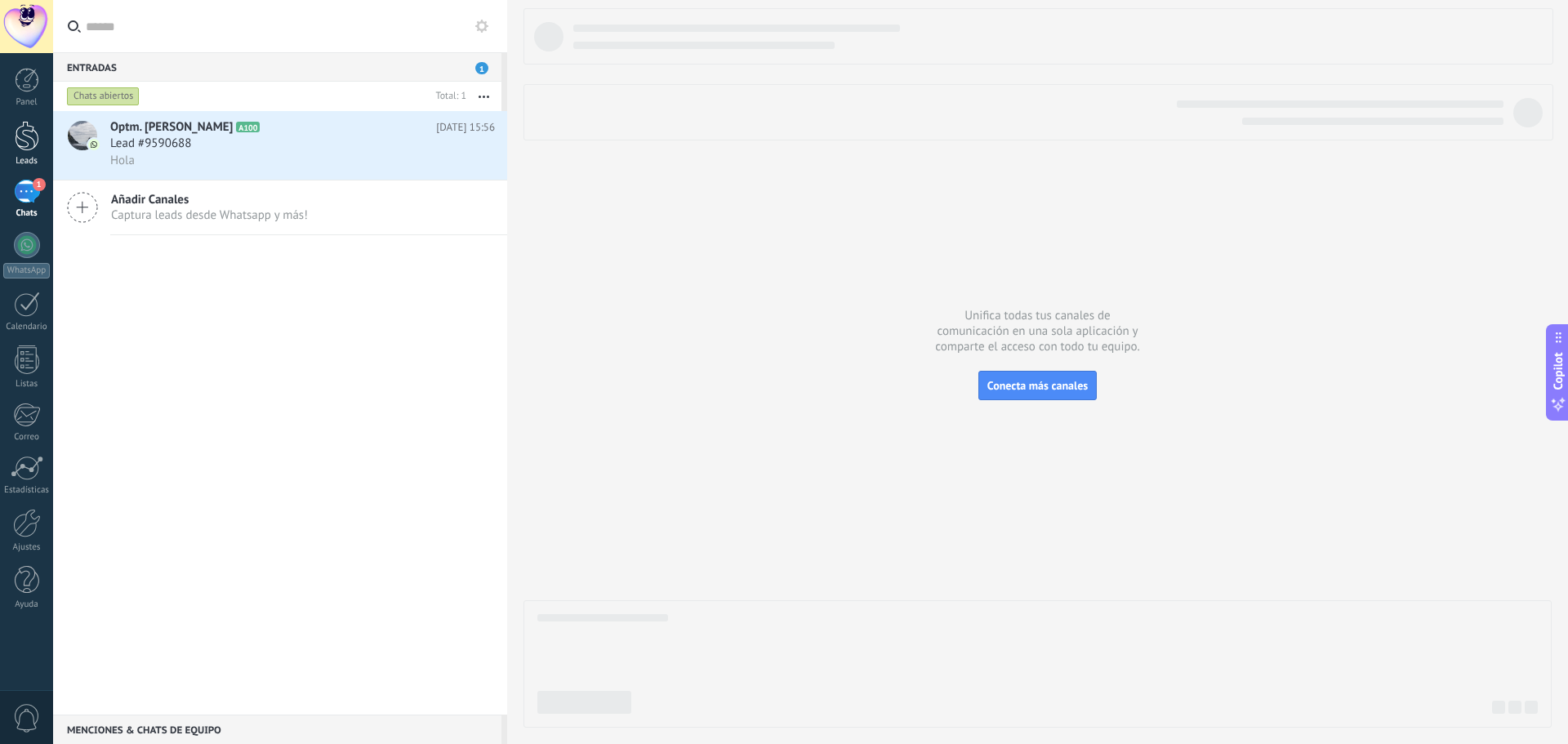
click at [25, 142] on div at bounding box center [27, 136] width 25 height 30
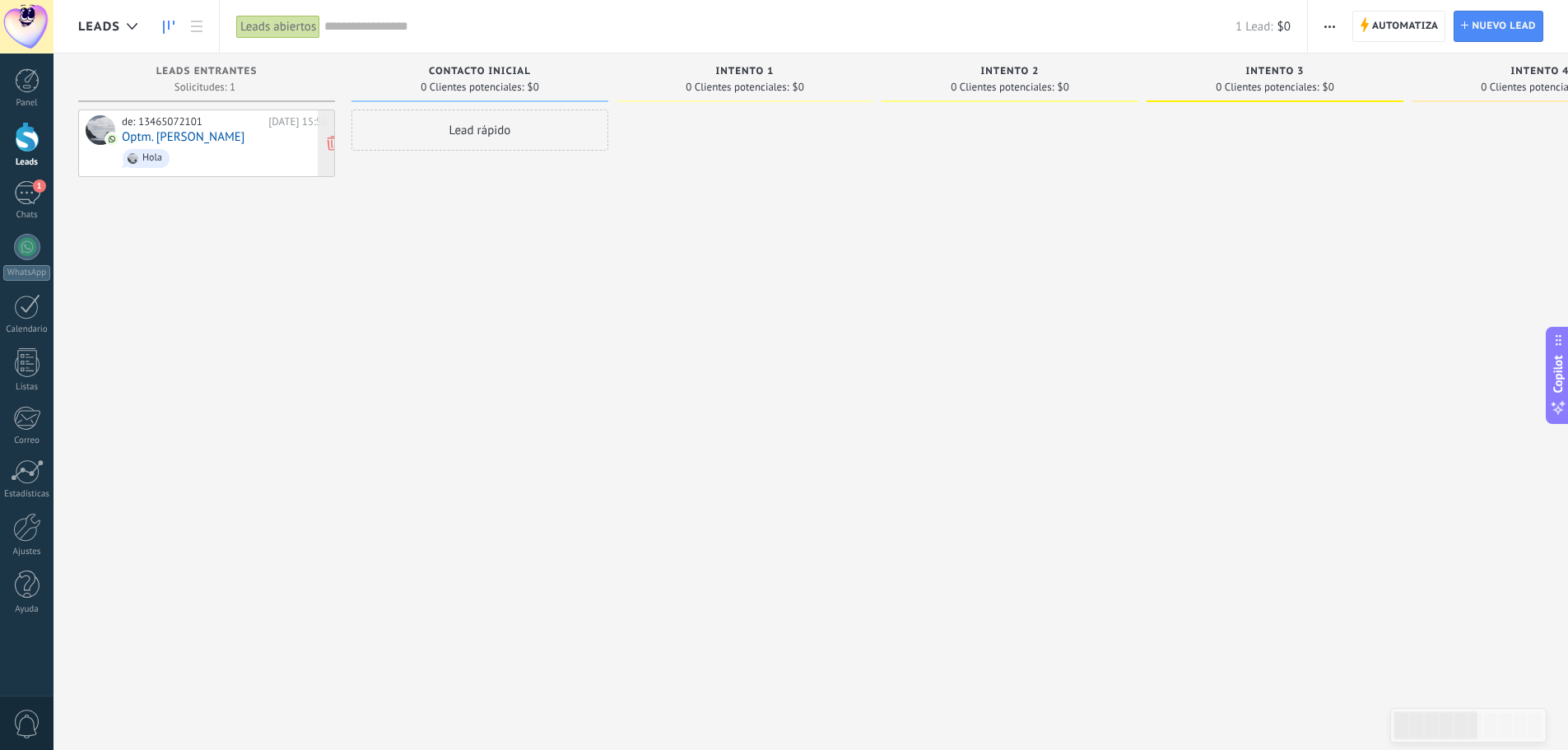
click at [244, 148] on span "Hola" at bounding box center [225, 157] width 206 height 25
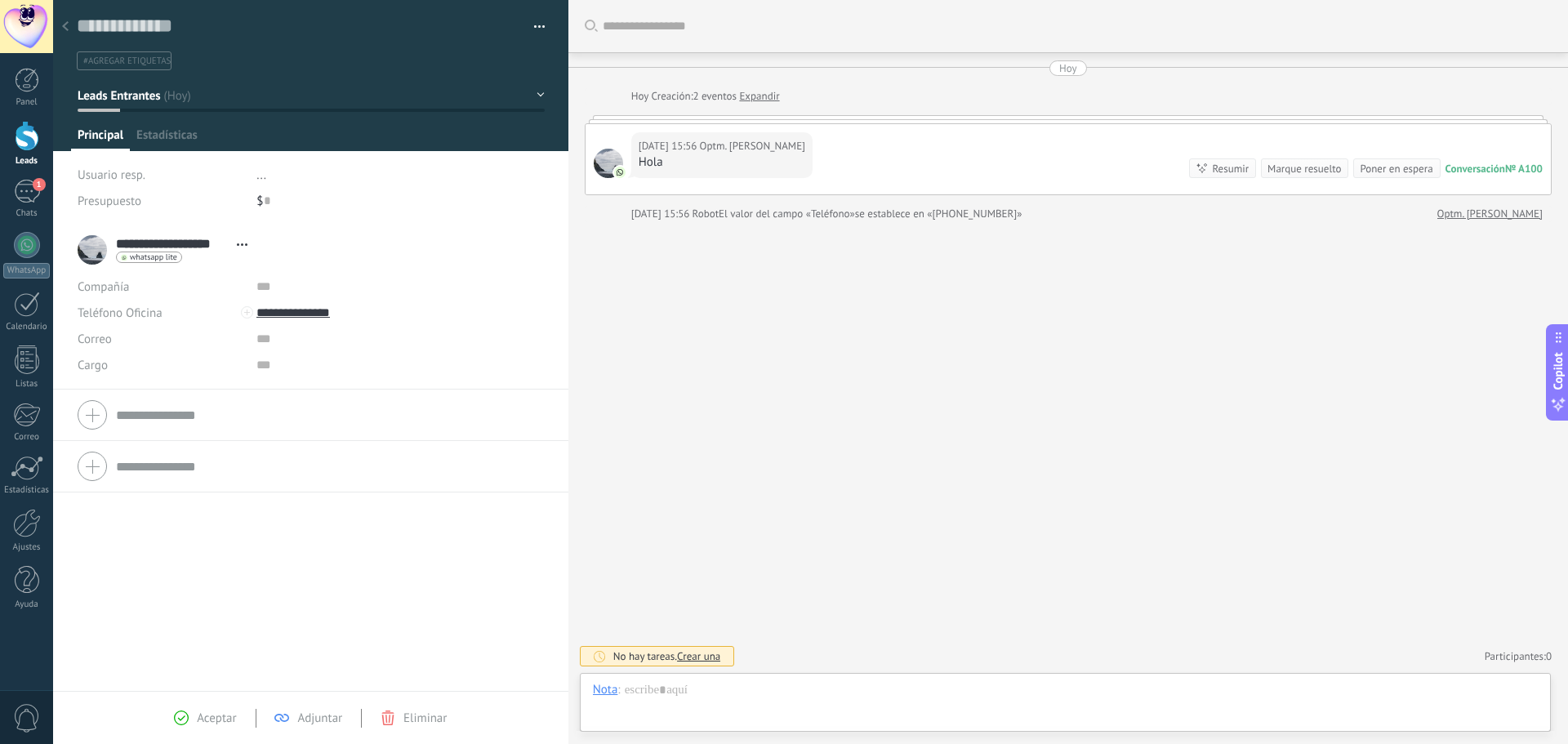
scroll to position [25, 0]
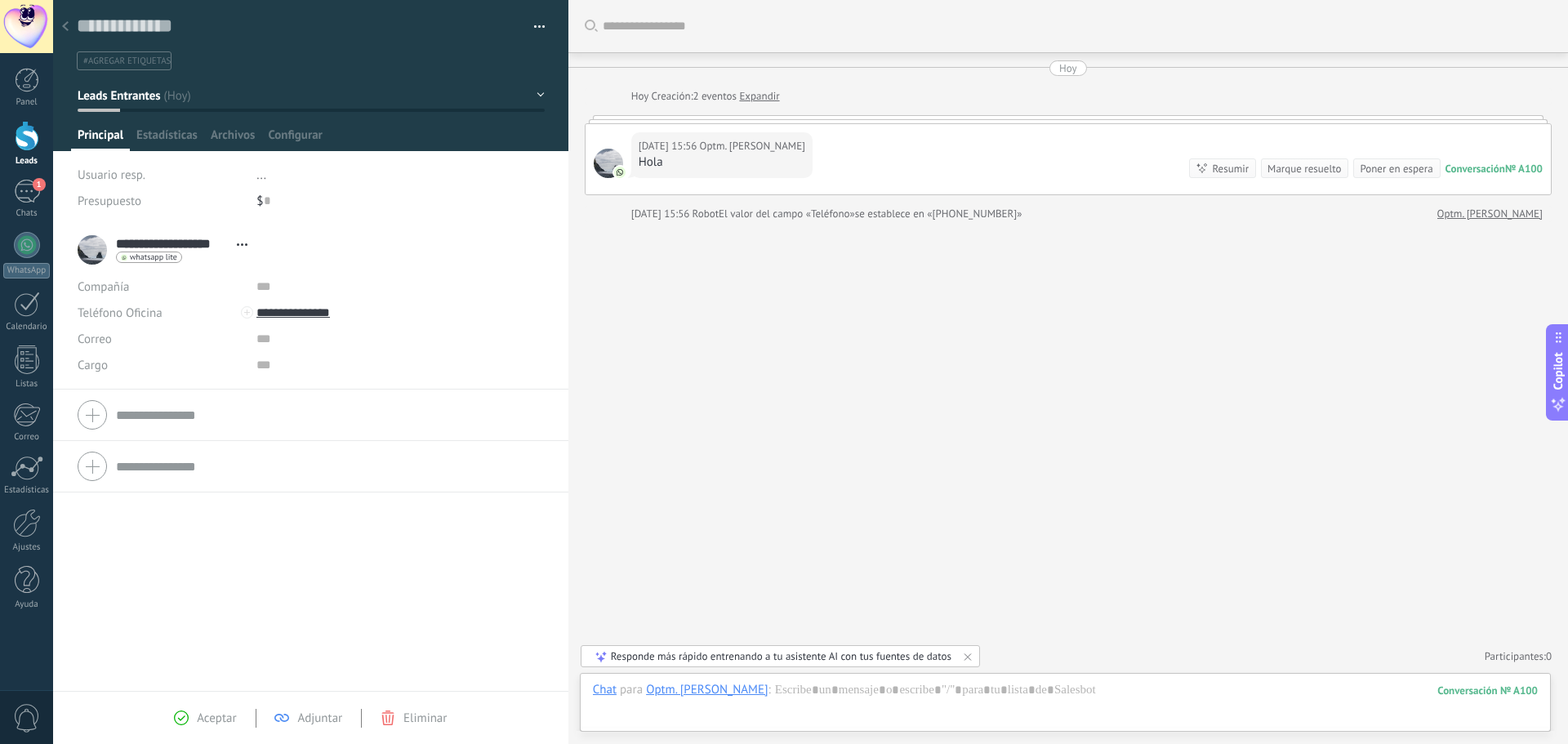
click at [260, 178] on span "..." at bounding box center [261, 175] width 10 height 16
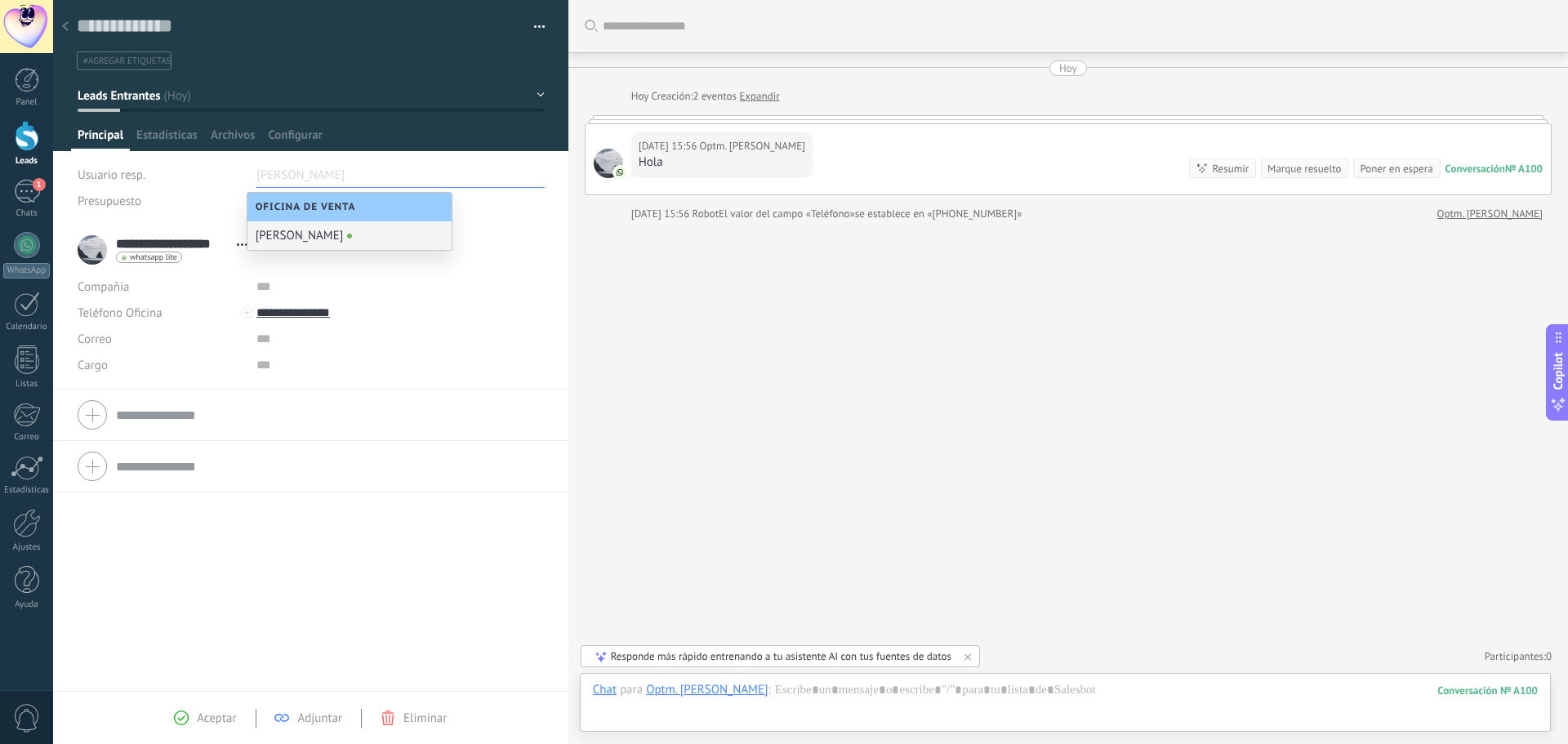
click at [549, 304] on li "**********" at bounding box center [310, 307] width 515 height 165
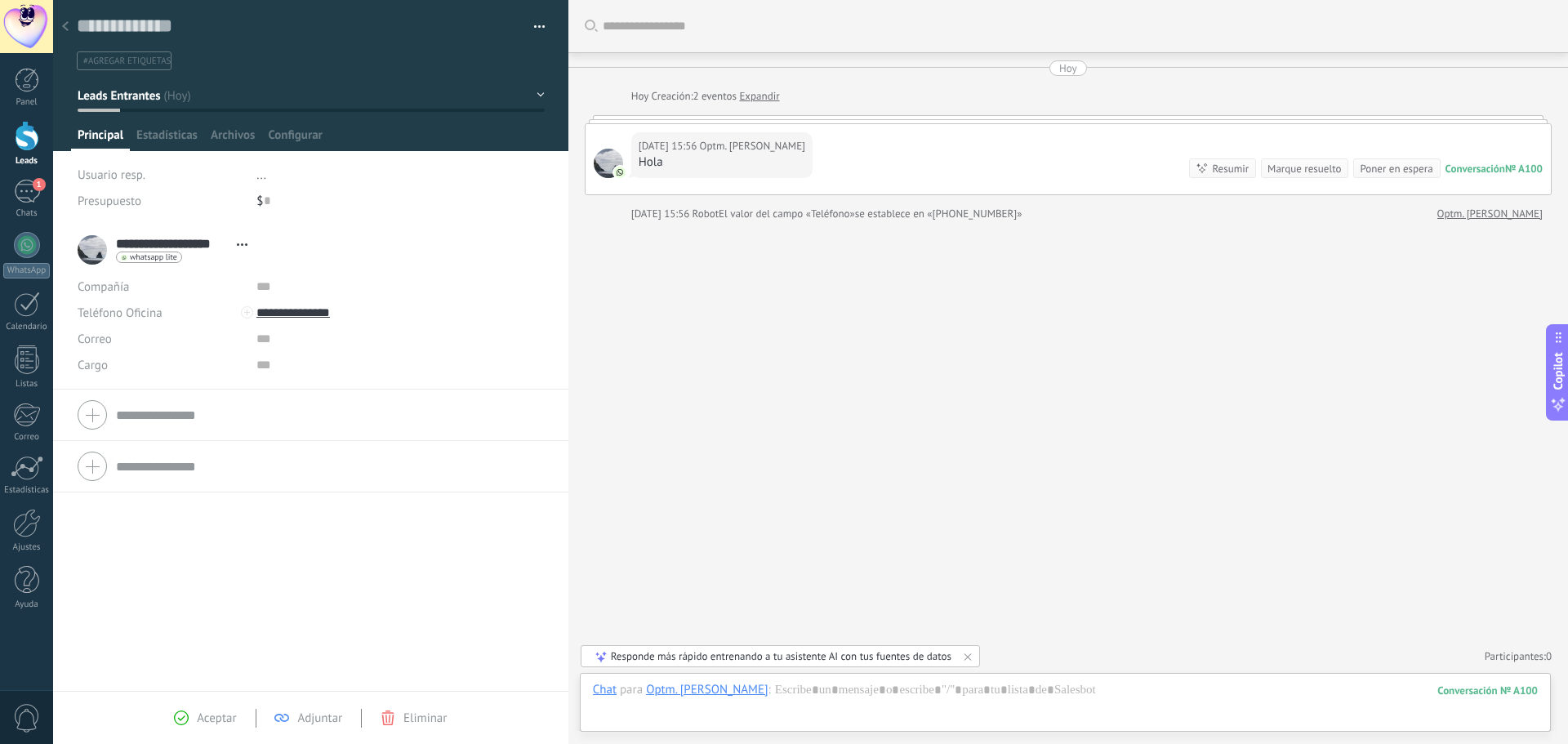
click at [263, 178] on span "..." at bounding box center [261, 175] width 10 height 16
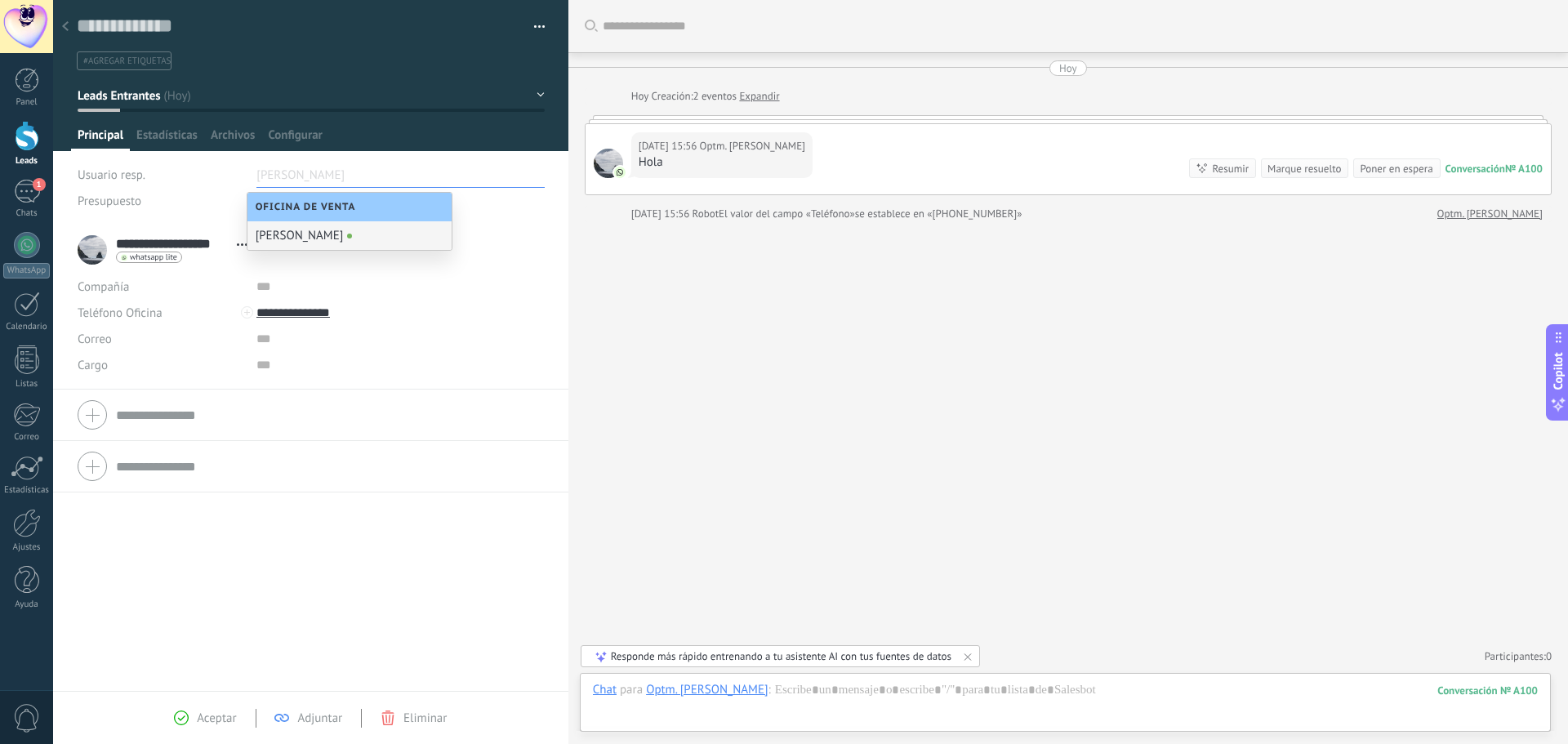
click at [517, 303] on div "**********" at bounding box center [399, 312] width 288 height 26
click at [627, 343] on div "Buscar Carga más [DATE] [DATE] Creación: 2 eventos Expandir [DATE] 15:56 Optm. …" at bounding box center [1068, 372] width 999 height 744
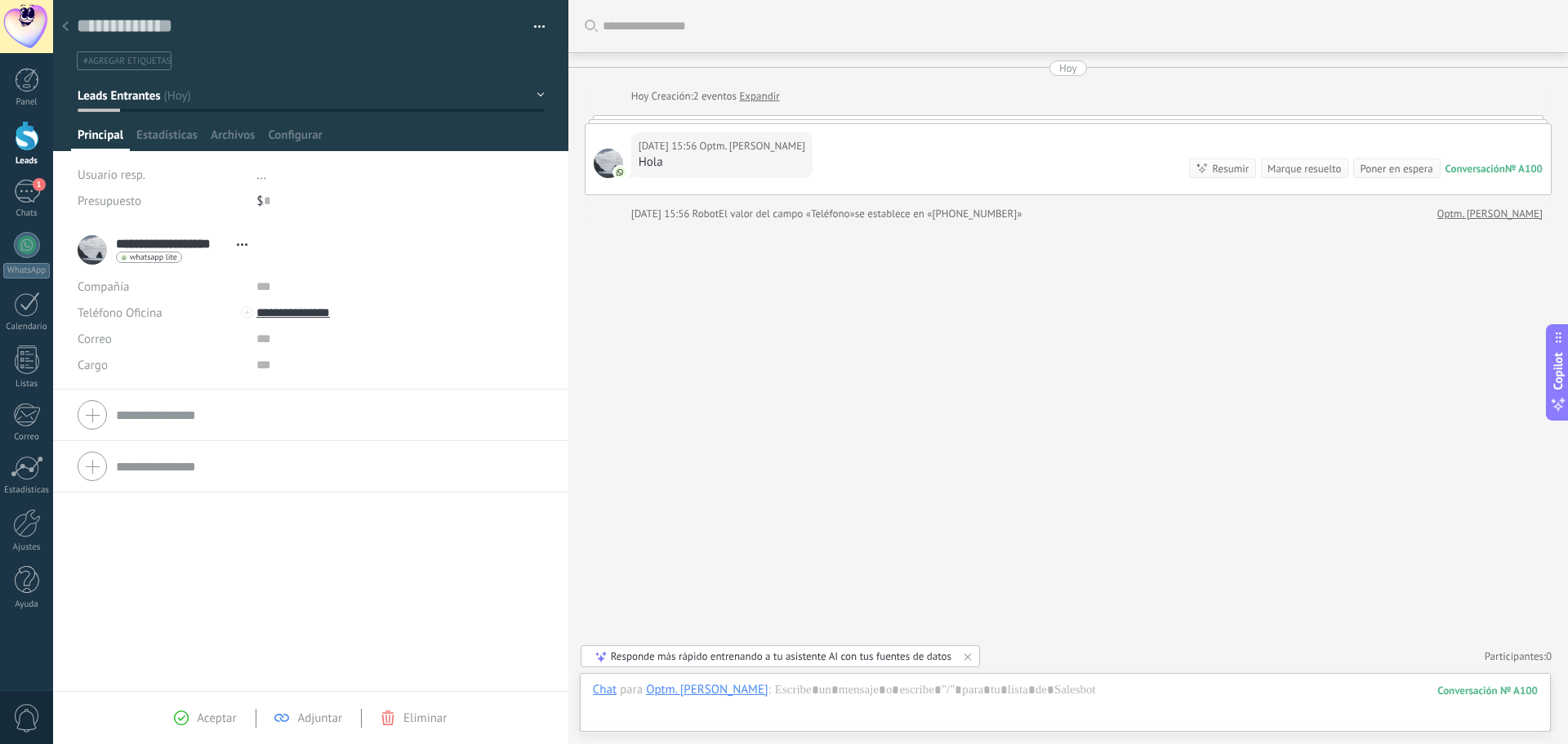
click at [260, 178] on span "..." at bounding box center [261, 175] width 10 height 16
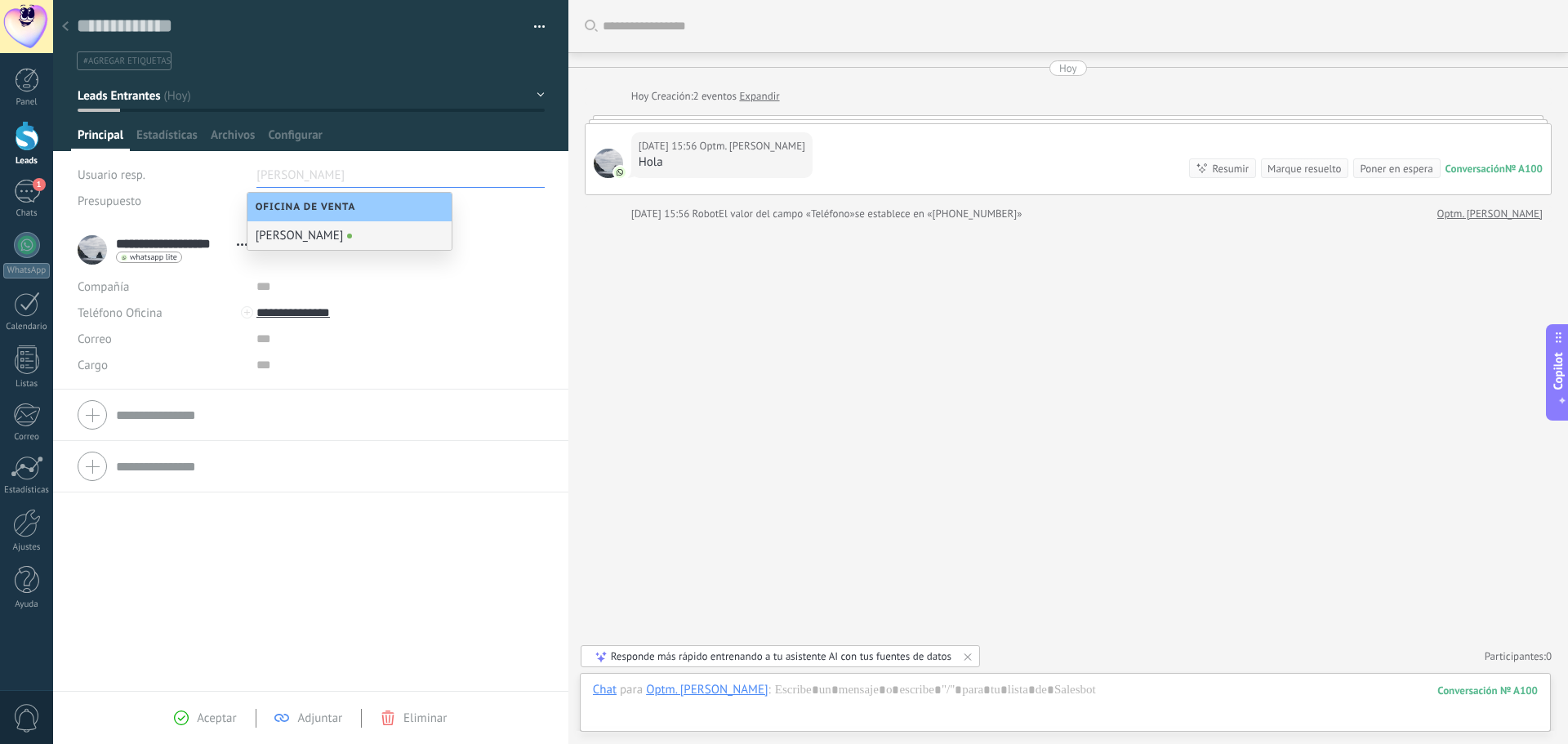
click at [501, 327] on div at bounding box center [399, 339] width 288 height 26
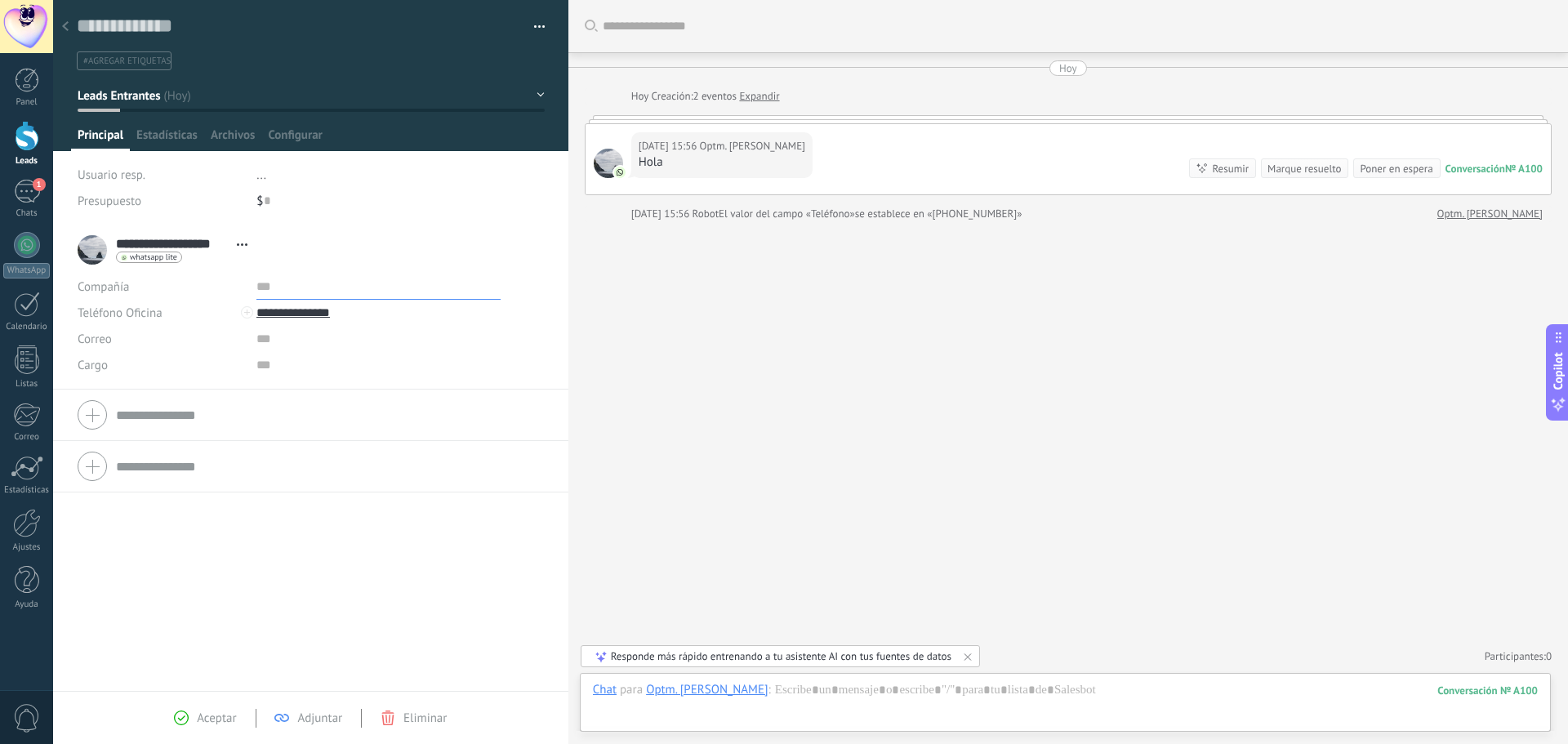
click at [256, 290] on input "text" at bounding box center [378, 287] width 244 height 26
click at [550, 366] on li "**********" at bounding box center [310, 307] width 515 height 165
click at [174, 418] on form "Compañía Teléfono Oficina Ofic. directo Celular Fax Casa Otro Teléfono Oficina …" at bounding box center [311, 415] width 466 height 41
click at [85, 305] on div at bounding box center [311, 301] width 466 height 41
click at [143, 304] on input "text" at bounding box center [329, 301] width 428 height 26
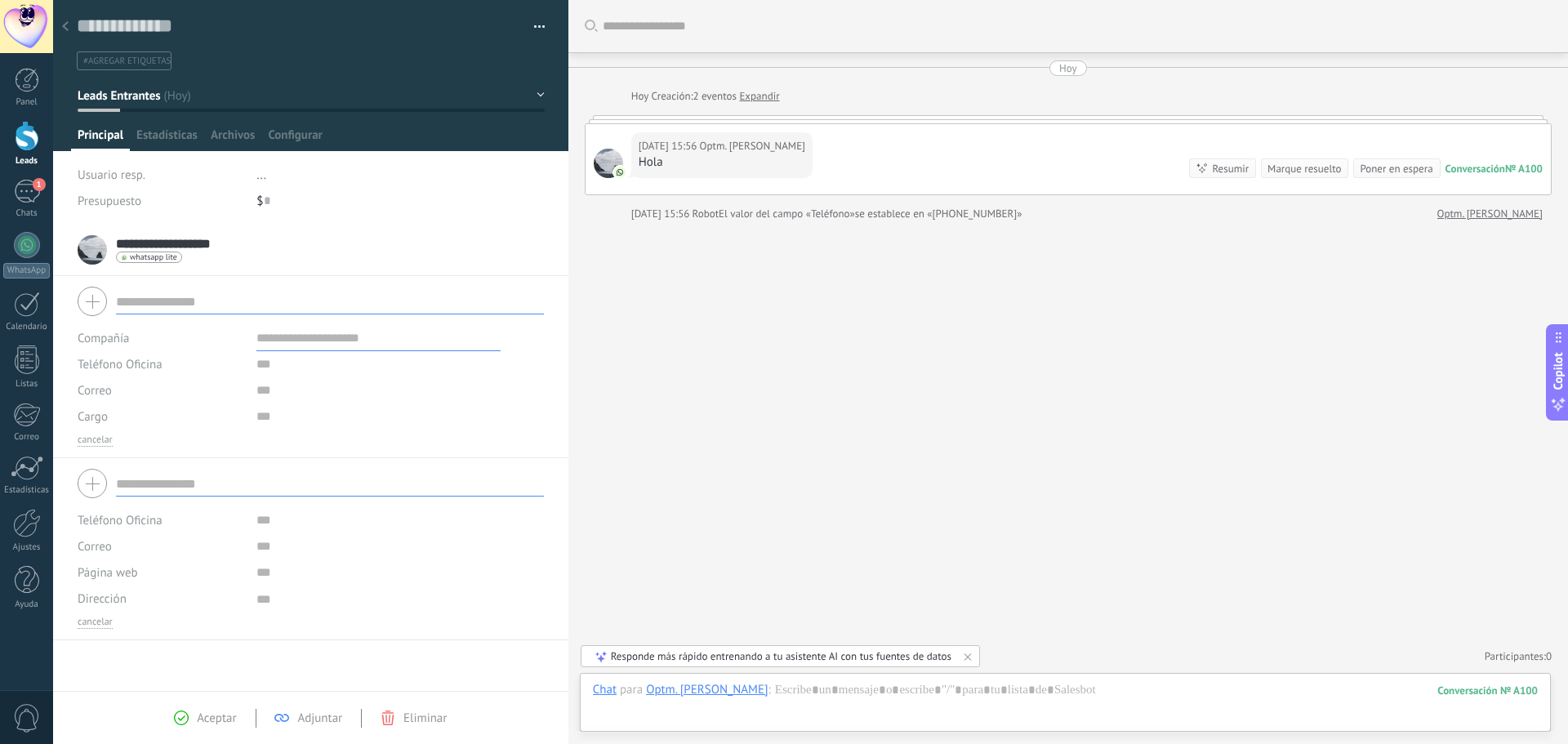
click at [140, 488] on input "text" at bounding box center [329, 483] width 428 height 26
click at [198, 241] on input "**********" at bounding box center [172, 243] width 113 height 17
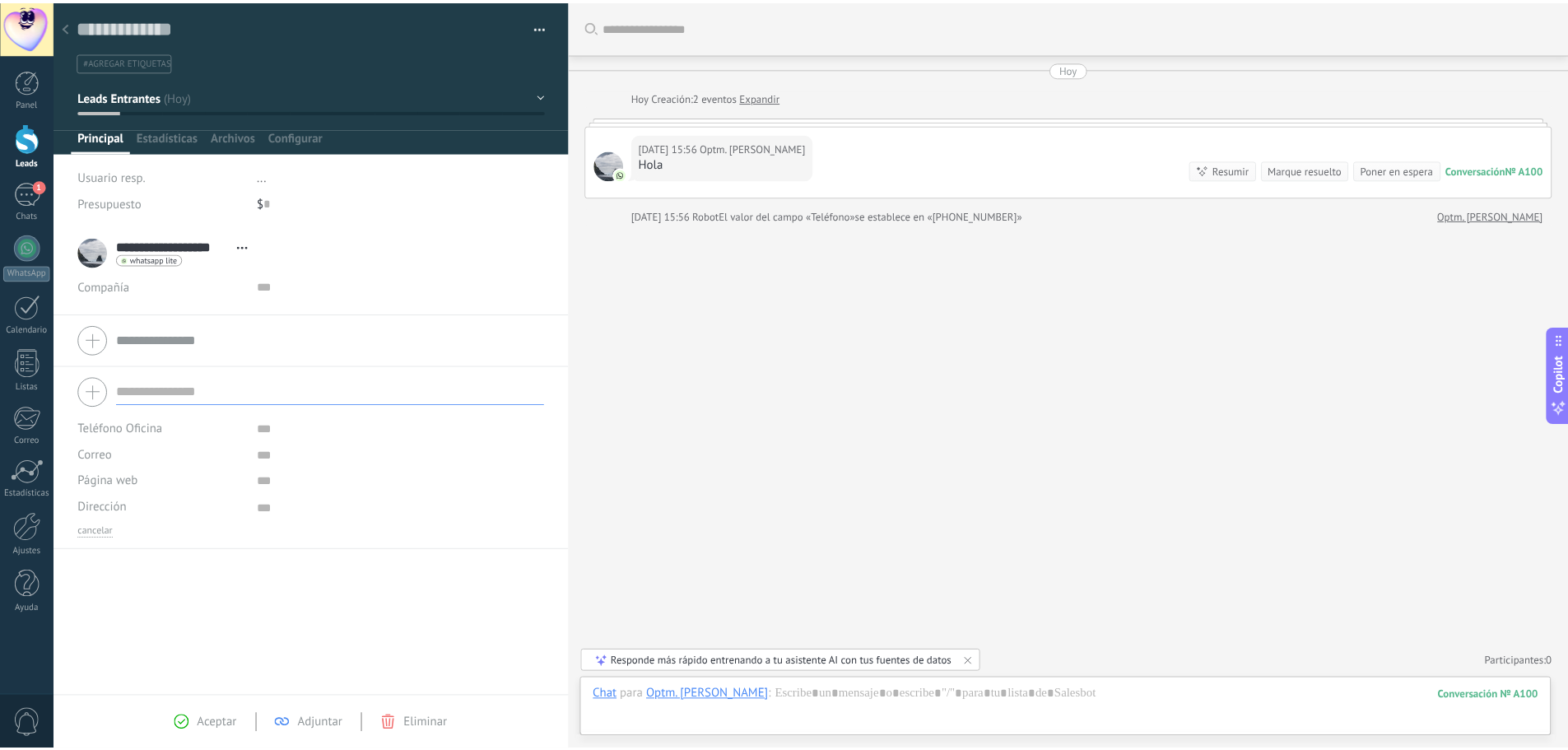
scroll to position [17, 0]
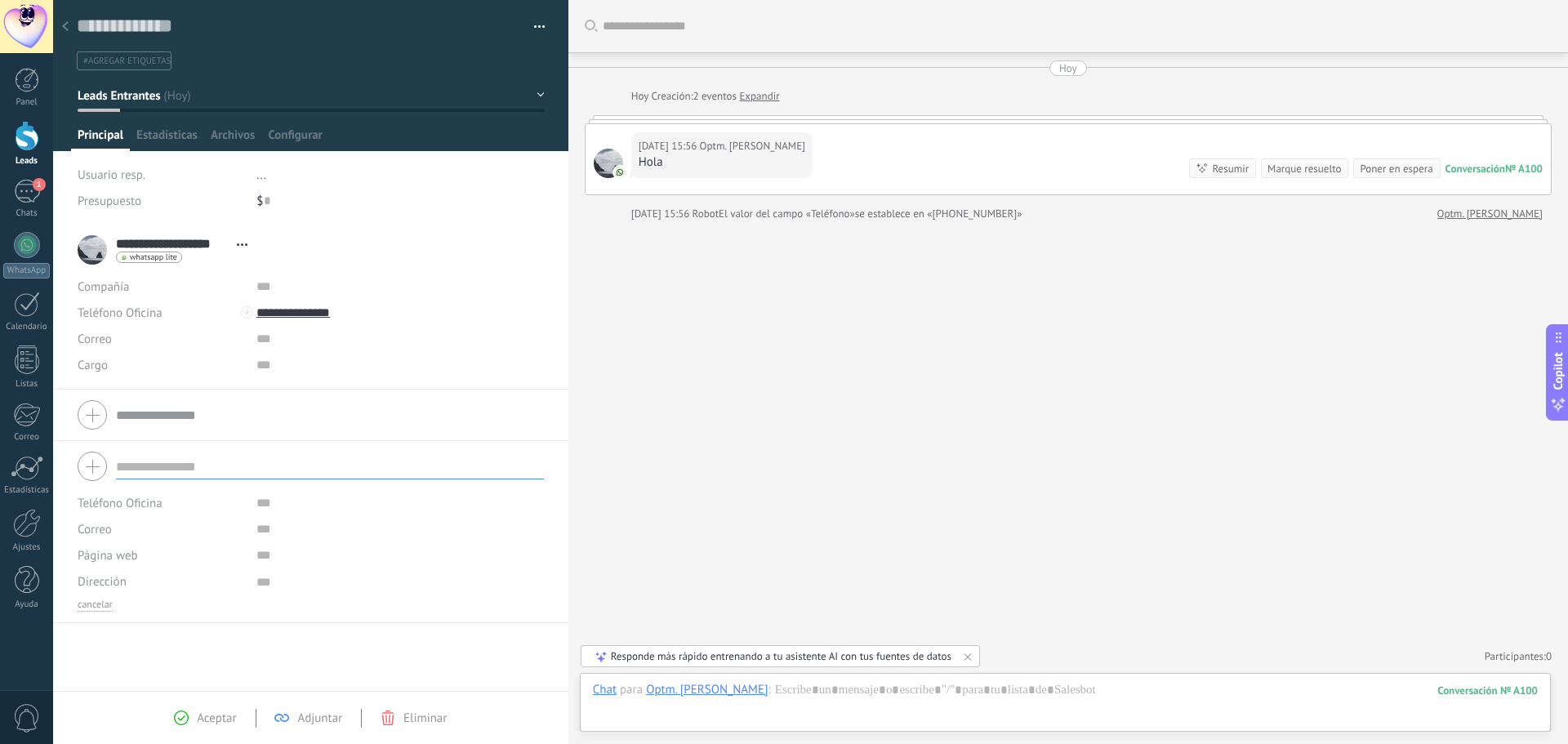
click at [238, 245] on use at bounding box center [241, 244] width 10 height 3
click at [544, 385] on li "**********" at bounding box center [310, 307] width 515 height 165
click at [528, 88] on button "Leads Entrantes" at bounding box center [311, 95] width 467 height 30
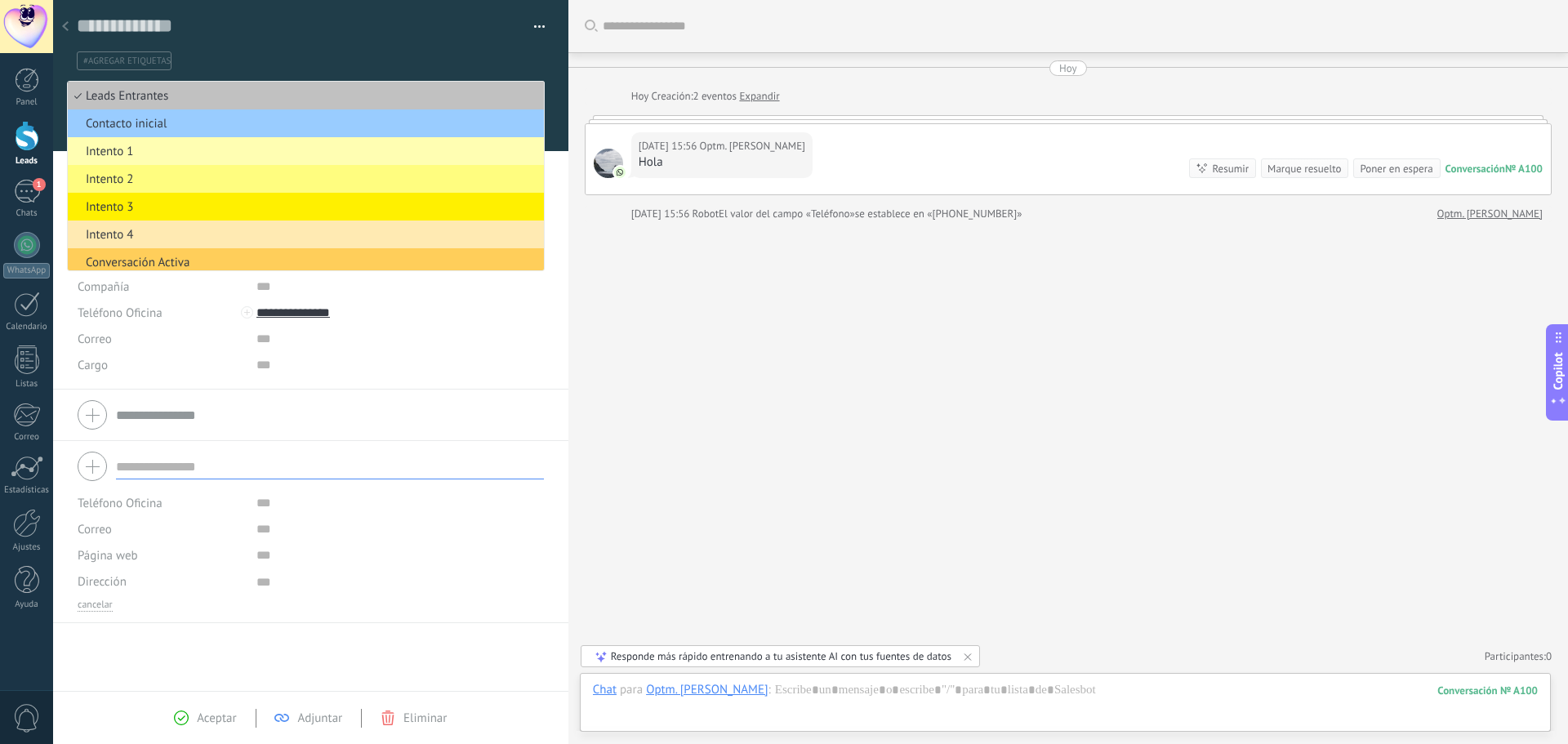
click at [585, 319] on div "Buscar Carga más [DATE] [DATE] Creación: 2 eventos Expandir [DATE] 15:56 Optm. …" at bounding box center [1068, 372] width 999 height 744
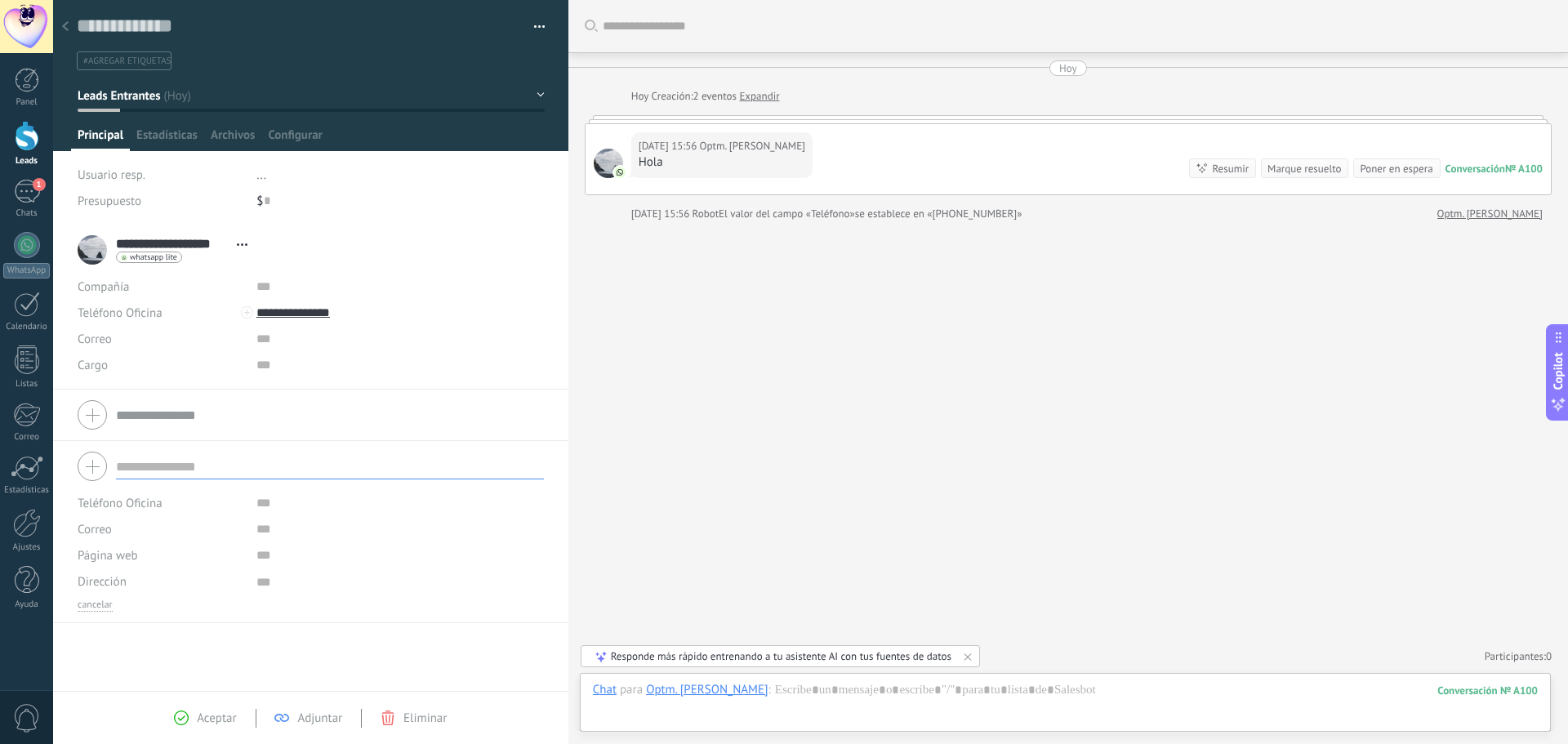
click at [527, 31] on button "button" at bounding box center [534, 27] width 24 height 25
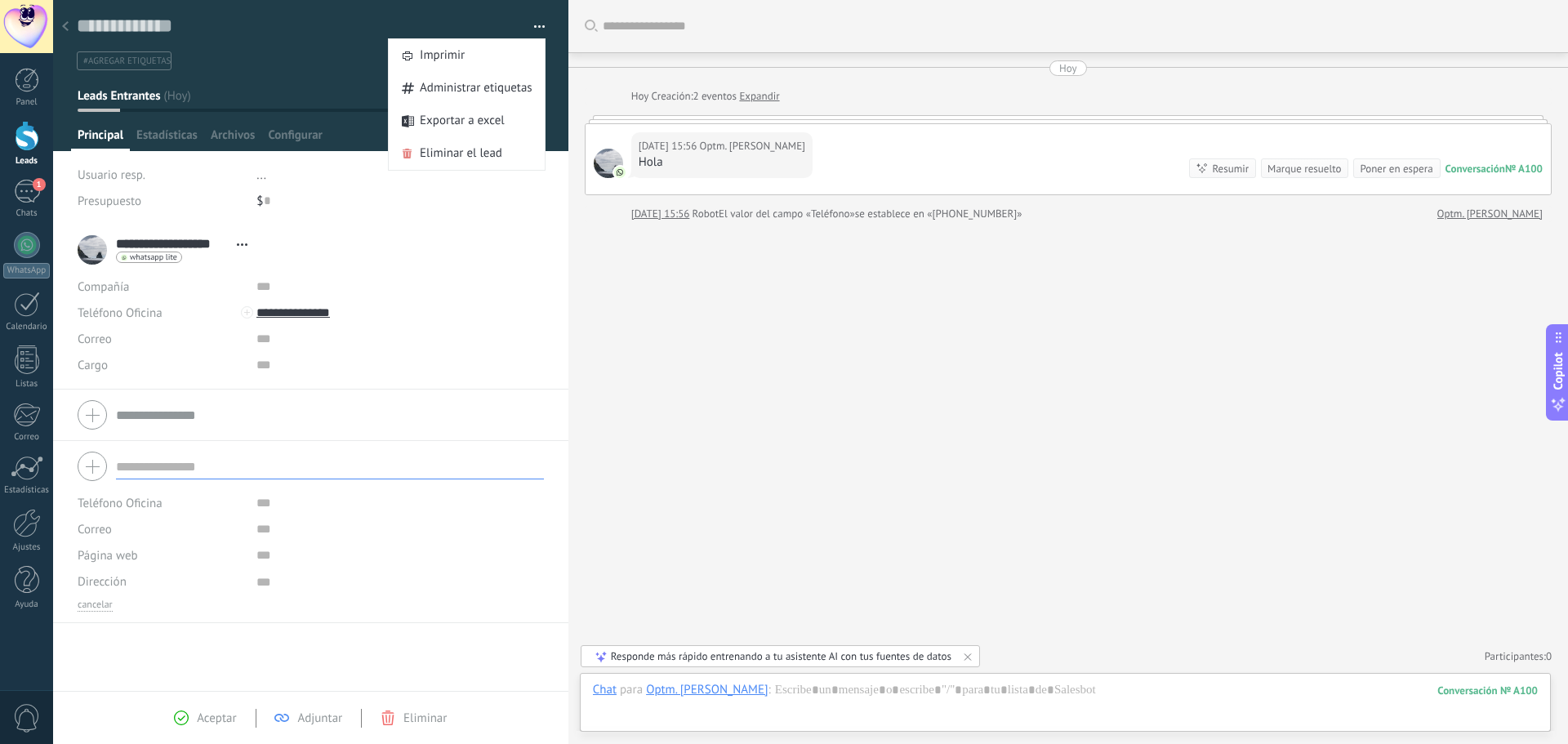
click at [686, 249] on div "Buscar Carga más [DATE] [DATE] Creación: 2 eventos Expandir [DATE] 15:56 Optm. …" at bounding box center [1068, 372] width 999 height 744
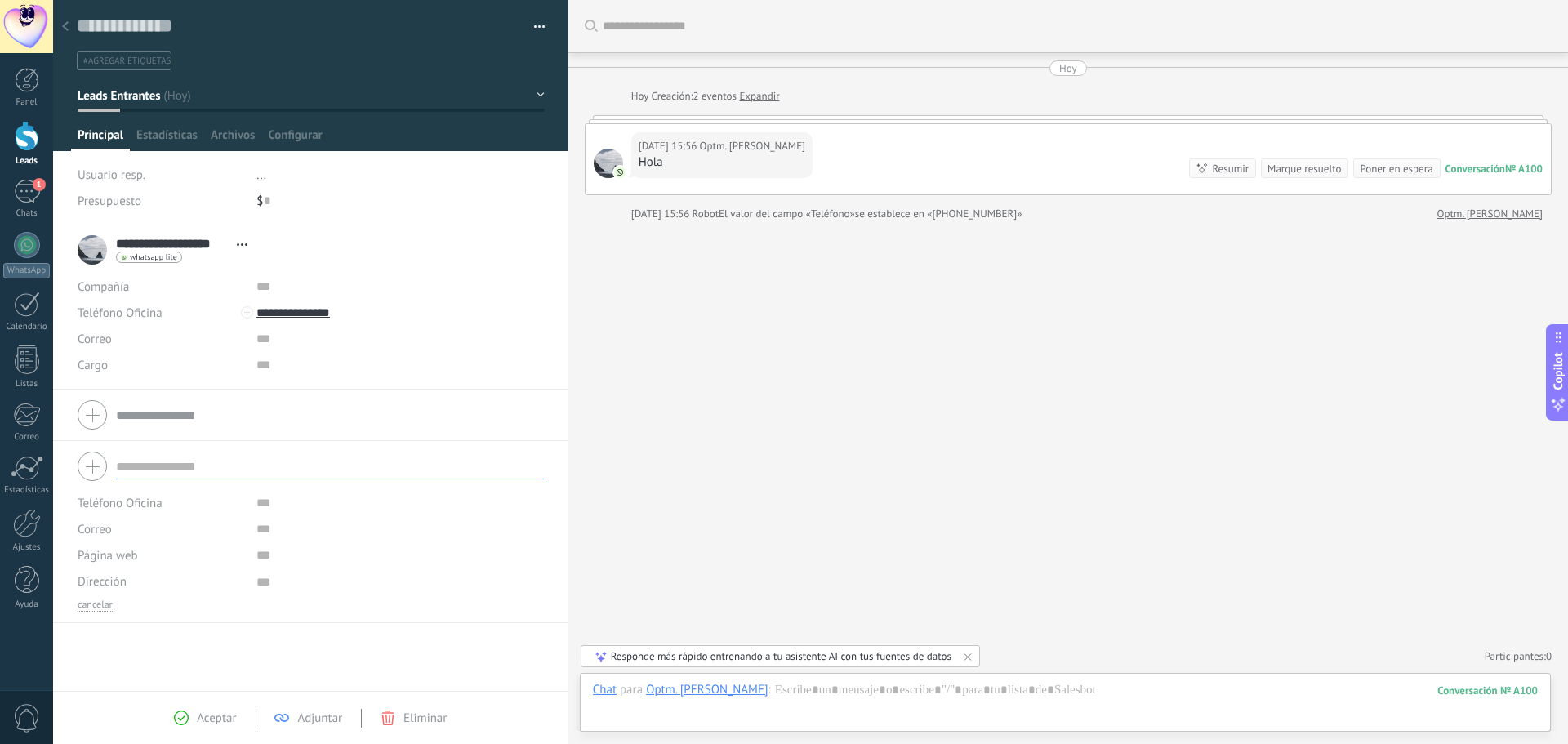
click at [25, 126] on div at bounding box center [27, 136] width 25 height 30
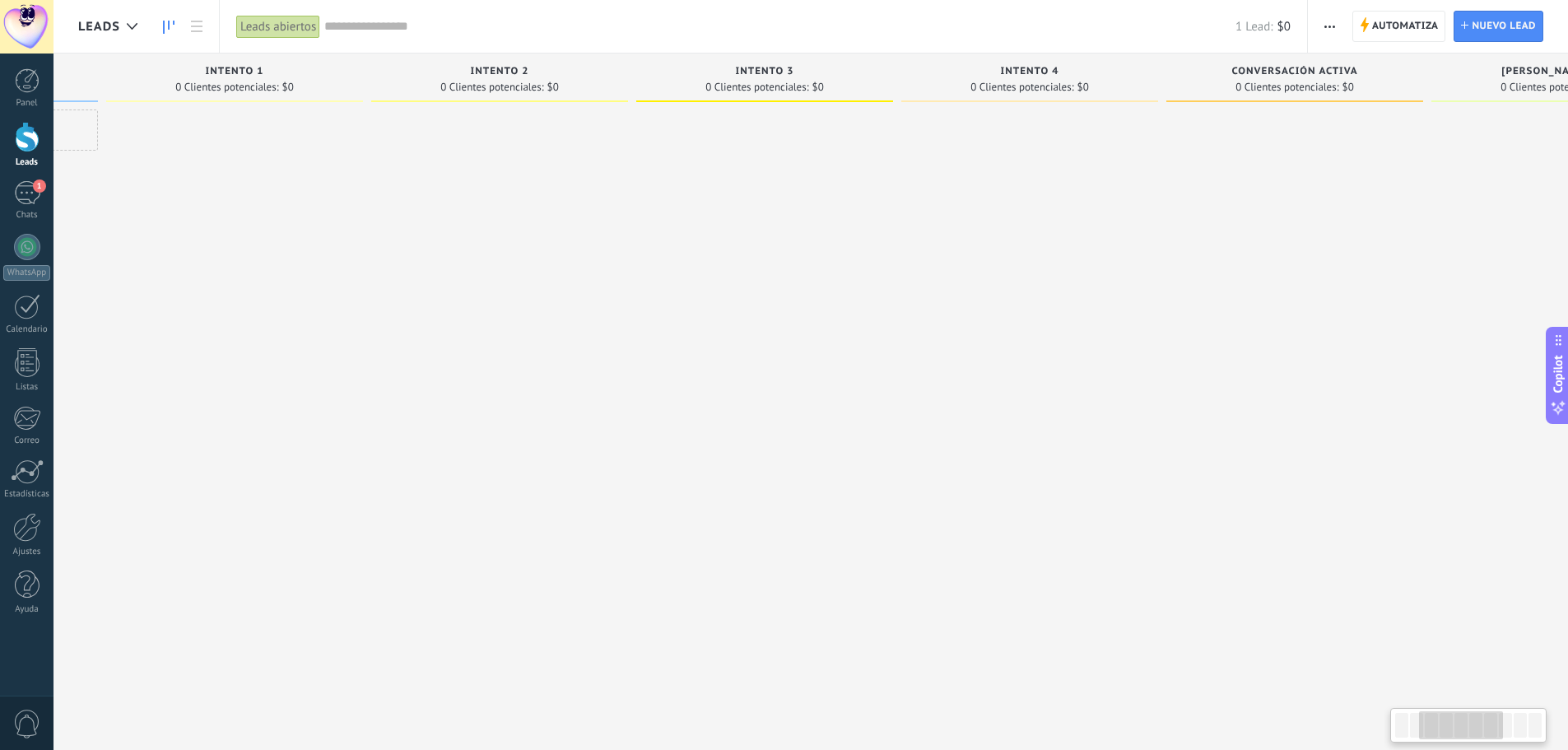
drag, startPoint x: 932, startPoint y: 260, endPoint x: 416, endPoint y: 258, distance: 516.0
click at [416, 258] on div at bounding box center [499, 377] width 257 height 535
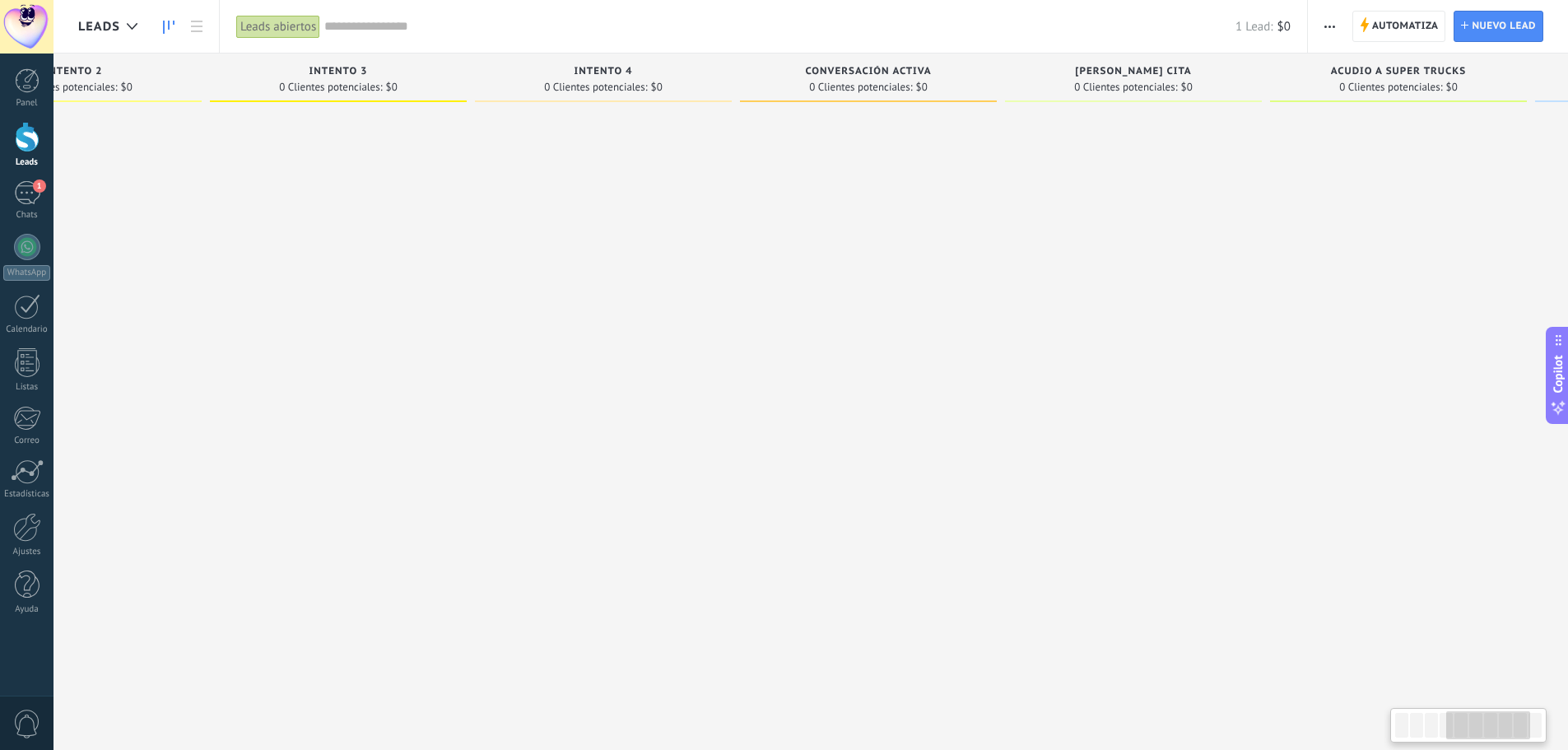
drag, startPoint x: 1042, startPoint y: 258, endPoint x: 637, endPoint y: 259, distance: 405.0
click at [637, 259] on div at bounding box center [604, 377] width 257 height 535
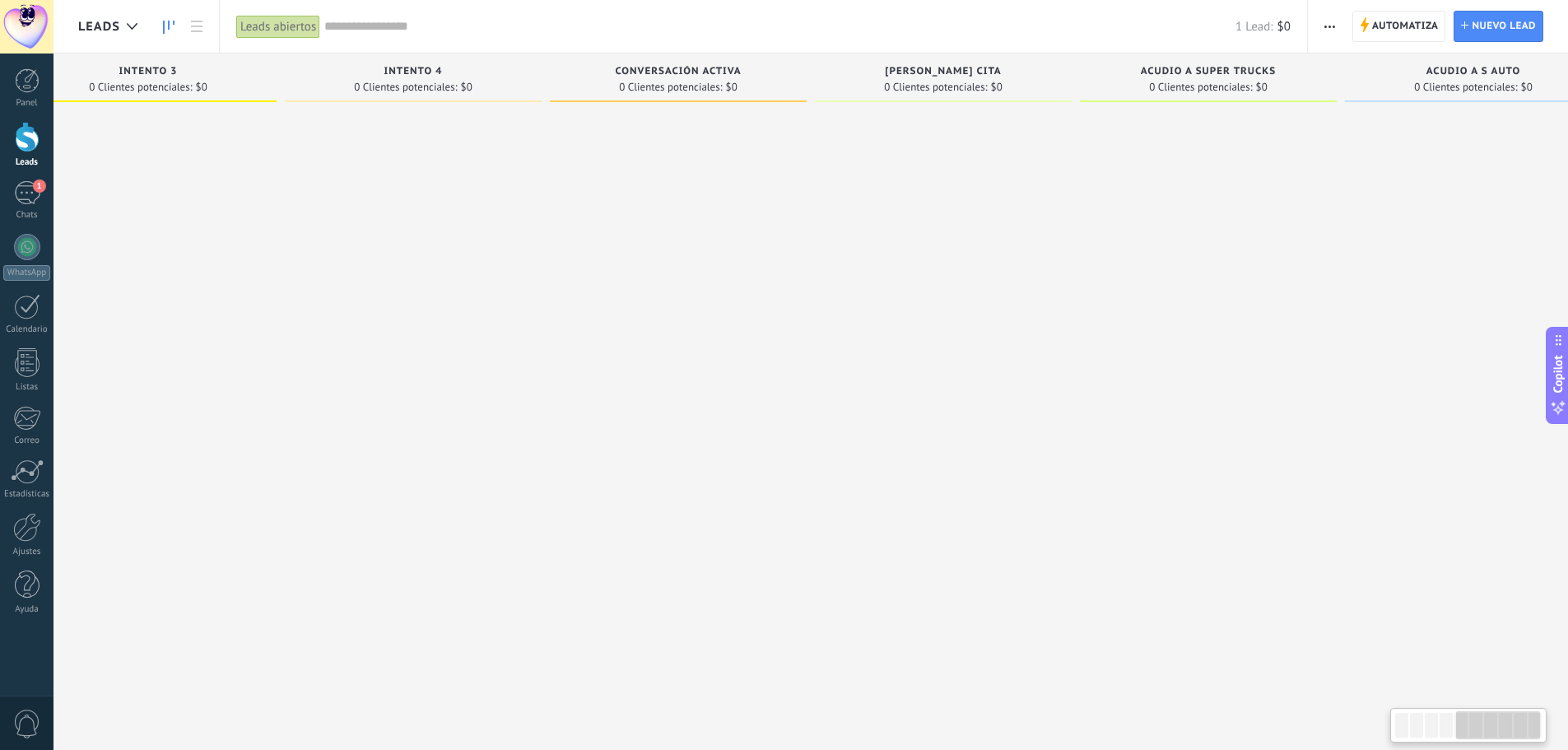
drag, startPoint x: 1069, startPoint y: 249, endPoint x: 864, endPoint y: 253, distance: 205.0
click at [866, 253] on div at bounding box center [944, 377] width 257 height 535
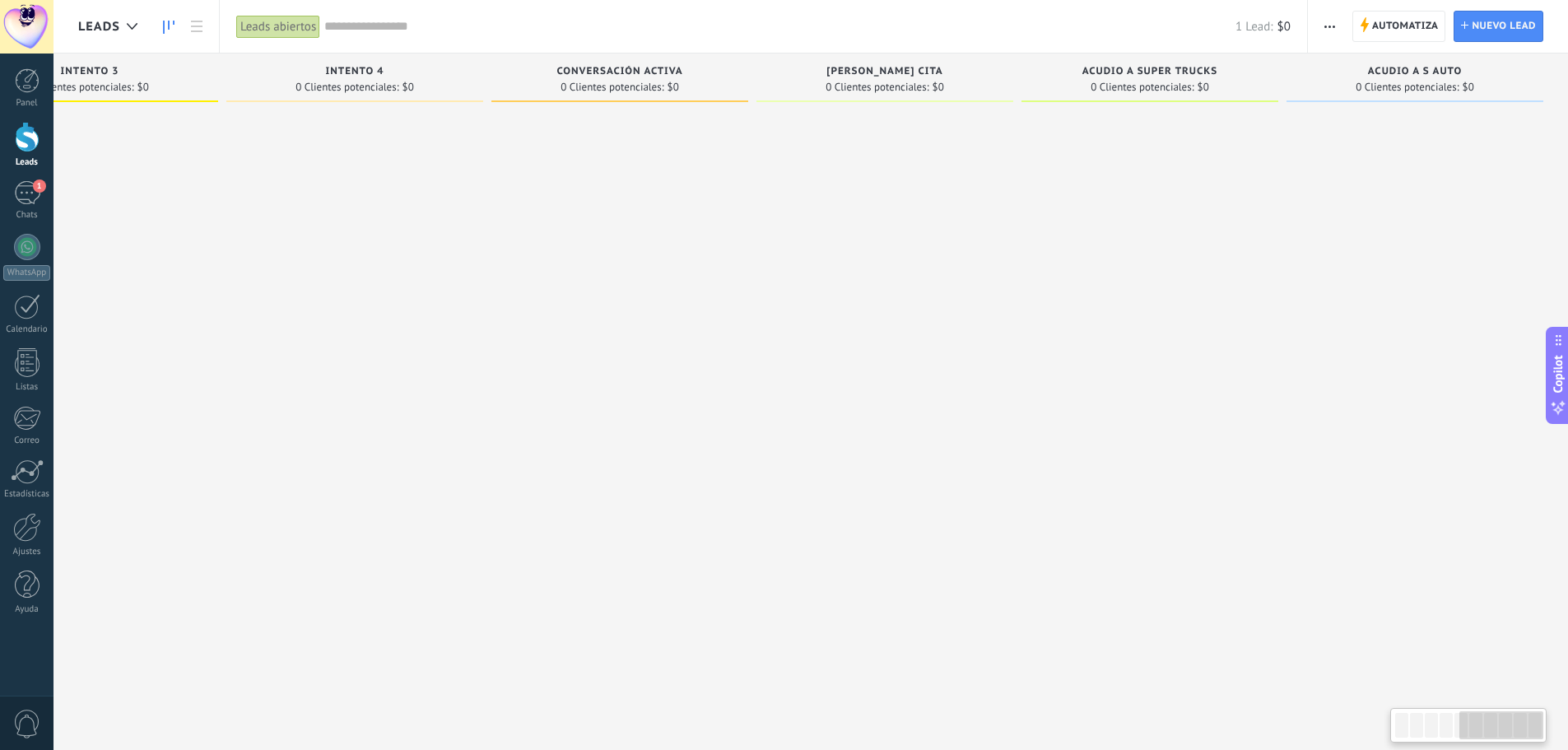
drag, startPoint x: 995, startPoint y: 165, endPoint x: 913, endPoint y: 172, distance: 82.3
click at [913, 172] on div at bounding box center [885, 377] width 257 height 535
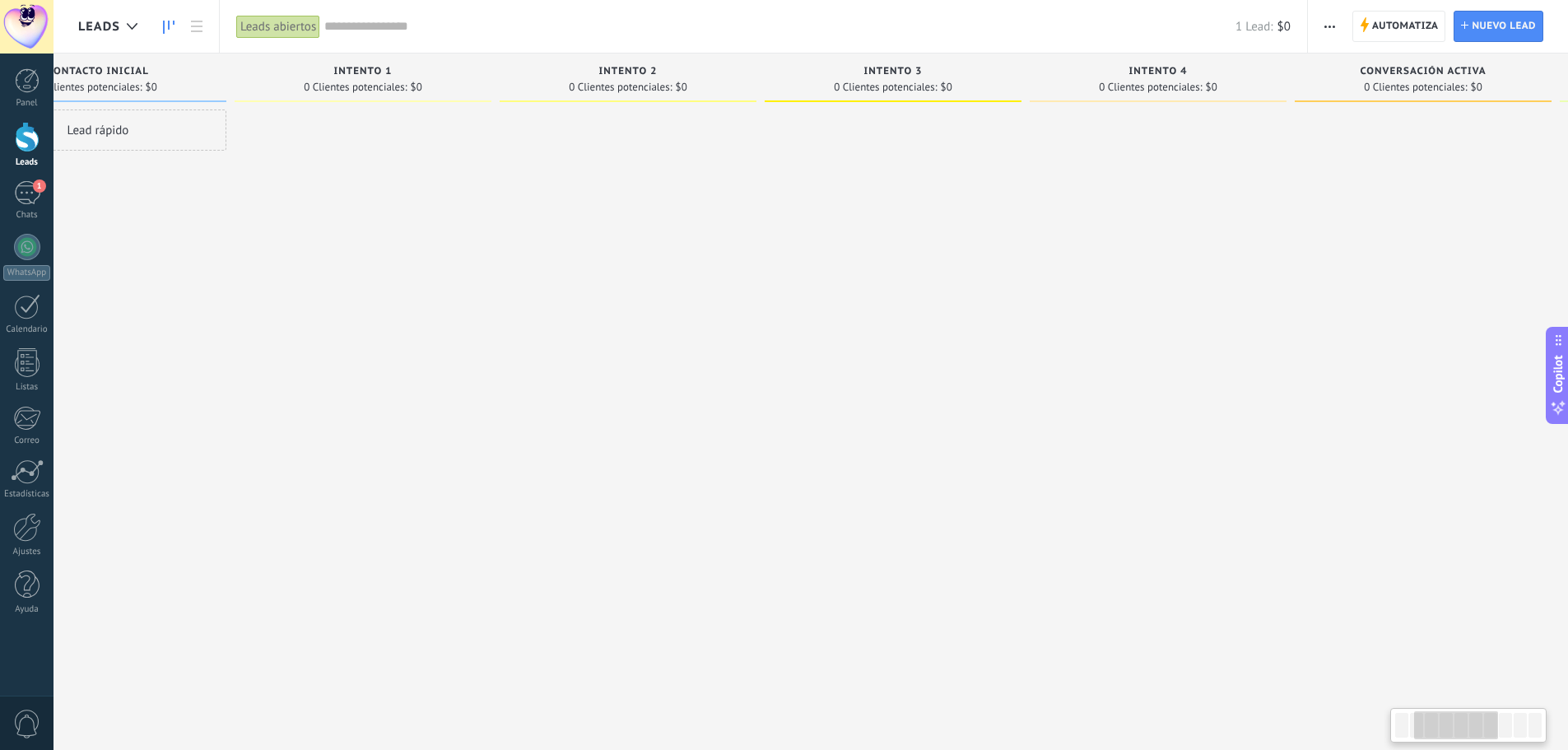
drag, startPoint x: 526, startPoint y: 232, endPoint x: 1331, endPoint y: 238, distance: 805.0
click at [1331, 238] on div at bounding box center [1424, 377] width 257 height 535
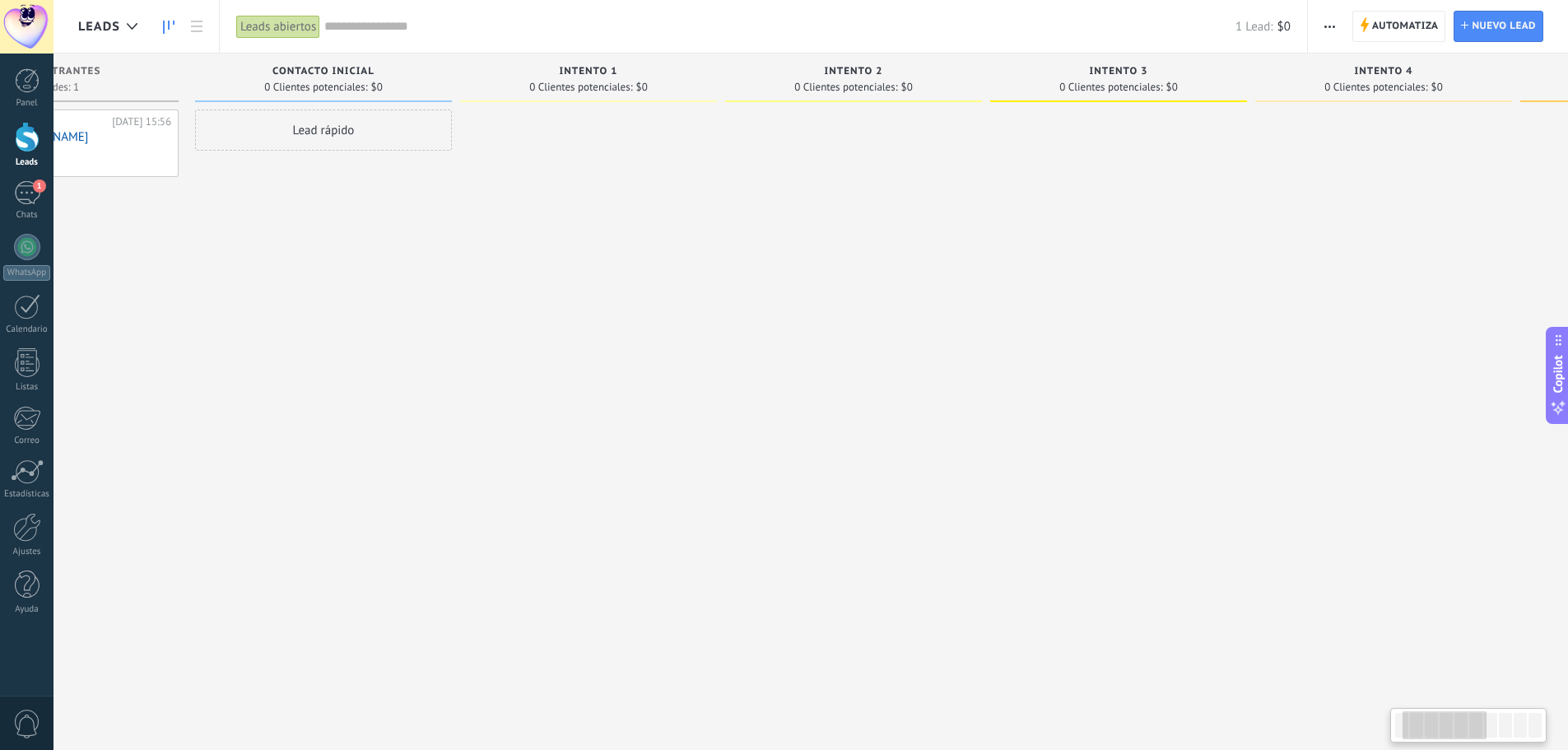
drag, startPoint x: 213, startPoint y: 253, endPoint x: 439, endPoint y: 248, distance: 226.1
click at [439, 248] on div "Lead rápido" at bounding box center [323, 377] width 257 height 535
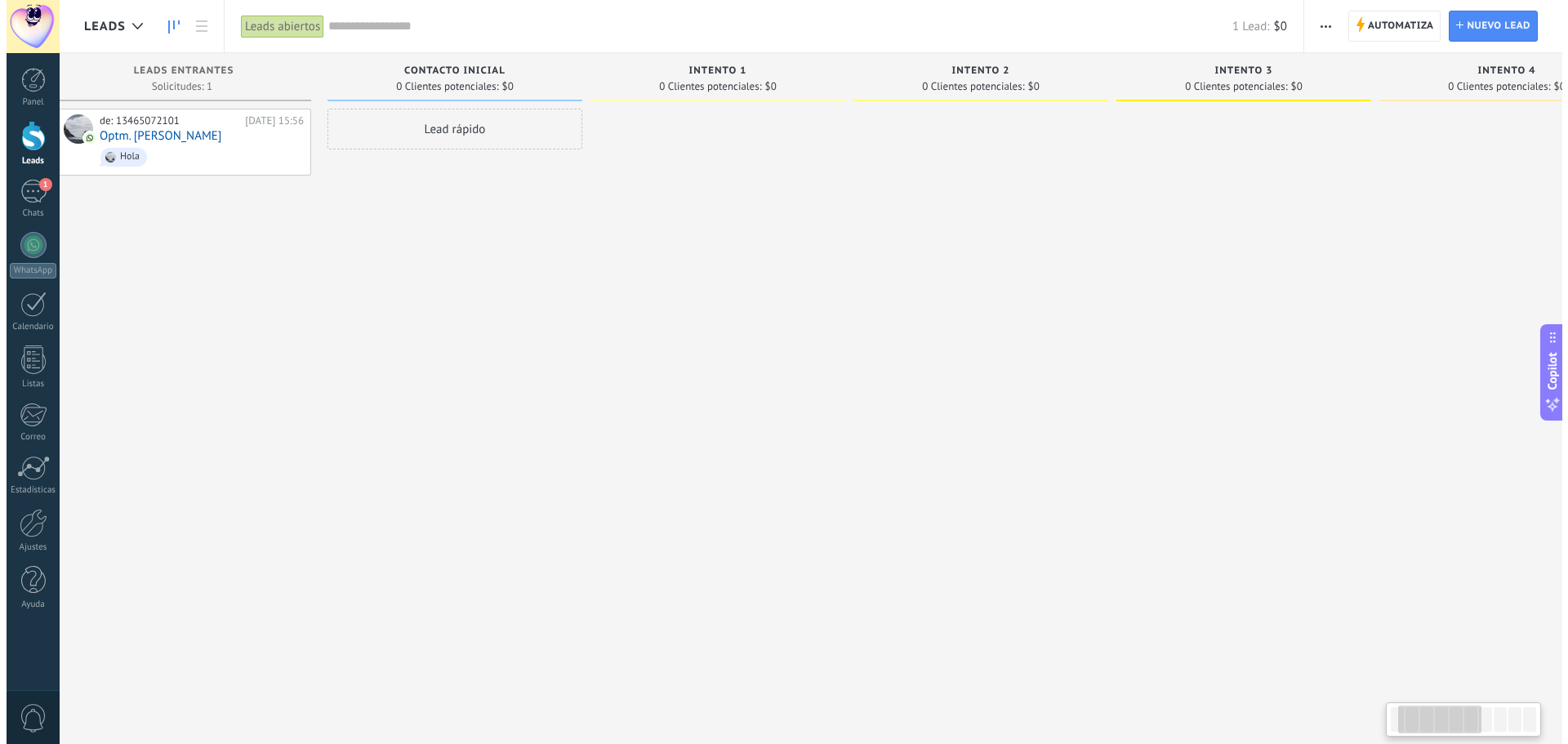
scroll to position [0, 0]
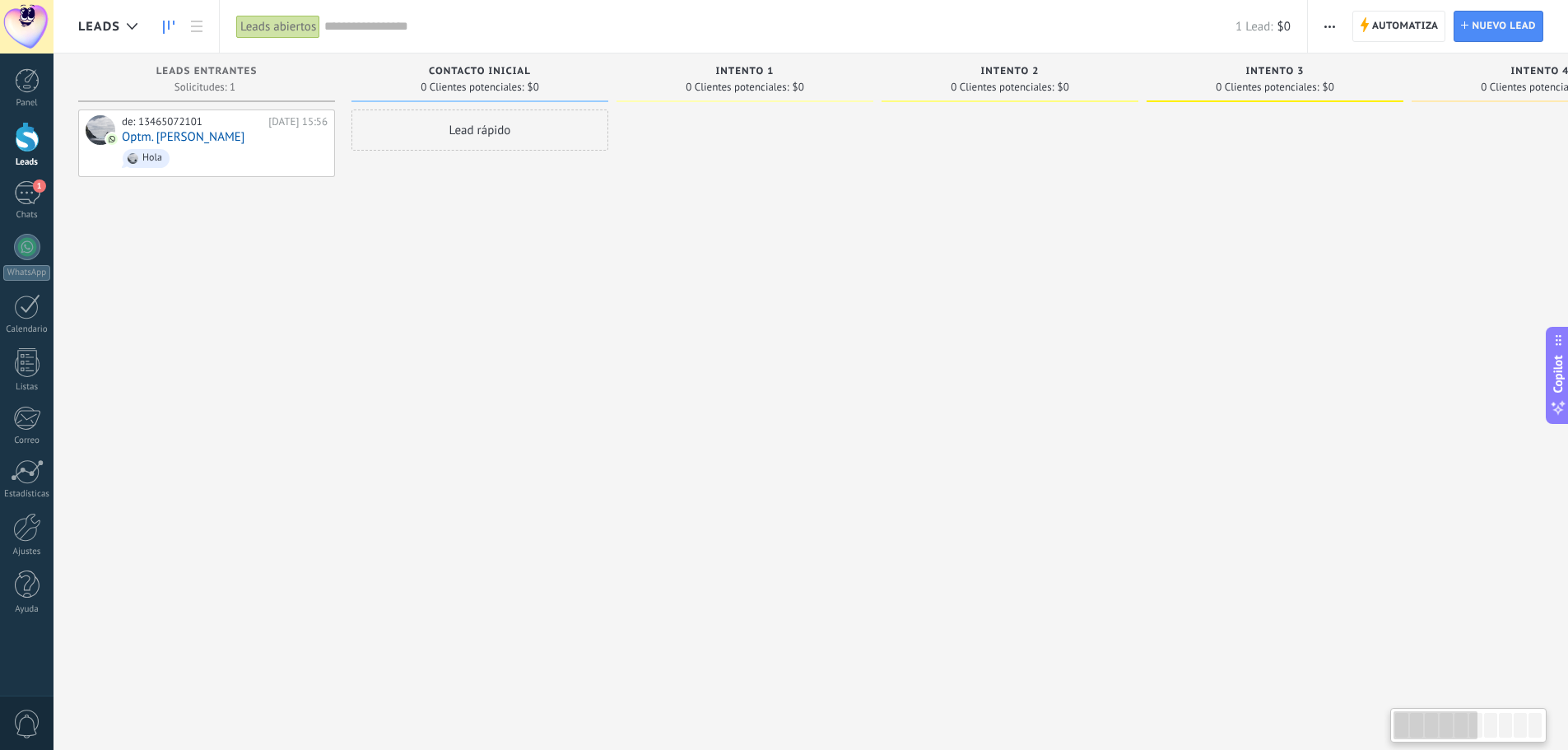
drag, startPoint x: 197, startPoint y: 252, endPoint x: 446, endPoint y: 251, distance: 249.0
click at [446, 251] on div "Lead rápido" at bounding box center [480, 377] width 257 height 535
click at [243, 150] on span "Hola" at bounding box center [225, 157] width 206 height 25
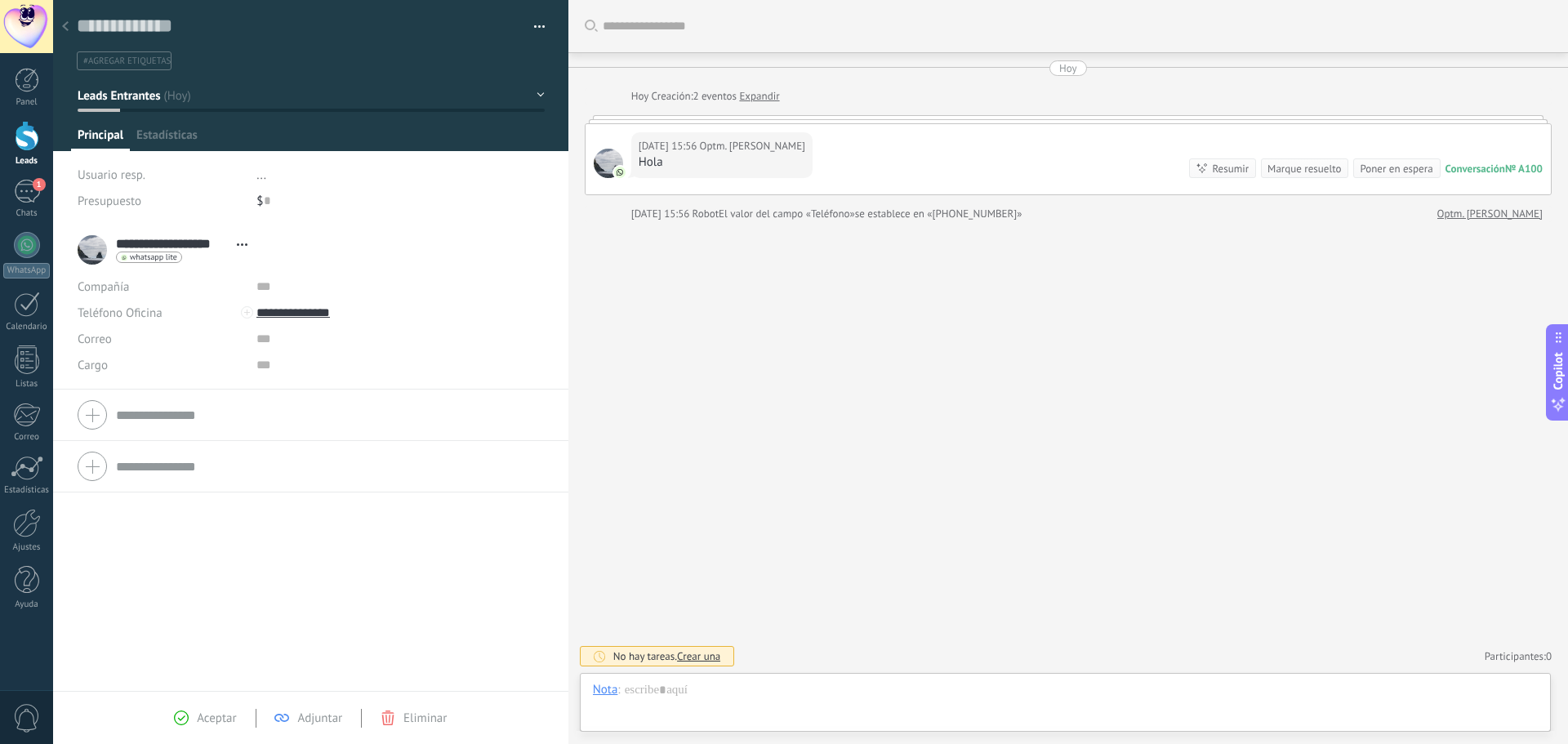
scroll to position [25, 0]
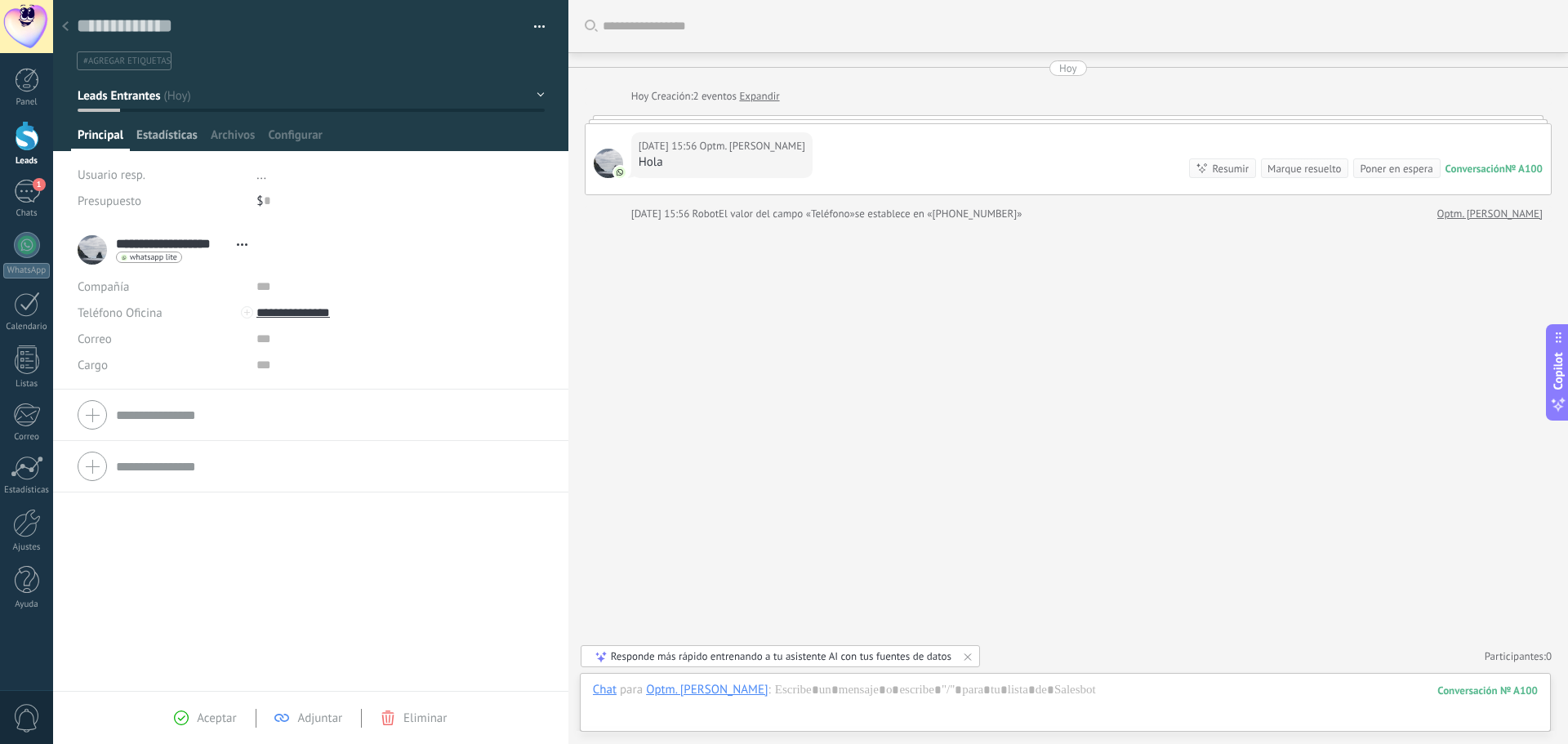
click at [183, 135] on span "Estadísticas" at bounding box center [167, 140] width 61 height 24
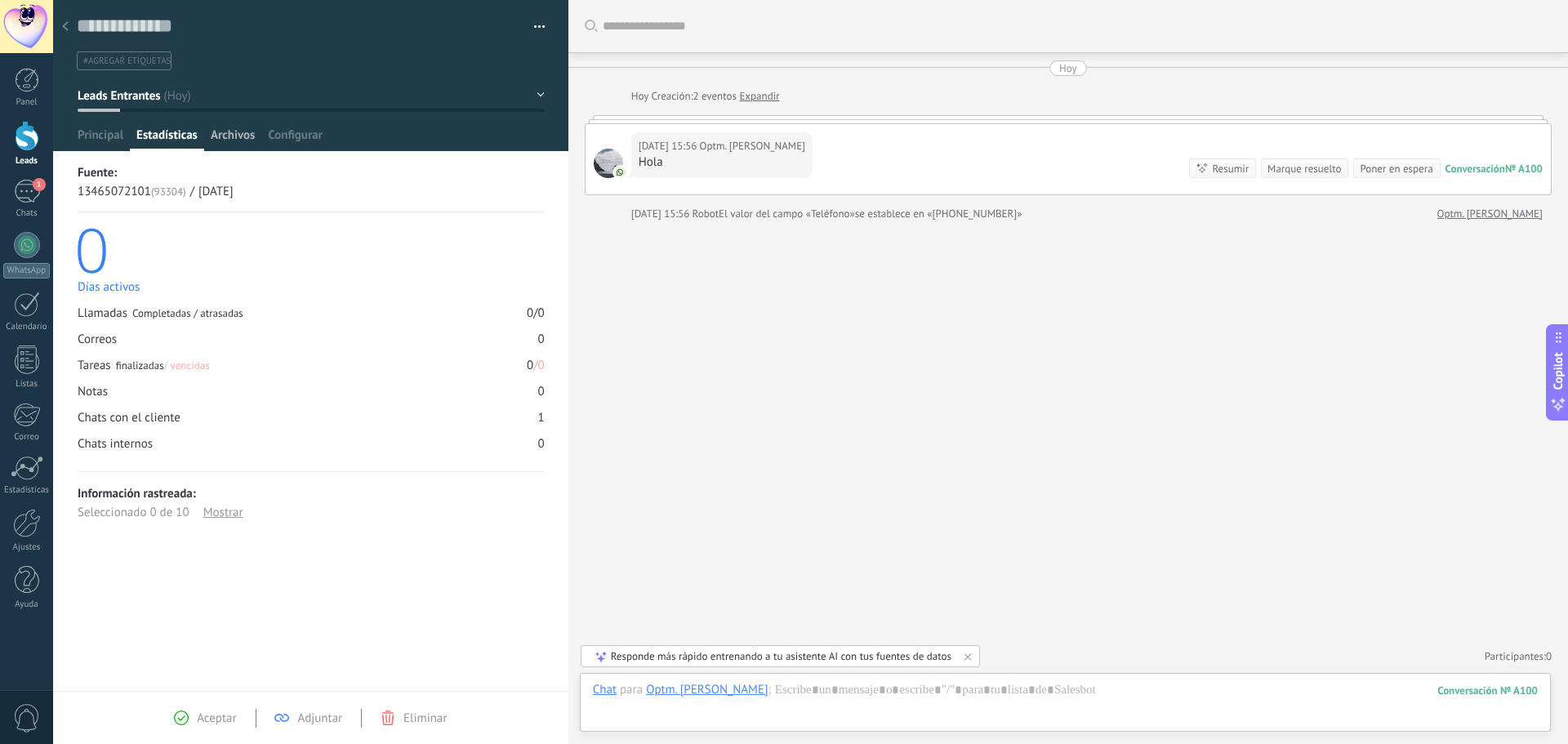
click at [229, 135] on span "Archivos" at bounding box center [233, 140] width 44 height 24
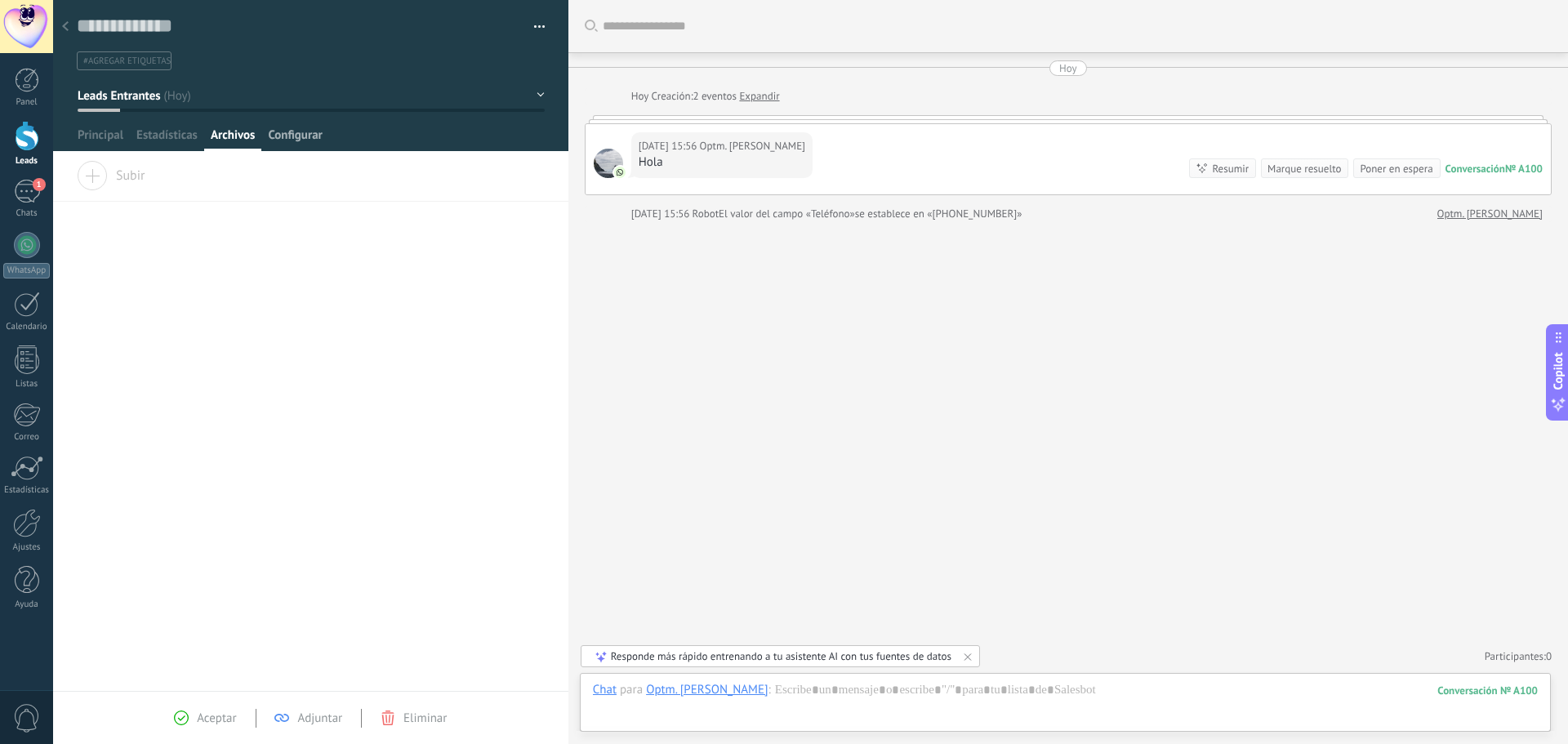
click at [286, 135] on span "Configurar" at bounding box center [295, 140] width 54 height 24
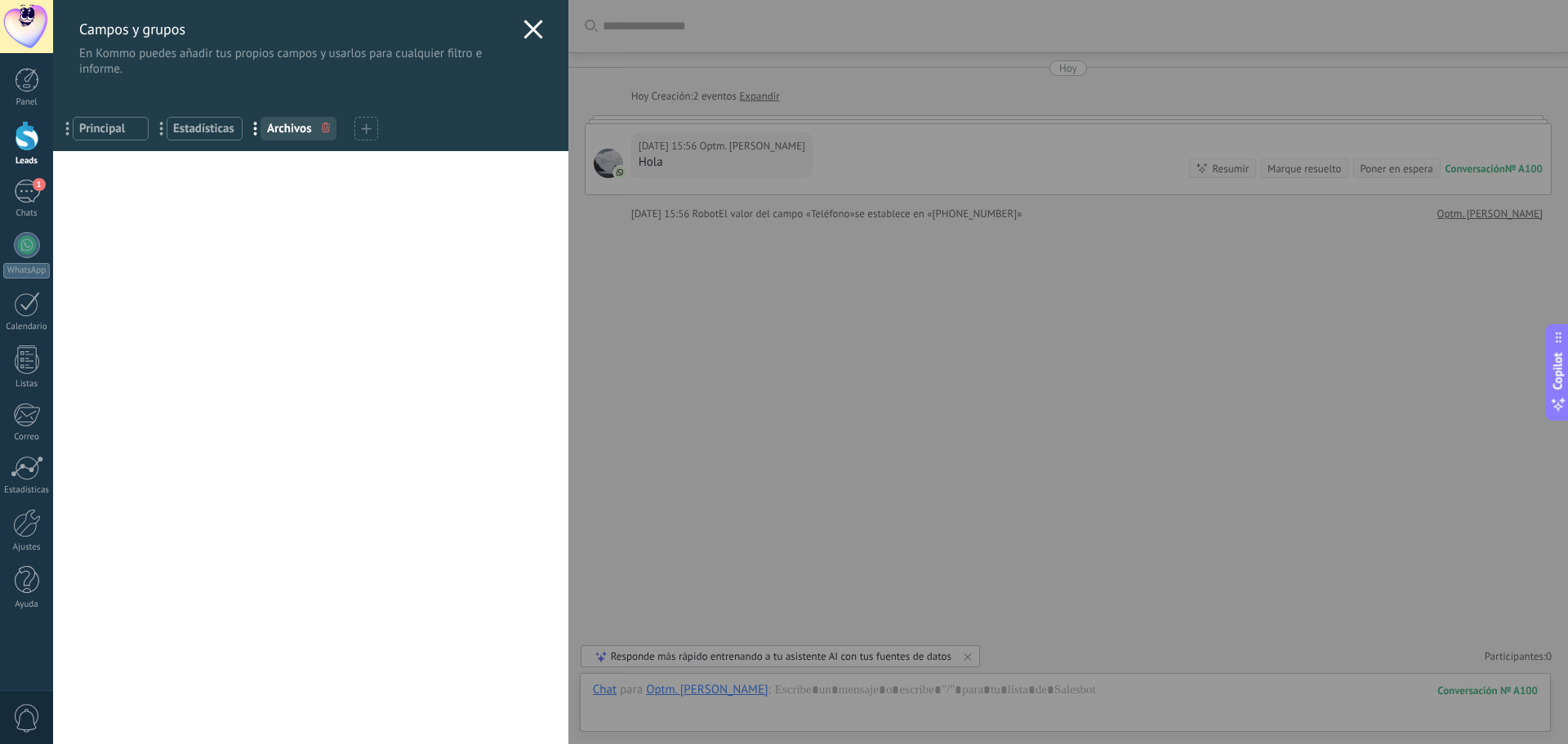
click at [528, 28] on use at bounding box center [533, 29] width 18 height 18
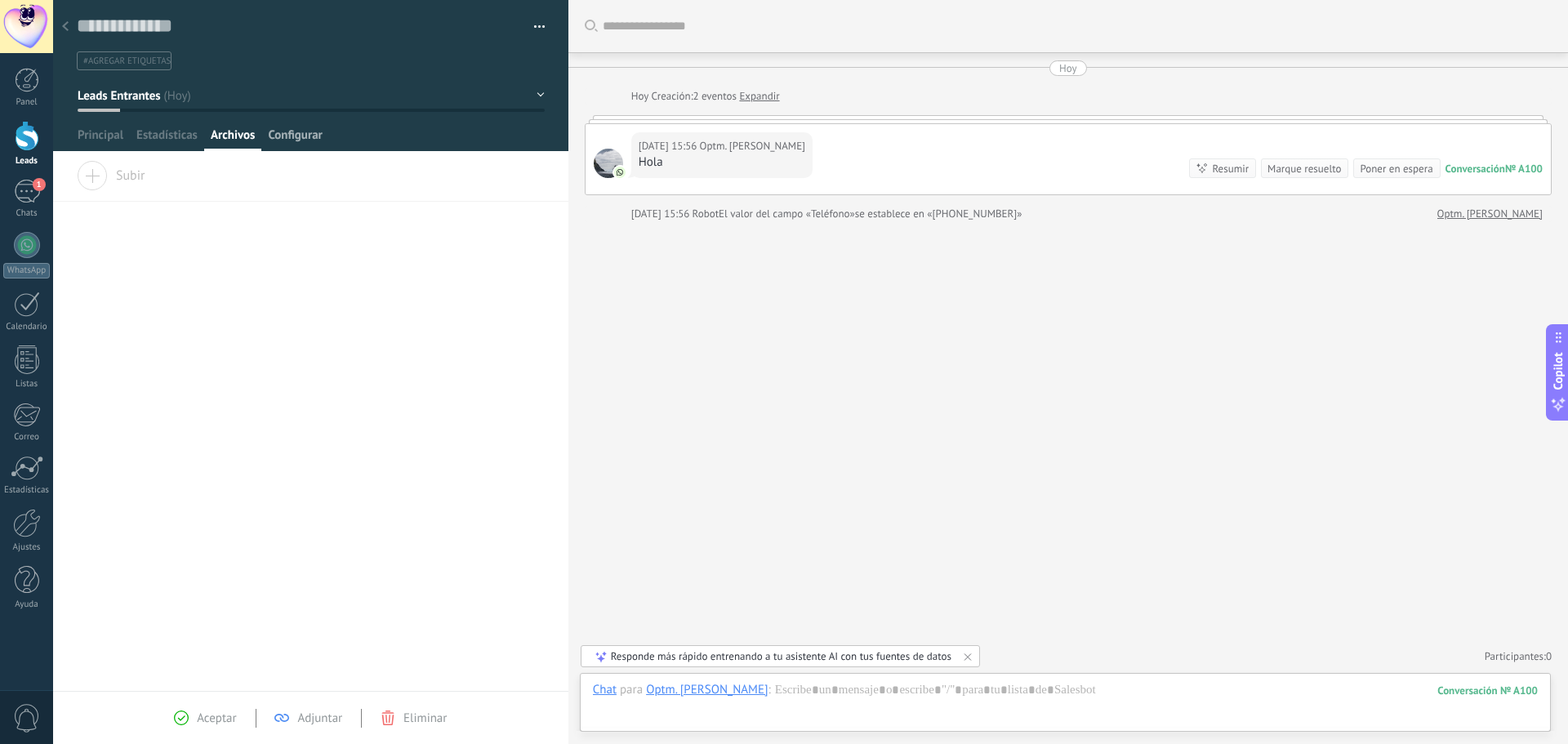
click at [312, 138] on span "Configurar" at bounding box center [295, 140] width 54 height 24
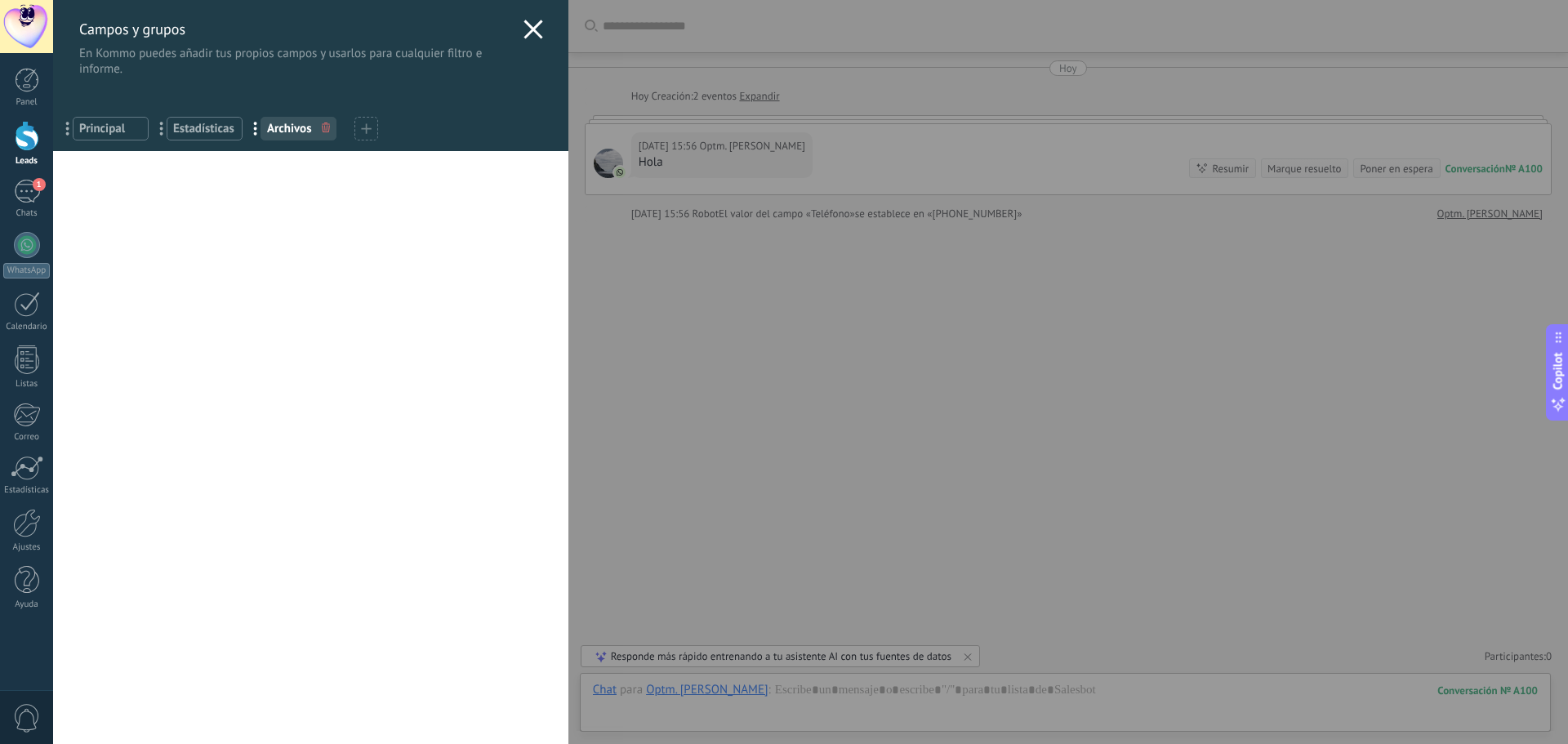
click at [530, 33] on use at bounding box center [533, 29] width 18 height 18
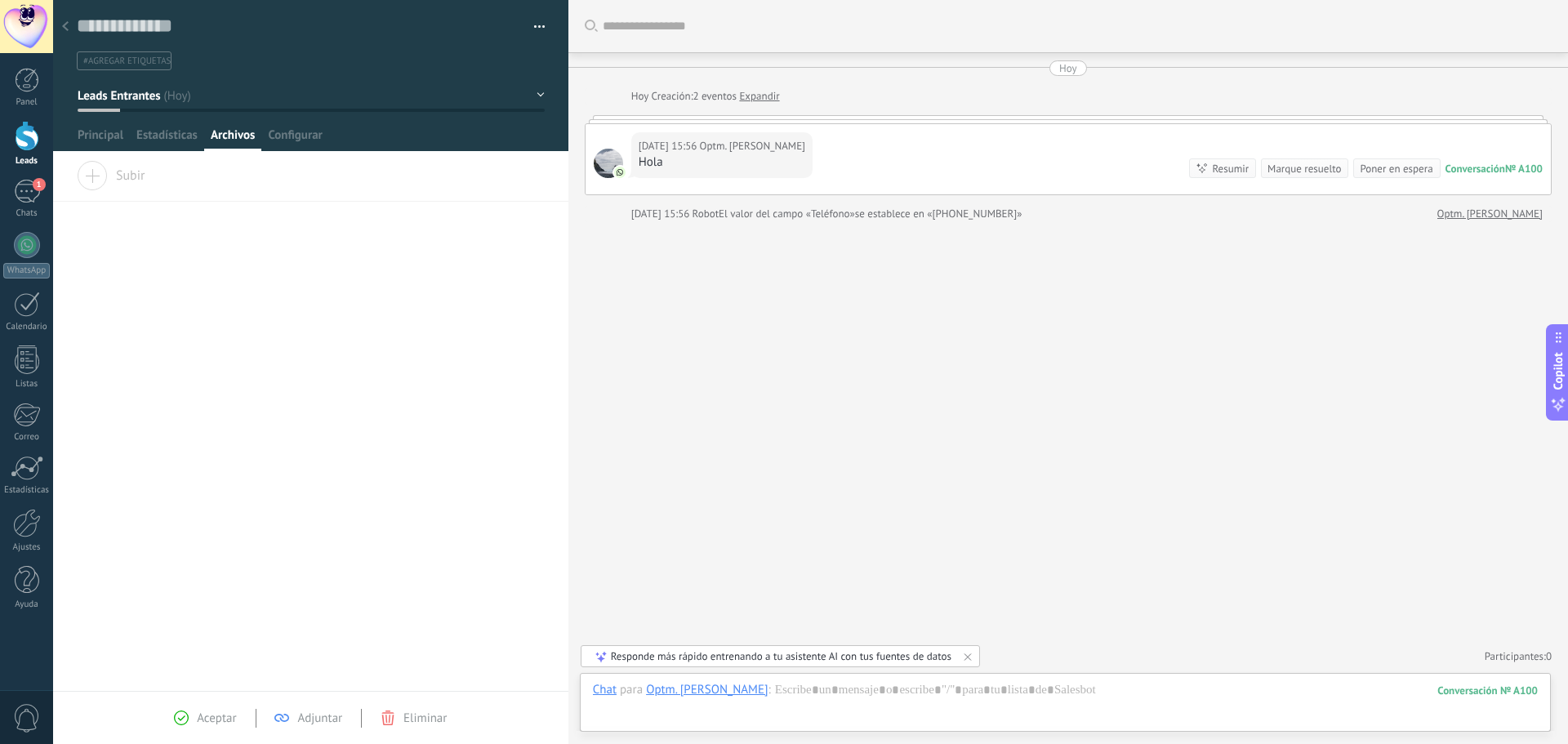
click at [535, 95] on button "Leads Entrantes" at bounding box center [311, 95] width 467 height 30
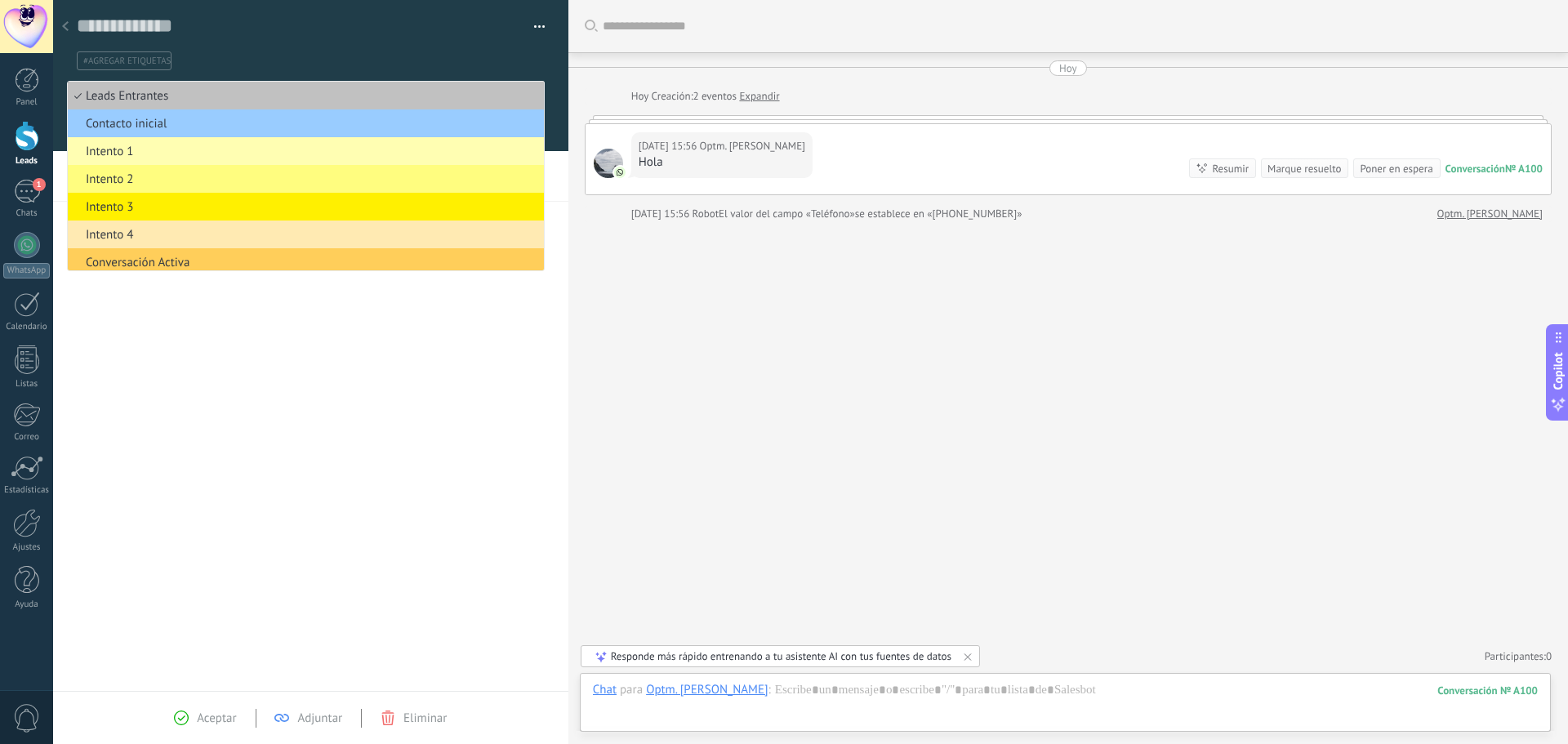
click at [541, 22] on div "Guardar y crear Imprimir Administrar etiquetas Exportar a excel" at bounding box center [311, 35] width 516 height 70
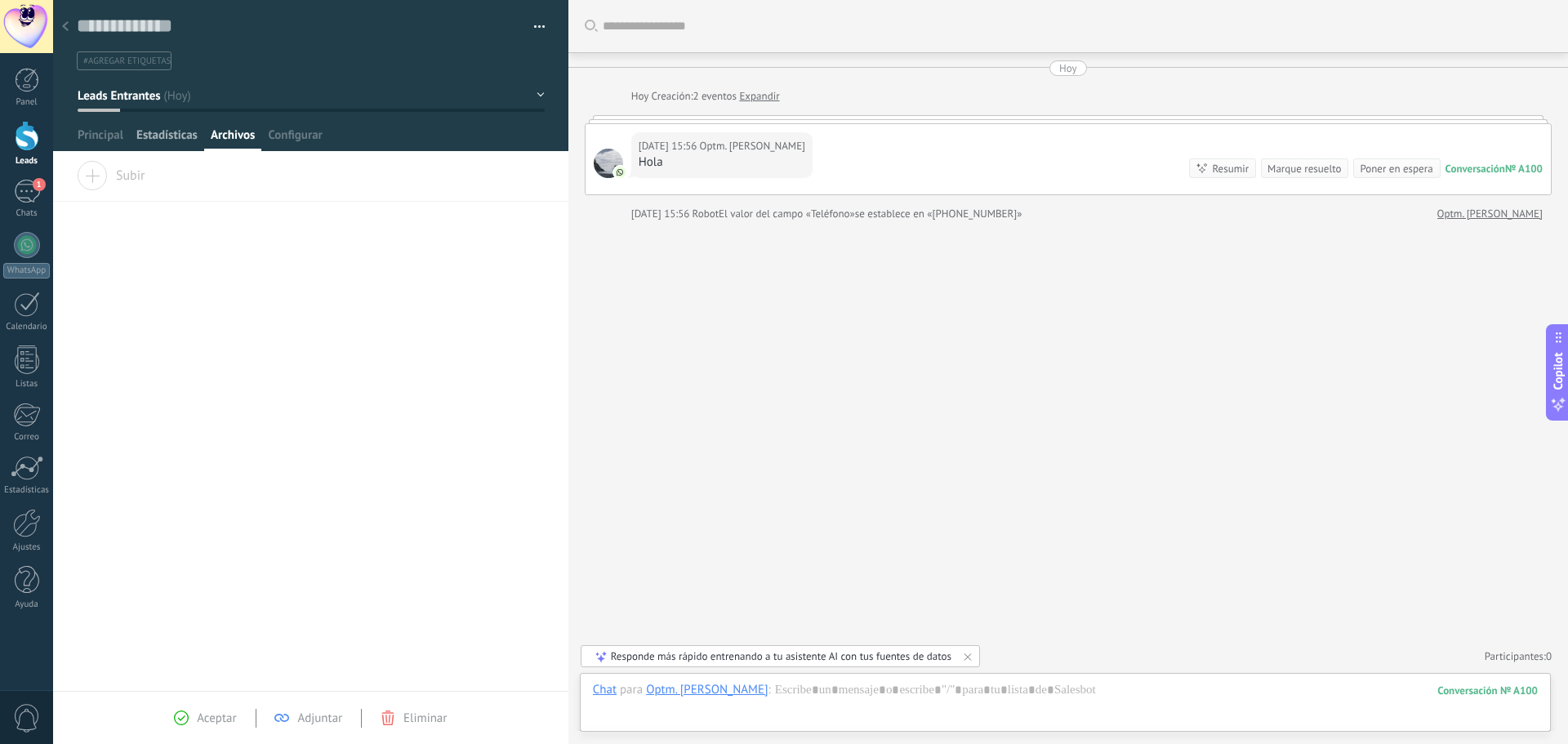
click at [172, 135] on span "Estadísticas" at bounding box center [167, 140] width 61 height 24
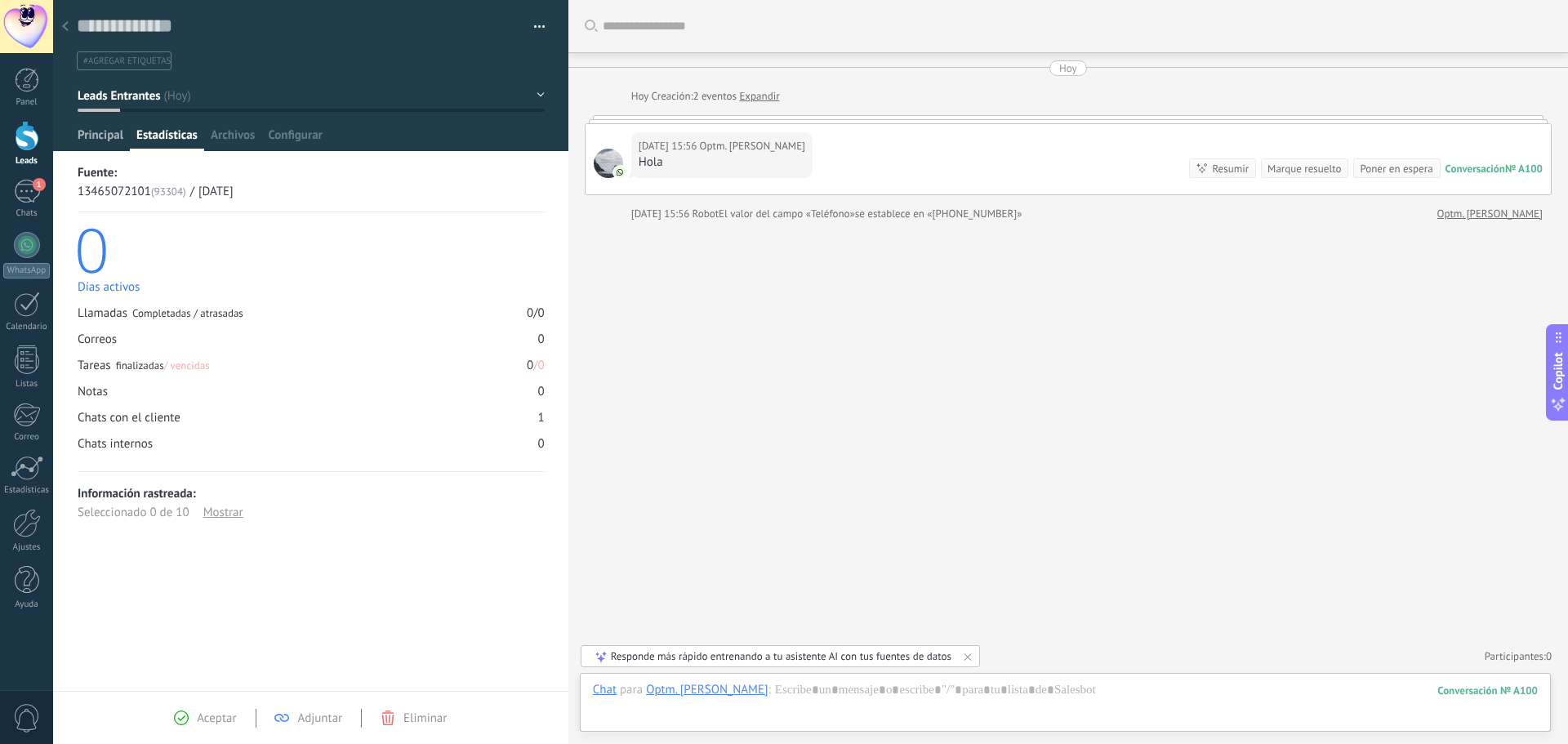
click at [115, 136] on span "Principal" at bounding box center [100, 140] width 45 height 24
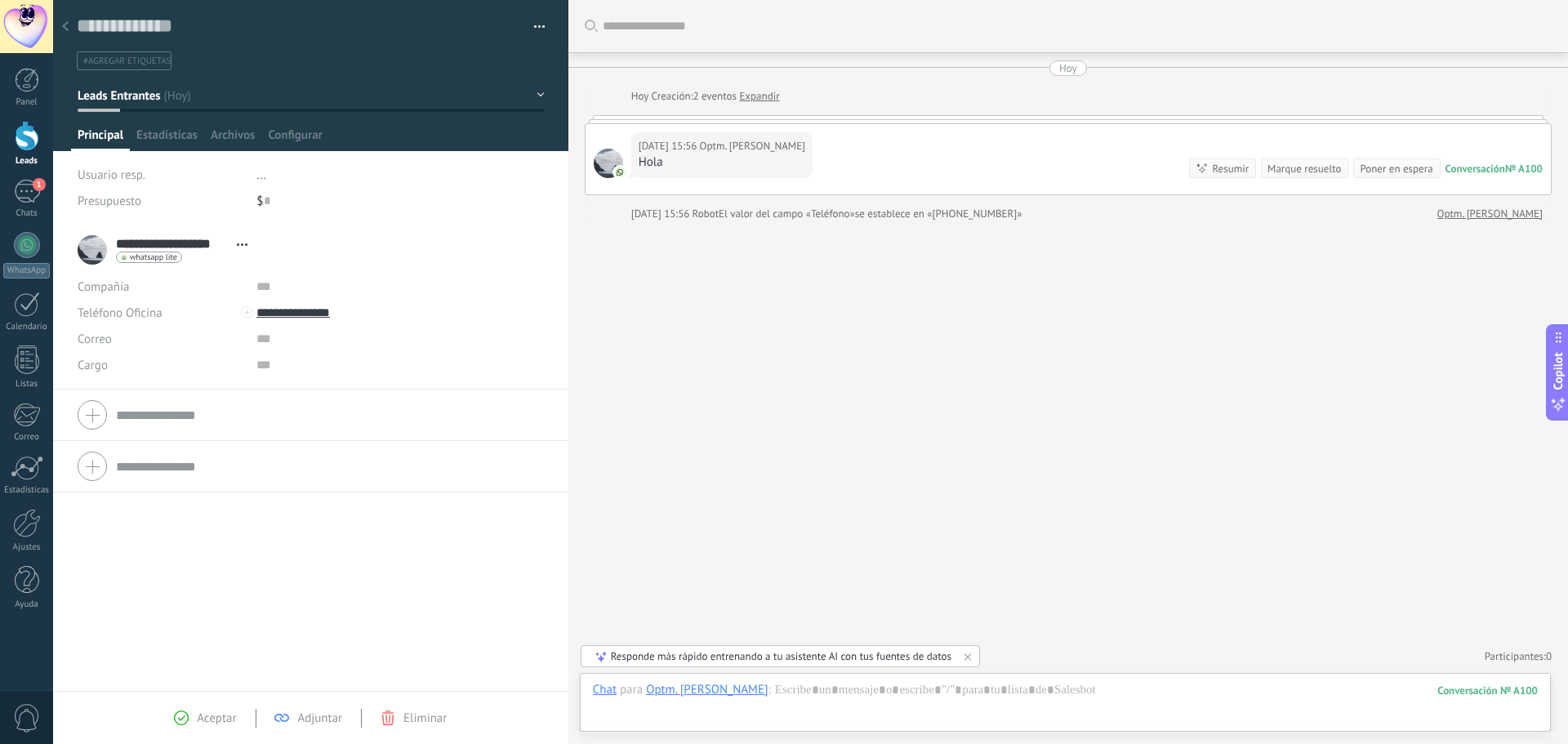
click at [242, 241] on span "Abrir detalle Copie el nombre Desatar Contacto principal" at bounding box center [241, 244] width 27 height 12
click at [172, 25] on textarea at bounding box center [299, 26] width 445 height 25
drag, startPoint x: 205, startPoint y: 25, endPoint x: 119, endPoint y: 27, distance: 86.0
click at [119, 27] on textarea at bounding box center [299, 26] width 445 height 25
click at [65, 30] on icon at bounding box center [65, 26] width 6 height 10
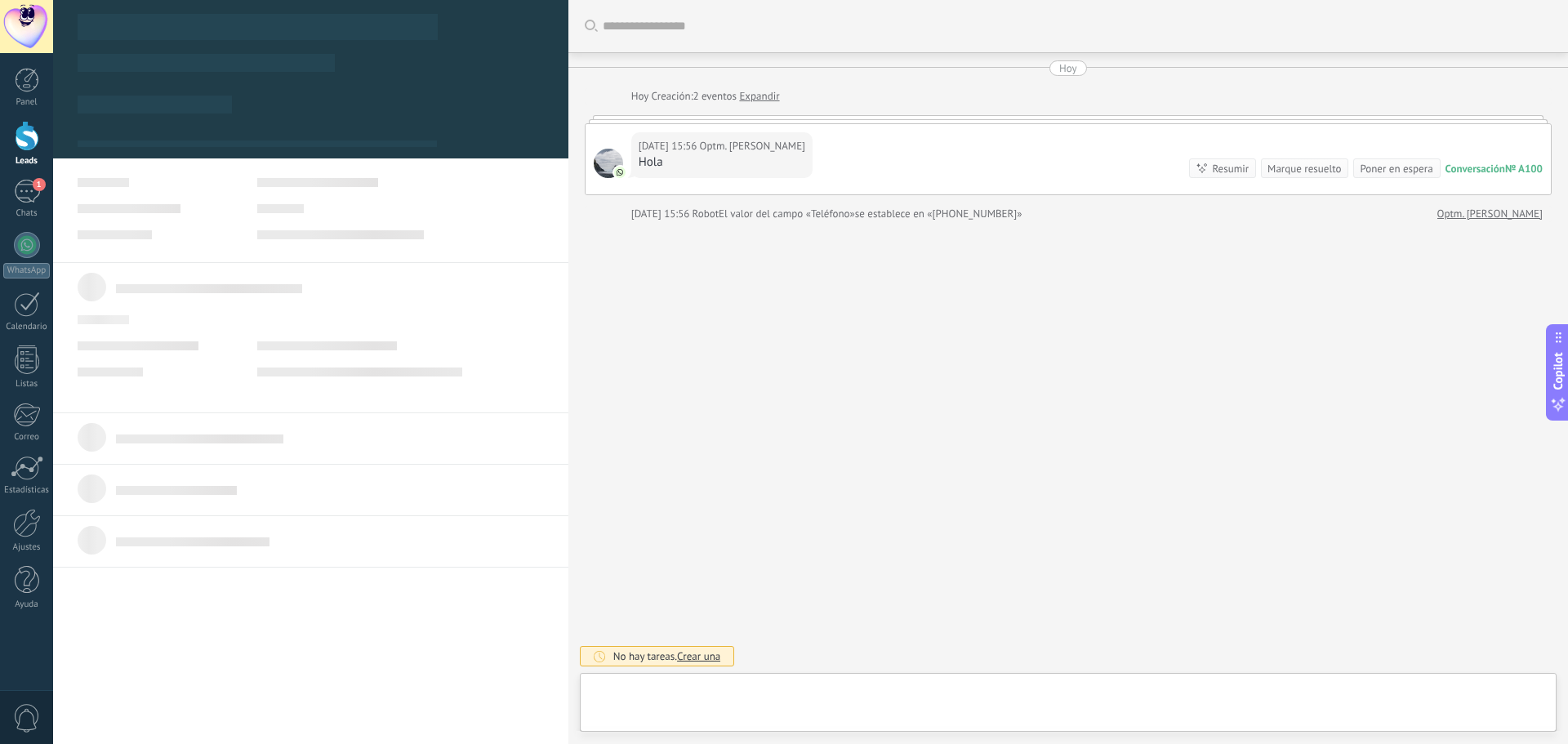
click at [27, 137] on div at bounding box center [27, 136] width 25 height 30
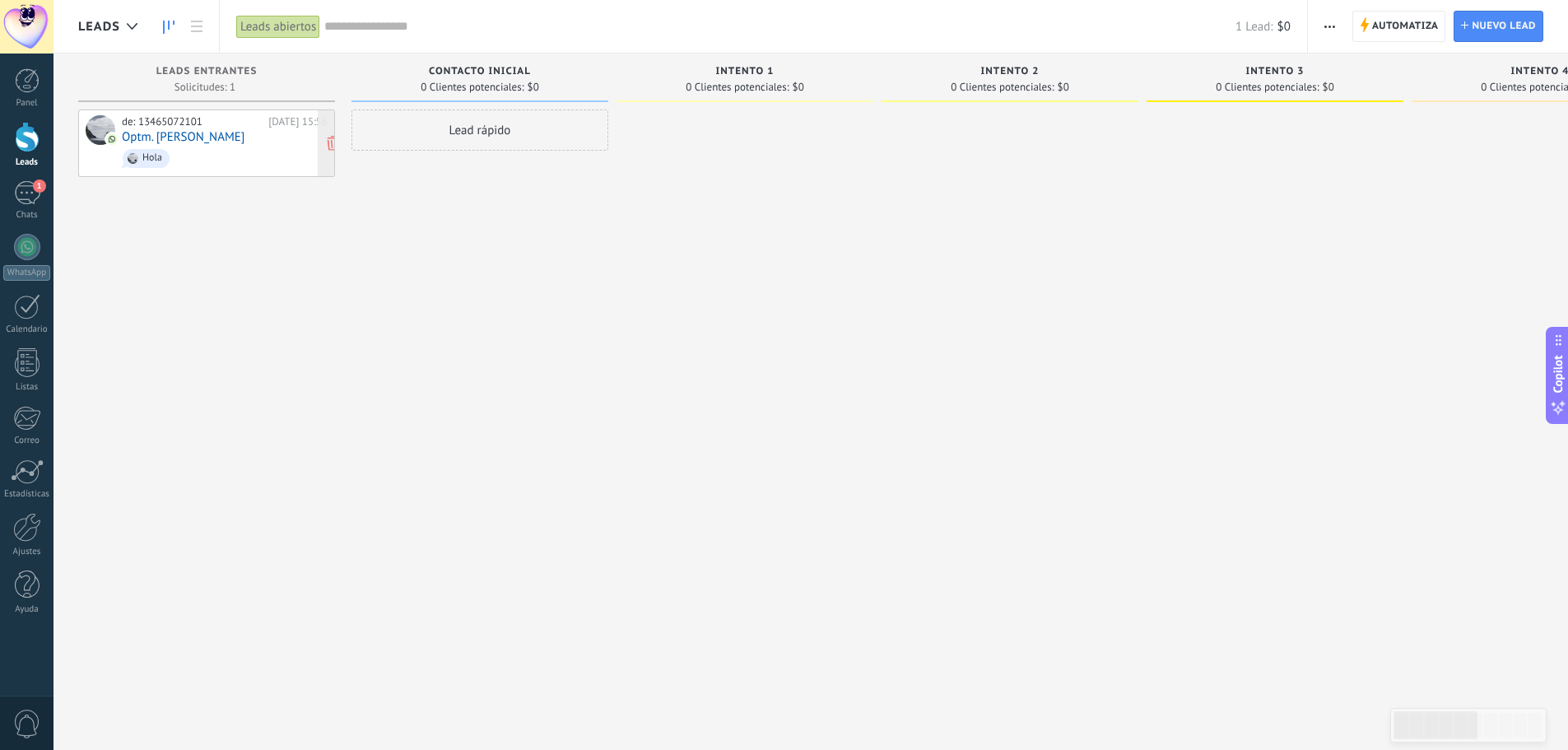
click at [233, 157] on span "Hola" at bounding box center [225, 157] width 206 height 25
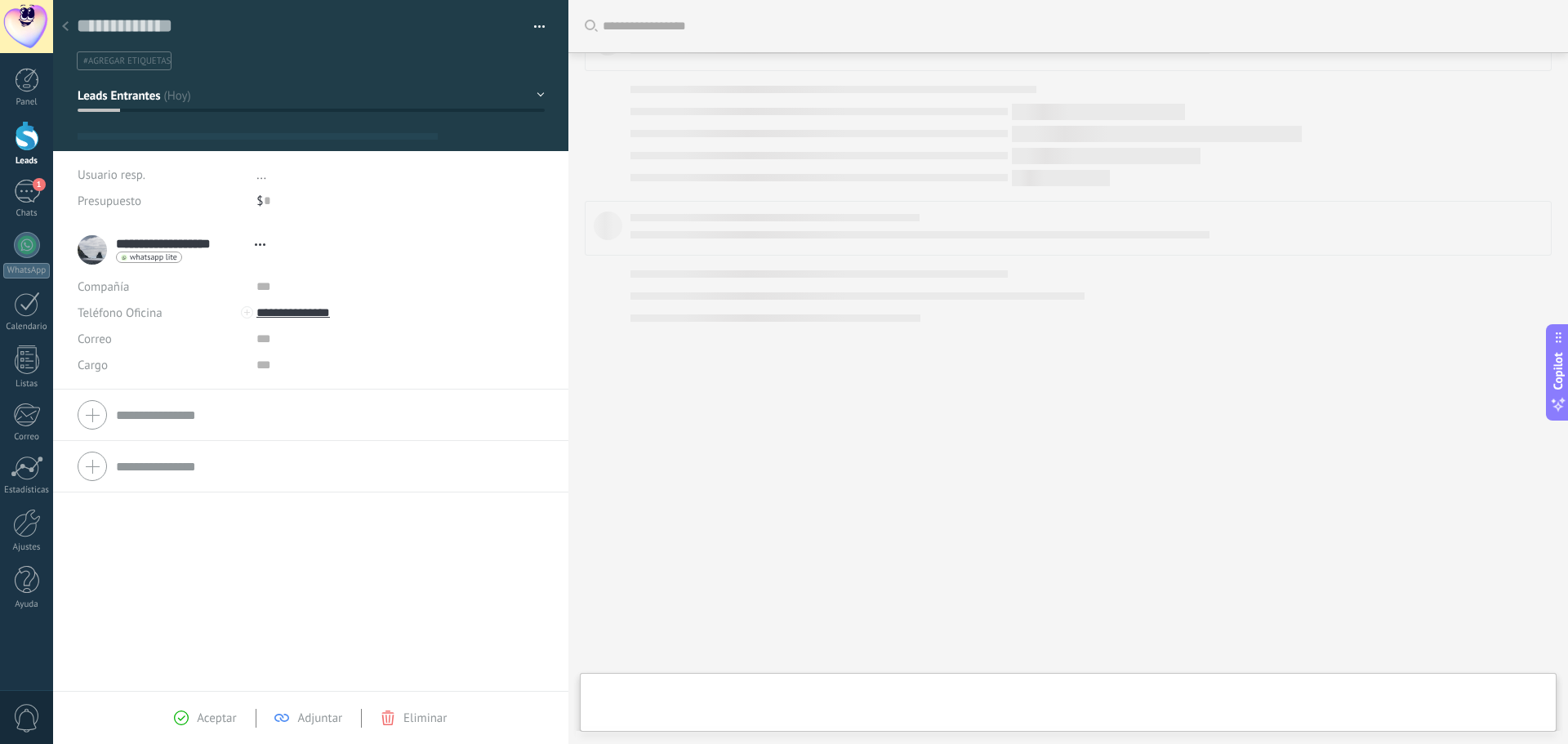
type textarea "**********"
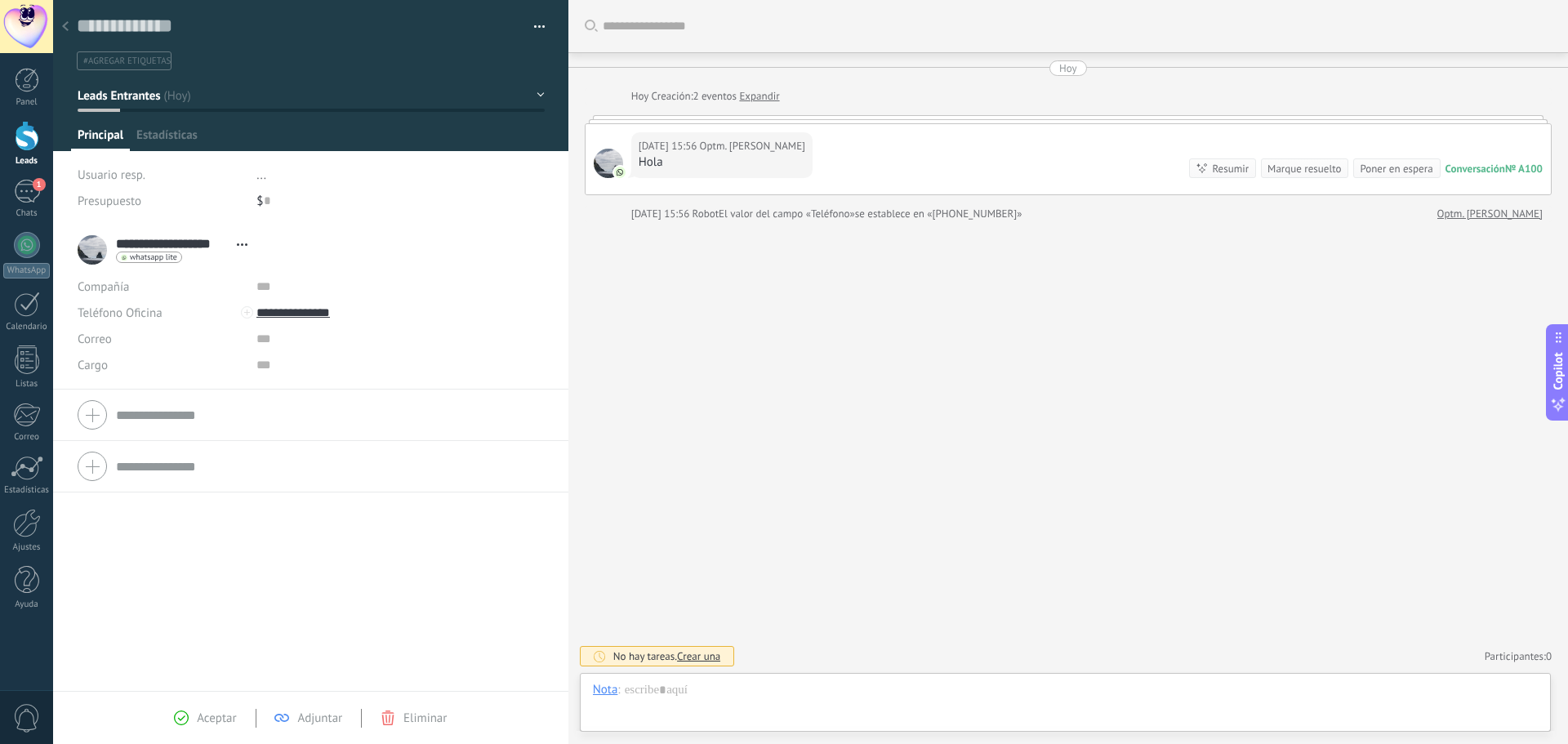
scroll to position [25, 0]
click at [814, 699] on div at bounding box center [1065, 706] width 945 height 49
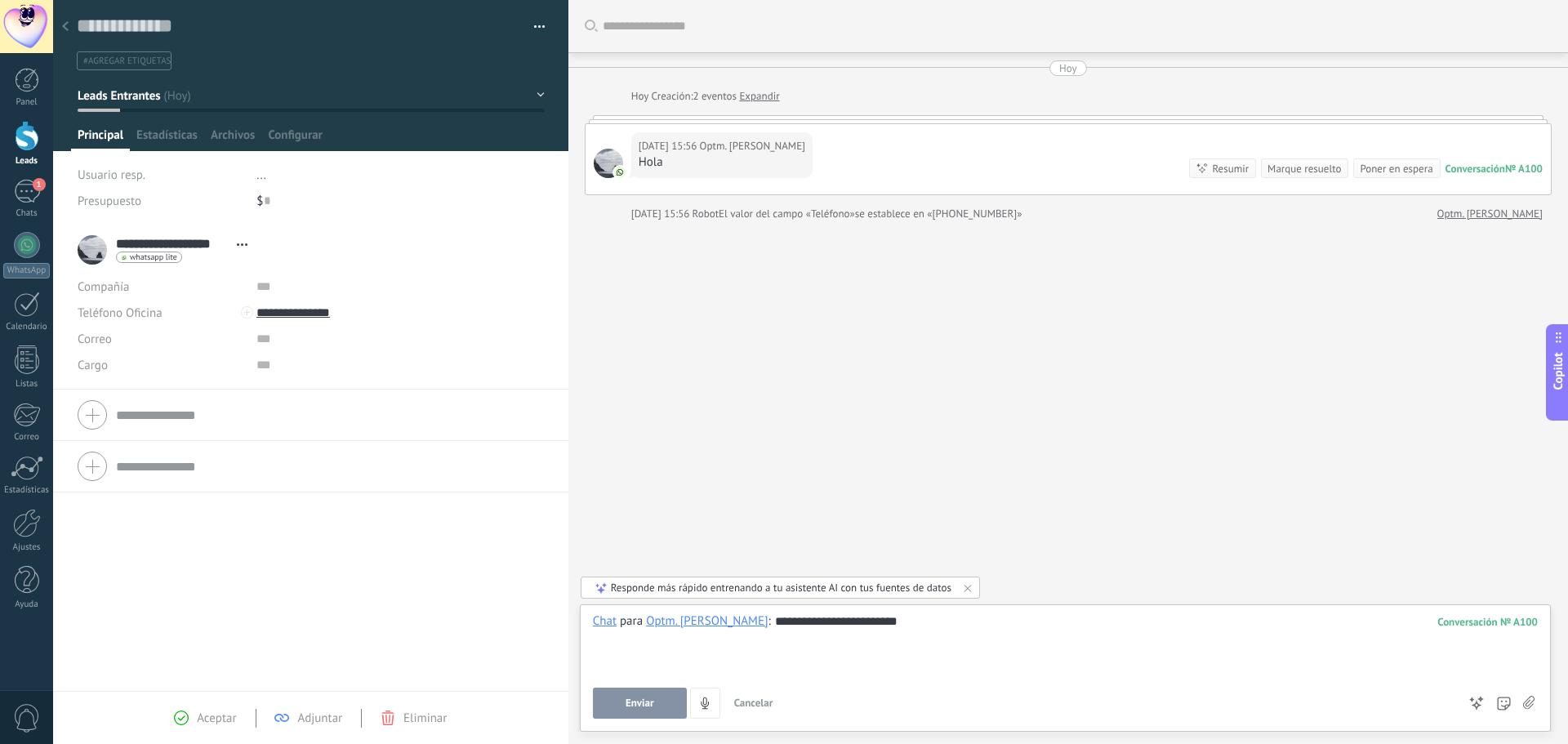
click at [643, 707] on span "Enviar" at bounding box center [640, 702] width 29 height 11
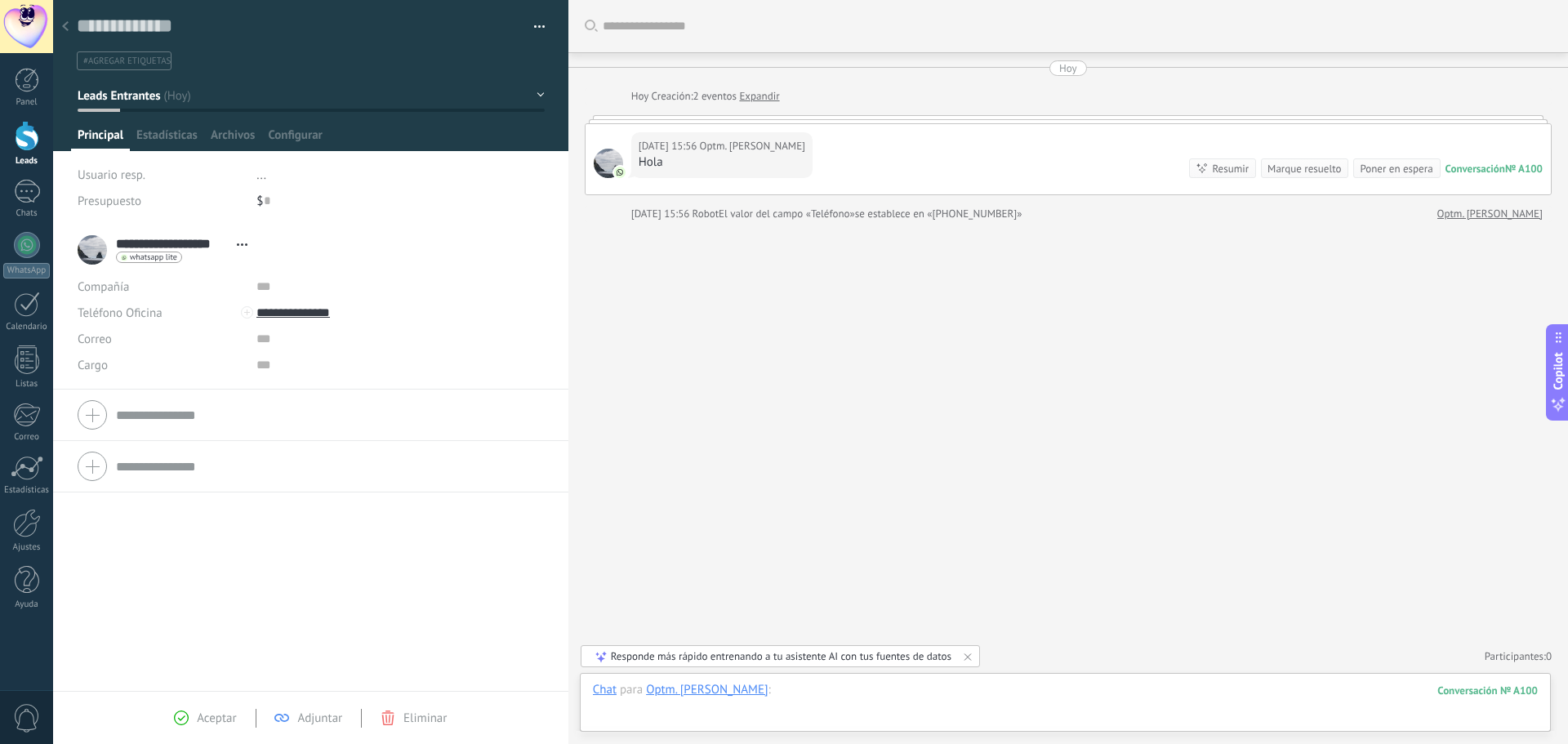
click at [839, 693] on div at bounding box center [1065, 706] width 945 height 49
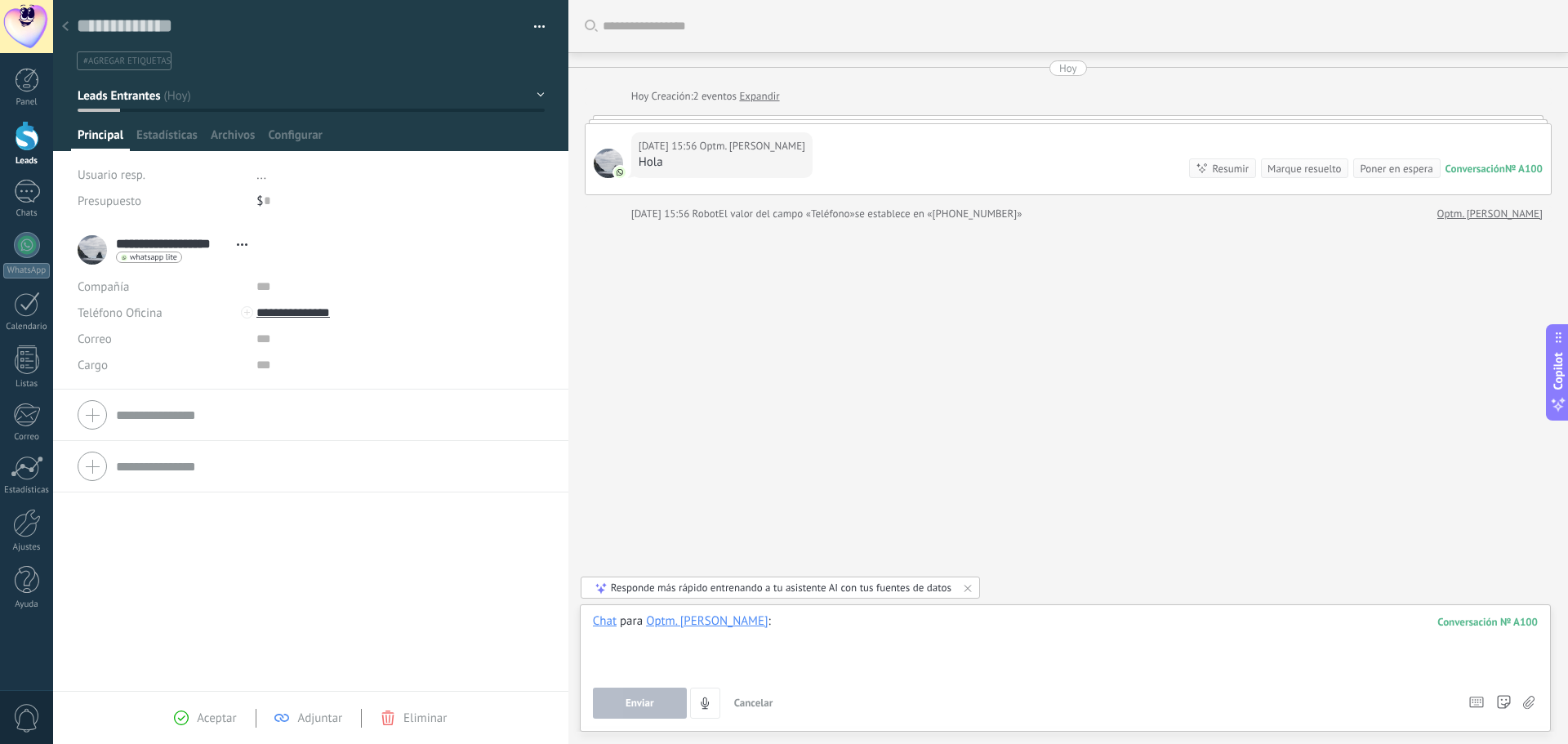
click at [809, 646] on div at bounding box center [1065, 643] width 945 height 62
click at [986, 456] on div "Buscar Carga más [DATE] [DATE] Creación: 2 eventos Expandir [DATE] 15:56 Optm. …" at bounding box center [1068, 372] width 999 height 744
click at [27, 138] on div at bounding box center [27, 136] width 25 height 30
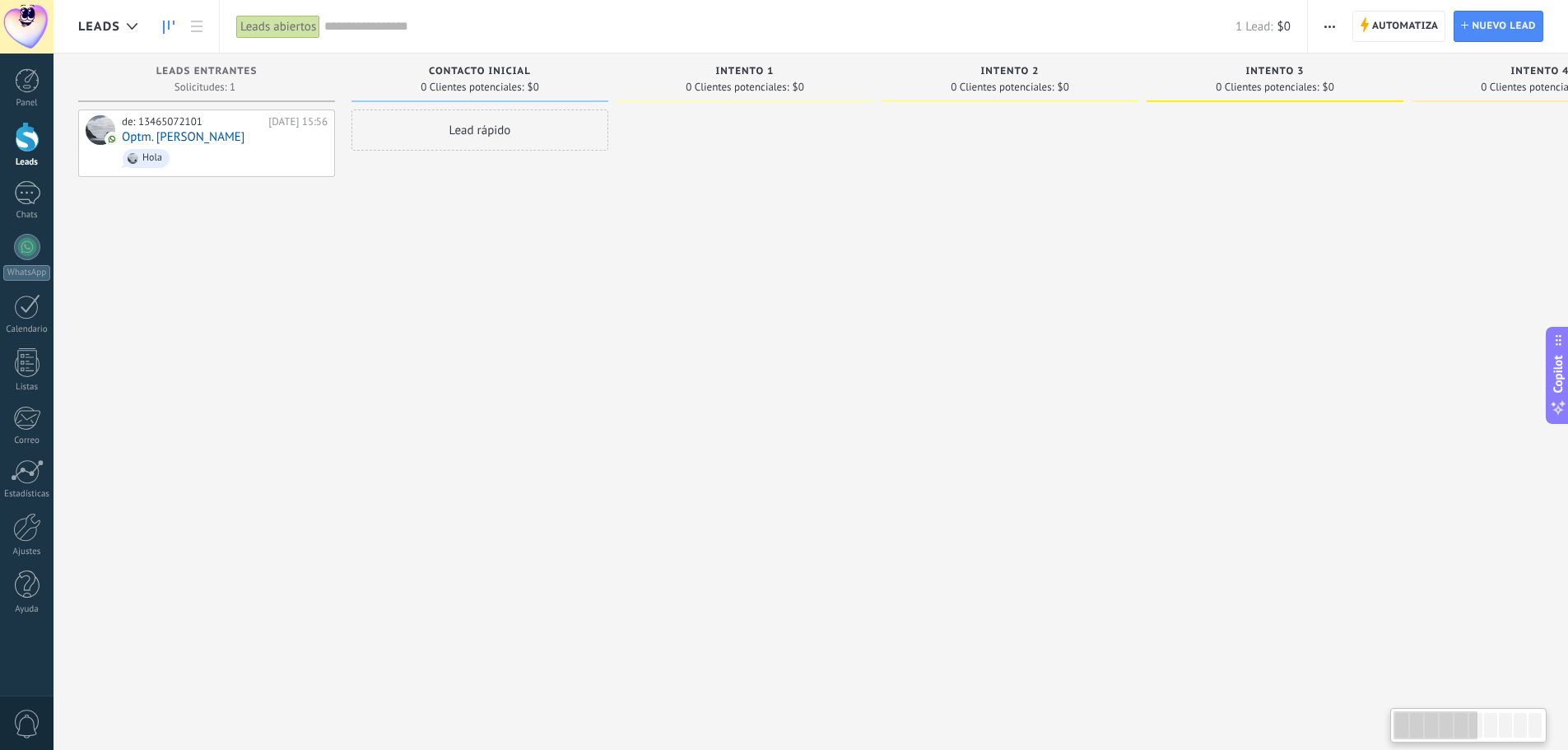
click at [448, 258] on div "Lead rápido" at bounding box center [480, 377] width 257 height 535
click at [264, 148] on span "Hola" at bounding box center [225, 157] width 206 height 25
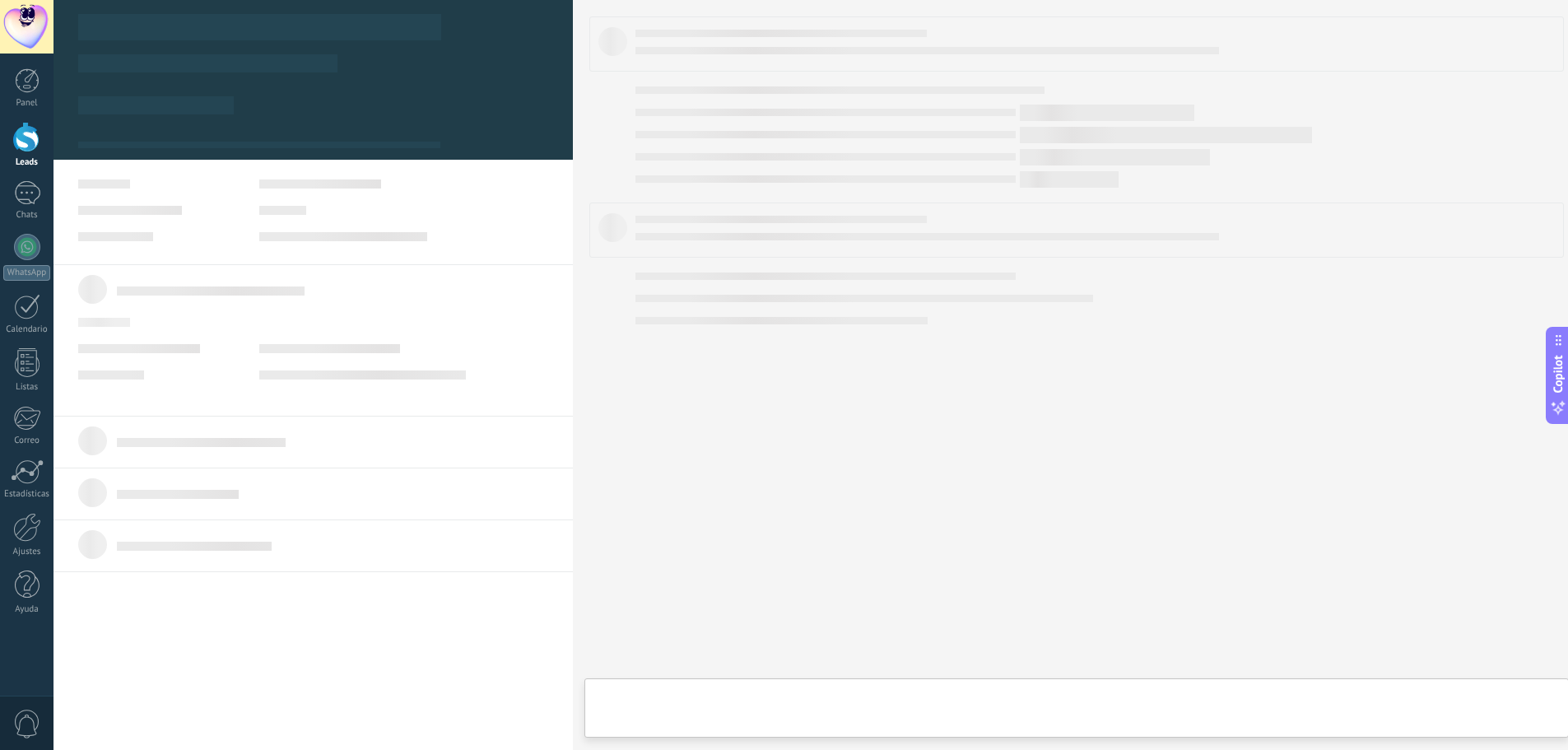
type textarea "**********"
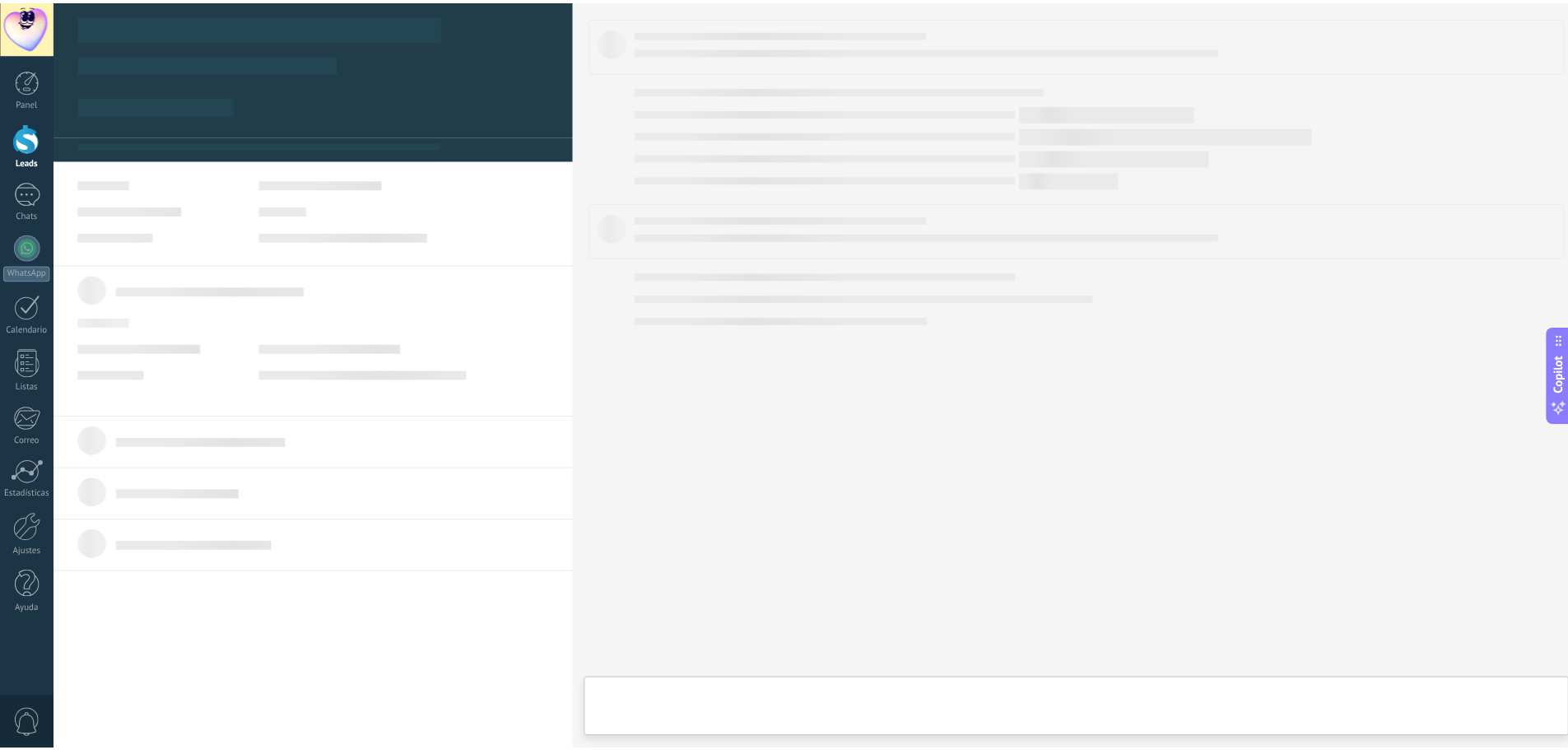
scroll to position [25, 0]
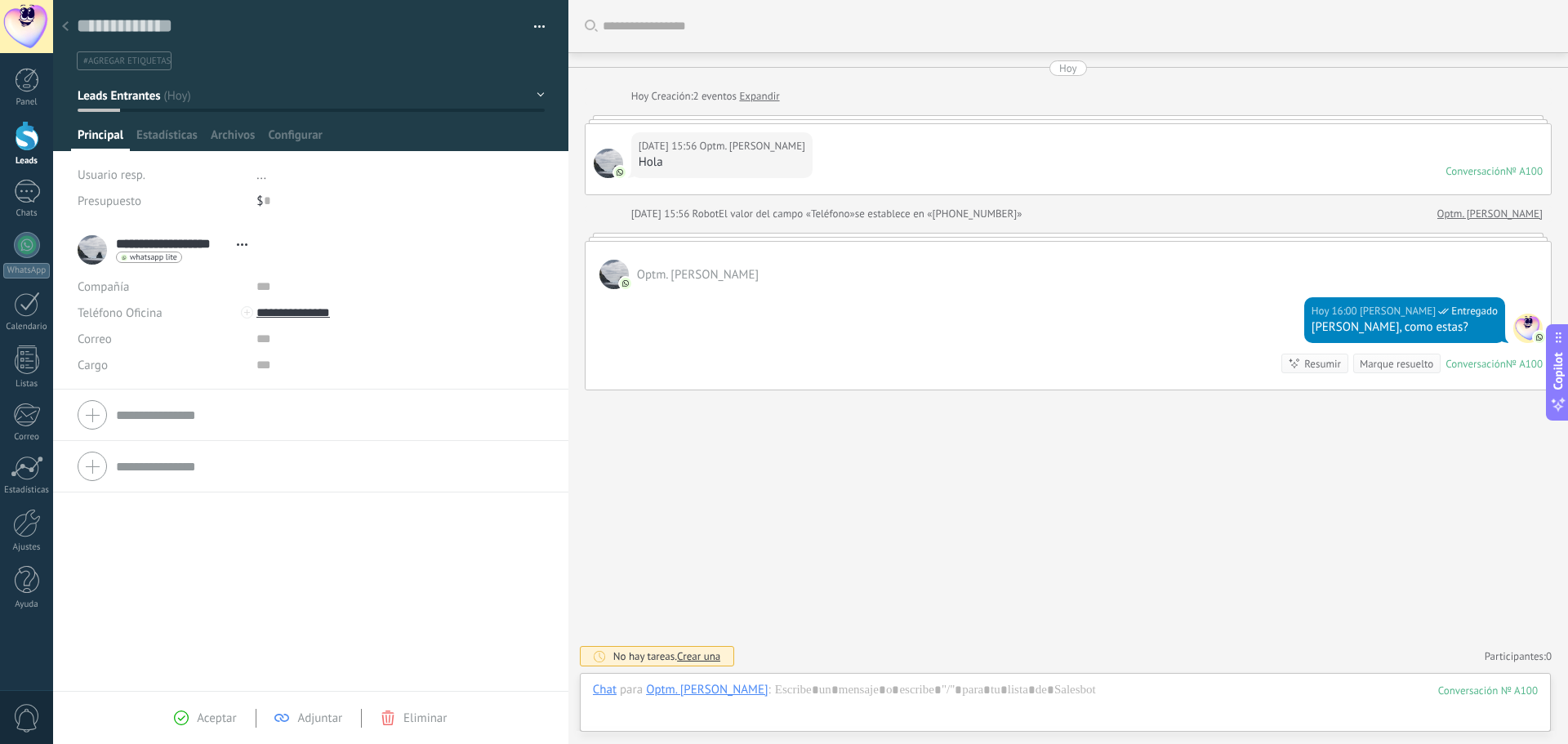
click at [850, 162] on div "[DATE] 15:56 Optm. [PERSON_NAME] Hola Conversación № A100 Conversación № A100" at bounding box center [1068, 159] width 965 height 70
click at [18, 147] on div at bounding box center [27, 136] width 25 height 30
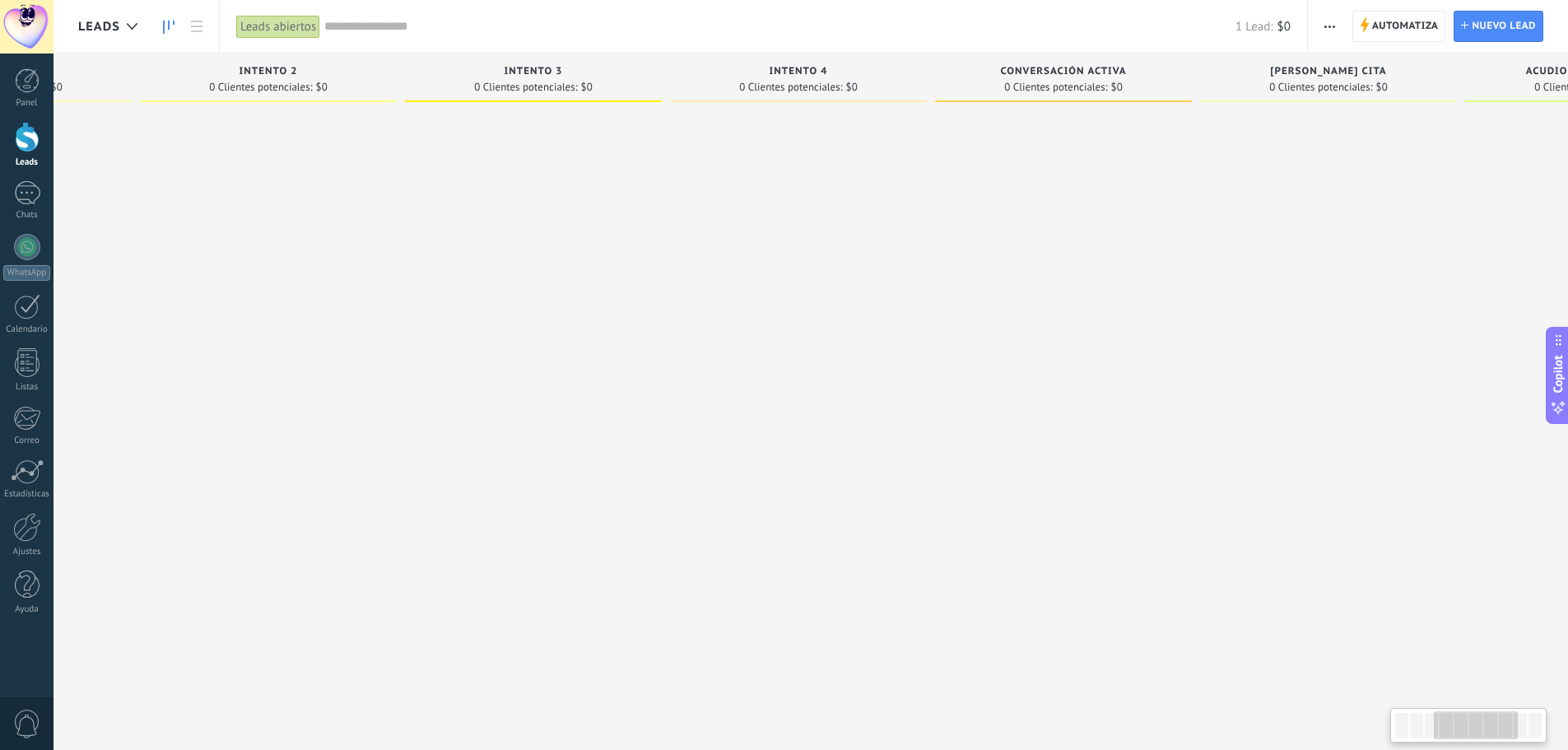
drag, startPoint x: 844, startPoint y: 307, endPoint x: 140, endPoint y: 307, distance: 704.0
click at [140, 307] on div at bounding box center [268, 377] width 257 height 535
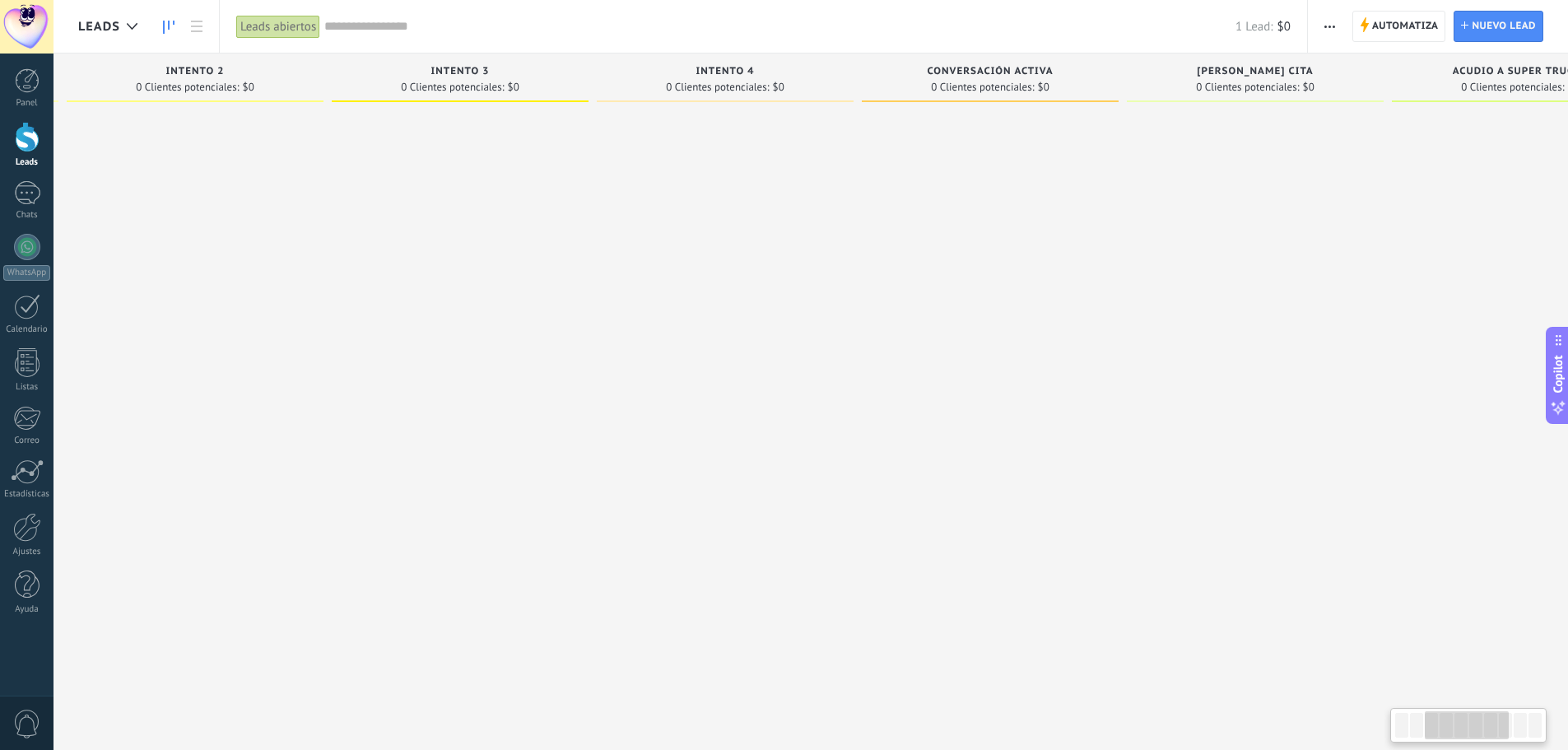
scroll to position [0, 481]
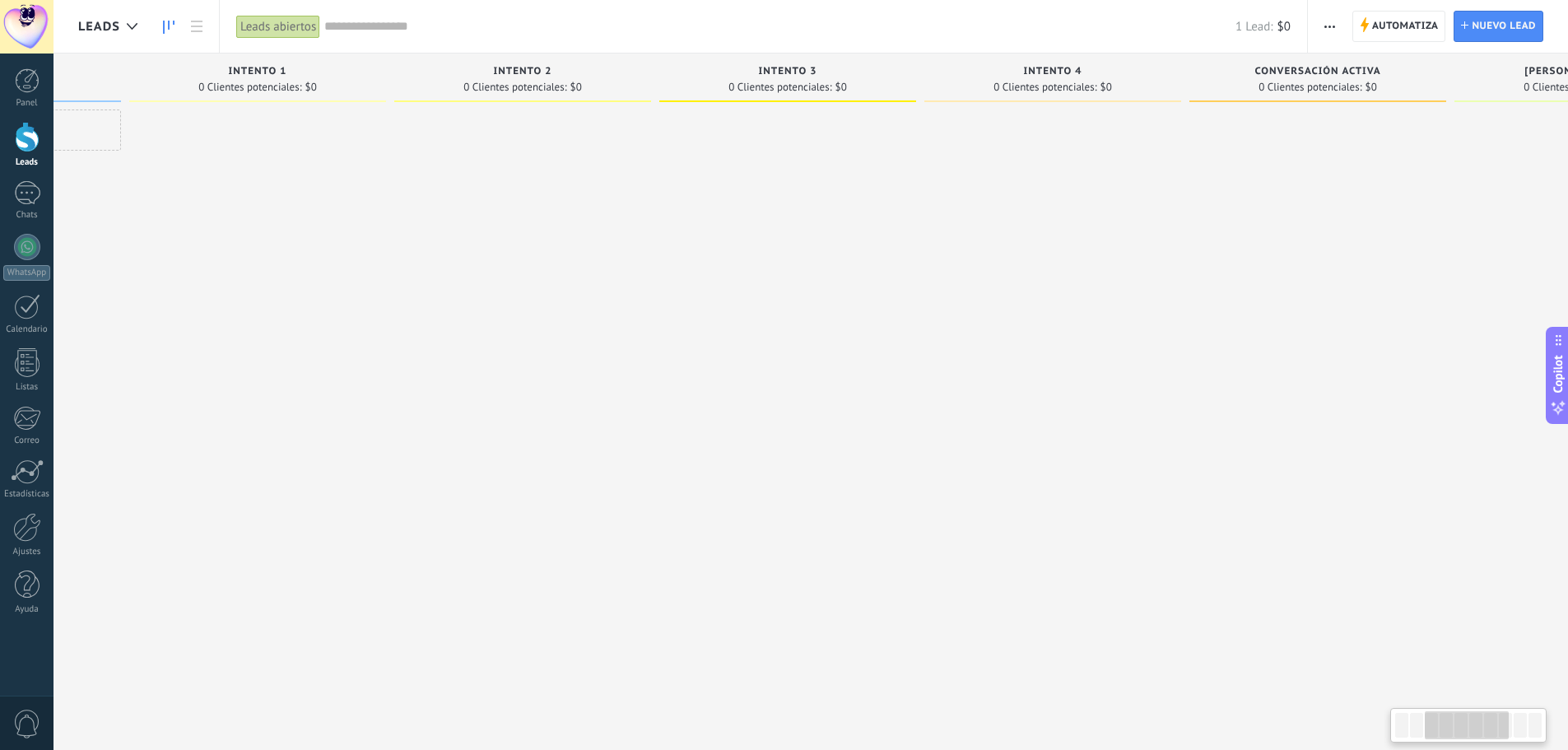
drag, startPoint x: 929, startPoint y: 311, endPoint x: 1138, endPoint y: 293, distance: 209.8
click at [1192, 291] on div "Leads Entrantes Solicitudes: 1 0 0 0 1 0 0 0 1 de: 13465072101 [DATE] 15:56 Opt…" at bounding box center [928, 348] width 2675 height 591
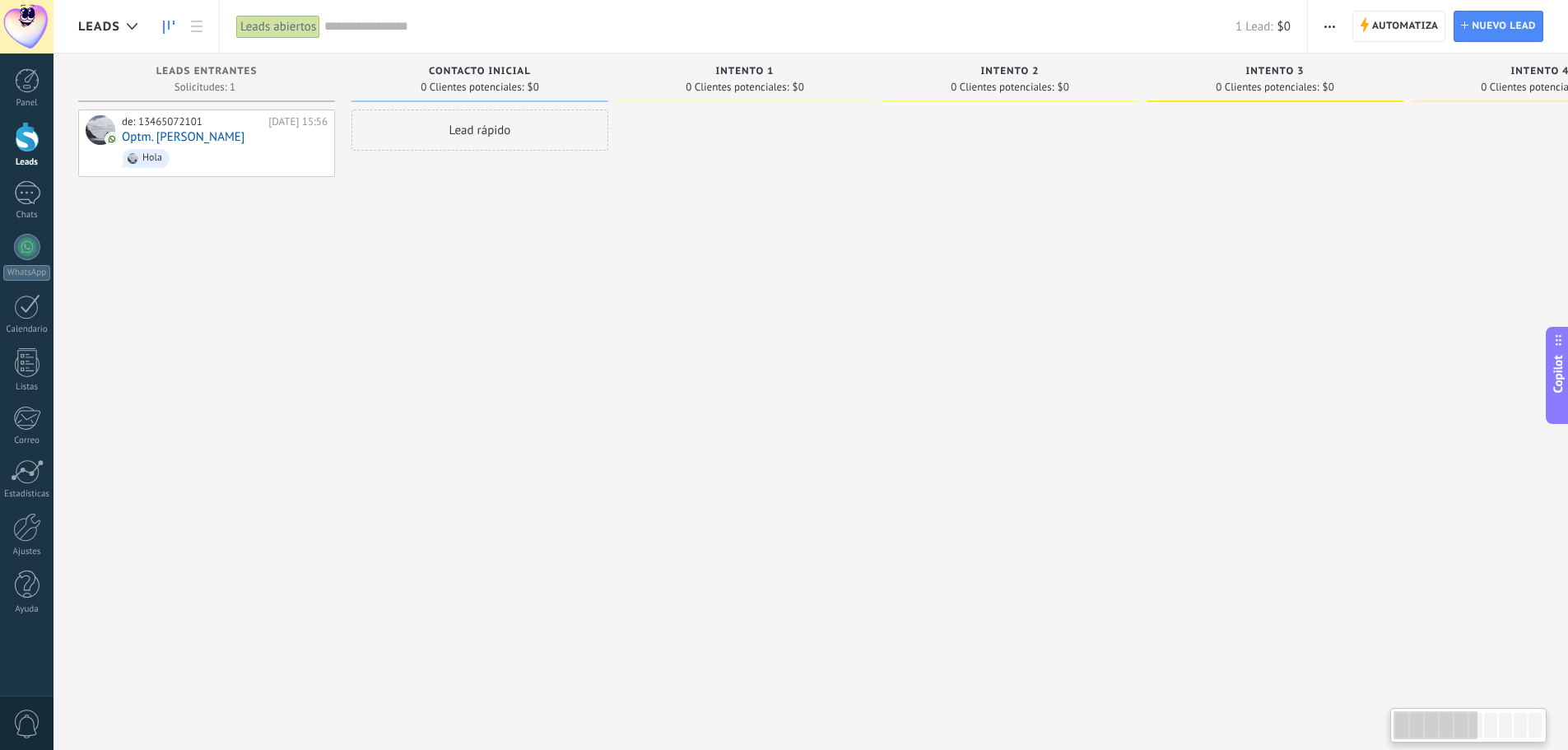
drag, startPoint x: 533, startPoint y: 319, endPoint x: 1061, endPoint y: 309, distance: 528.1
click at [1061, 309] on div "Leads Entrantes Solicitudes: 1 0 0 0 1 0 0 0 1 de: 13465072101 [DATE] 15:56 Opt…" at bounding box center [1415, 348] width 2675 height 591
